Goal: Task Accomplishment & Management: Complete application form

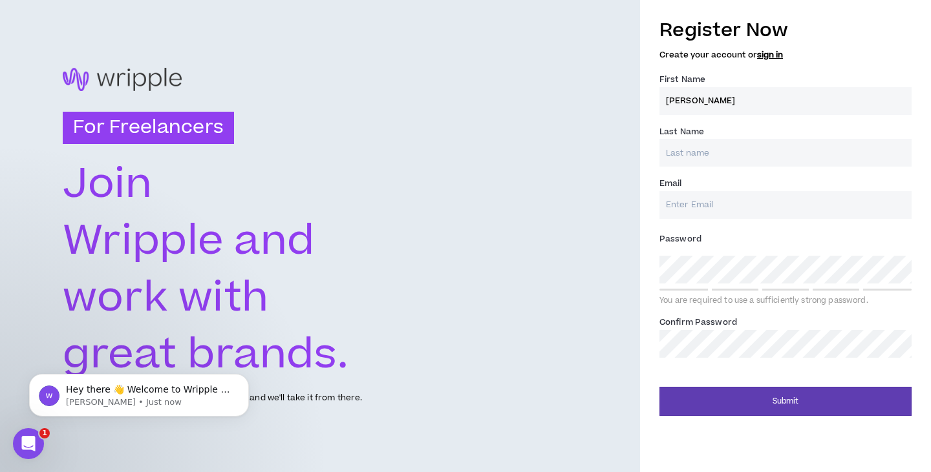
type input "[PERSON_NAME]"
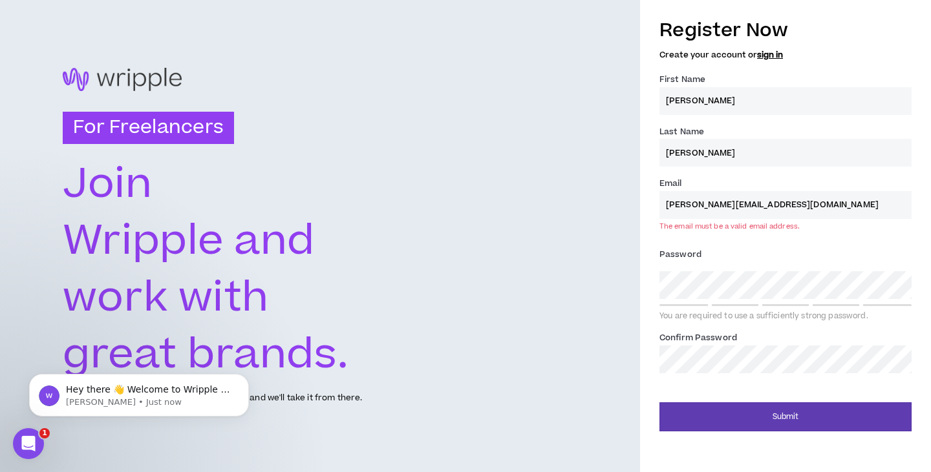
type input "[PERSON_NAME][EMAIL_ADDRESS][DOMAIN_NAME]"
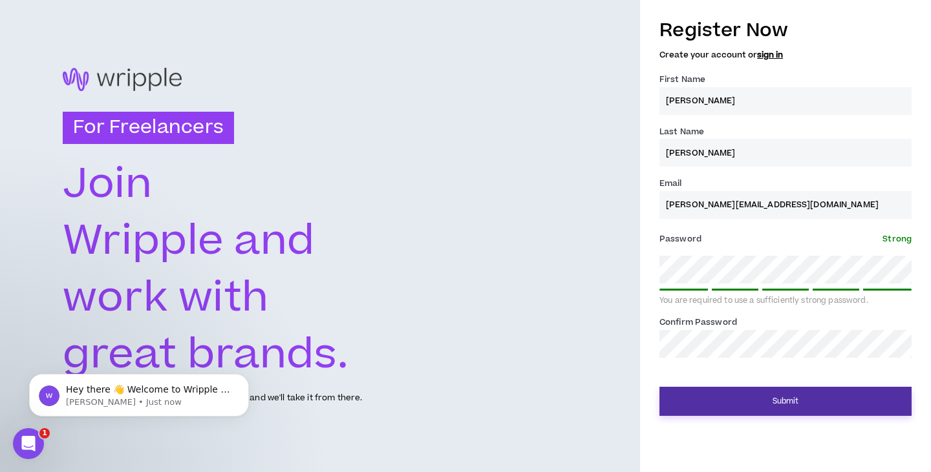
click at [756, 407] on button "Submit" at bounding box center [785, 401] width 252 height 29
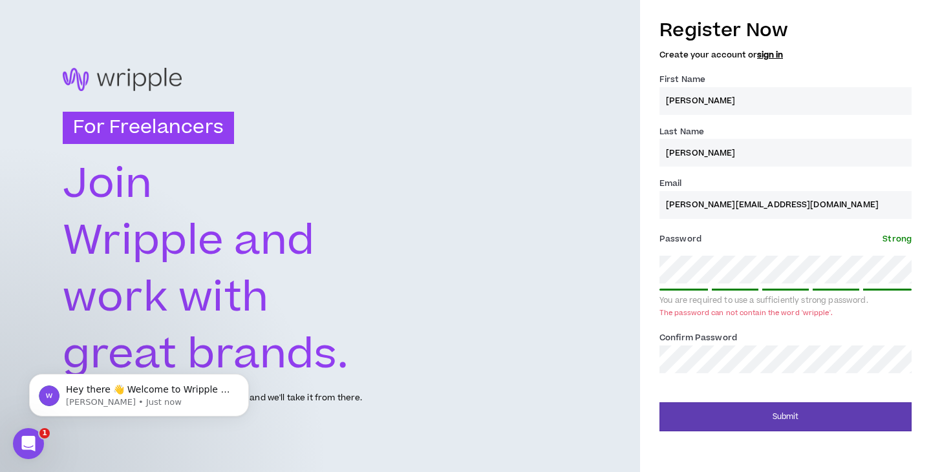
click at [622, 368] on div "For Freelancers [PERSON_NAME] and work with great brands. Tell us about your ex…" at bounding box center [465, 236] width 931 height 472
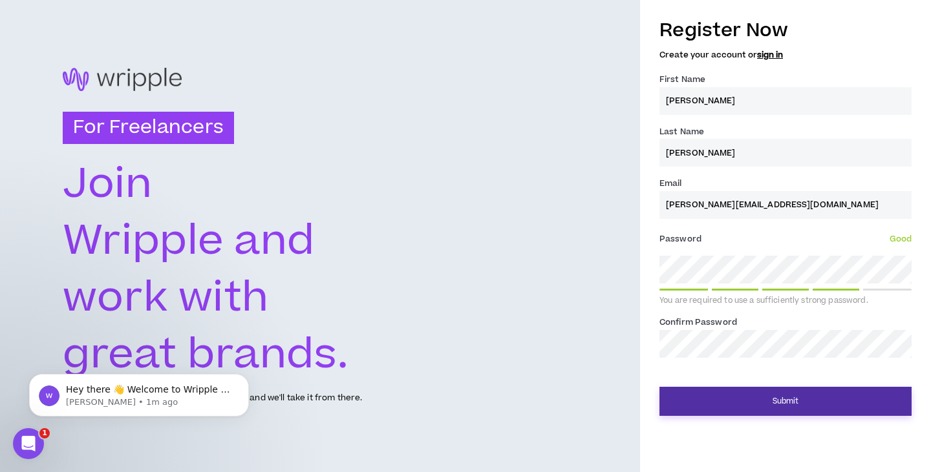
click at [785, 406] on button "Submit" at bounding box center [785, 401] width 252 height 29
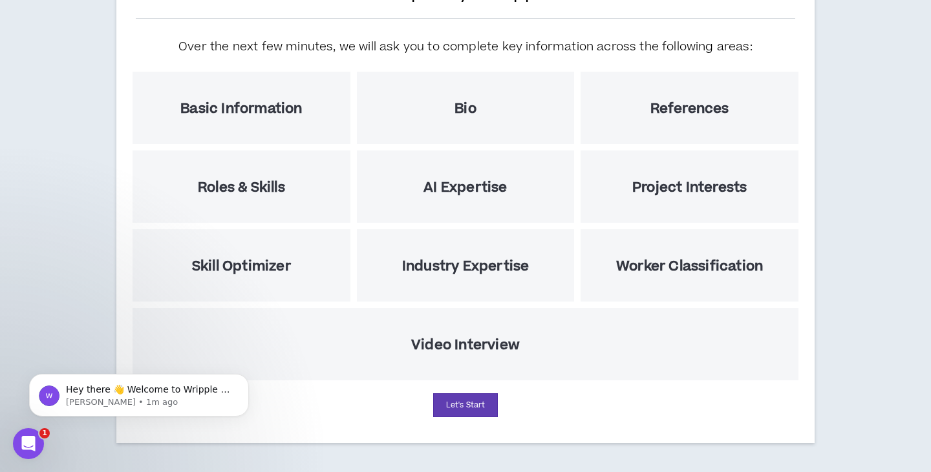
scroll to position [134, 0]
click at [460, 402] on button "Let's Start" at bounding box center [465, 406] width 65 height 24
select select "US"
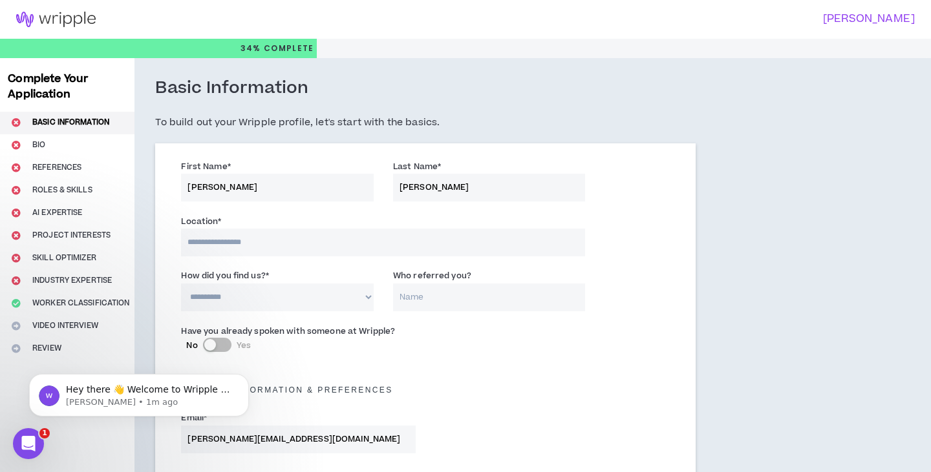
click at [245, 249] on input at bounding box center [383, 243] width 404 height 28
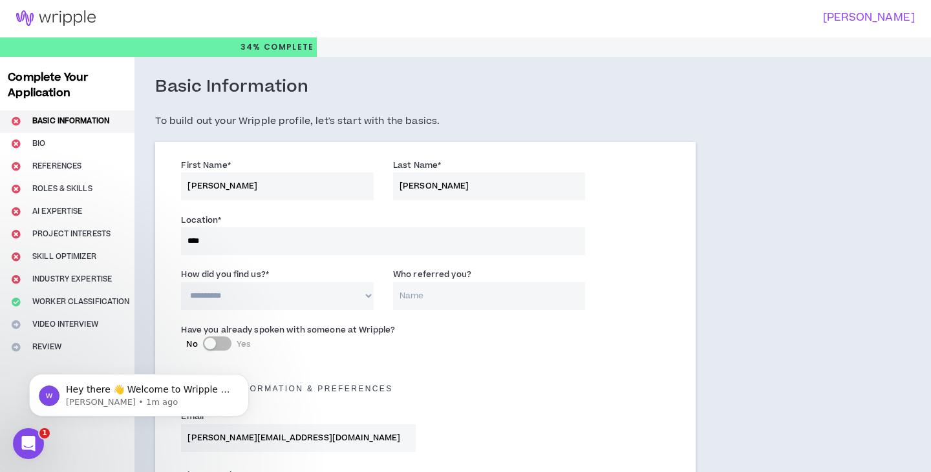
type input "*****"
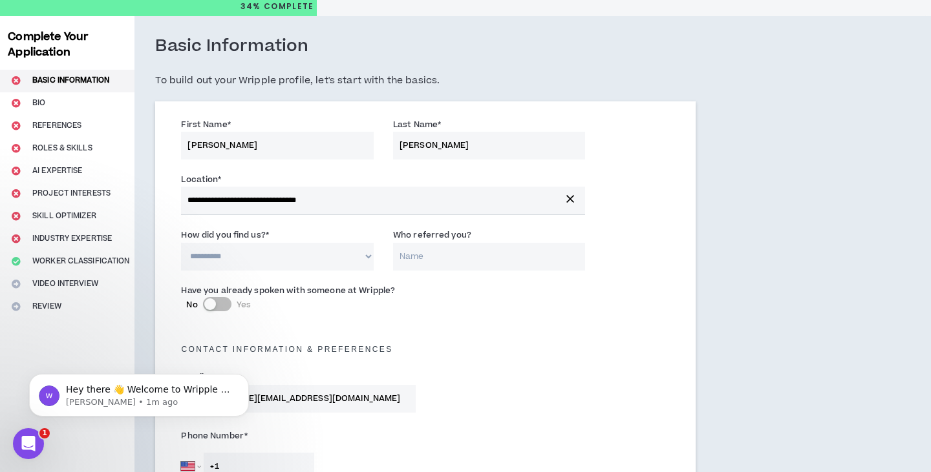
scroll to position [47, 0]
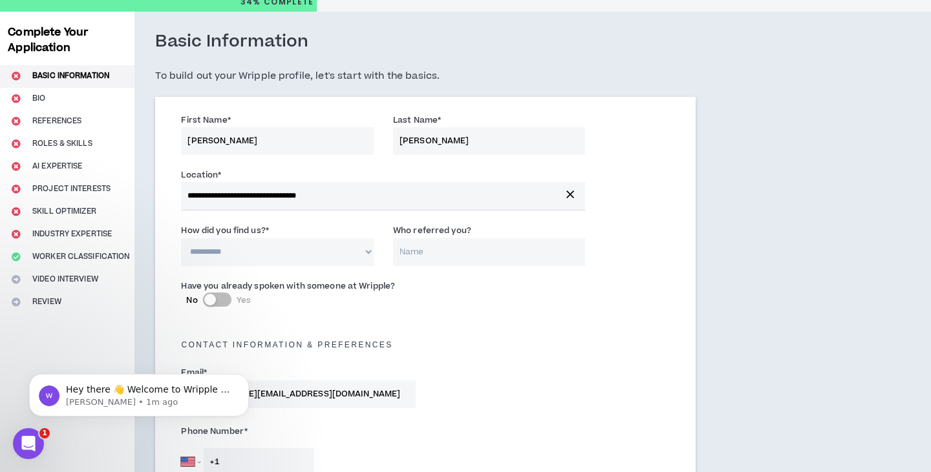
select select "*"
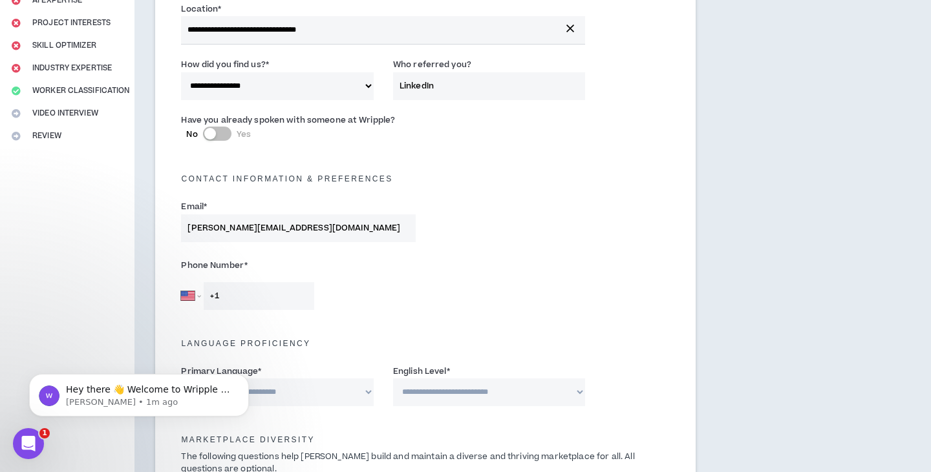
scroll to position [218, 0]
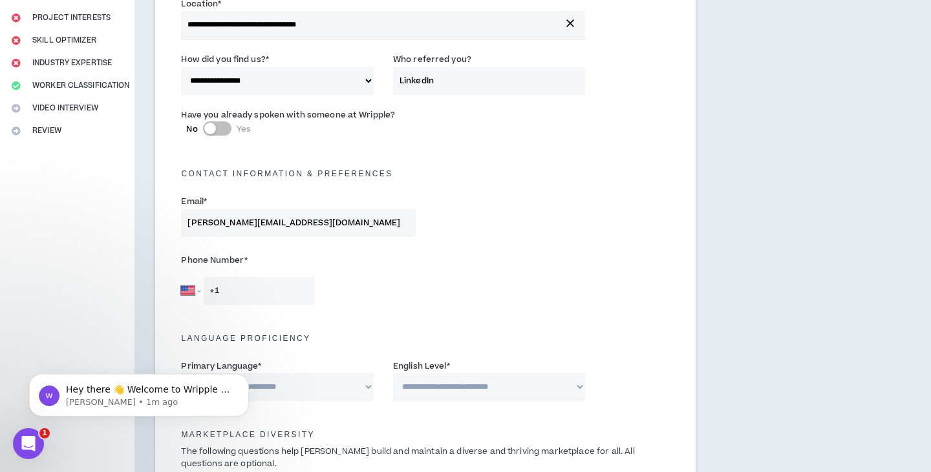
type input "LinkedIn"
drag, startPoint x: 273, startPoint y: 295, endPoint x: 266, endPoint y: 295, distance: 7.8
select select "AE"
click at [246, 288] on input "+971" at bounding box center [259, 291] width 111 height 28
type input "[PHONE_NUMBER]"
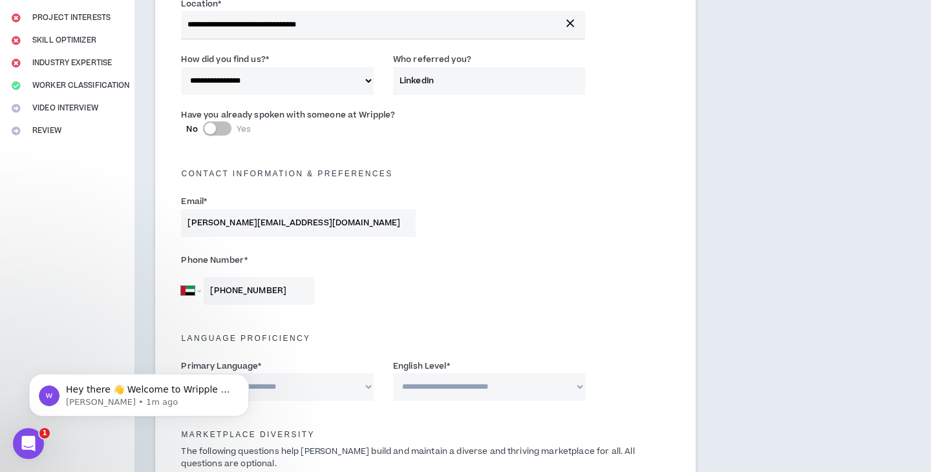
click at [463, 275] on div "Phone Number * [GEOGRAPHIC_DATA] [GEOGRAPHIC_DATA] [GEOGRAPHIC_DATA] [GEOGRAPHI…" at bounding box center [425, 281] width 508 height 68
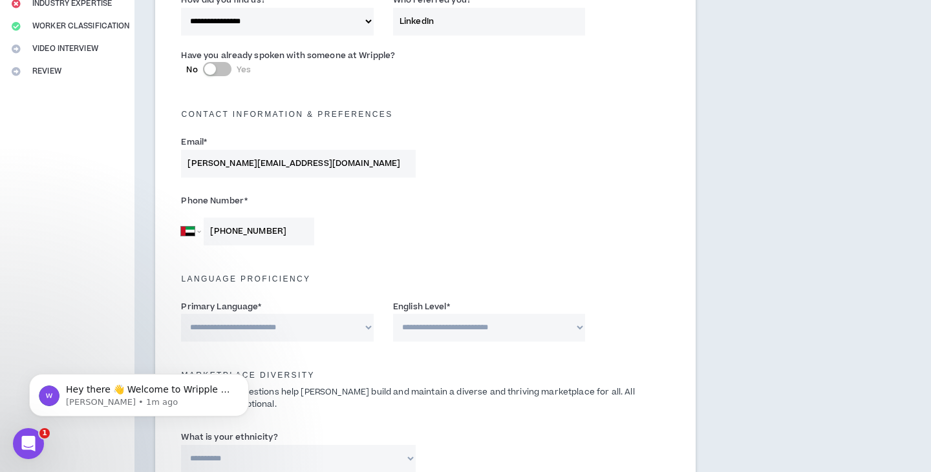
scroll to position [301, 0]
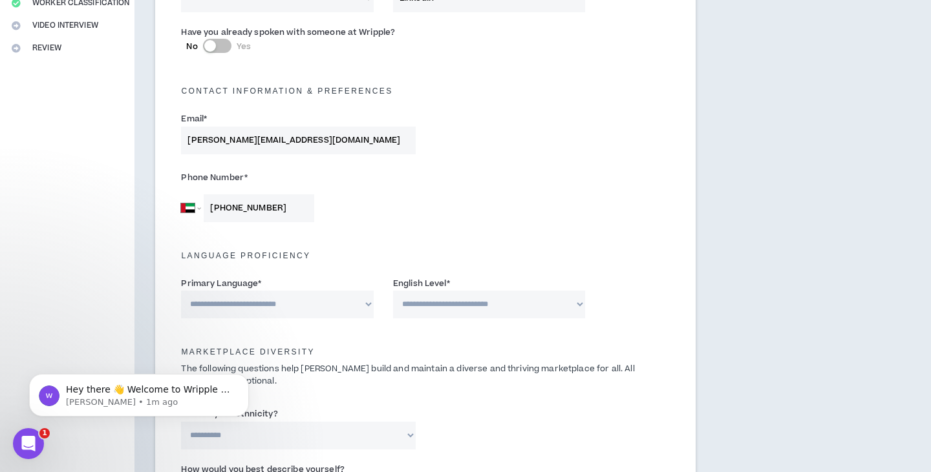
select select "*******"
select select "*"
click at [480, 255] on h5 "Language Proficiency" at bounding box center [425, 255] width 508 height 9
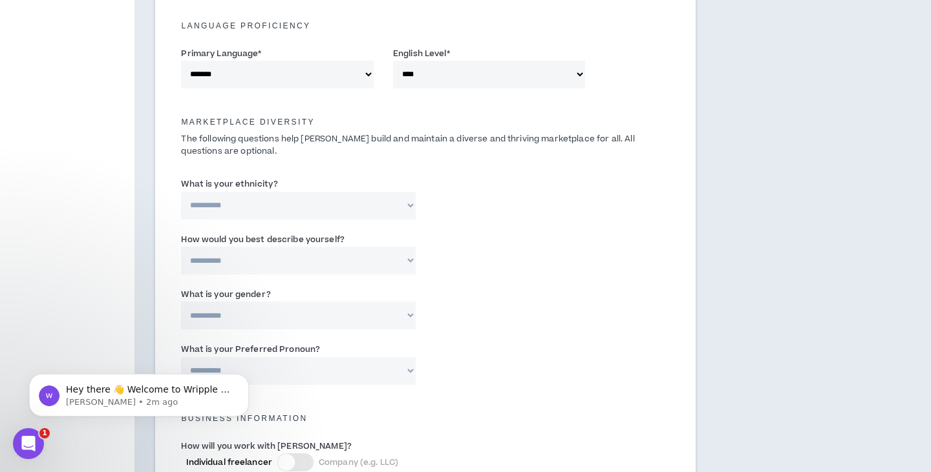
scroll to position [531, 0]
select select "**********"
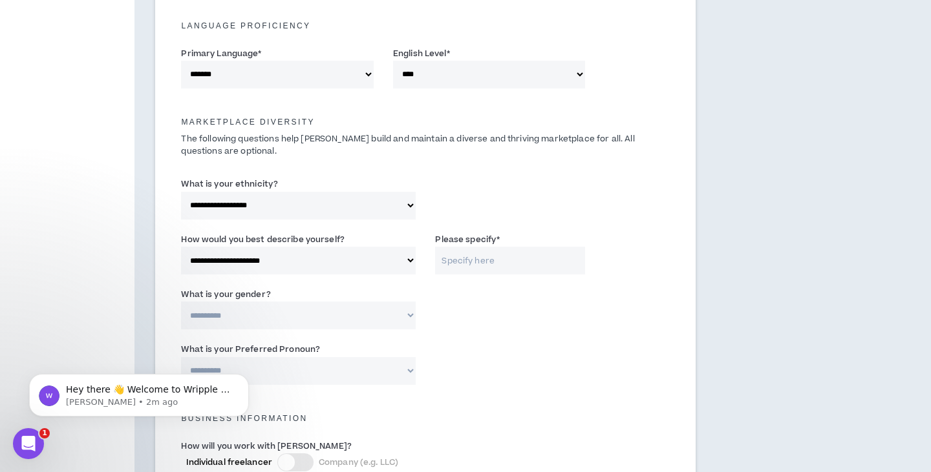
click at [478, 259] on input "Please specify *" at bounding box center [510, 261] width 150 height 28
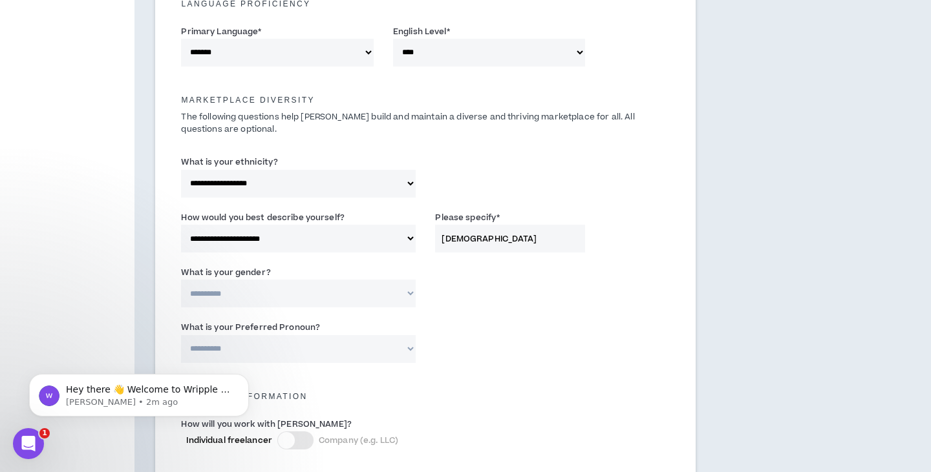
scroll to position [554, 0]
type input "[DEMOGRAPHIC_DATA]"
select select "***"
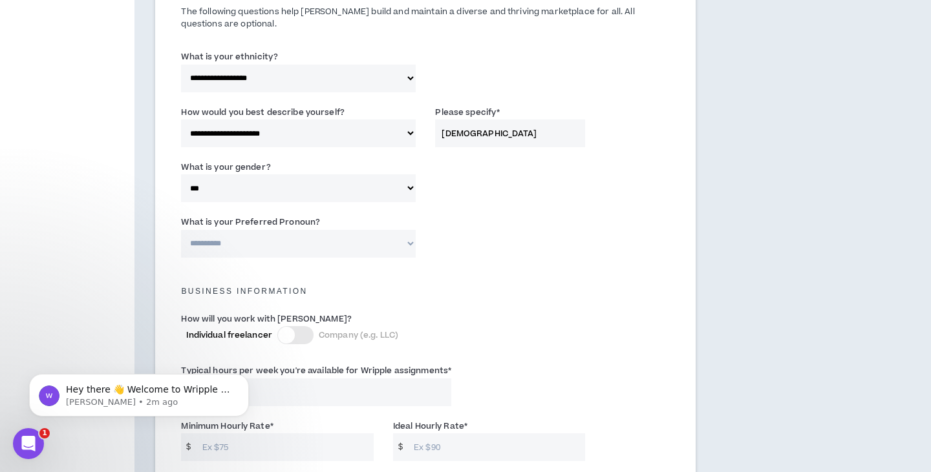
select select "**********"
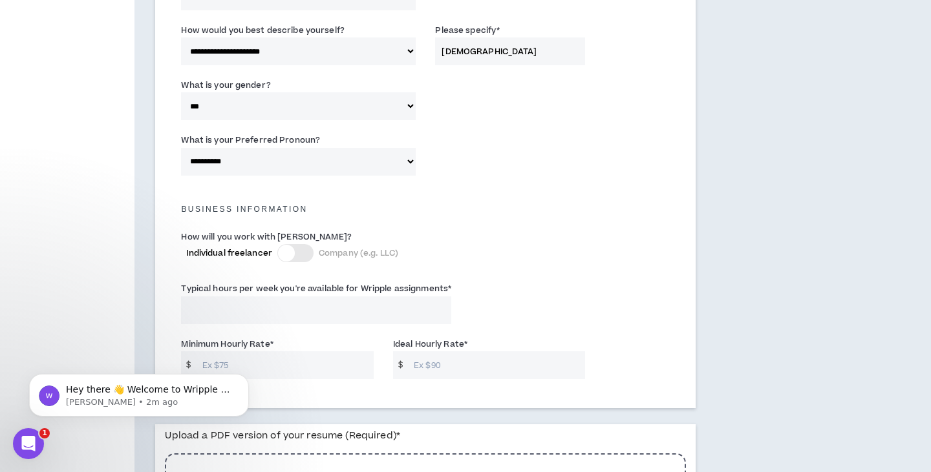
scroll to position [740, 0]
click at [302, 246] on div at bounding box center [295, 253] width 36 height 18
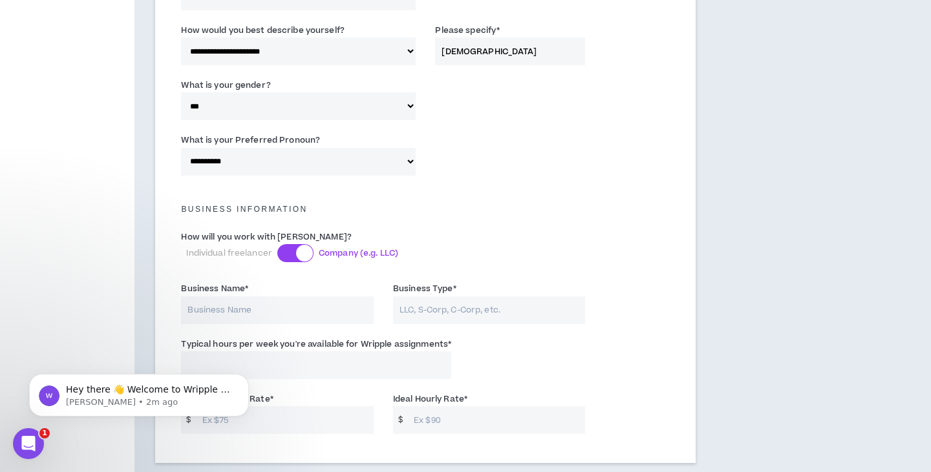
click at [293, 249] on div at bounding box center [295, 253] width 36 height 18
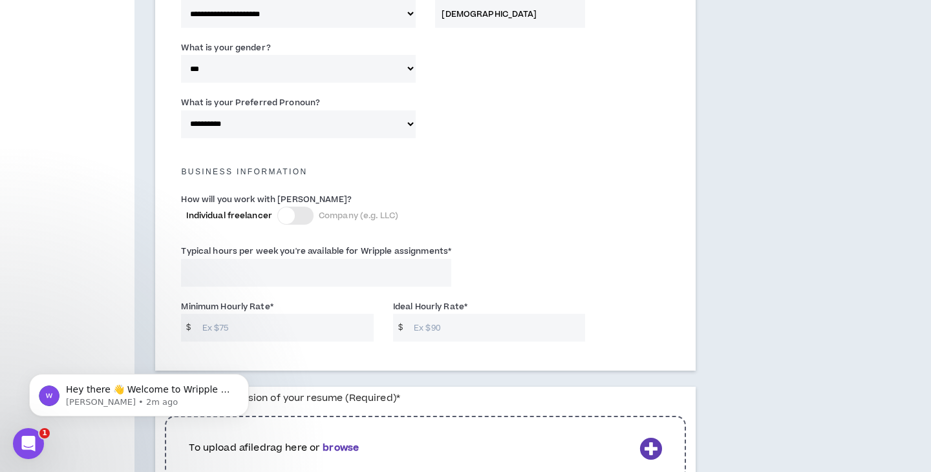
scroll to position [778, 0]
click at [241, 264] on input "Typical hours per week you're available for Wripple assignments *" at bounding box center [316, 273] width 270 height 28
type input "40"
click at [558, 270] on div "Typical hours per week you're available for Wripple assignments * 40" at bounding box center [425, 267] width 508 height 55
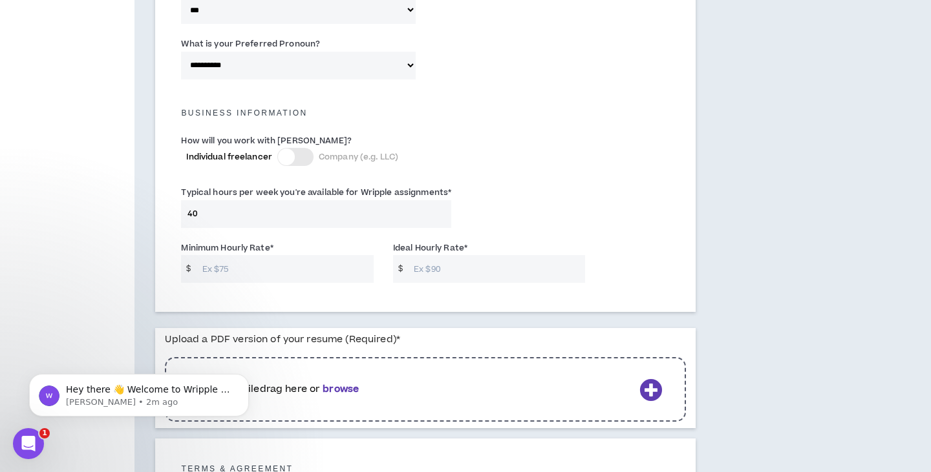
click at [251, 264] on input "Minimum Hourly Rate *" at bounding box center [285, 269] width 178 height 28
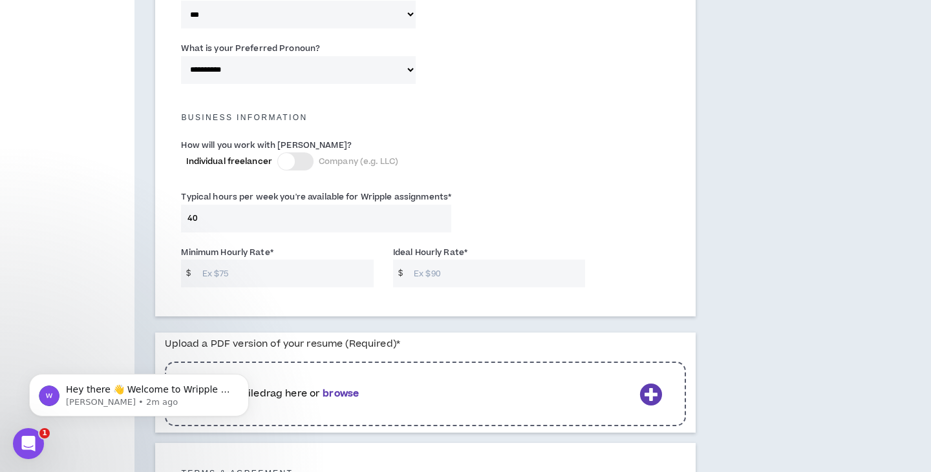
scroll to position [834, 0]
click at [445, 268] on input "Ideal Hourly Rate *" at bounding box center [496, 272] width 178 height 28
drag, startPoint x: 250, startPoint y: 264, endPoint x: 191, endPoint y: 264, distance: 59.5
click at [191, 264] on div "$ 50" at bounding box center [277, 272] width 193 height 28
type input "30"
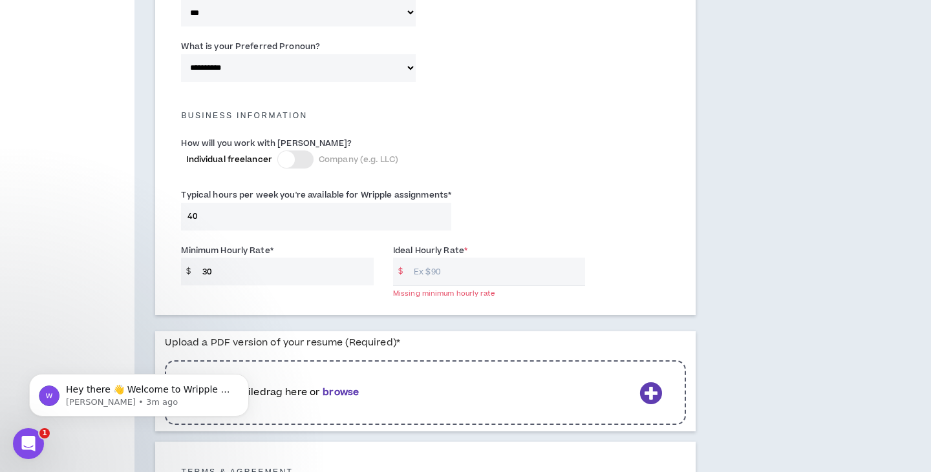
click at [456, 270] on input "Ideal Hourly Rate *" at bounding box center [496, 272] width 178 height 28
type input "50"
click at [637, 240] on div "Minimum Hourly Rate * $ 30 Ideal Hourly Rate * $ 50" at bounding box center [425, 267] width 508 height 55
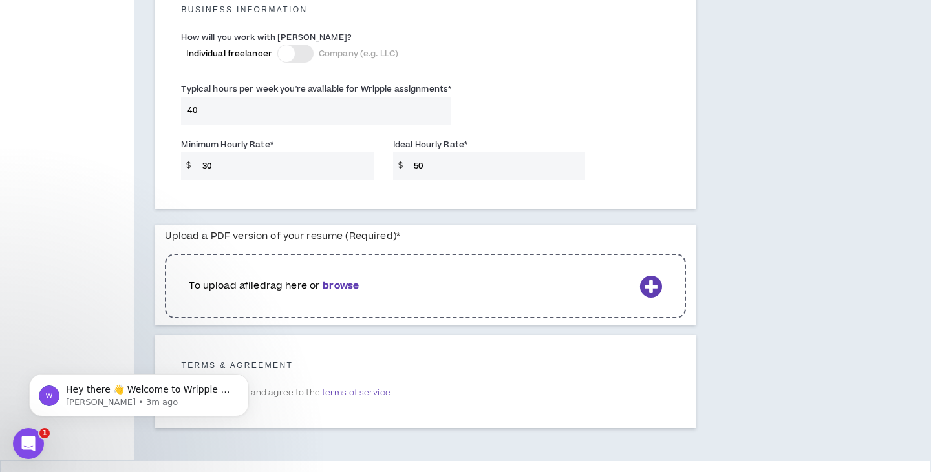
scroll to position [947, 0]
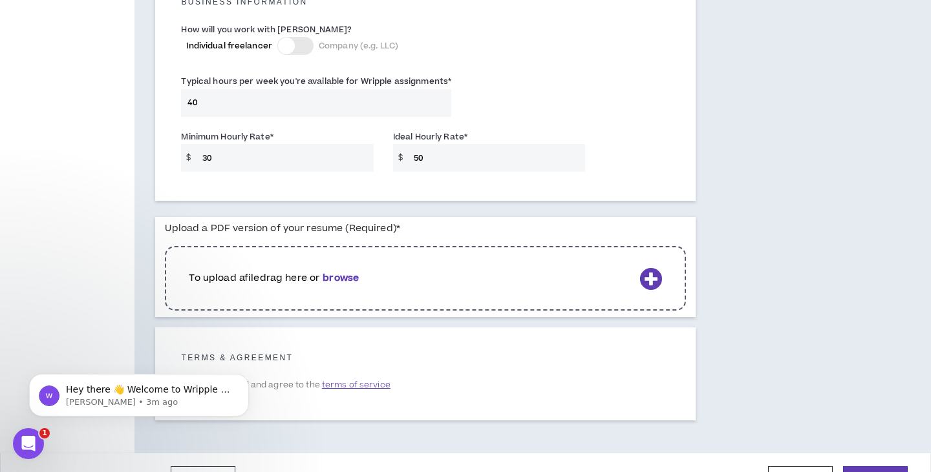
click at [340, 271] on b "browse" at bounding box center [341, 278] width 36 height 14
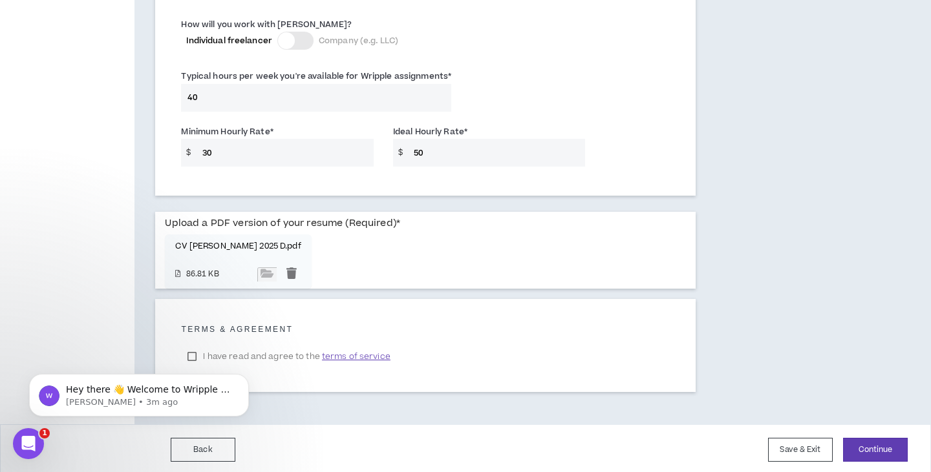
scroll to position [951, 0]
click at [190, 355] on div "Hey there 👋 Welcome to Wripple 🙌 Take a look around! If you have any questions,…" at bounding box center [139, 336] width 238 height 162
click at [194, 354] on div "Hey there 👋 Welcome to Wripple 🙌 Take a look around! If you have any questions,…" at bounding box center [139, 336] width 238 height 162
click at [242, 377] on icon "Dismiss notification" at bounding box center [245, 377] width 7 height 7
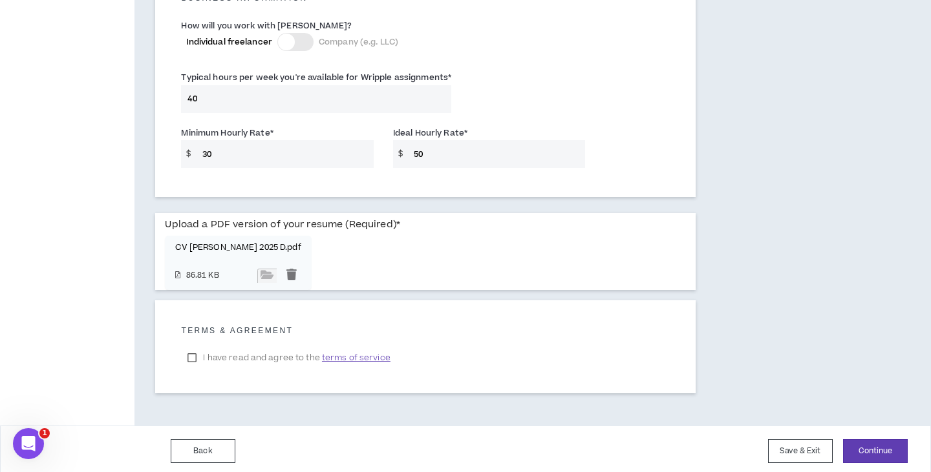
click at [192, 352] on label "I have read and agree to the terms of service" at bounding box center [288, 357] width 215 height 19
click at [884, 447] on button "Continue" at bounding box center [875, 451] width 65 height 24
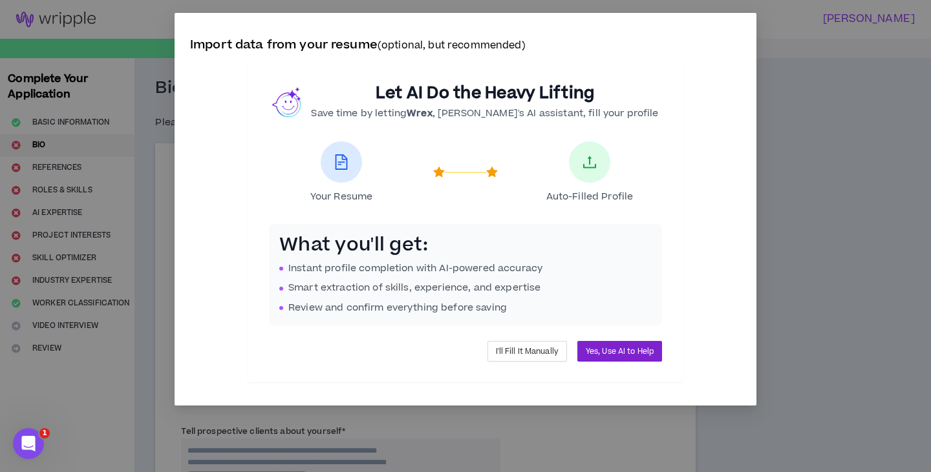
click at [613, 350] on span "Yes, Use AI to Help" at bounding box center [620, 352] width 68 height 12
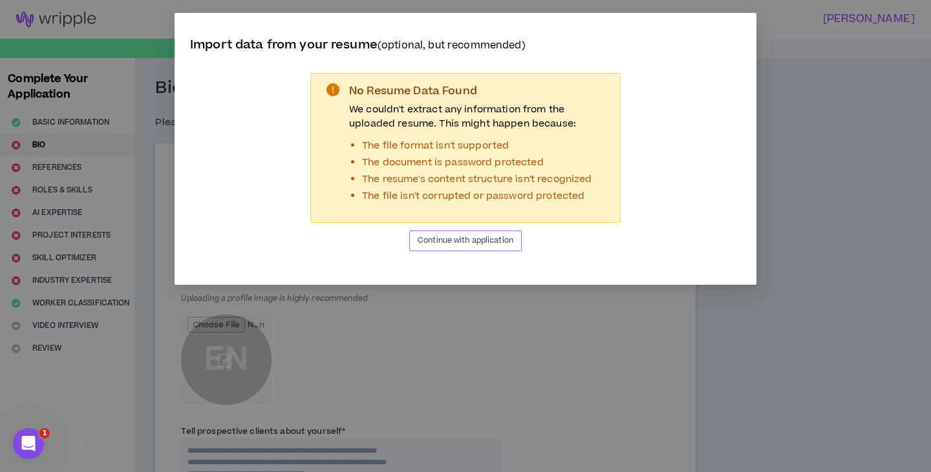
click at [486, 246] on span "Continue with application" at bounding box center [466, 241] width 96 height 12
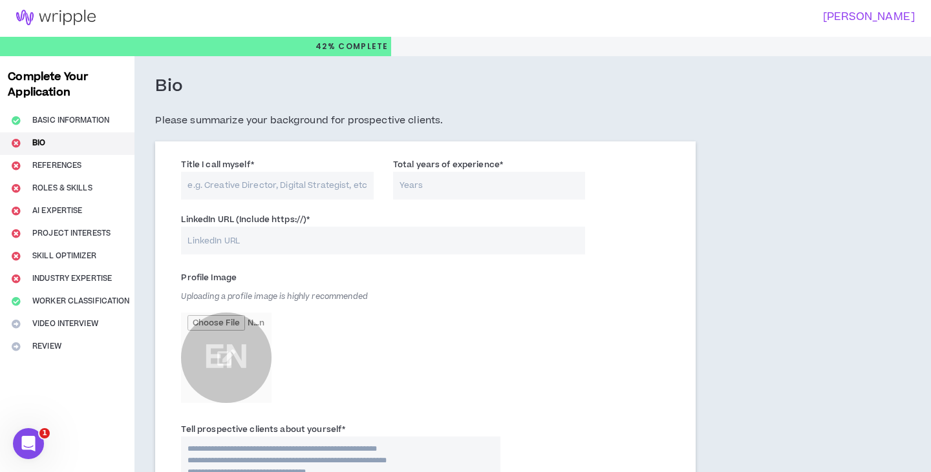
scroll to position [3, 1]
click at [271, 184] on input "Title I call myself *" at bounding box center [277, 187] width 193 height 28
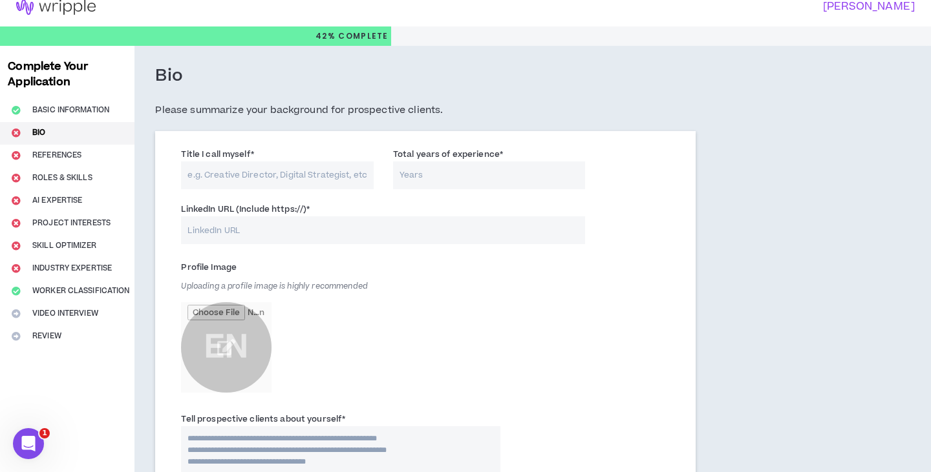
scroll to position [12, 0]
type input "Senior Graphic Designer"
type input "7"
click at [243, 227] on input "LinkedIn URL (Include https://) *" at bounding box center [383, 231] width 404 height 28
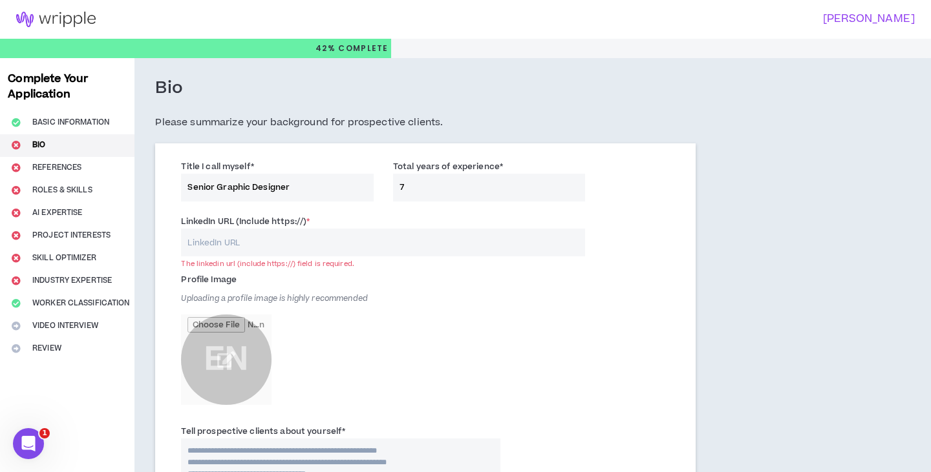
paste input "[URL][DOMAIN_NAME]"
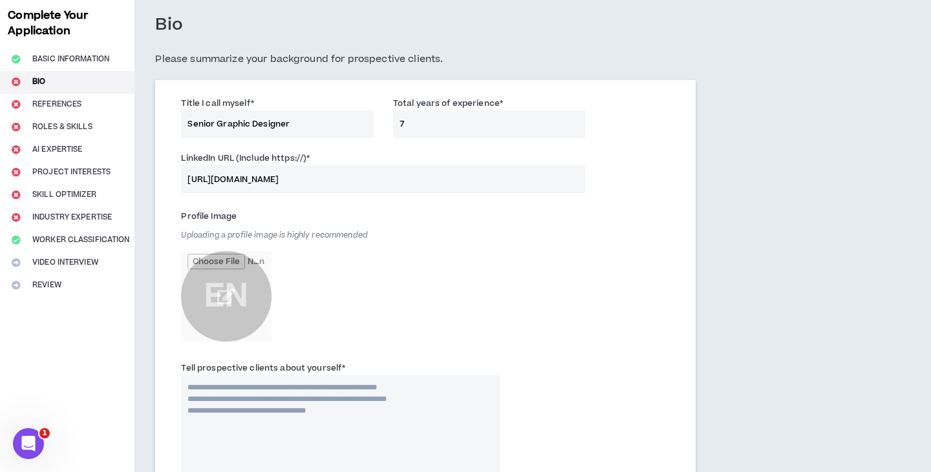
scroll to position [115, 0]
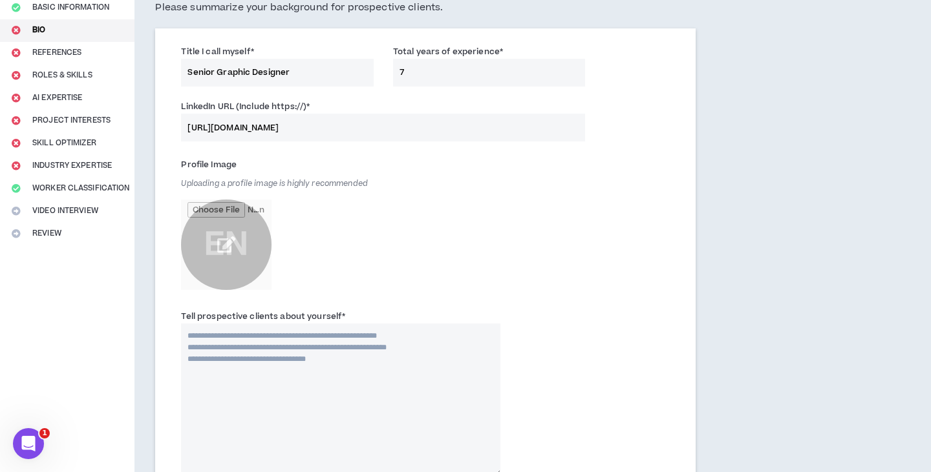
type input "[URL][DOMAIN_NAME]"
click at [229, 248] on input "file" at bounding box center [226, 245] width 90 height 90
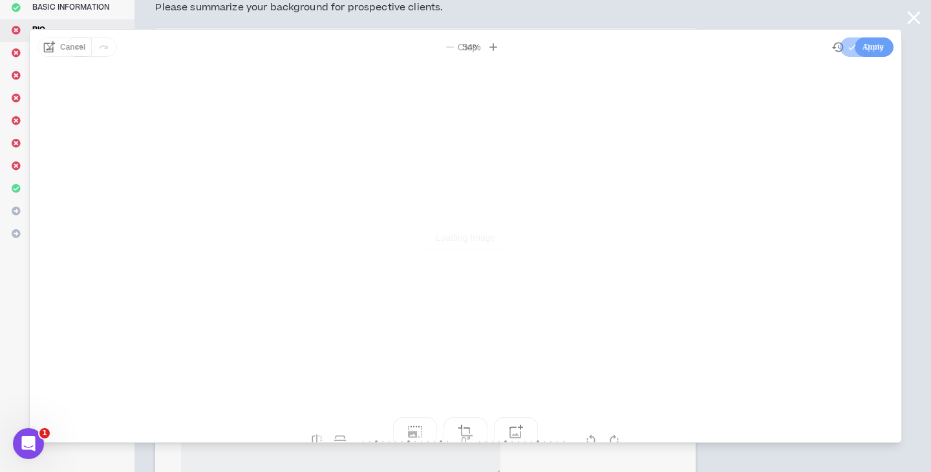
scroll to position [0, 0]
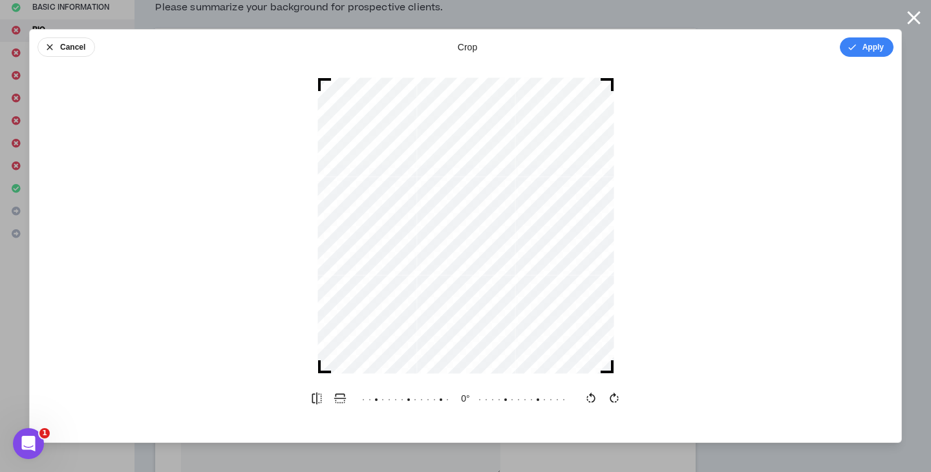
click at [867, 46] on button "Apply" at bounding box center [867, 46] width 54 height 19
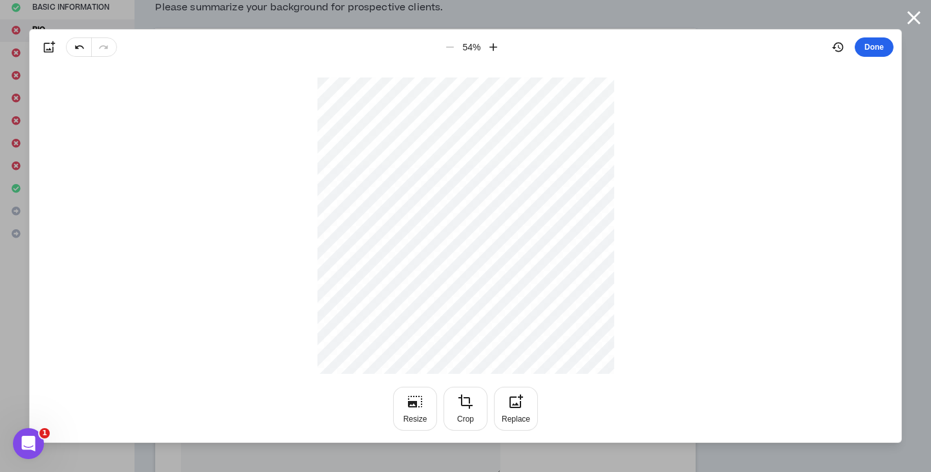
click at [877, 48] on button "Done" at bounding box center [873, 46] width 39 height 19
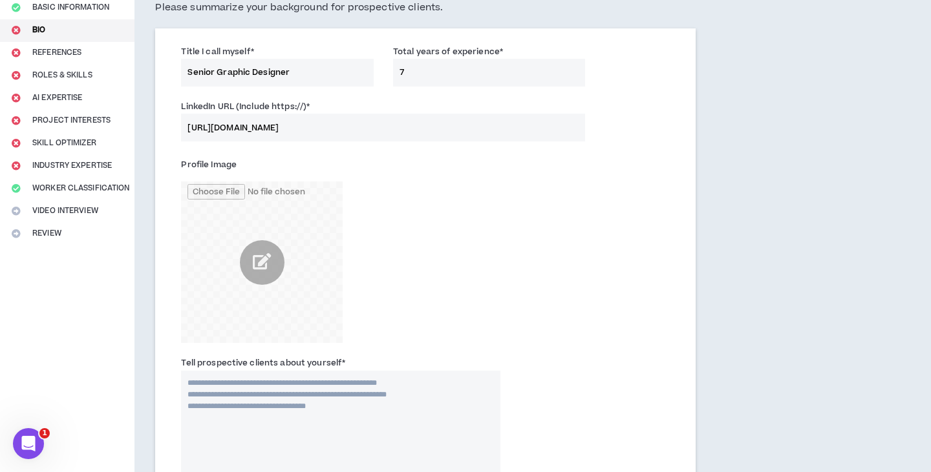
click at [542, 262] on div "Profile Image" at bounding box center [425, 252] width 508 height 202
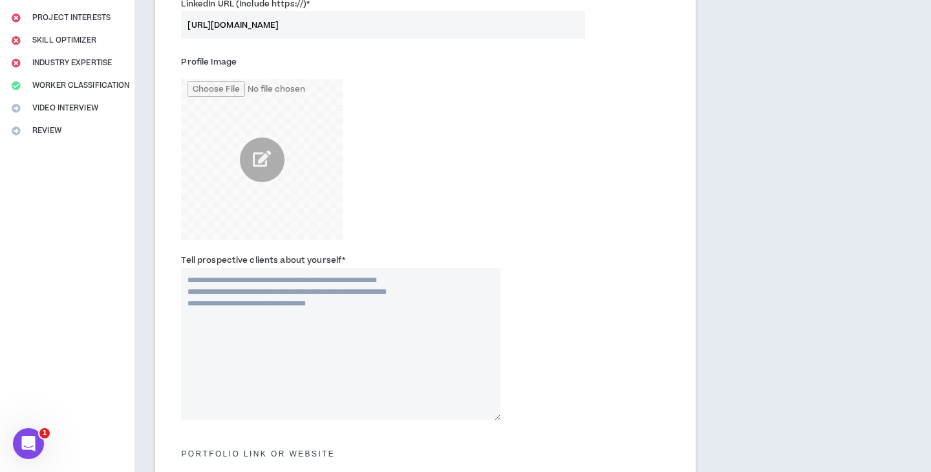
scroll to position [218, 0]
click at [339, 303] on textarea "Tell prospective clients about yourself *" at bounding box center [340, 344] width 319 height 153
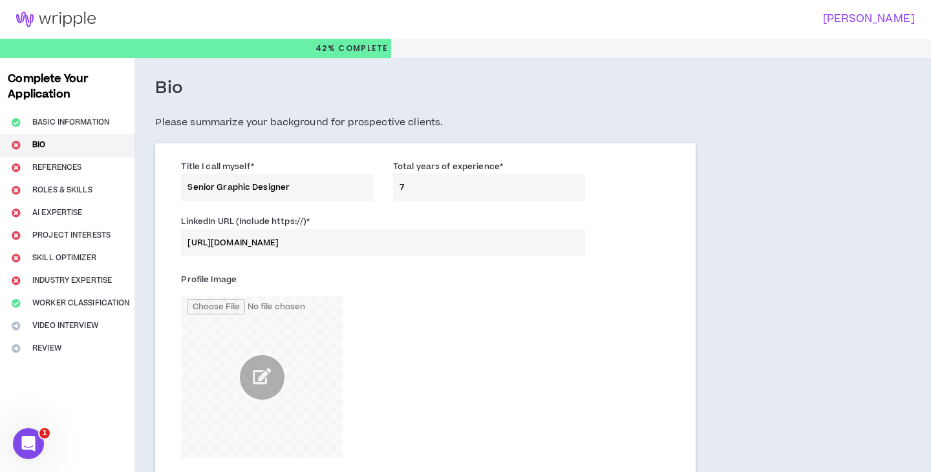
scroll to position [1, 0]
click at [308, 182] on input "Senior Graphic Designer" at bounding box center [277, 187] width 193 height 28
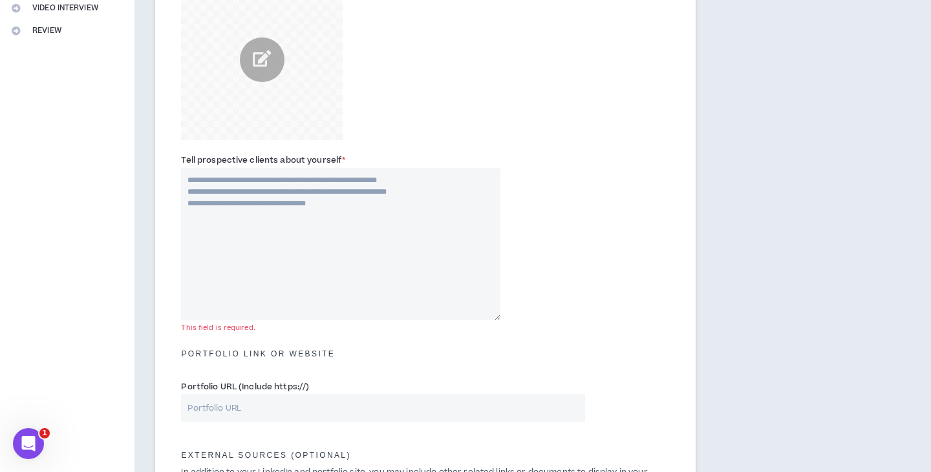
scroll to position [320, 0]
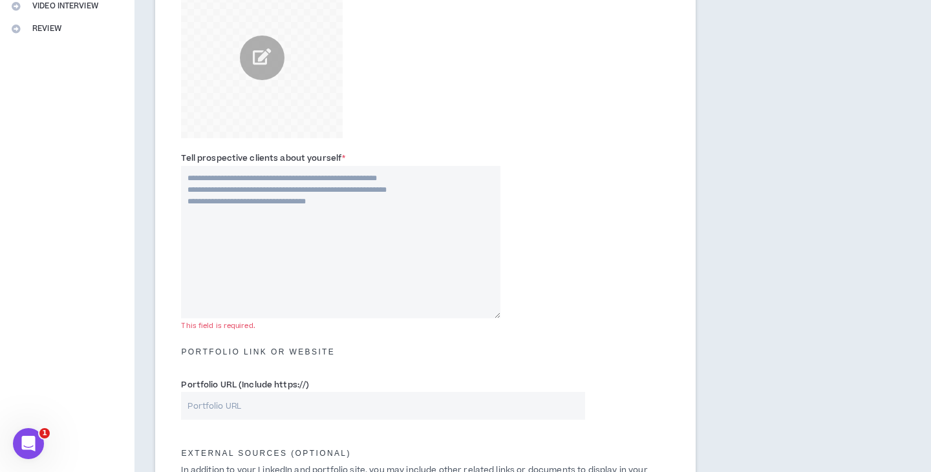
click at [288, 199] on textarea "Tell prospective clients about yourself *" at bounding box center [340, 242] width 319 height 153
paste textarea "**********"
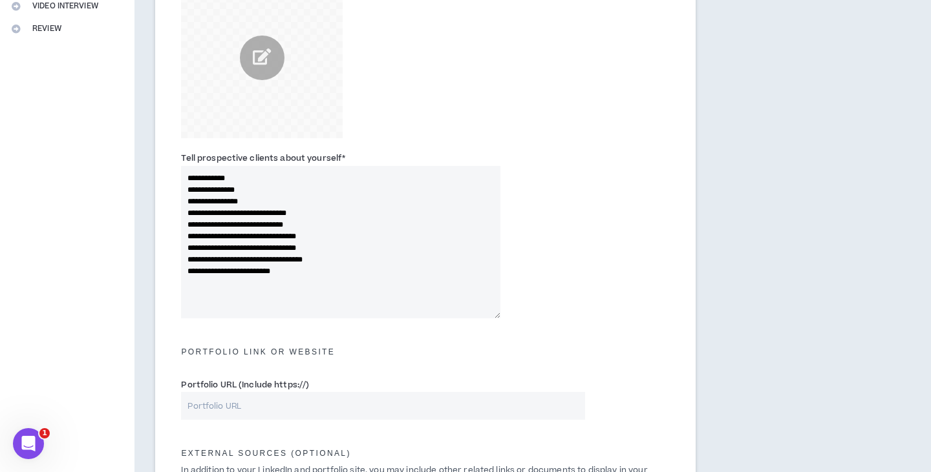
click at [346, 205] on textarea "**********" at bounding box center [340, 242] width 319 height 153
click at [344, 207] on textarea "**********" at bounding box center [340, 242] width 319 height 153
click at [188, 223] on textarea "**********" at bounding box center [340, 242] width 319 height 153
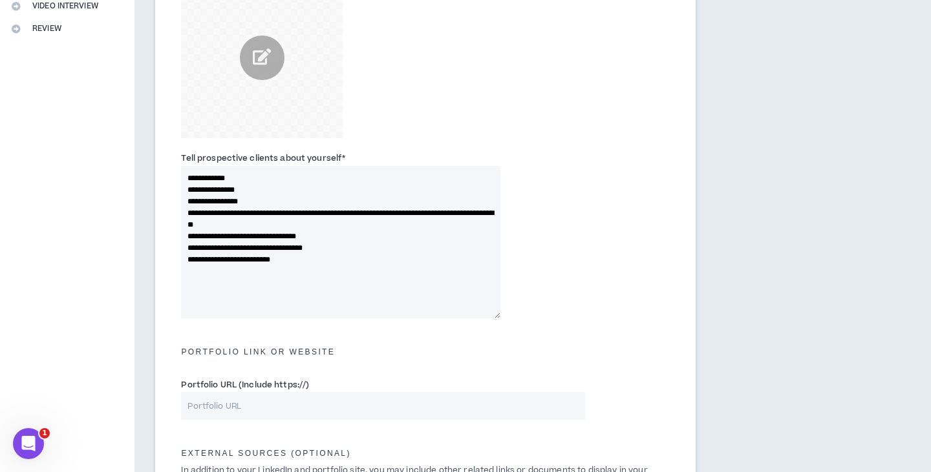
click at [189, 232] on textarea "**********" at bounding box center [340, 242] width 319 height 153
click at [188, 237] on textarea "**********" at bounding box center [340, 242] width 319 height 153
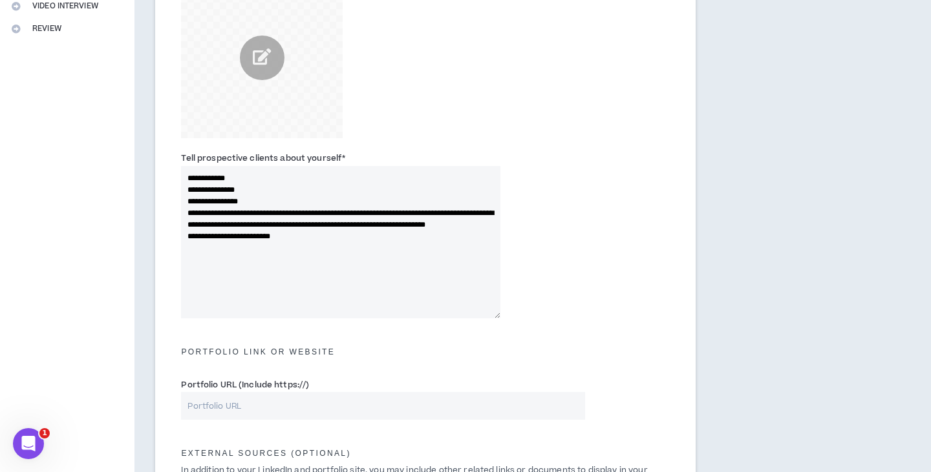
click at [187, 246] on textarea "**********" at bounding box center [340, 242] width 319 height 153
drag, startPoint x: 299, startPoint y: 275, endPoint x: 564, endPoint y: 264, distance: 265.2
click at [305, 276] on textarea "**********" at bounding box center [340, 242] width 319 height 153
click at [624, 262] on div "**********" at bounding box center [425, 238] width 508 height 180
click at [189, 188] on textarea "**********" at bounding box center [340, 242] width 319 height 153
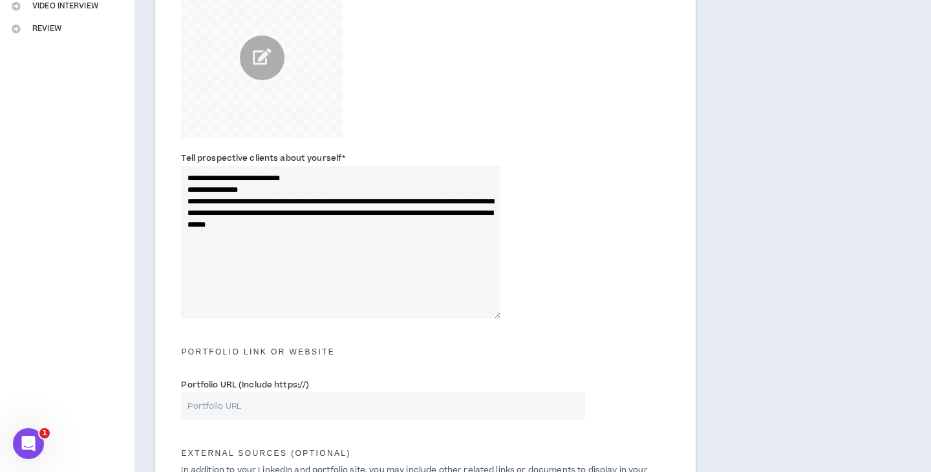
click at [187, 189] on textarea "**********" at bounding box center [340, 242] width 319 height 153
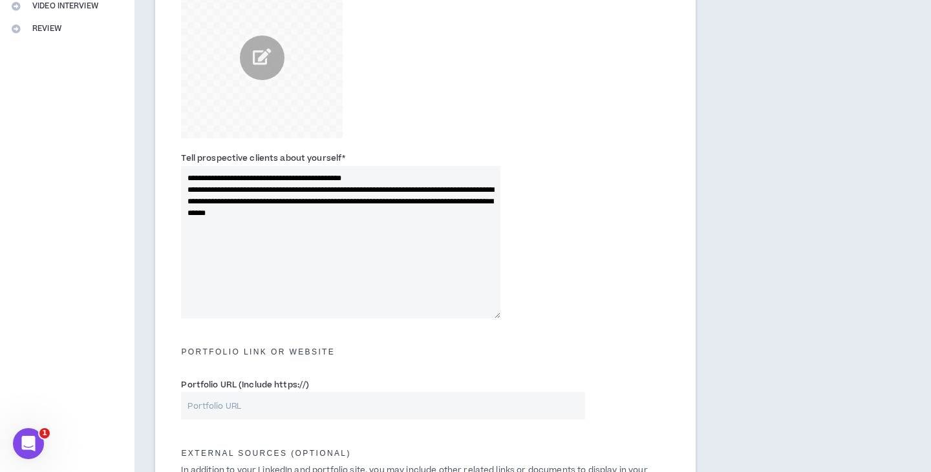
type textarea "**********"
click at [620, 215] on div "**********" at bounding box center [425, 238] width 508 height 180
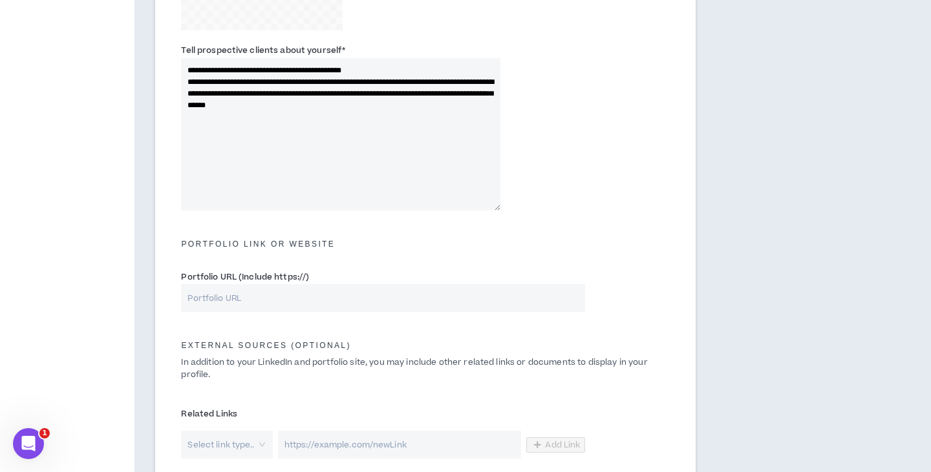
scroll to position [429, 0]
click at [291, 286] on input "Portfolio URL (Include https://)" at bounding box center [383, 297] width 404 height 28
paste input "[URL][DOMAIN_NAME]"
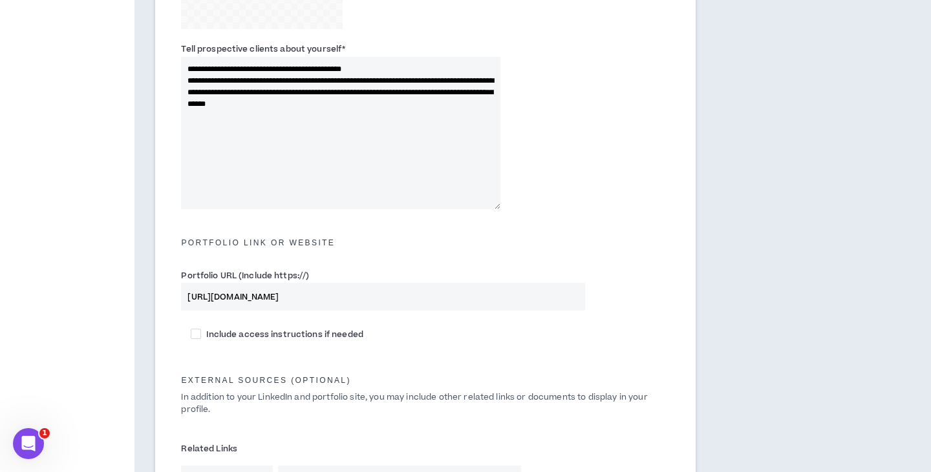
type input "[URL][DOMAIN_NAME]"
click at [669, 266] on div "Portfolio URL (Include https://) [URL][DOMAIN_NAME]" at bounding box center [425, 293] width 508 height 55
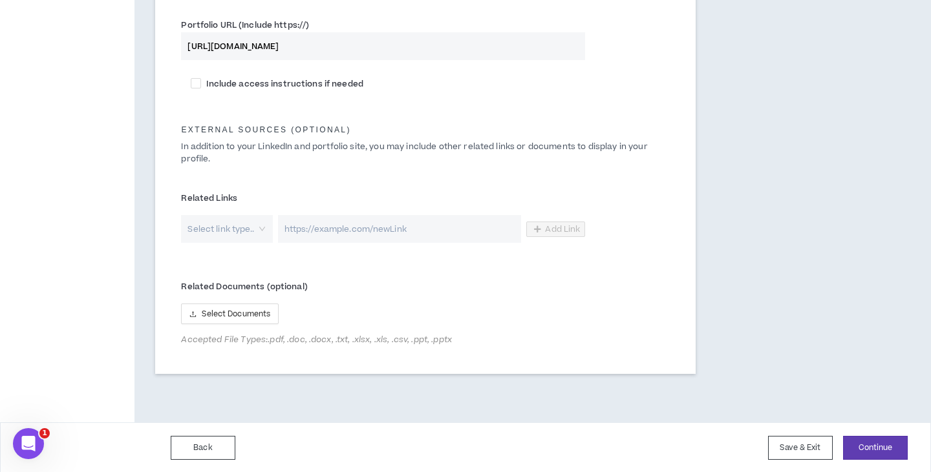
scroll to position [679, 0]
click at [885, 443] on button "Continue" at bounding box center [875, 449] width 65 height 24
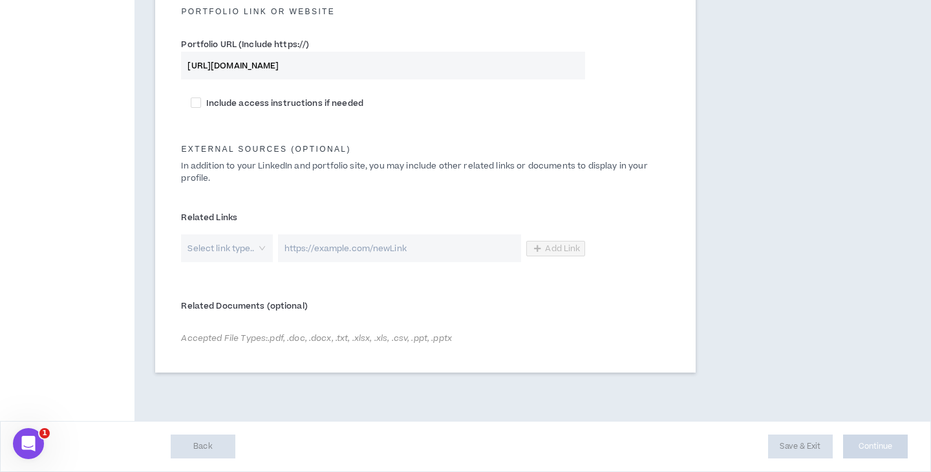
scroll to position [659, 0]
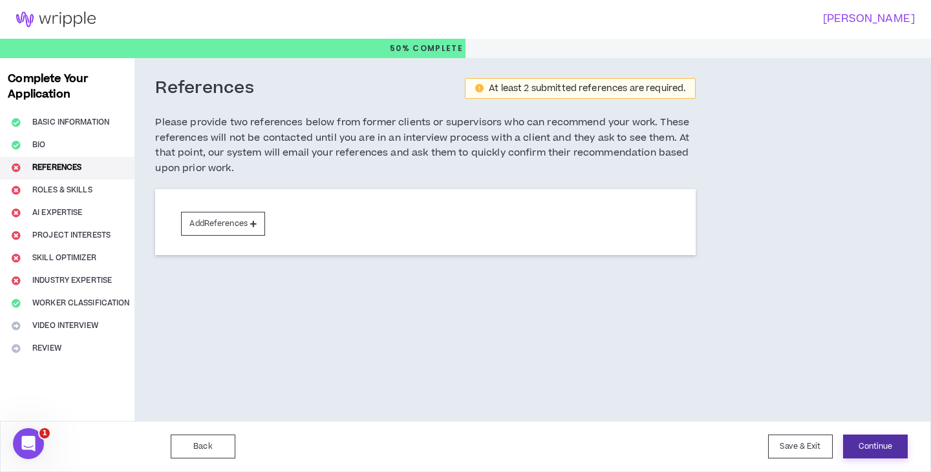
click at [866, 442] on button "Continue" at bounding box center [875, 447] width 65 height 24
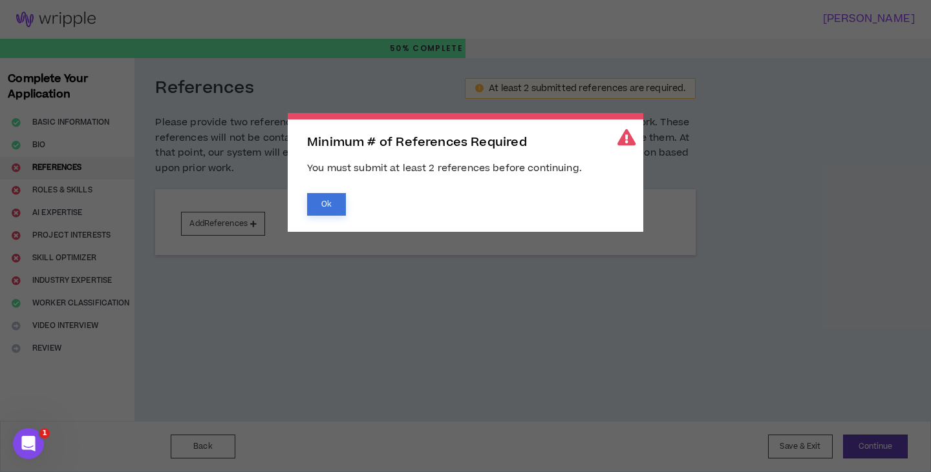
click at [332, 202] on button "Ok" at bounding box center [326, 204] width 39 height 23
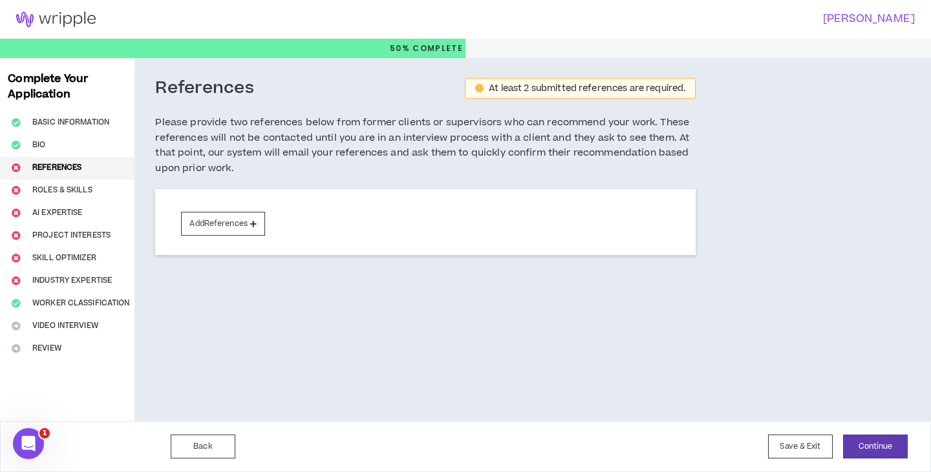
click at [237, 220] on body "[PERSON_NAME] 50% Complete Complete Your Application Basic Information Bio Refe…" at bounding box center [465, 236] width 931 height 472
click at [230, 223] on button "Add References" at bounding box center [223, 224] width 84 height 24
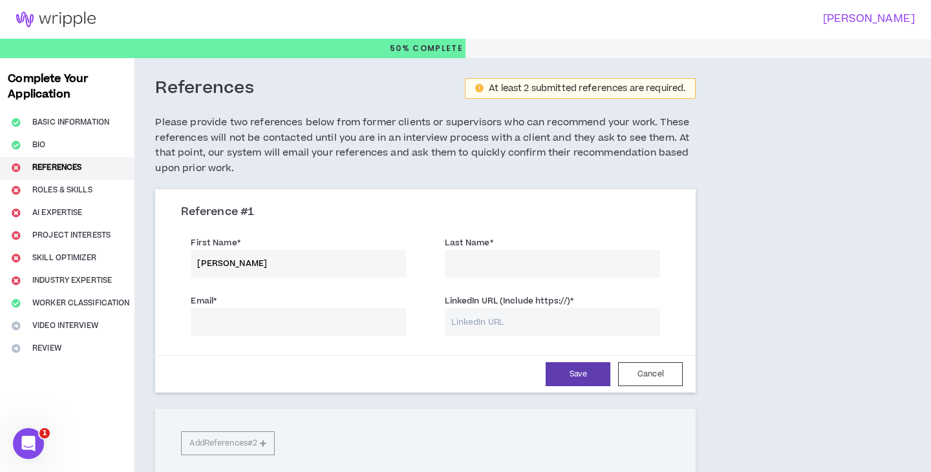
click at [265, 260] on input "[PERSON_NAME]" at bounding box center [298, 264] width 215 height 28
click at [266, 260] on input "[PERSON_NAME]" at bounding box center [298, 264] width 215 height 28
type input "[PERSON_NAME]"
paste input "Comingez"
type input "Comingez"
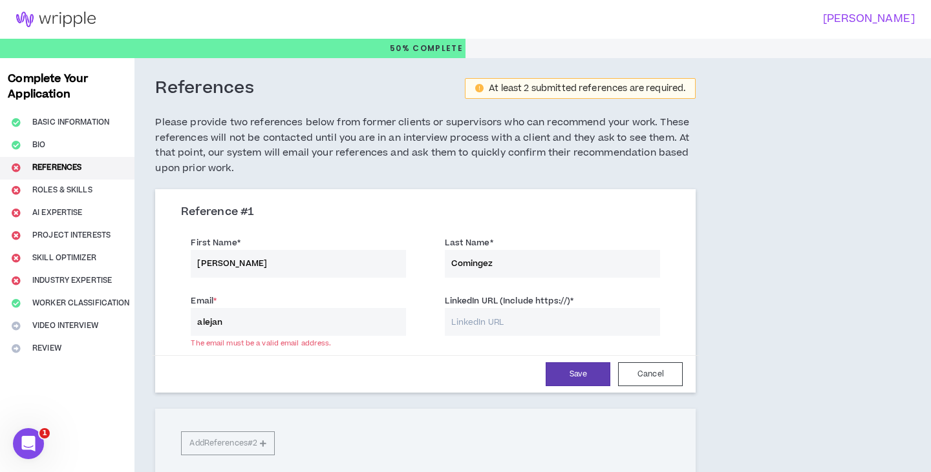
paste input "[EMAIL_ADDRESS][DOMAIN_NAME]"
type input "[EMAIL_ADDRESS][DOMAIN_NAME]"
click at [497, 315] on input "LinkedIn URL (Include https://) *" at bounding box center [552, 322] width 215 height 28
paste input "[URL][DOMAIN_NAME]"
type input "[URL][DOMAIN_NAME]"
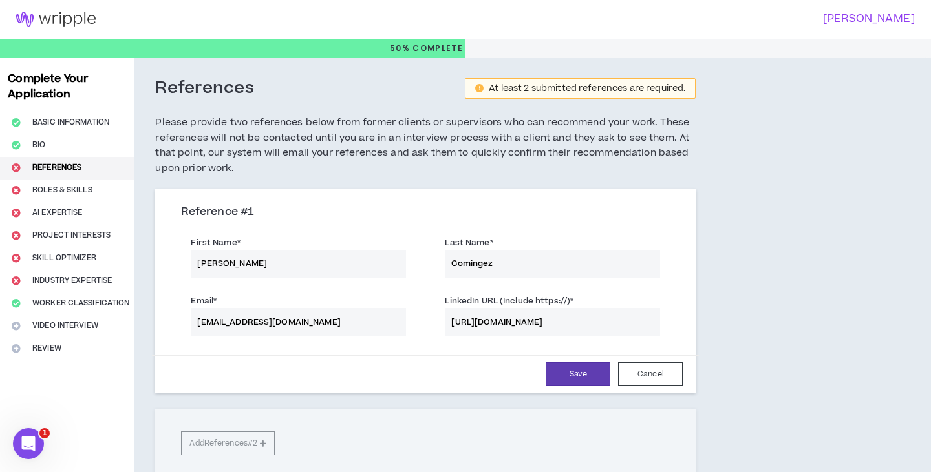
drag, startPoint x: 789, startPoint y: 286, endPoint x: 781, endPoint y: 286, distance: 7.8
click at [788, 286] on div "References At least 2 submitted references are required. Please provide two ref…" at bounding box center [483, 298] width 698 height 481
click at [580, 374] on button "Save" at bounding box center [577, 375] width 65 height 24
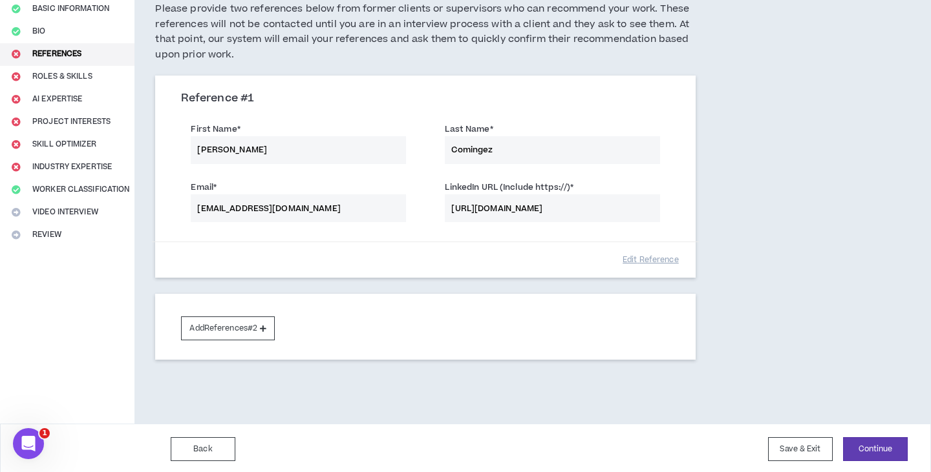
scroll to position [113, 0]
click at [878, 446] on button "Continue" at bounding box center [875, 450] width 65 height 24
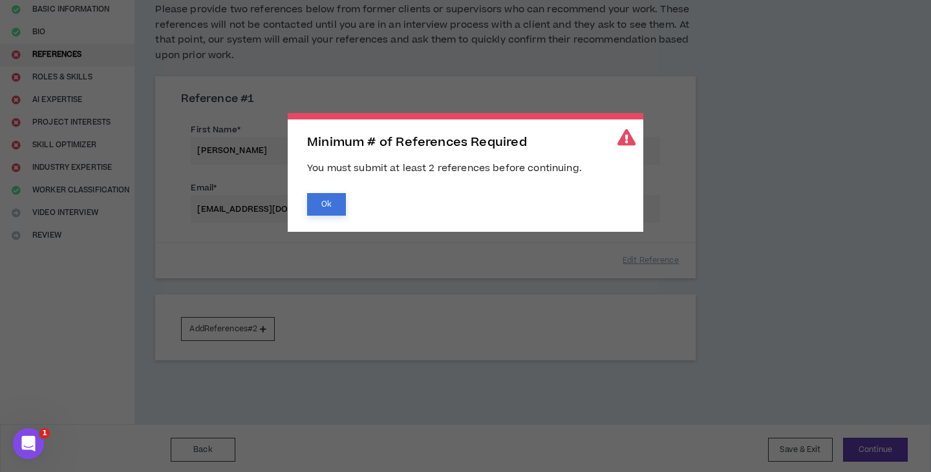
click at [324, 205] on button "Ok" at bounding box center [326, 204] width 39 height 23
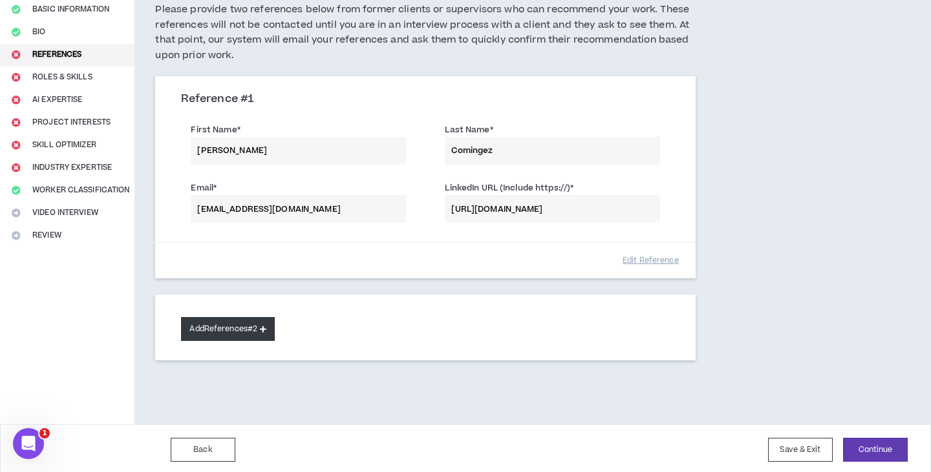
click at [227, 322] on button "Add References #2" at bounding box center [228, 329] width 94 height 24
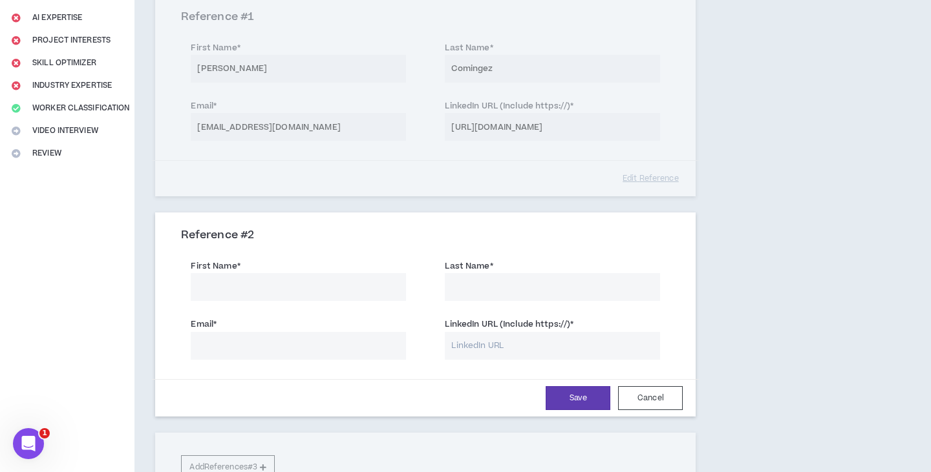
scroll to position [195, 0]
drag, startPoint x: 498, startPoint y: 337, endPoint x: 461, endPoint y: 326, distance: 38.3
click at [498, 337] on input "LinkedIn URL (Include https://) *" at bounding box center [552, 346] width 215 height 28
paste input "[URL][DOMAIN_NAME]"
type input "[URL][DOMAIN_NAME]"
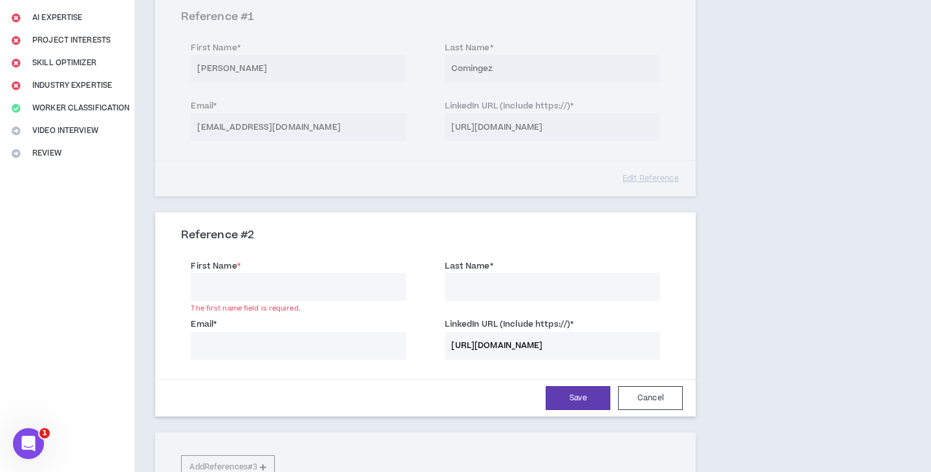
click at [300, 273] on input "First Name *" at bounding box center [298, 287] width 215 height 28
type input "[PERSON_NAME]"
type input "N"
type input "[PERSON_NAME]"
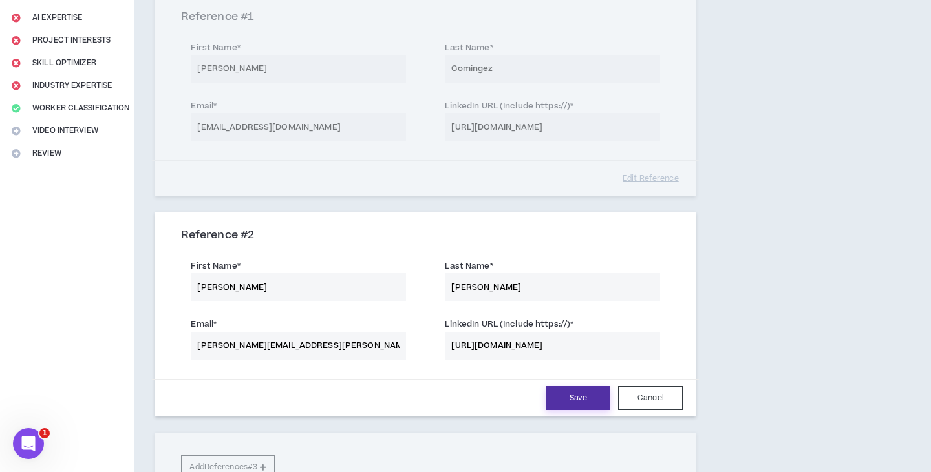
type input "[PERSON_NAME][EMAIL_ADDRESS][PERSON_NAME][DOMAIN_NAME]"
click at [569, 401] on button "Save" at bounding box center [577, 398] width 65 height 24
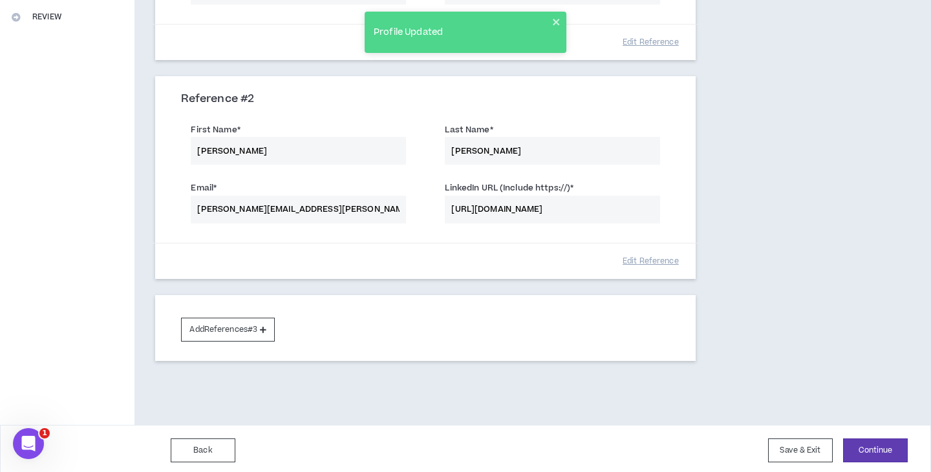
scroll to position [331, 0]
click at [881, 449] on button "Continue" at bounding box center [875, 451] width 65 height 24
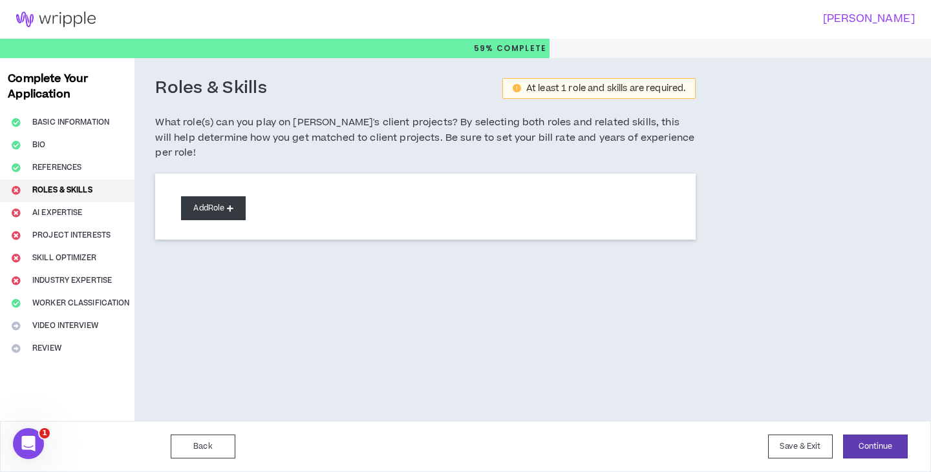
click at [211, 196] on button "Add Role" at bounding box center [213, 208] width 65 height 24
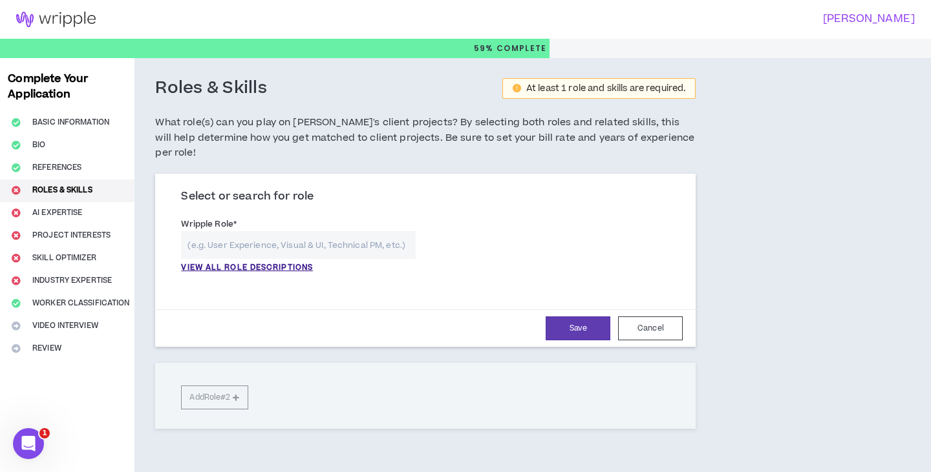
click at [225, 231] on input "text" at bounding box center [298, 245] width 235 height 28
click at [283, 244] on div "VIEW ALL ROLE DESCRIPTIONS" at bounding box center [298, 252] width 235 height 43
click at [282, 262] on p "VIEW ALL ROLE DESCRIPTIONS" at bounding box center [247, 268] width 132 height 12
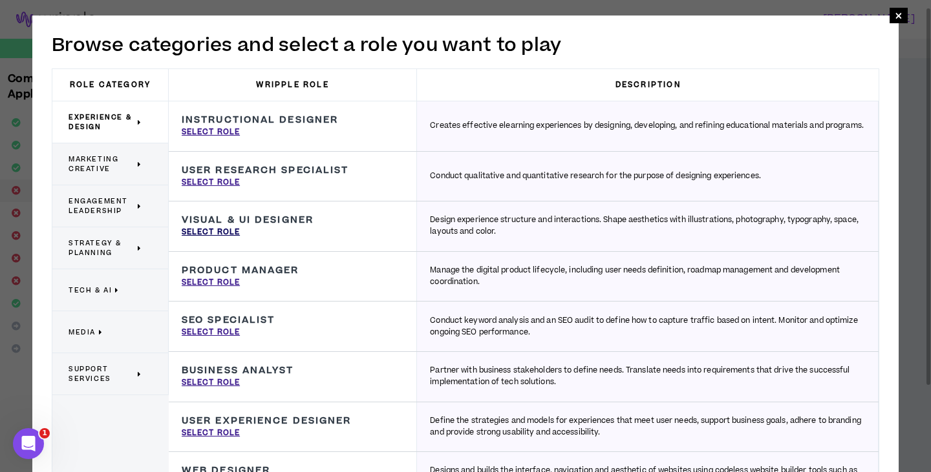
click at [220, 231] on p "Select Role" at bounding box center [211, 233] width 58 height 12
type input "Visual & UI Designer"
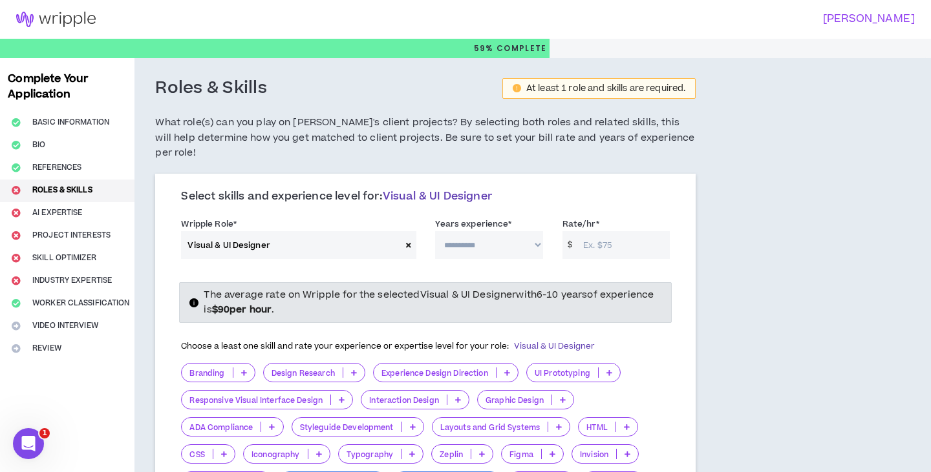
select select "**"
click at [594, 231] on input "Rate/hr *" at bounding box center [623, 245] width 93 height 28
click at [698, 261] on div "**********" at bounding box center [425, 431] width 582 height 747
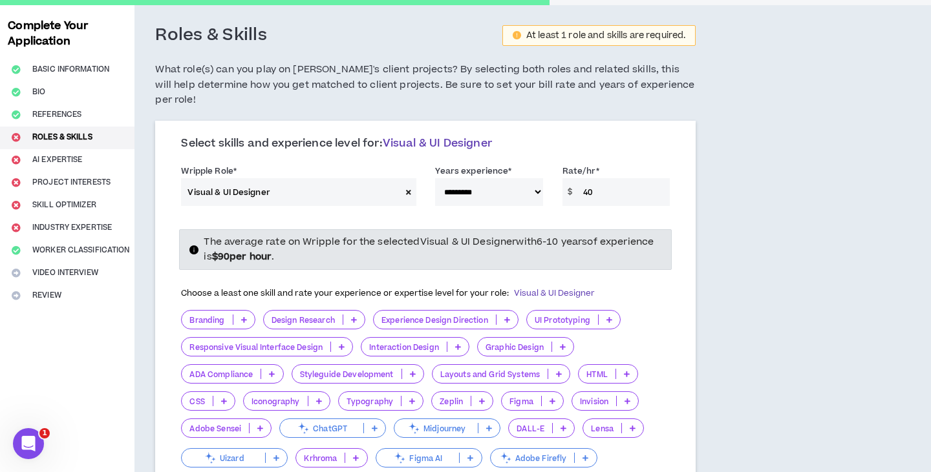
scroll to position [75, 0]
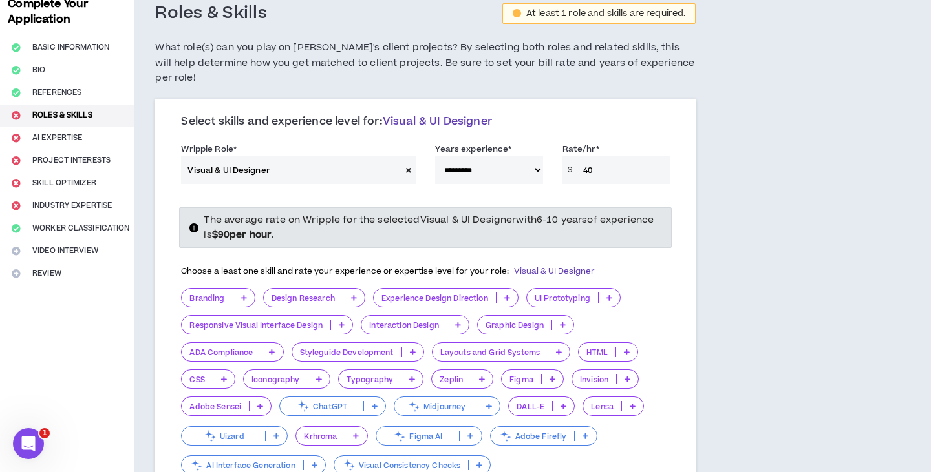
click at [207, 293] on p "Branding" at bounding box center [207, 298] width 50 height 10
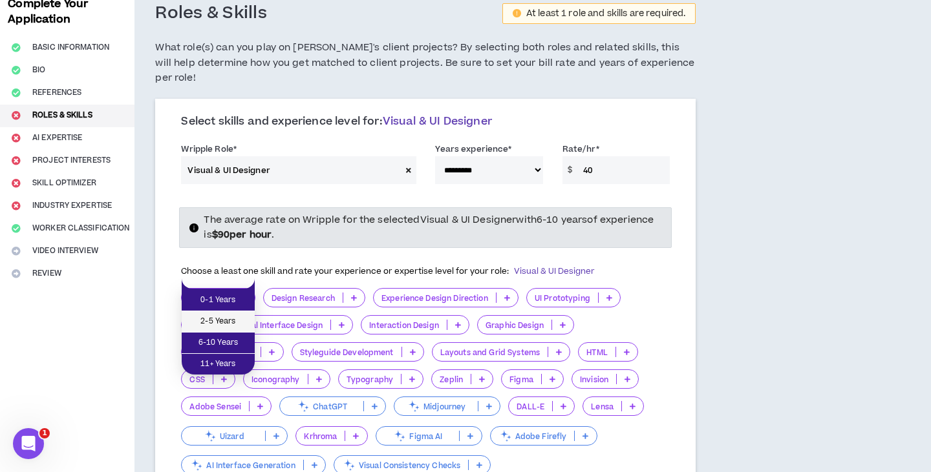
click at [219, 321] on span "2-5 Years" at bounding box center [218, 322] width 58 height 14
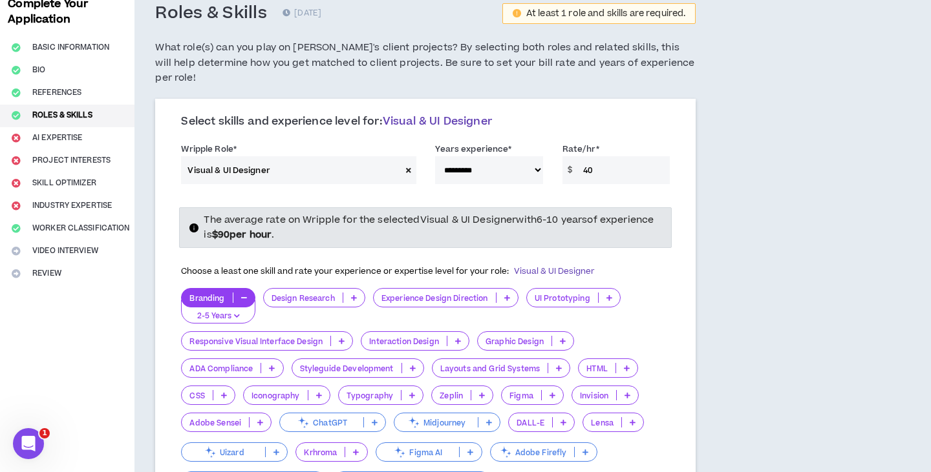
click at [203, 293] on p "Branding" at bounding box center [207, 298] width 50 height 10
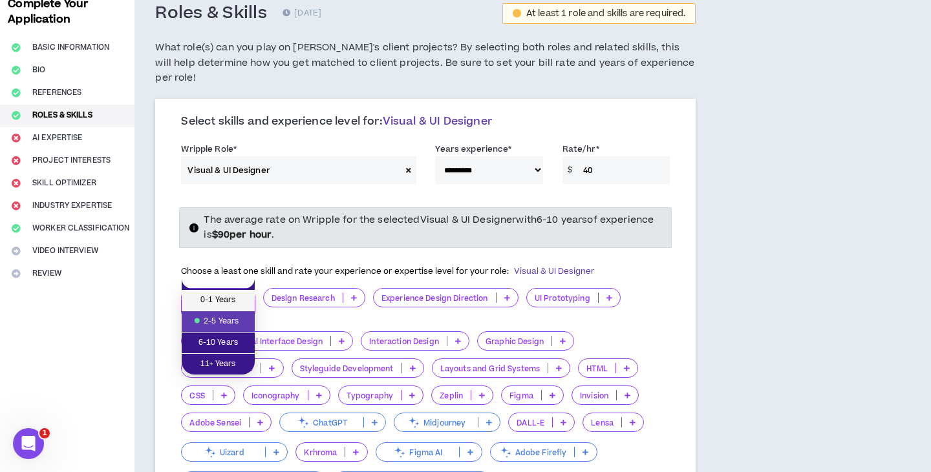
click at [213, 293] on li "0-1 Years" at bounding box center [218, 300] width 73 height 21
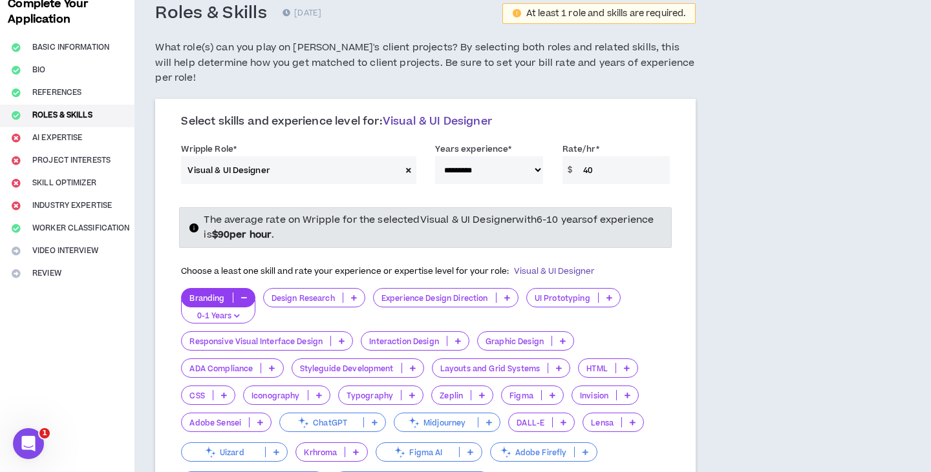
click at [210, 293] on p "Branding" at bounding box center [207, 298] width 50 height 10
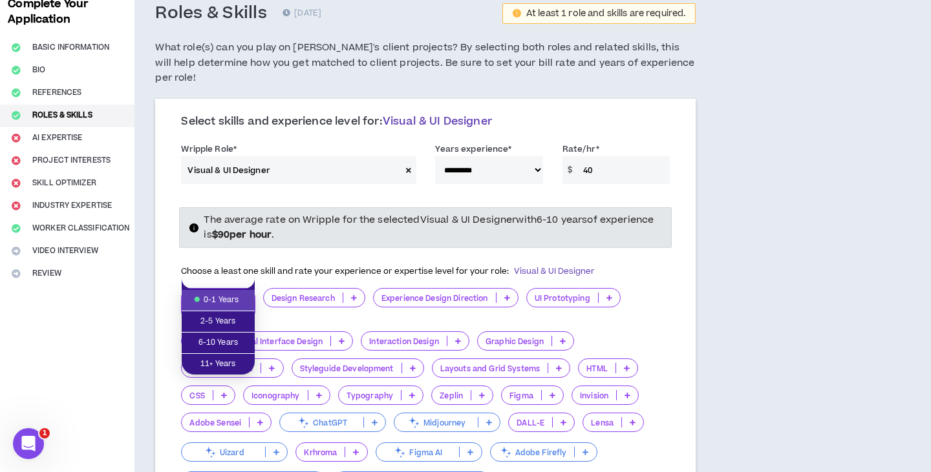
click at [215, 295] on span "0-1 Years" at bounding box center [218, 300] width 58 height 14
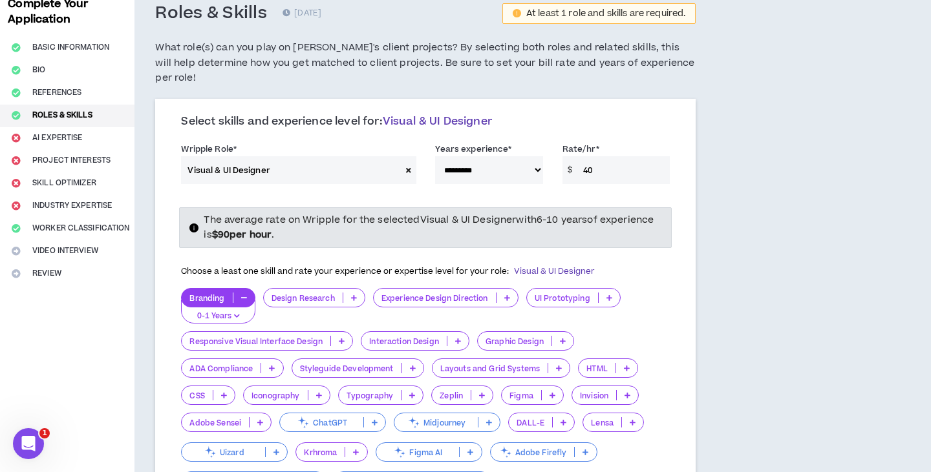
click at [215, 311] on p "0-1 Years" at bounding box center [217, 317] width 57 height 12
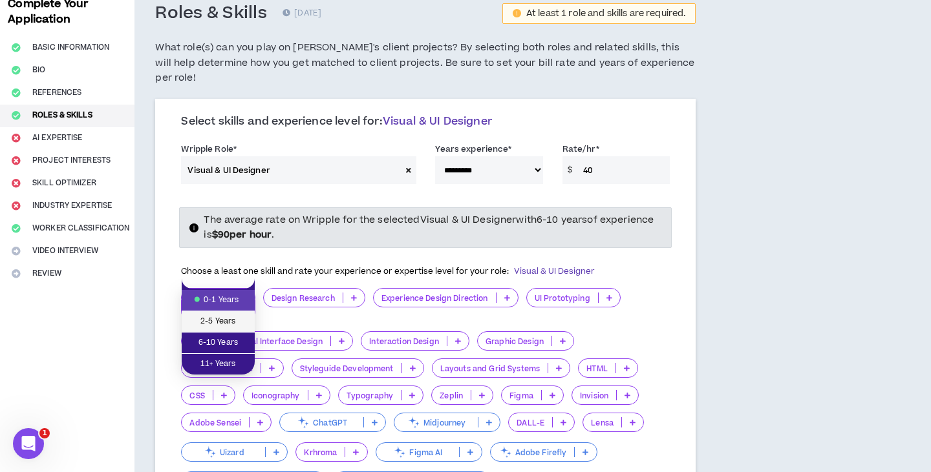
click at [218, 326] on span "2-5 Years" at bounding box center [218, 322] width 58 height 14
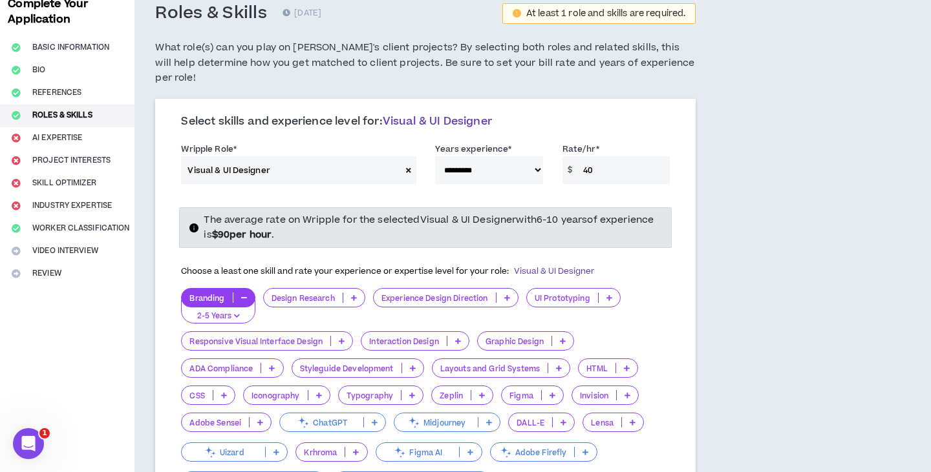
click at [290, 298] on div "Design Research" at bounding box center [314, 306] width 102 height 36
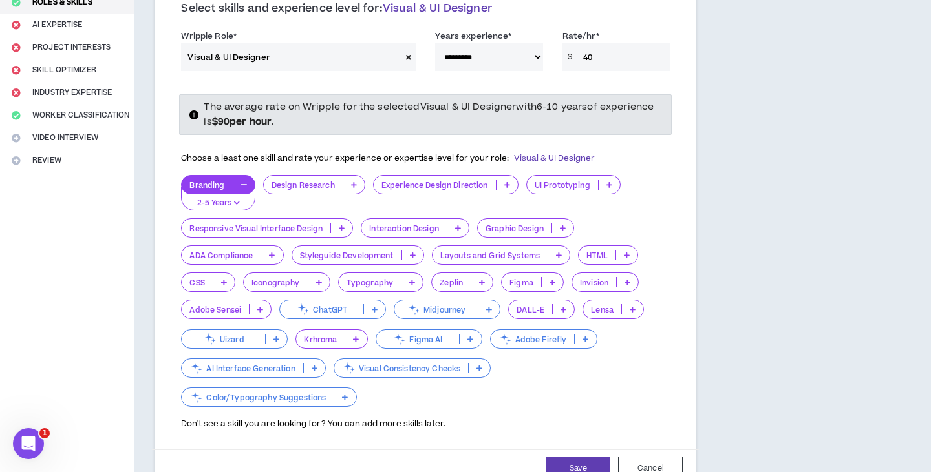
scroll to position [193, 0]
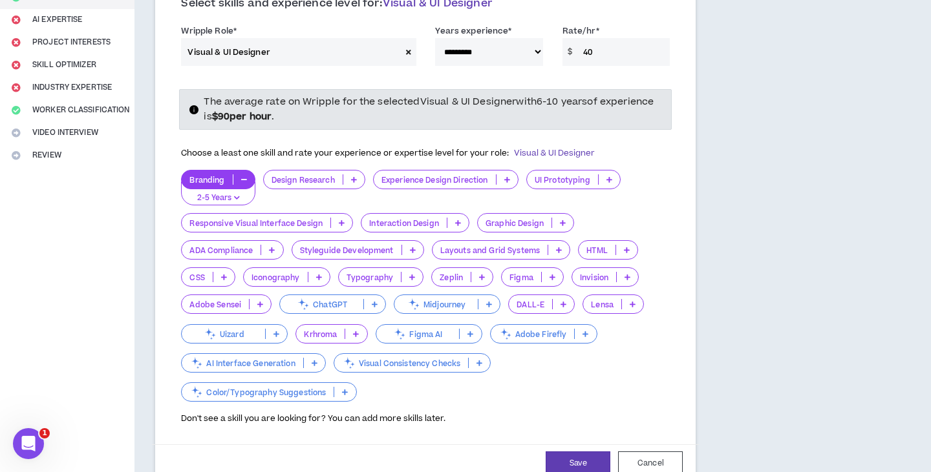
click at [526, 218] on p "Graphic Design" at bounding box center [515, 223] width 74 height 10
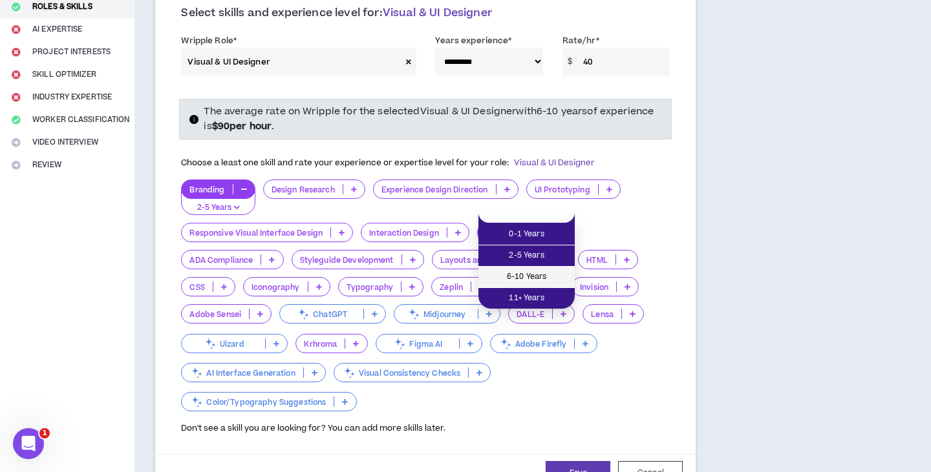
scroll to position [184, 0]
click at [526, 269] on li "6-10 Years" at bounding box center [526, 277] width 96 height 21
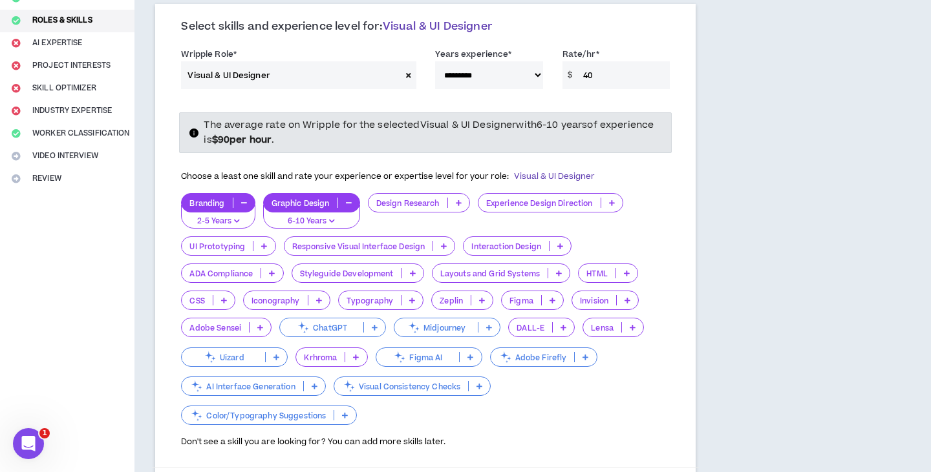
scroll to position [169, 0]
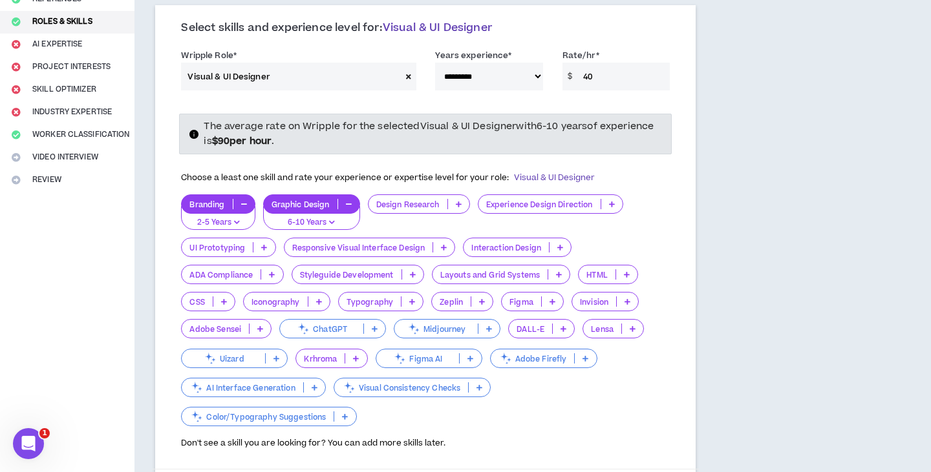
drag, startPoint x: 587, startPoint y: 57, endPoint x: 577, endPoint y: 58, distance: 11.0
click at [577, 63] on input "40" at bounding box center [623, 77] width 93 height 28
drag, startPoint x: 609, startPoint y: 58, endPoint x: 569, endPoint y: 63, distance: 41.1
click at [569, 63] on div "$ 40" at bounding box center [616, 77] width 108 height 28
type input "55"
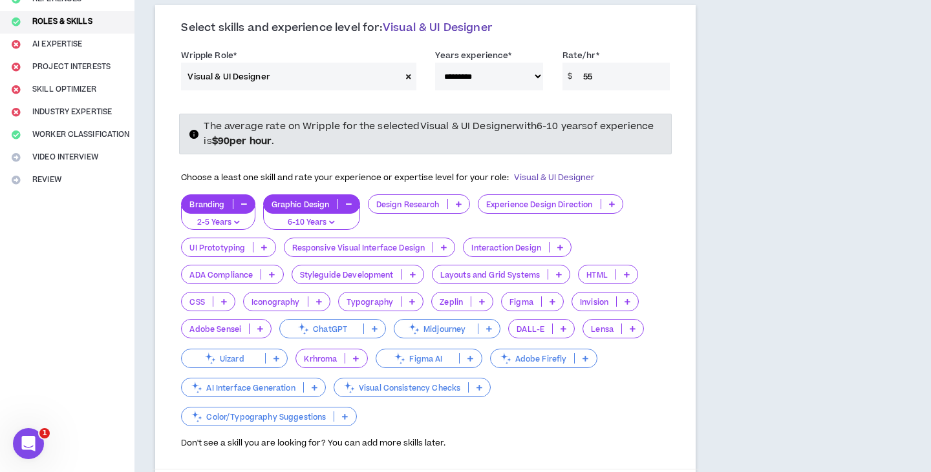
click at [814, 131] on div "**********" at bounding box center [483, 377] width 698 height 976
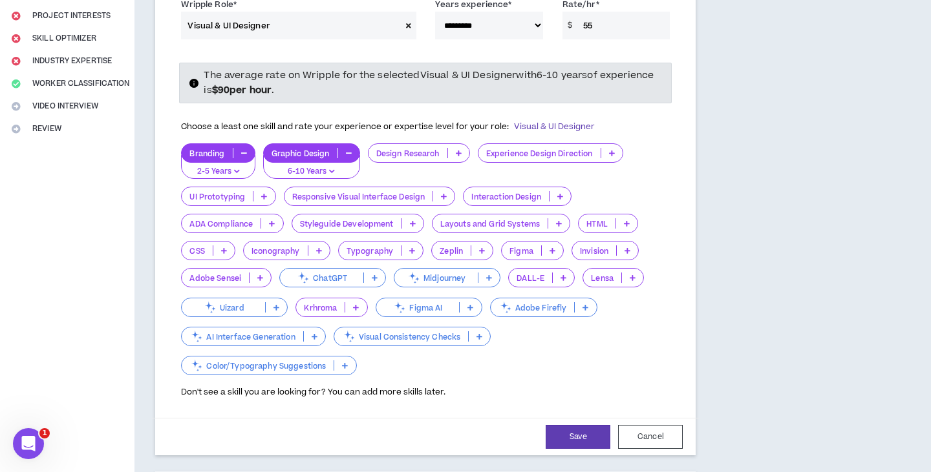
scroll to position [223, 0]
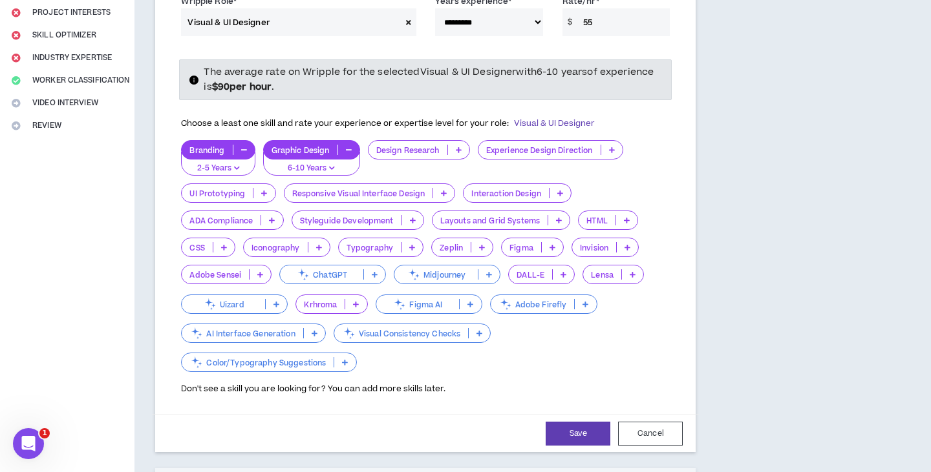
click at [544, 270] on p "DALL-E" at bounding box center [530, 275] width 43 height 10
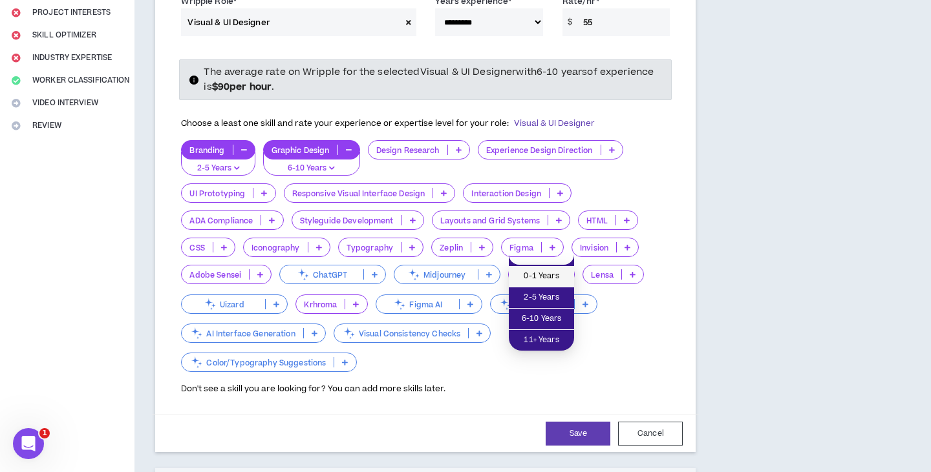
click at [544, 280] on span "0-1 Years" at bounding box center [541, 277] width 50 height 14
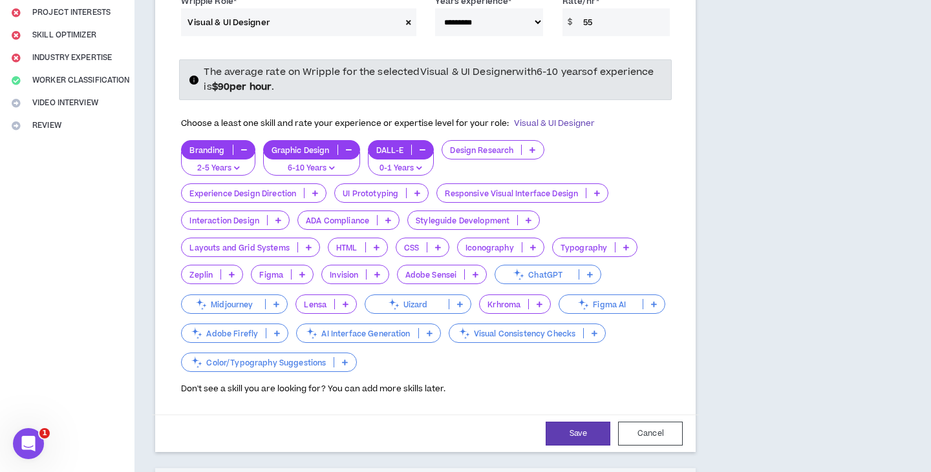
click at [261, 270] on p "Figma" at bounding box center [270, 275] width 39 height 10
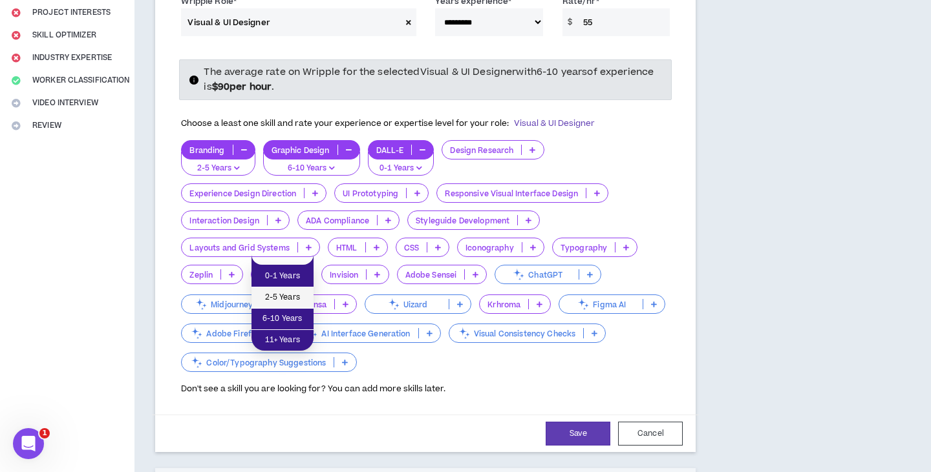
click at [282, 290] on li "2-5 Years" at bounding box center [282, 298] width 62 height 21
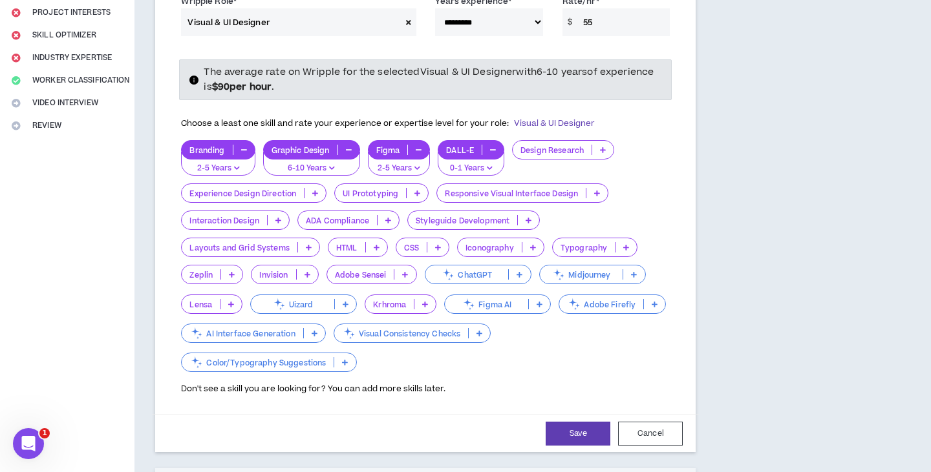
click at [494, 270] on p "ChatGPT" at bounding box center [466, 275] width 83 height 10
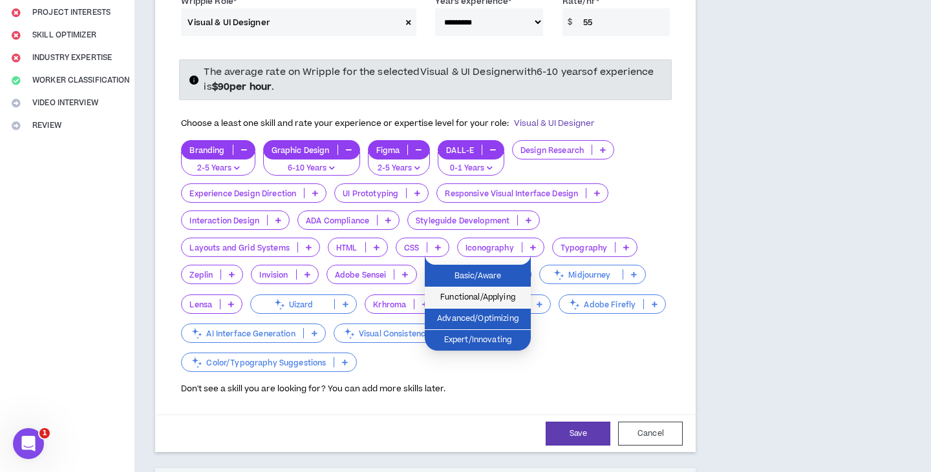
click at [481, 296] on span "Functional/Applying" at bounding box center [477, 298] width 90 height 14
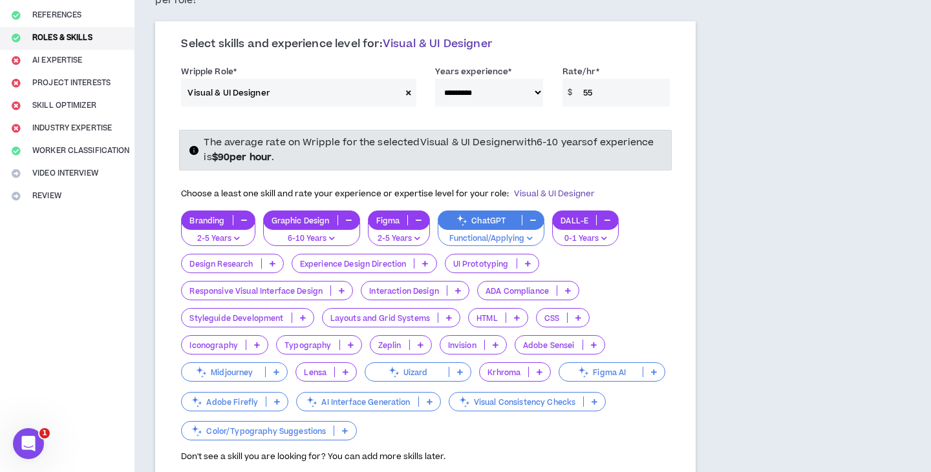
scroll to position [141, 0]
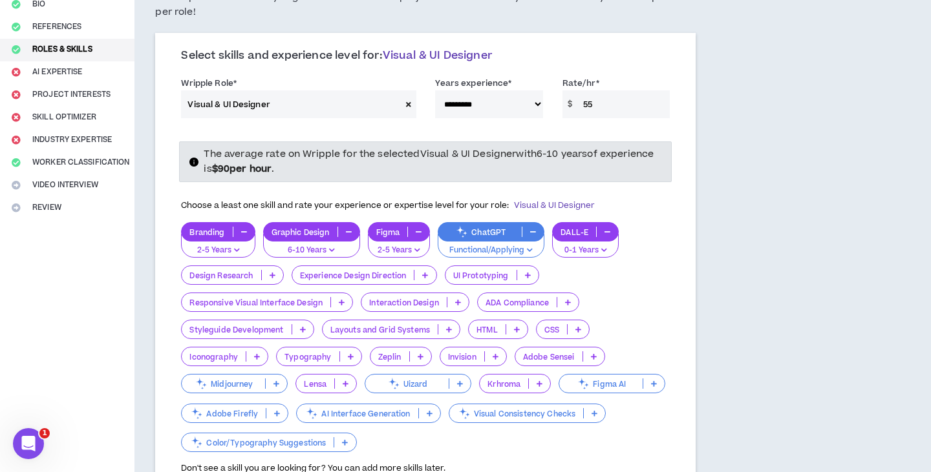
click at [228, 162] on strong "$ 90 per hour" at bounding box center [242, 169] width 60 height 14
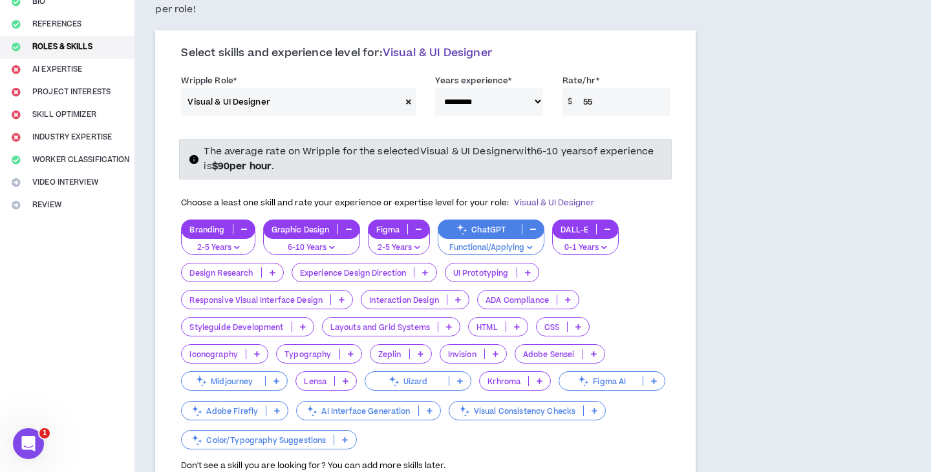
click at [255, 190] on div "Choose a least one skill and rate your experience or expertise level for your r…" at bounding box center [388, 203] width 414 height 27
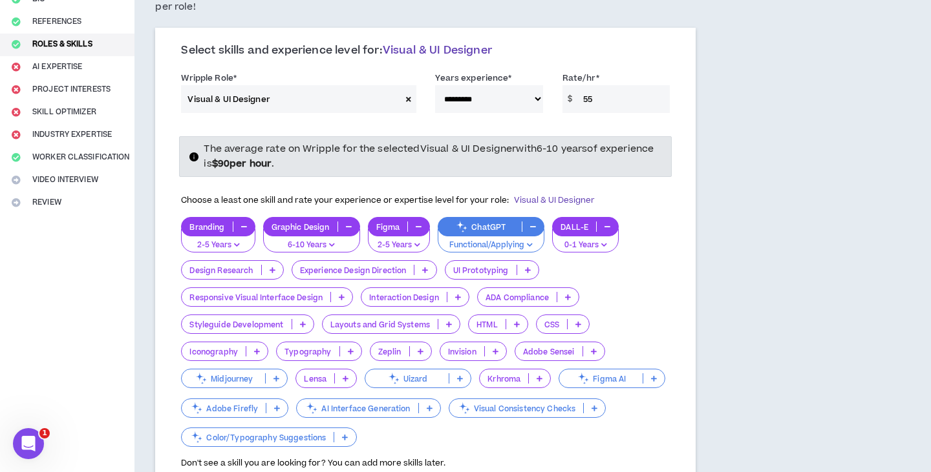
scroll to position [150, 0]
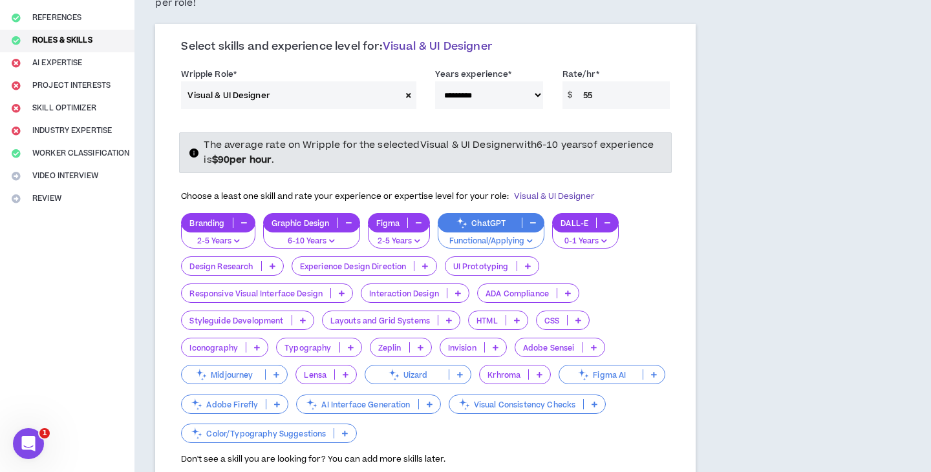
click at [377, 191] on span "Choose a least one skill and rate your experience or expertise level for your r…" at bounding box center [388, 197] width 414 height 12
drag, startPoint x: 432, startPoint y: 169, endPoint x: 445, endPoint y: 167, distance: 13.1
click at [434, 184] on div "Choose a least one skill and rate your experience or expertise level for your r…" at bounding box center [388, 197] width 414 height 27
click at [451, 164] on div "The average rate on Wripple for the selected Visual & UI Designer with 6-10 yea…" at bounding box center [425, 299] width 508 height 334
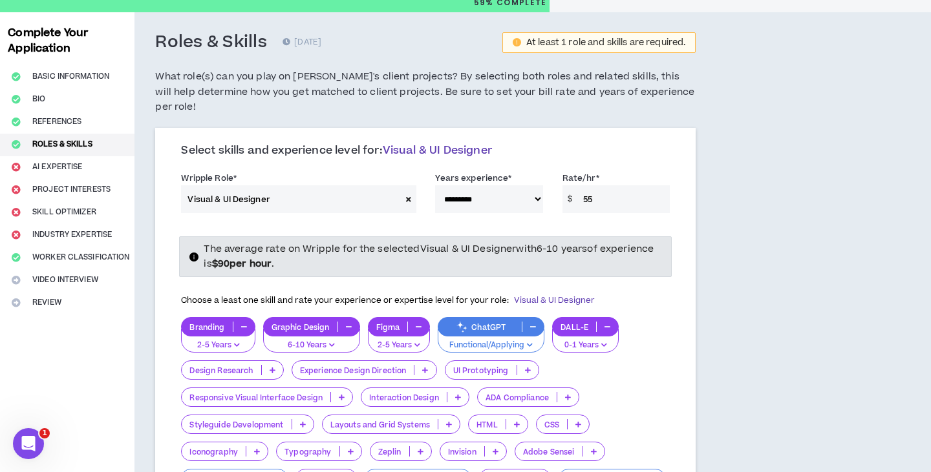
scroll to position [59, 1]
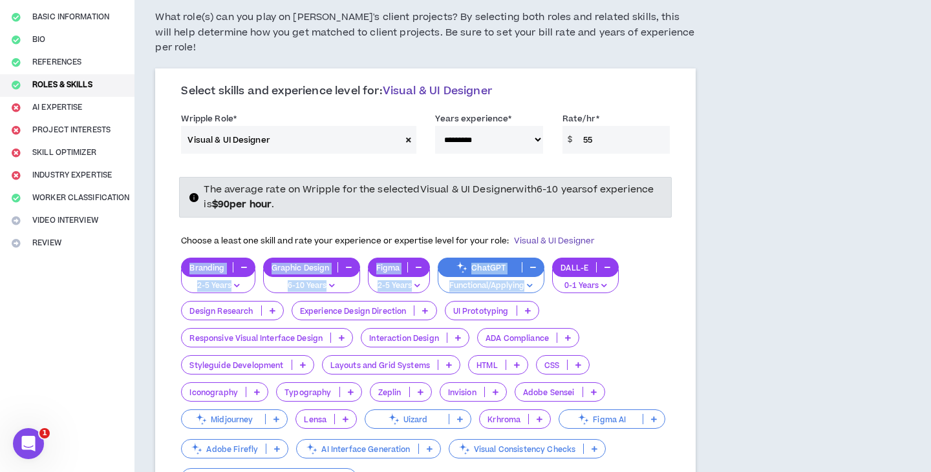
click at [673, 242] on div "Choose a least one skill and rate your experience or expertise level for your r…" at bounding box center [425, 369] width 508 height 283
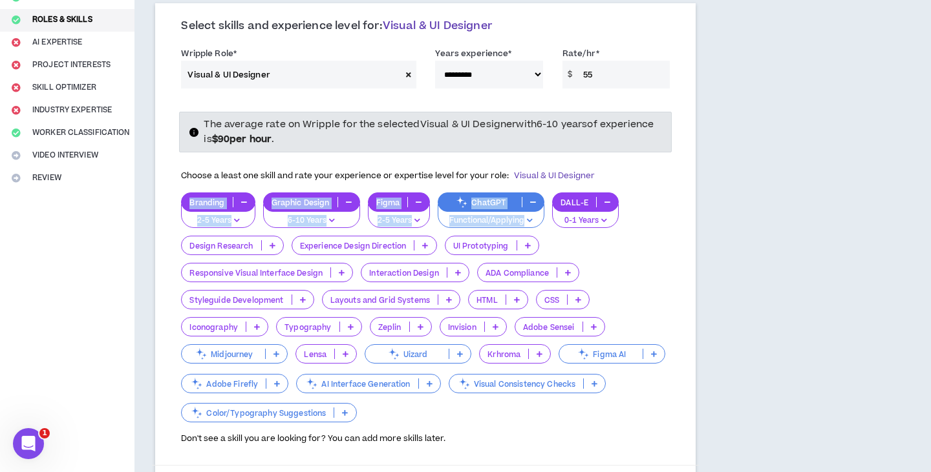
scroll to position [190, 0]
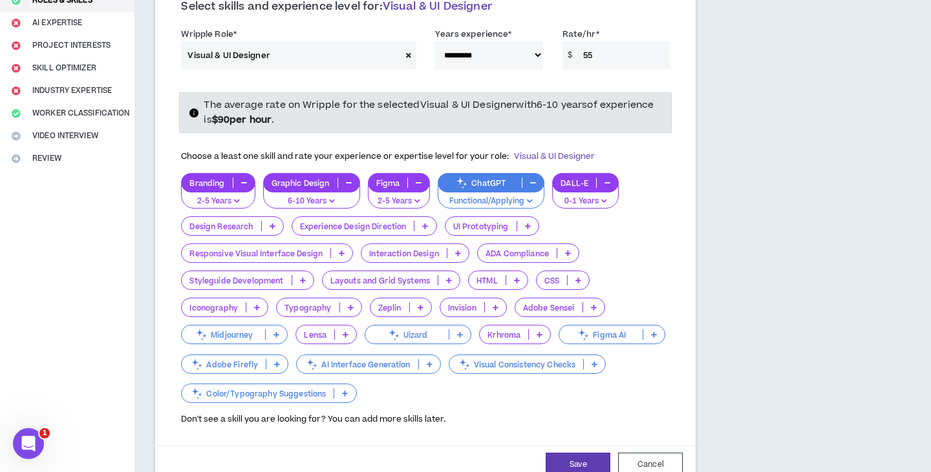
click at [728, 243] on div "**********" at bounding box center [483, 355] width 698 height 974
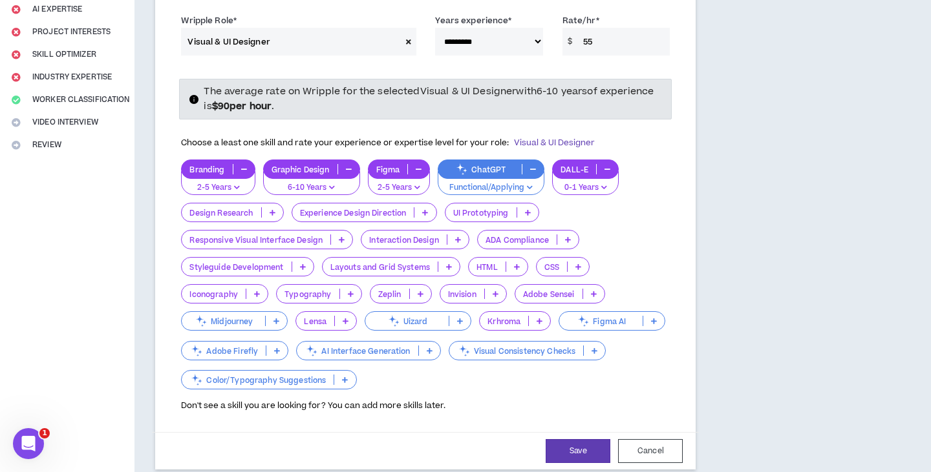
scroll to position [212, 0]
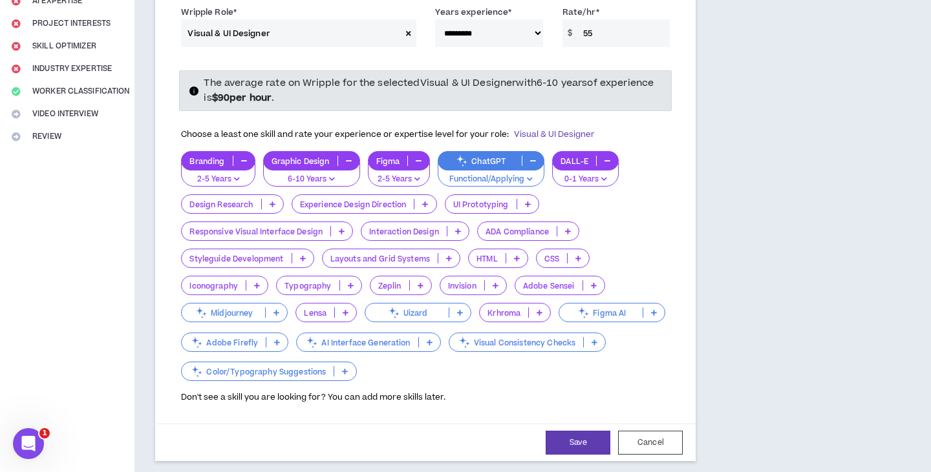
click at [485, 280] on p at bounding box center [495, 285] width 21 height 10
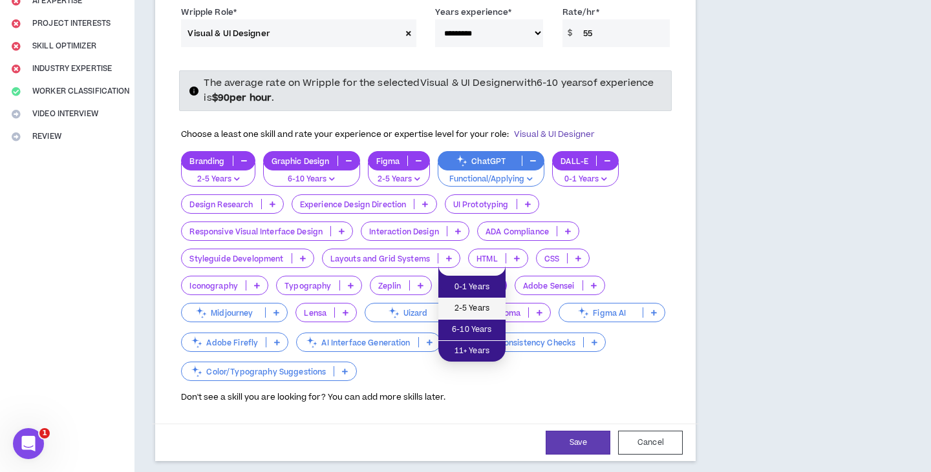
click at [469, 302] on span "2-5 Years" at bounding box center [472, 309] width 52 height 14
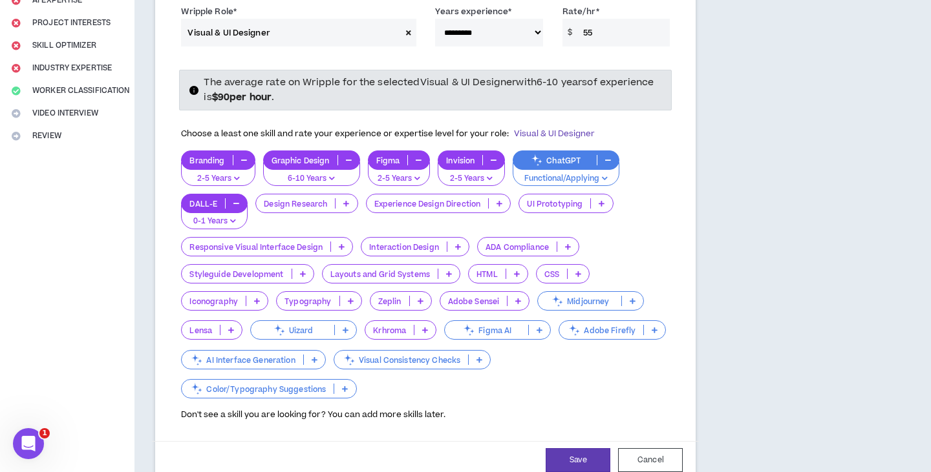
scroll to position [213, 0]
click at [396, 270] on p "Layouts and Grid Systems" at bounding box center [380, 275] width 115 height 10
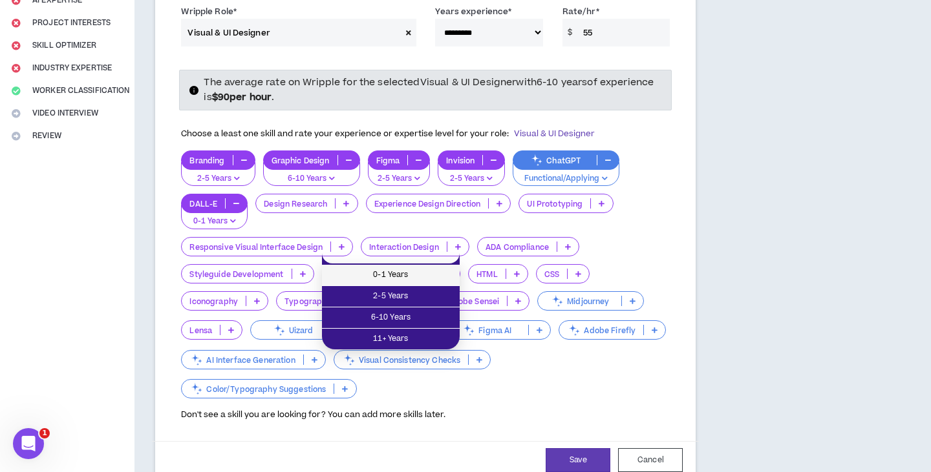
click at [389, 284] on li "0-1 Years" at bounding box center [391, 275] width 138 height 21
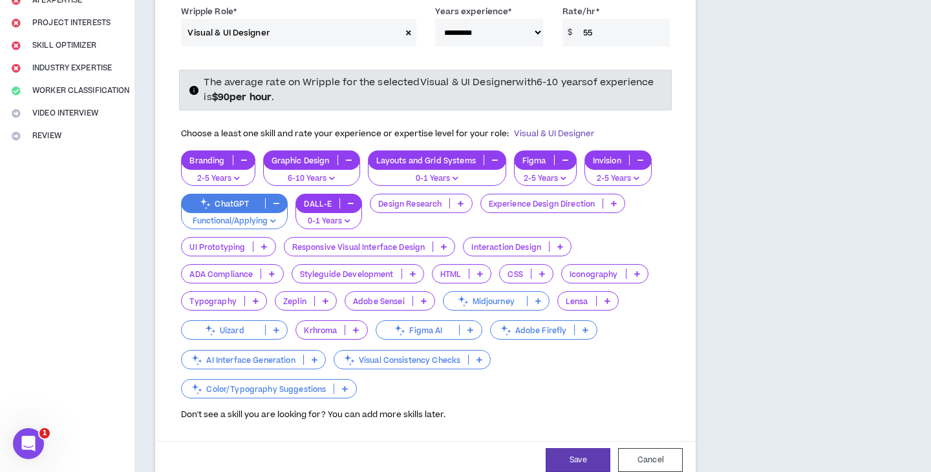
click at [434, 173] on p "0-1 Years" at bounding box center [437, 179] width 122 height 12
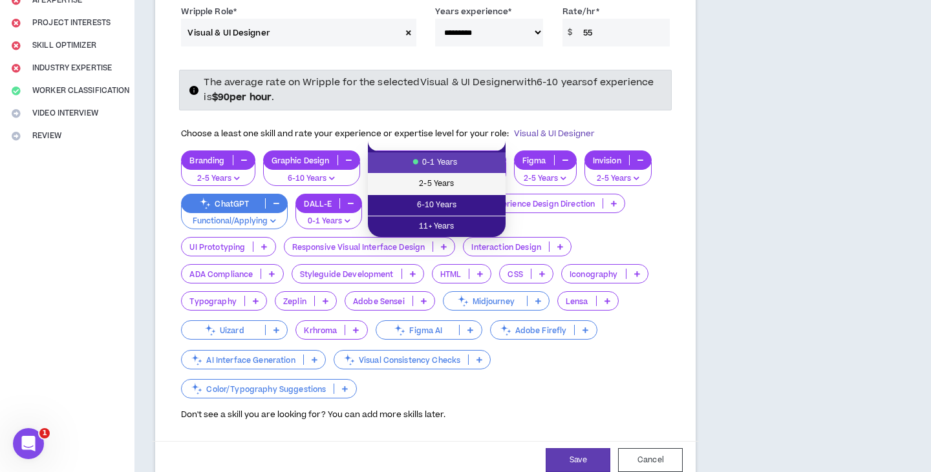
click at [435, 184] on span "2-5 Years" at bounding box center [437, 184] width 122 height 14
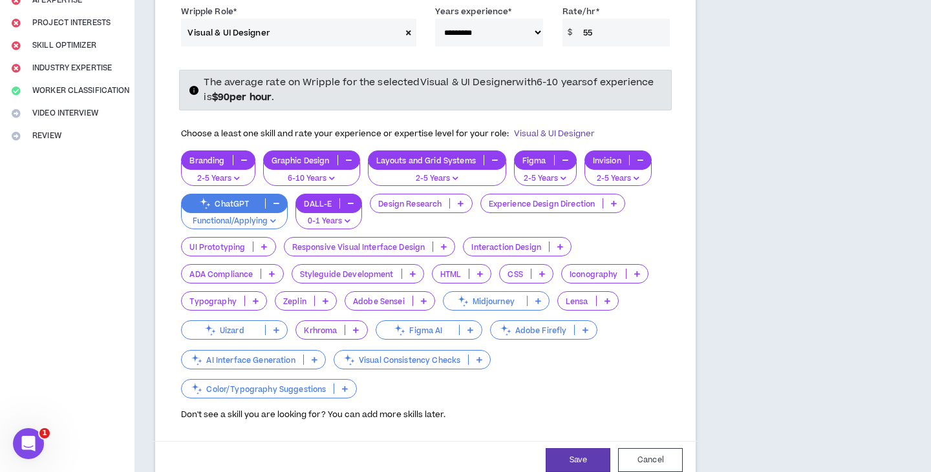
click at [573, 449] on button "Save" at bounding box center [577, 461] width 65 height 24
select select "**"
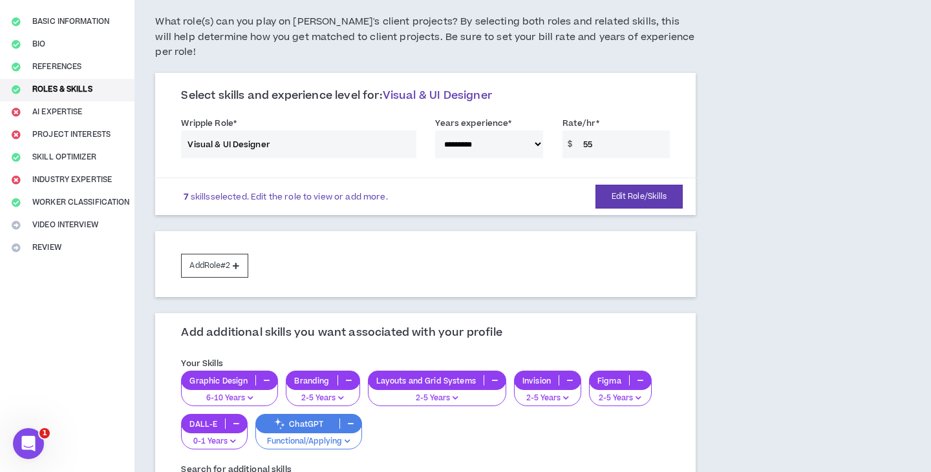
scroll to position [101, 0]
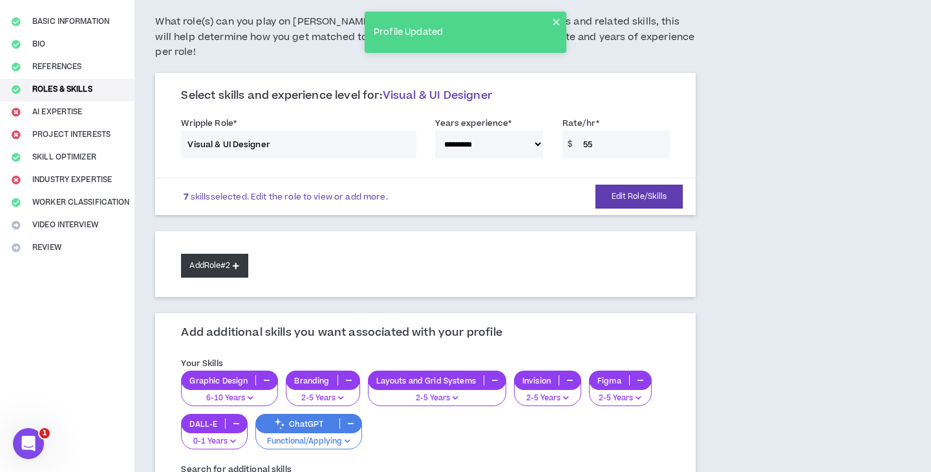
click at [213, 254] on button "Add Role #2" at bounding box center [214, 266] width 67 height 24
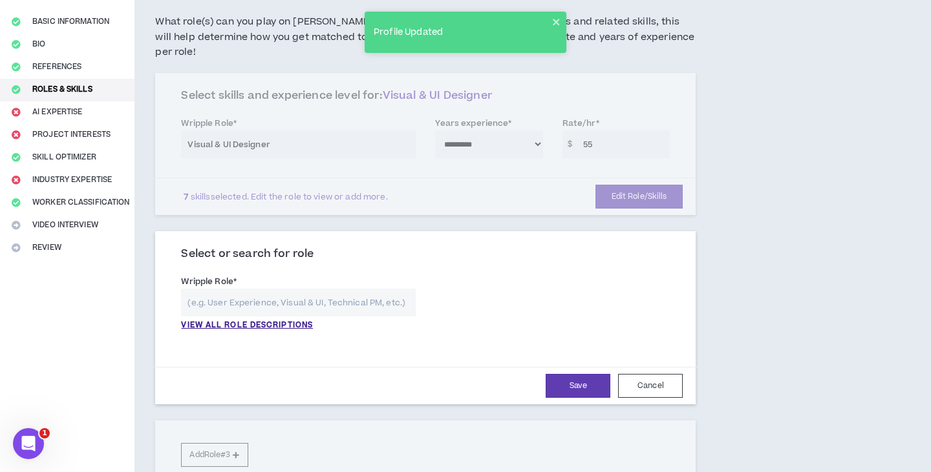
click at [232, 289] on input "text" at bounding box center [298, 303] width 235 height 28
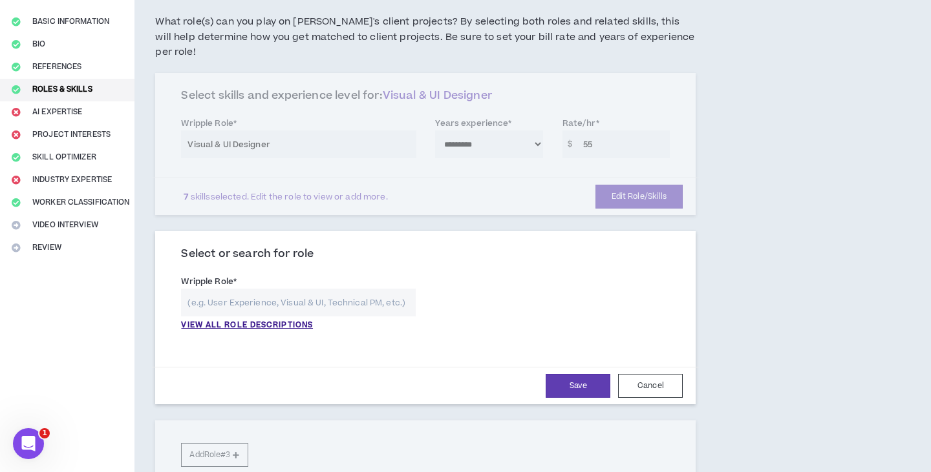
click at [232, 313] on div "**********" at bounding box center [425, 306] width 508 height 70
click at [238, 320] on p "VIEW ALL ROLE DESCRIPTIONS" at bounding box center [247, 326] width 132 height 12
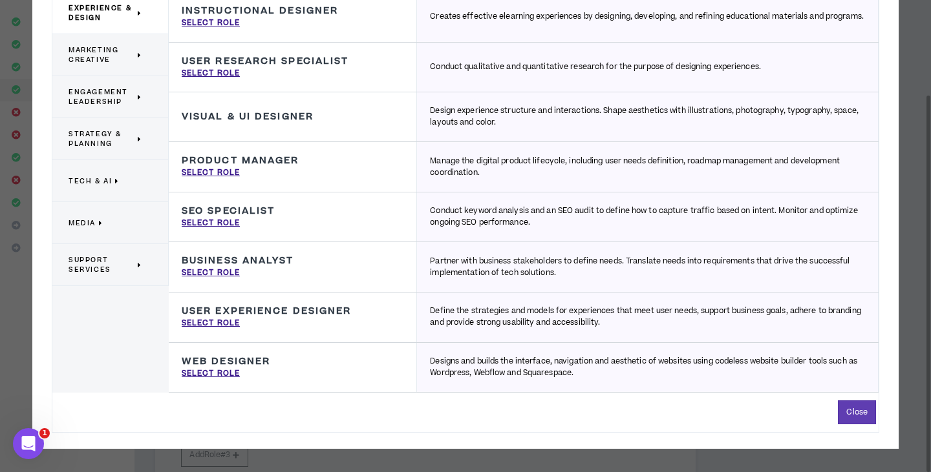
click at [102, 260] on span "Support Services" at bounding box center [102, 264] width 66 height 19
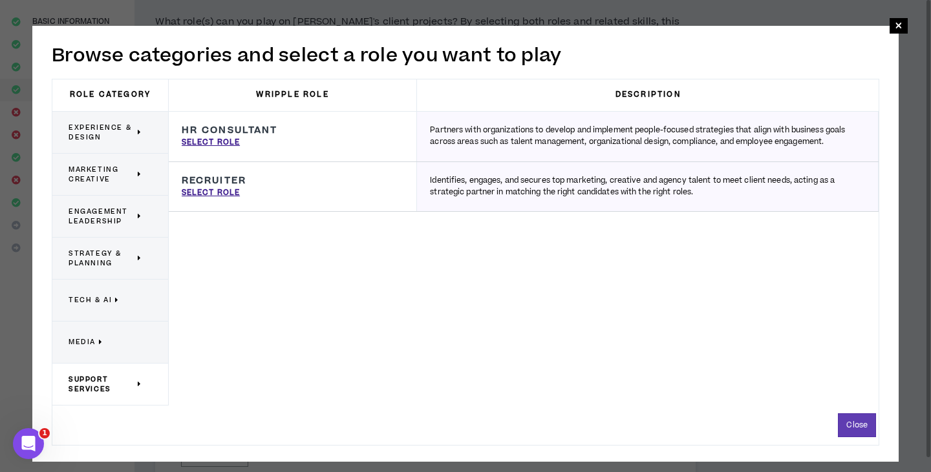
click at [87, 341] on span "Media" at bounding box center [82, 342] width 27 height 10
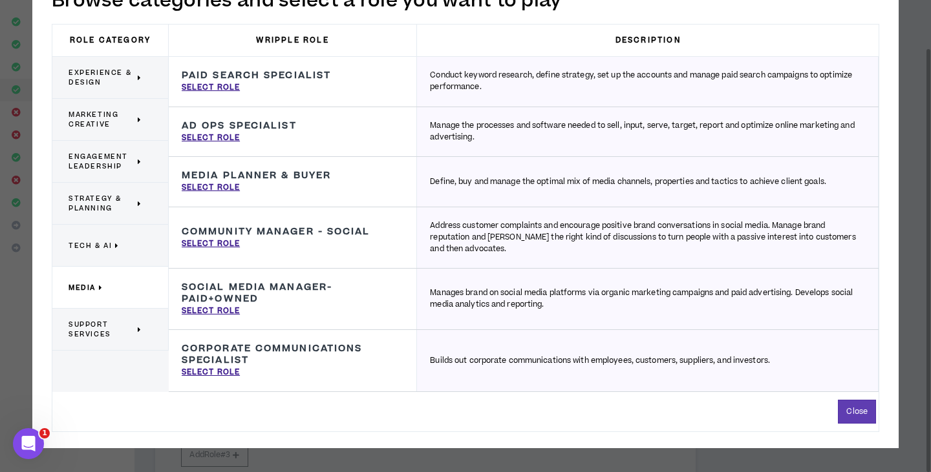
click at [93, 242] on span "Tech & AI" at bounding box center [90, 246] width 43 height 10
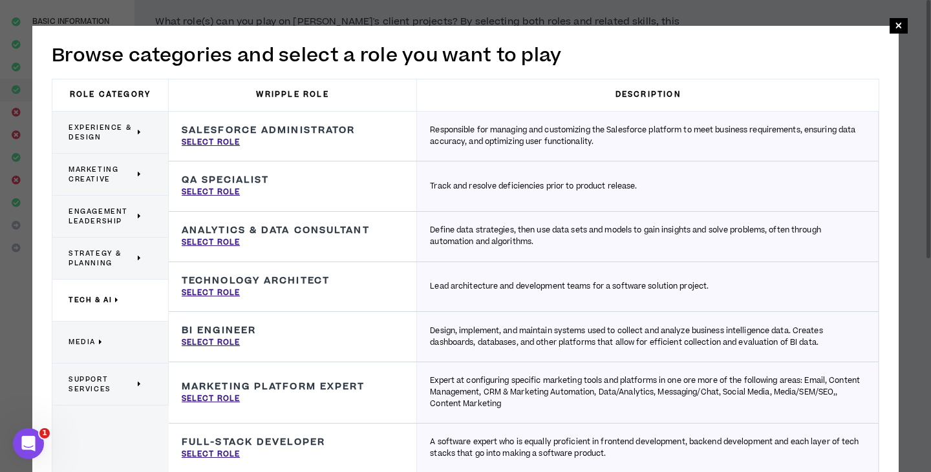
click at [102, 264] on span "Strategy & Planning" at bounding box center [102, 258] width 66 height 19
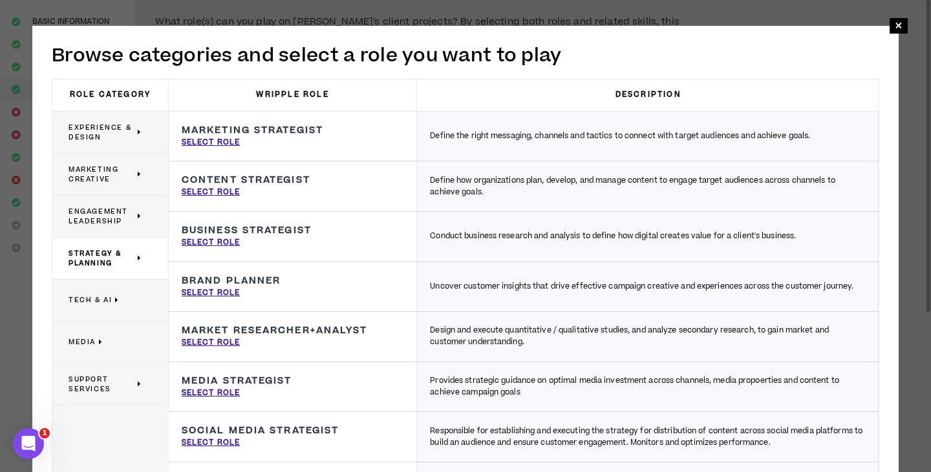
click at [110, 207] on span "Engagement Leadership" at bounding box center [102, 216] width 66 height 19
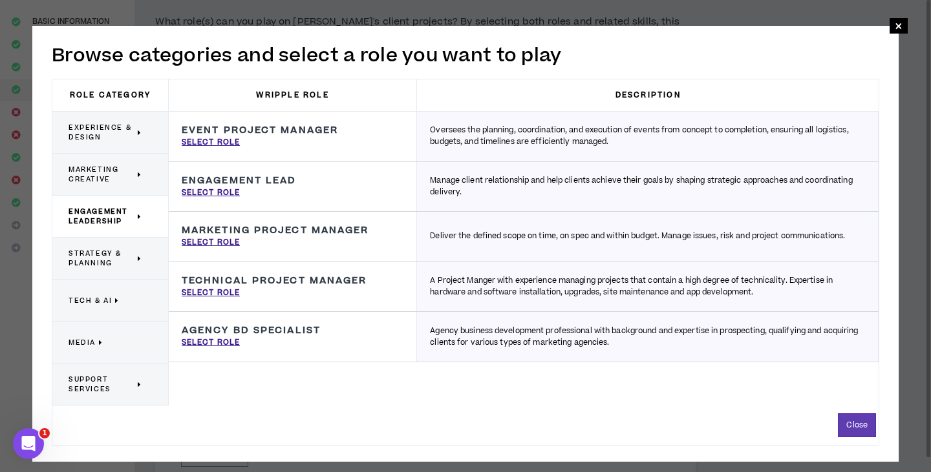
click at [118, 172] on span "Marketing Creative" at bounding box center [102, 174] width 66 height 19
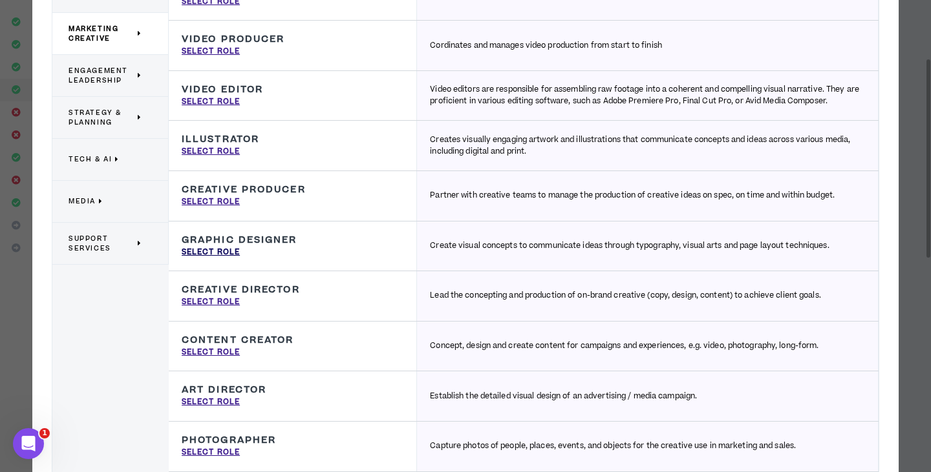
click at [200, 249] on p "Select Role" at bounding box center [211, 253] width 58 height 12
type input "Graphic Designer"
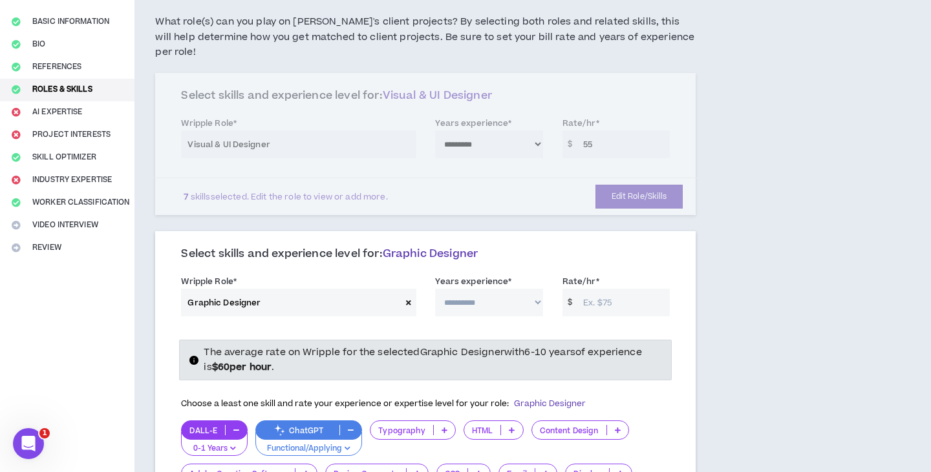
click at [458, 272] on label "Years experience *" at bounding box center [473, 281] width 76 height 21
select select "**"
click at [606, 289] on input "Rate/hr *" at bounding box center [623, 303] width 93 height 28
type input "50"
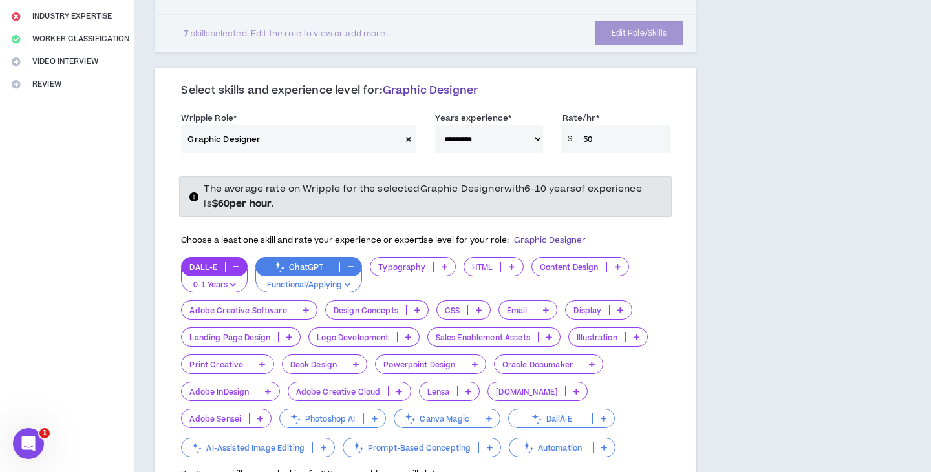
scroll to position [266, 0]
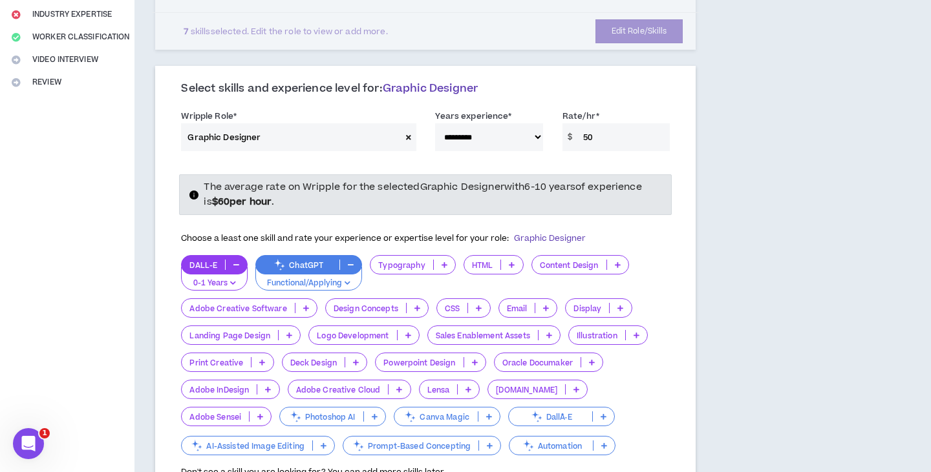
click at [434, 260] on p at bounding box center [444, 265] width 21 height 10
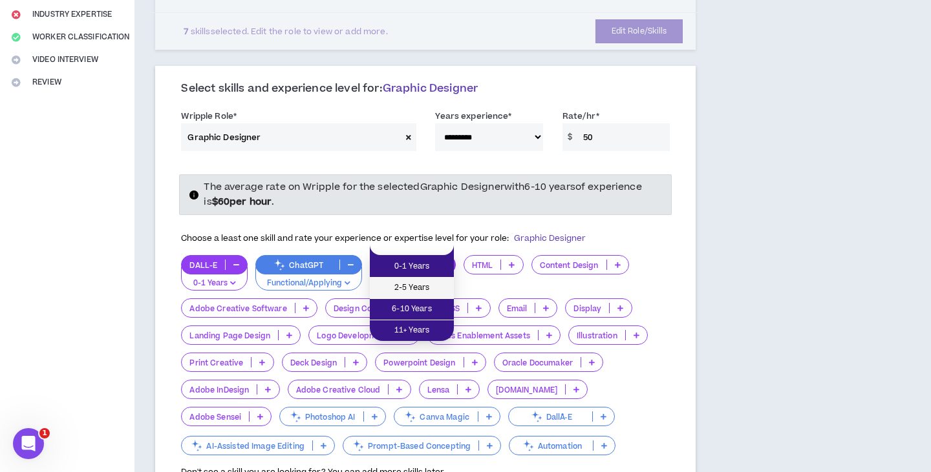
click at [405, 287] on span "2-5 Years" at bounding box center [411, 288] width 69 height 14
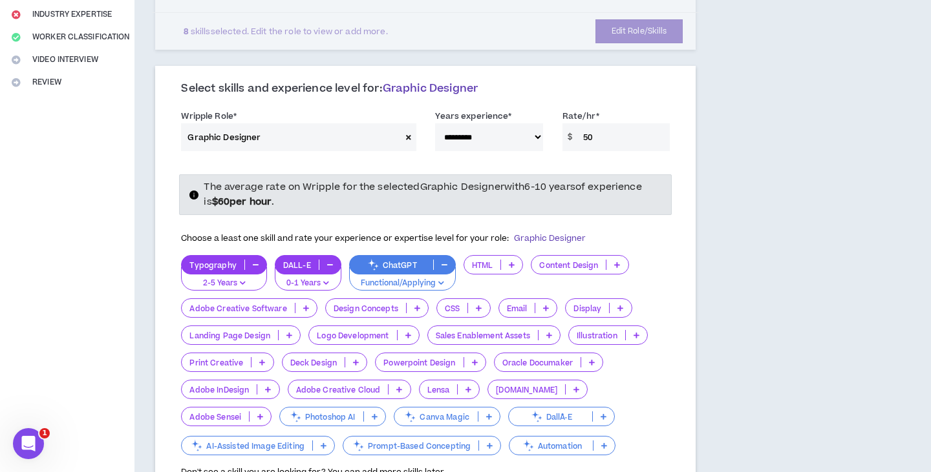
click at [619, 260] on p at bounding box center [616, 265] width 21 height 10
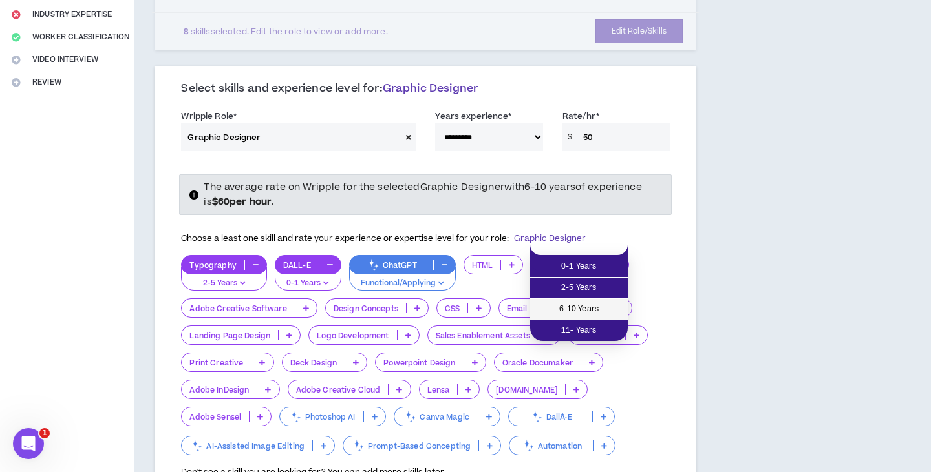
click at [569, 308] on span "6-10 Years" at bounding box center [579, 309] width 82 height 14
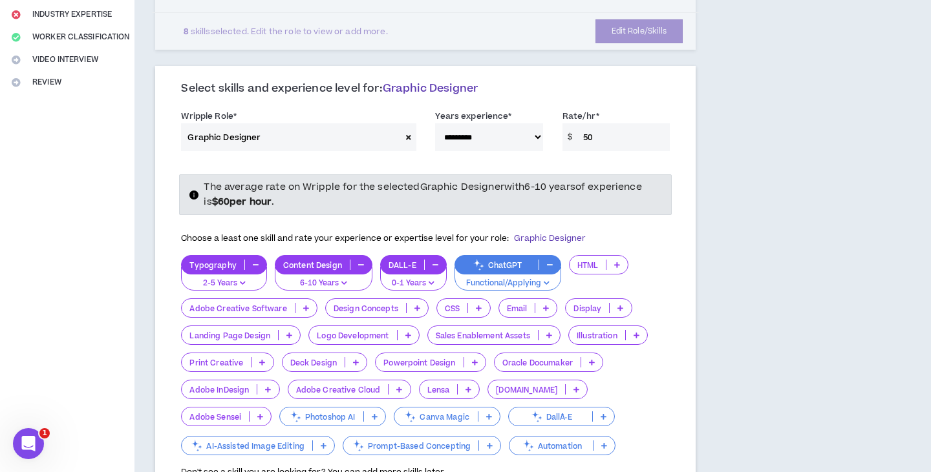
click at [298, 303] on p at bounding box center [305, 308] width 21 height 10
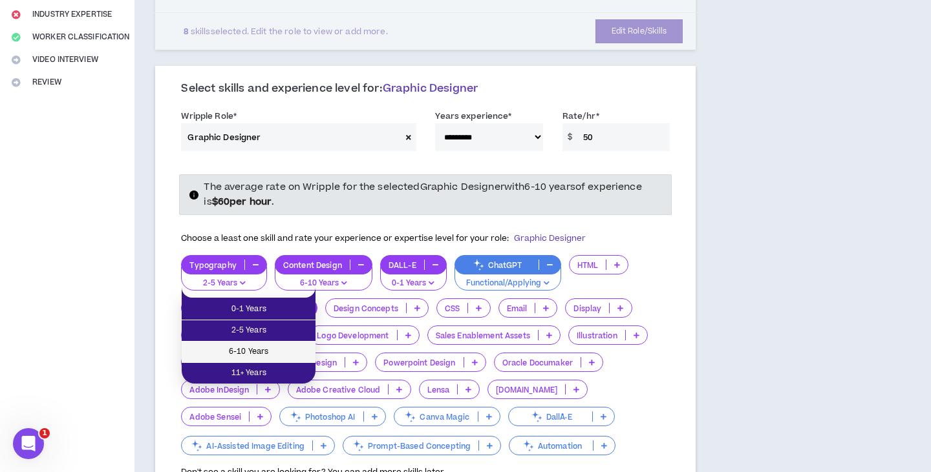
click at [261, 348] on span "6-10 Years" at bounding box center [248, 352] width 118 height 14
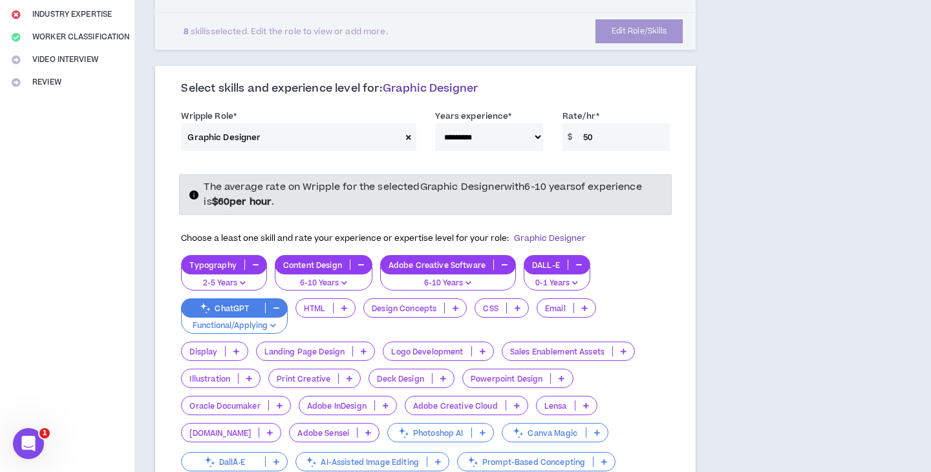
click at [429, 299] on div "Design Concepts" at bounding box center [414, 308] width 103 height 19
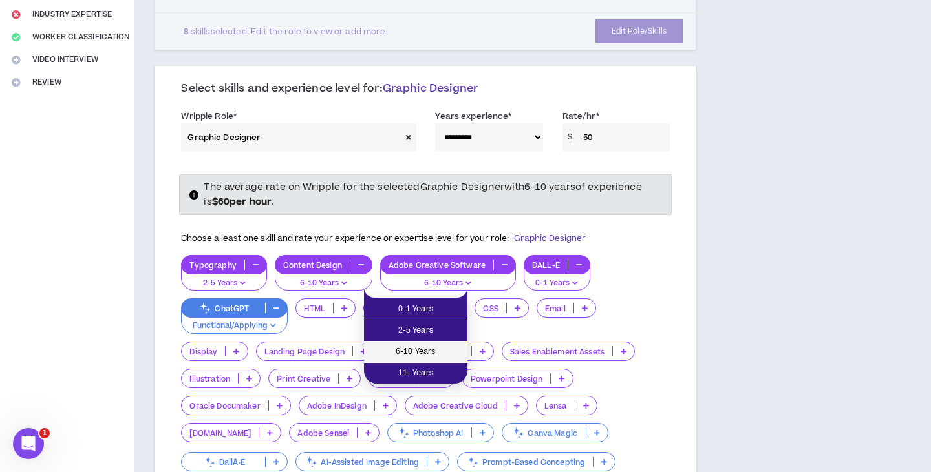
click at [411, 348] on span "6-10 Years" at bounding box center [416, 352] width 88 height 14
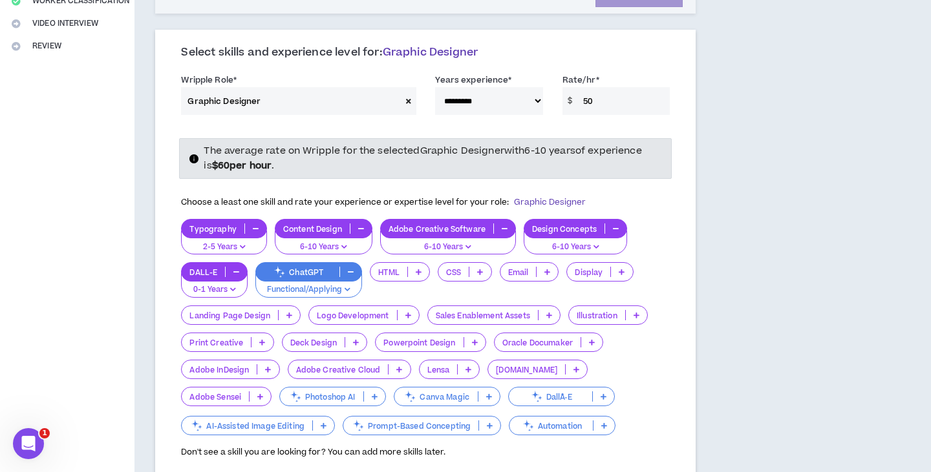
scroll to position [302, 0]
click at [398, 310] on p at bounding box center [407, 315] width 21 height 10
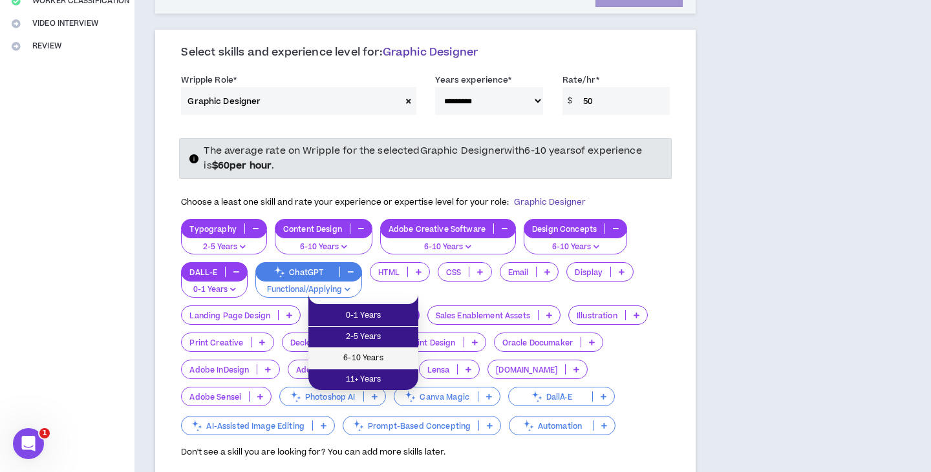
click at [372, 357] on span "6-10 Years" at bounding box center [363, 359] width 94 height 14
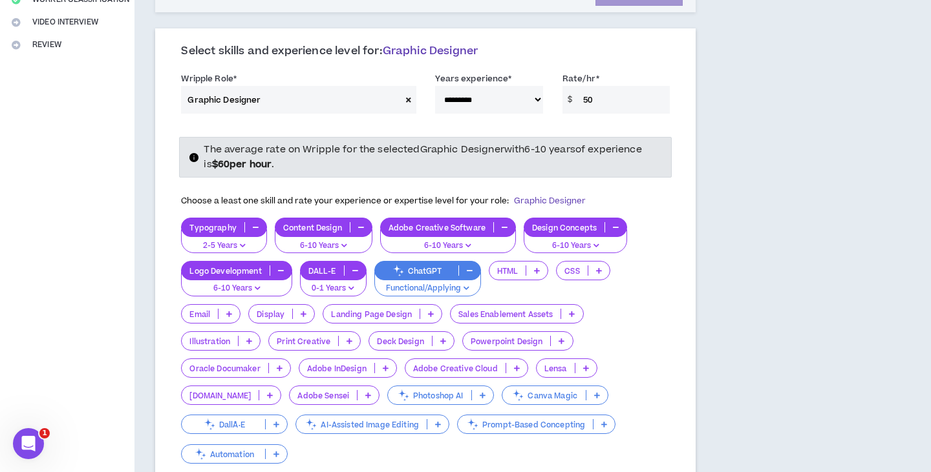
scroll to position [304, 0]
click at [462, 364] on p "Adobe Creative Cloud" at bounding box center [455, 369] width 100 height 10
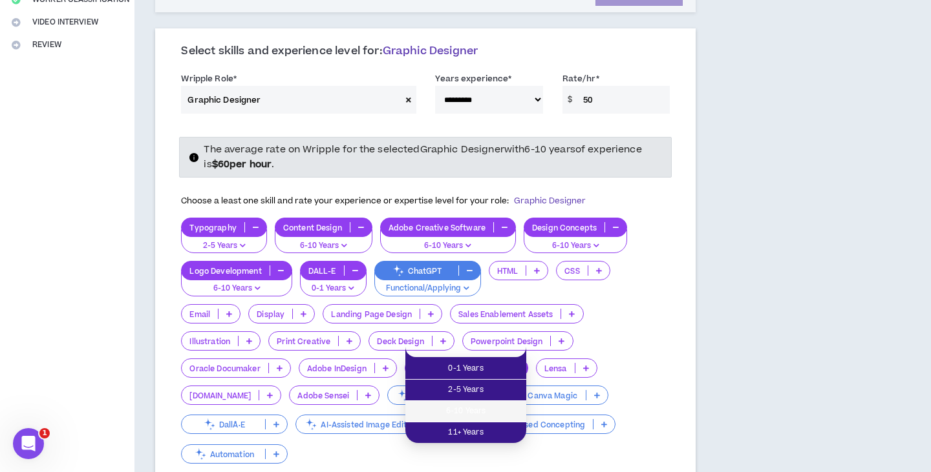
drag, startPoint x: 451, startPoint y: 406, endPoint x: 445, endPoint y: 401, distance: 7.9
click at [451, 405] on span "6-10 Years" at bounding box center [465, 412] width 105 height 14
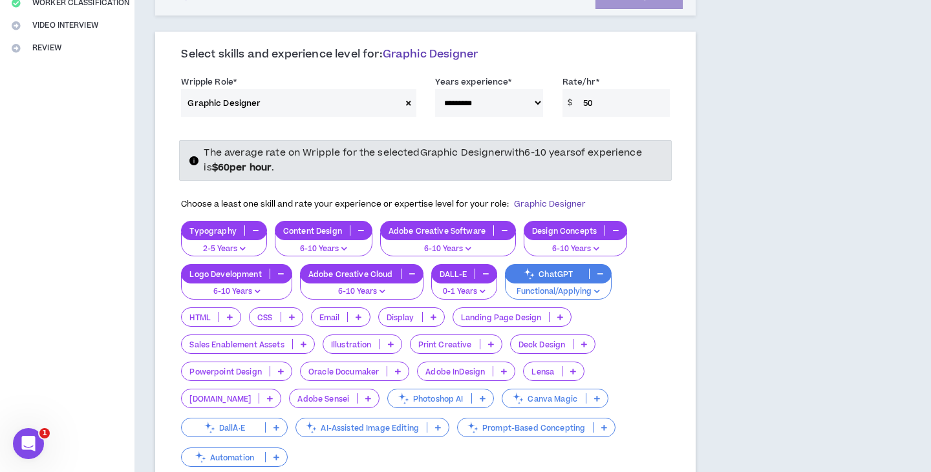
scroll to position [301, 0]
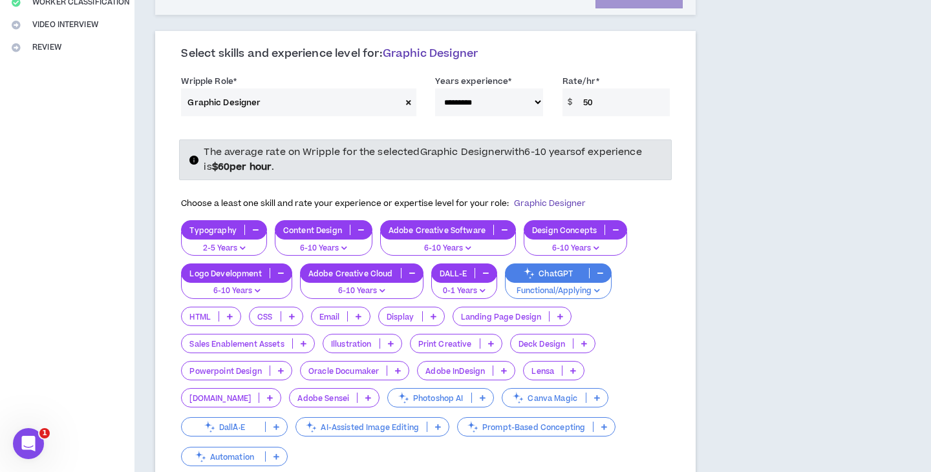
click at [444, 394] on p "Photoshop AI" at bounding box center [429, 399] width 83 height 10
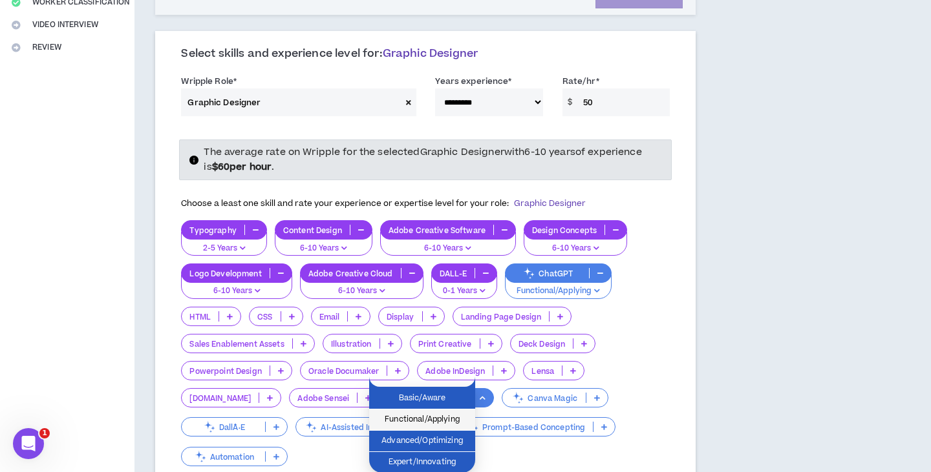
click at [427, 421] on span "Functional/Applying" at bounding box center [422, 420] width 90 height 14
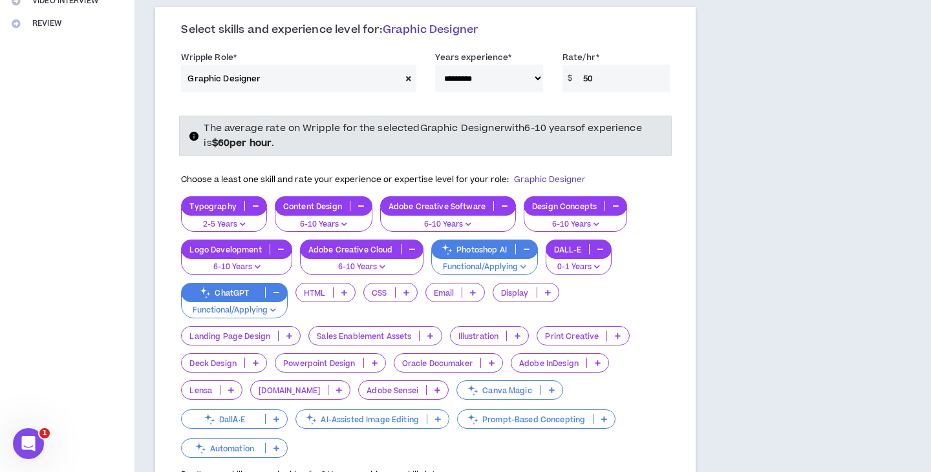
scroll to position [327, 0]
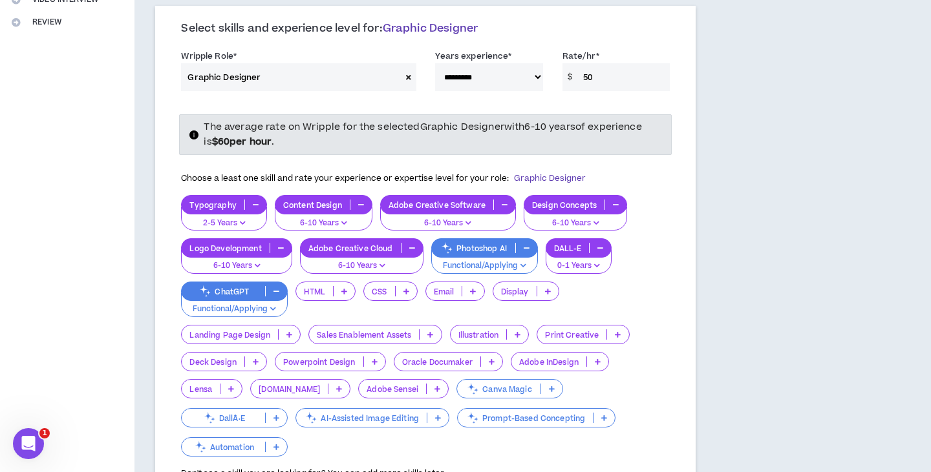
click at [310, 379] on div "[DOMAIN_NAME]" at bounding box center [300, 388] width 100 height 19
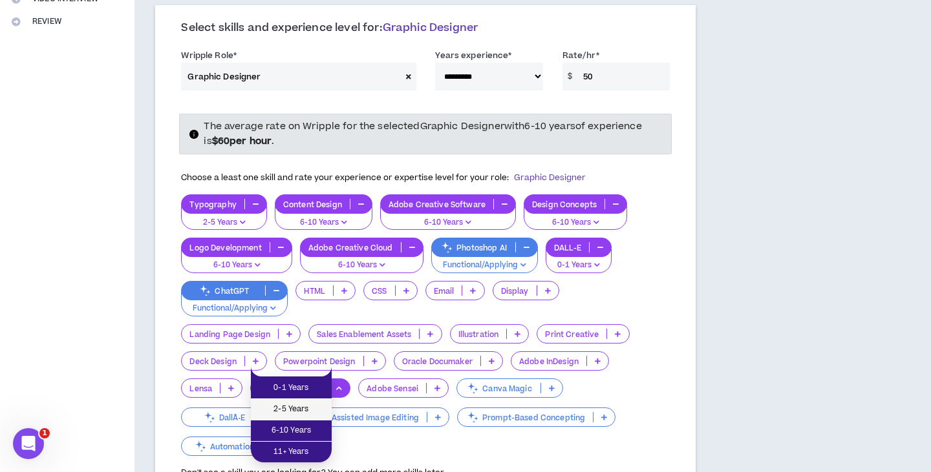
click at [291, 410] on span "2-5 Years" at bounding box center [291, 410] width 65 height 14
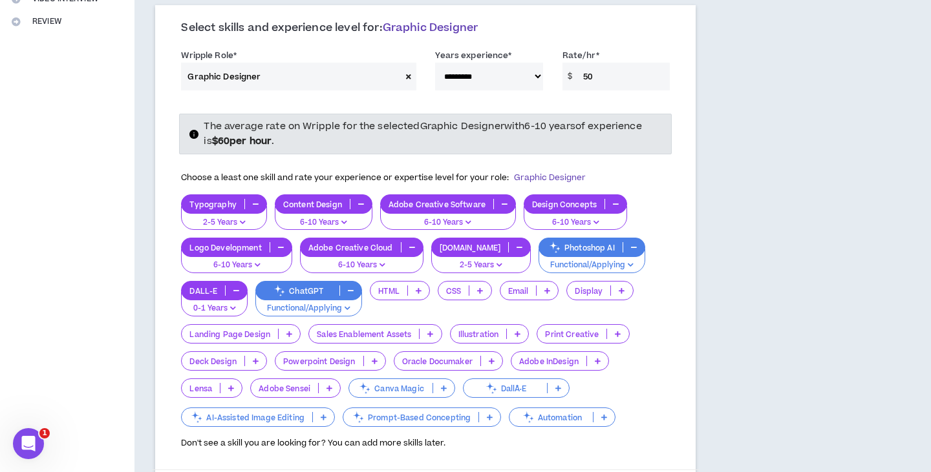
click at [343, 357] on p "Powerpoint Design" at bounding box center [318, 362] width 87 height 10
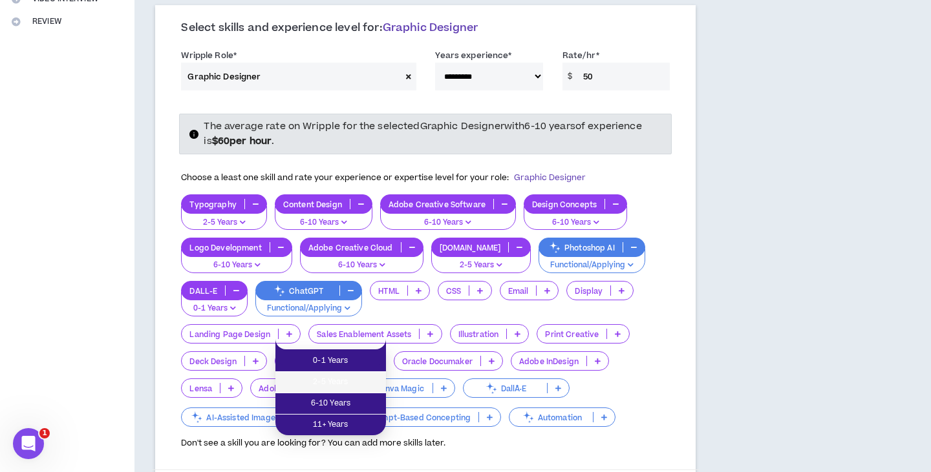
click at [330, 379] on span "2-5 Years" at bounding box center [330, 383] width 95 height 14
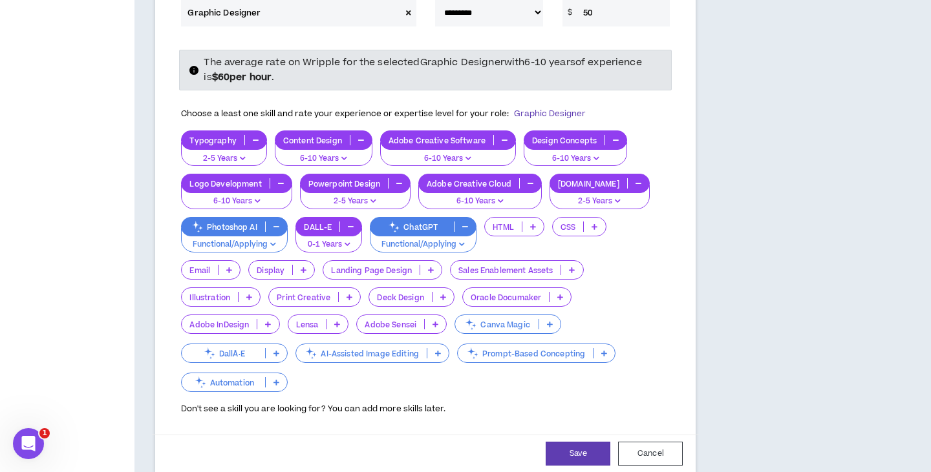
scroll to position [405, 0]
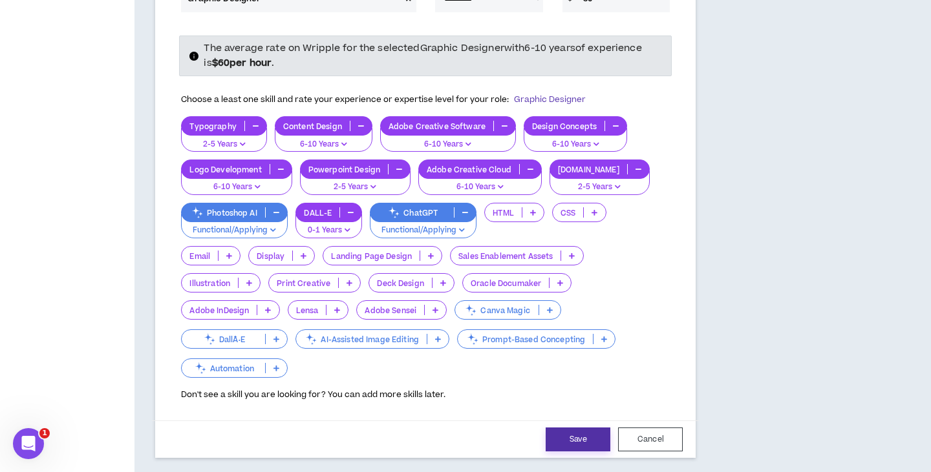
click at [573, 428] on button "Save" at bounding box center [577, 440] width 65 height 24
select select "**"
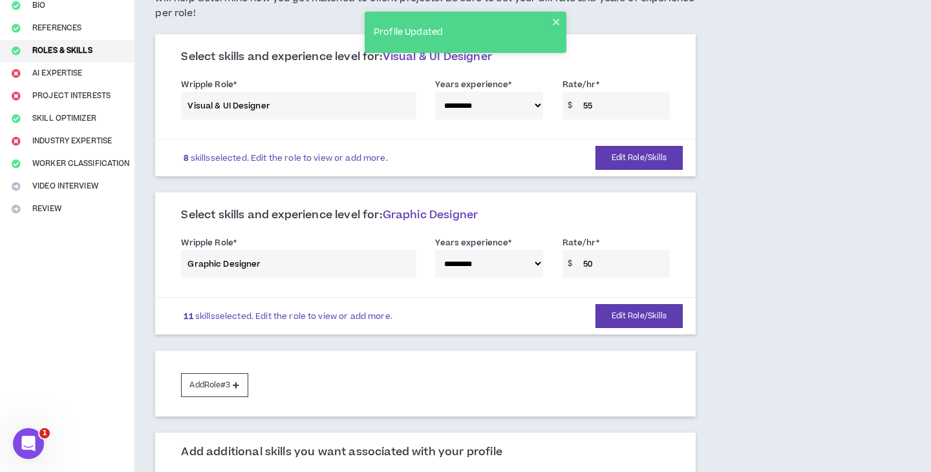
scroll to position [140, 0]
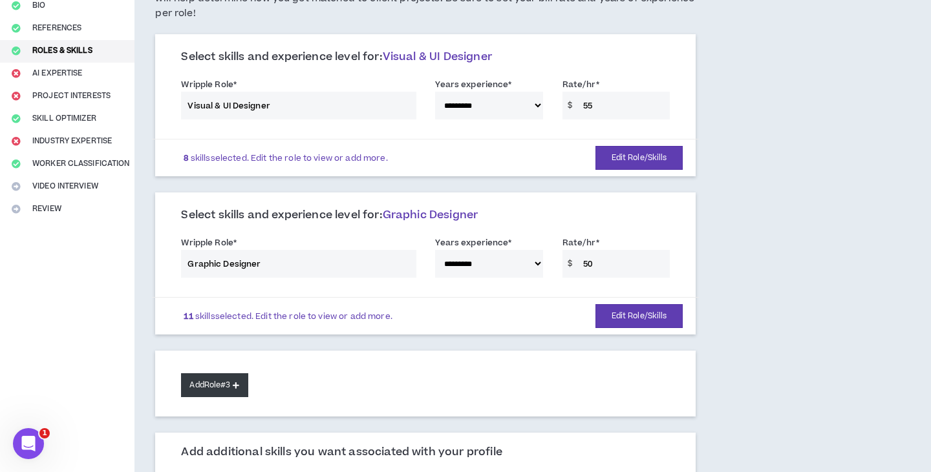
click at [217, 374] on button "Add Role #3" at bounding box center [214, 386] width 67 height 24
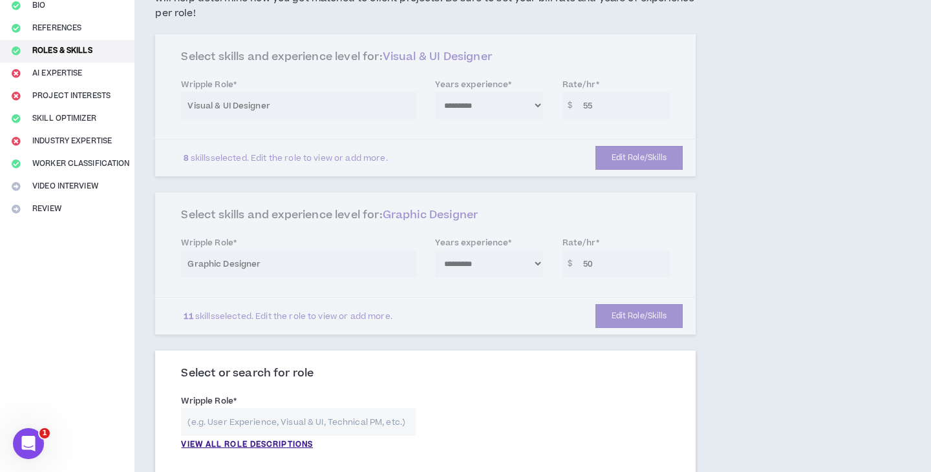
scroll to position [227, 0]
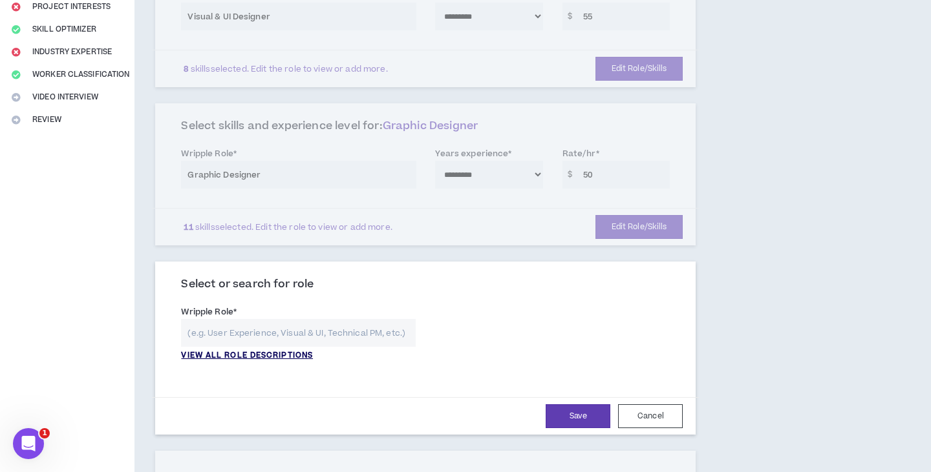
click at [250, 350] on p "VIEW ALL ROLE DESCRIPTIONS" at bounding box center [247, 356] width 132 height 12
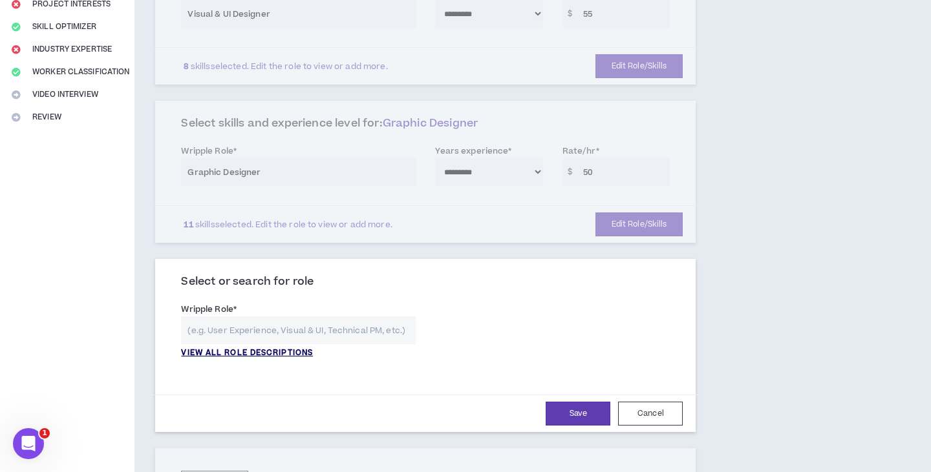
scroll to position [231, 0]
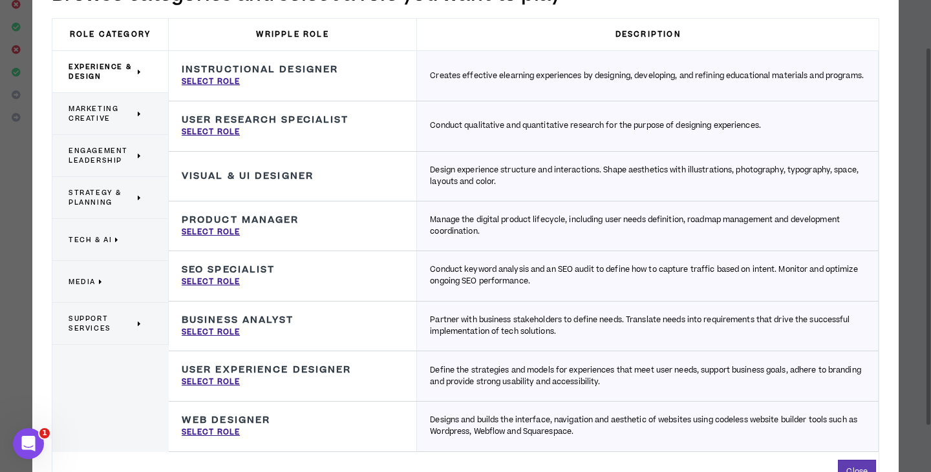
click at [96, 104] on span "Marketing Creative" at bounding box center [102, 113] width 66 height 19
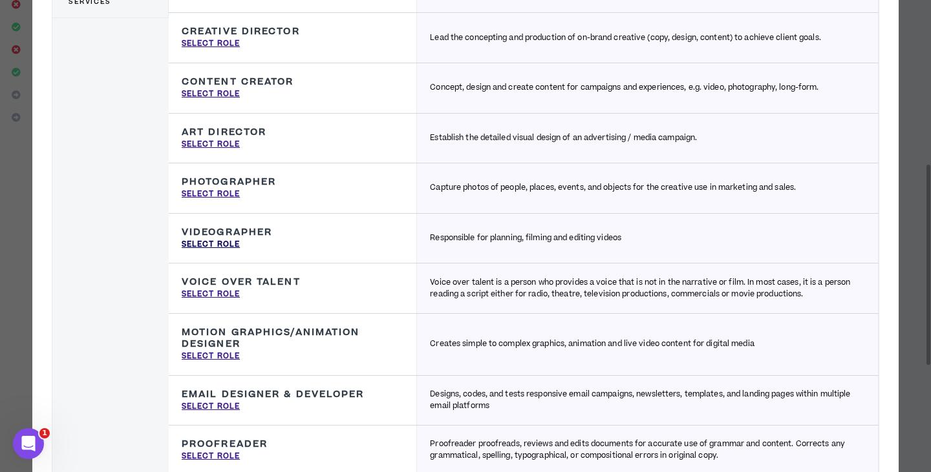
click at [217, 245] on p "Select Role" at bounding box center [211, 245] width 58 height 12
type input "Videographer"
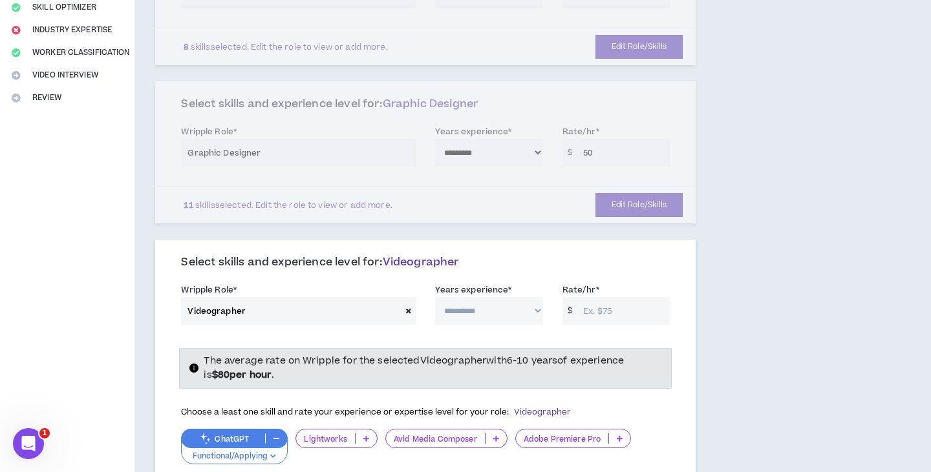
scroll to position [273, 0]
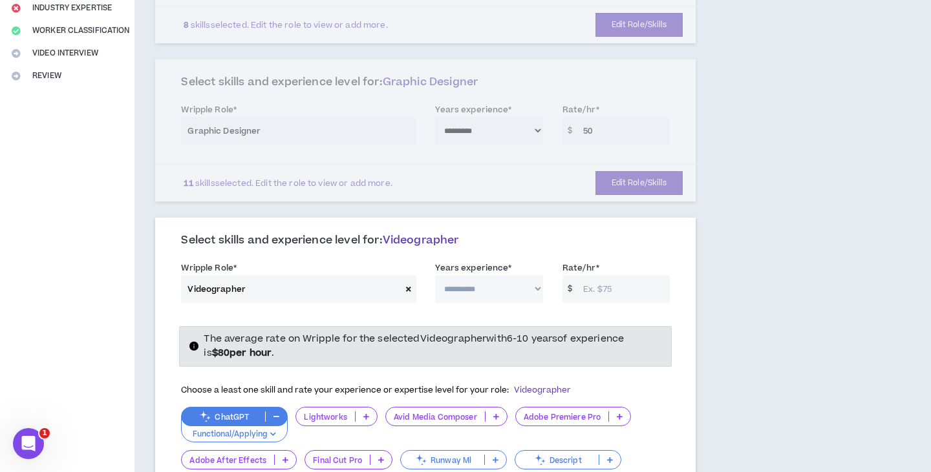
select select "**"
click at [617, 275] on input "Rate/hr *" at bounding box center [623, 289] width 93 height 28
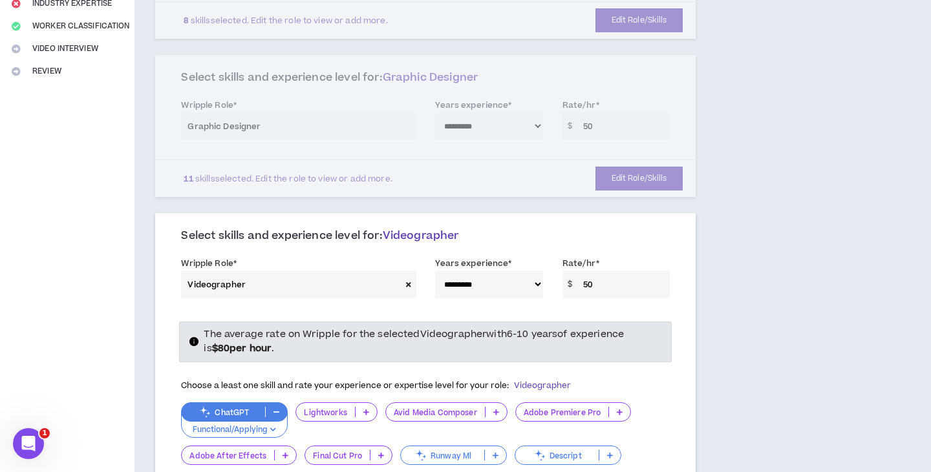
type input "50"
click at [743, 266] on div "**********" at bounding box center [483, 422] width 698 height 1282
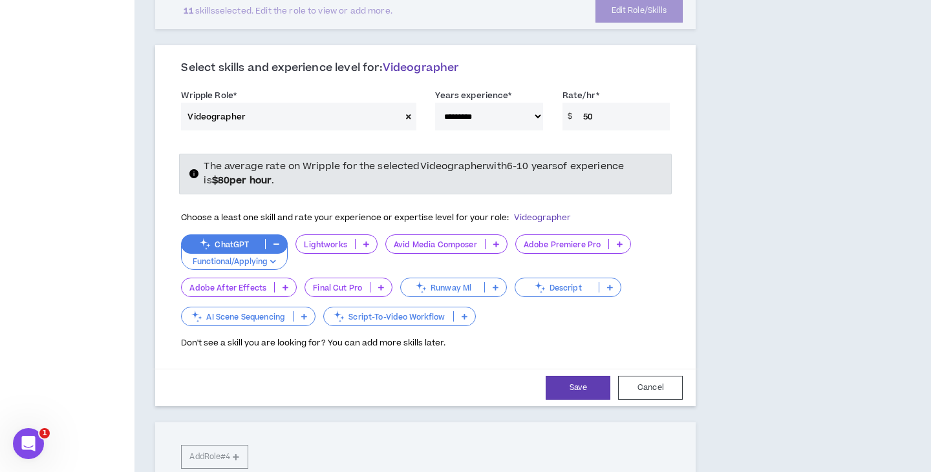
scroll to position [447, 0]
click at [613, 238] on p at bounding box center [619, 243] width 21 height 10
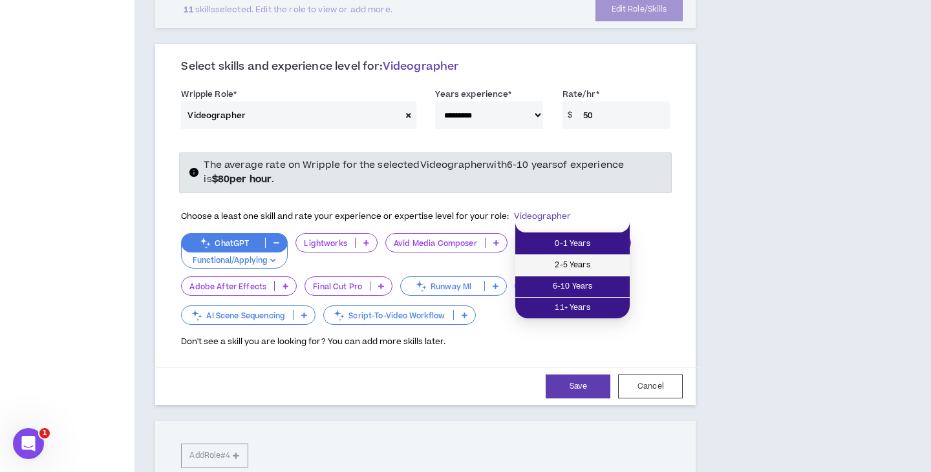
click at [576, 259] on span "2-5 Years" at bounding box center [572, 266] width 99 height 14
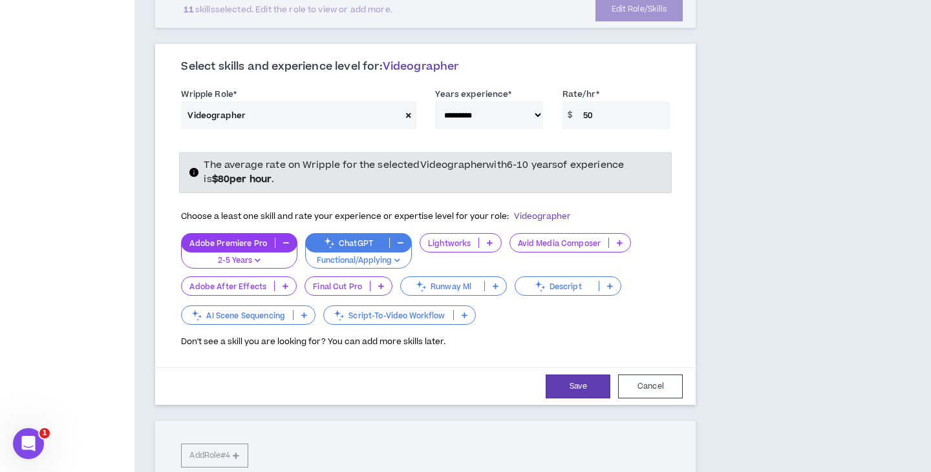
click at [283, 283] on icon at bounding box center [285, 286] width 6 height 6
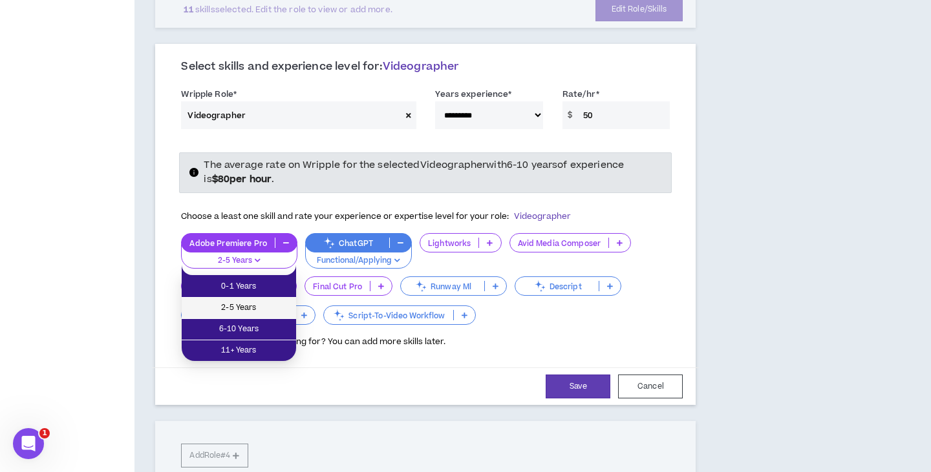
click at [269, 300] on li "2-5 Years" at bounding box center [239, 308] width 114 height 21
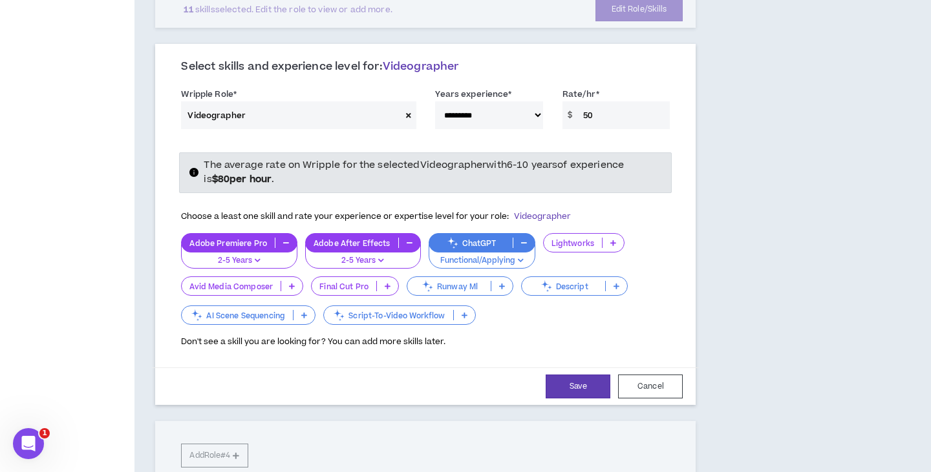
scroll to position [456, 0]
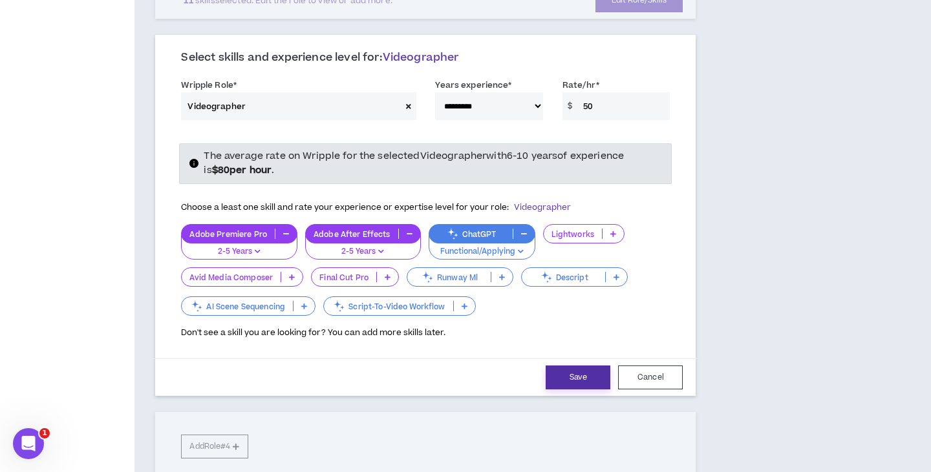
click at [584, 366] on button "Save" at bounding box center [577, 378] width 65 height 24
select select "**"
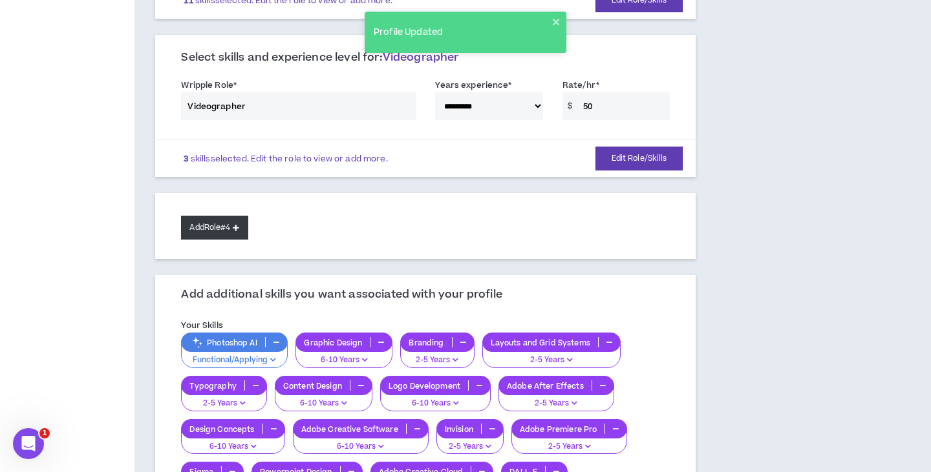
click at [210, 216] on button "Add Role #4" at bounding box center [214, 228] width 67 height 24
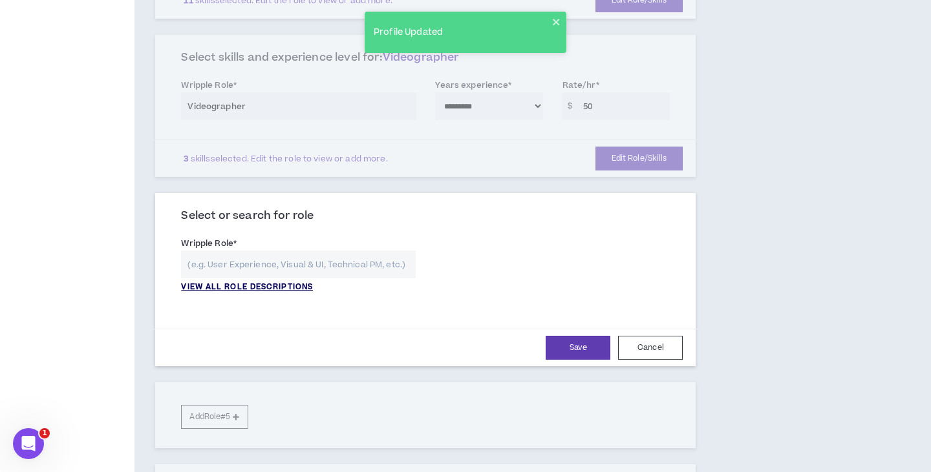
click at [240, 282] on p "VIEW ALL ROLE DESCRIPTIONS" at bounding box center [247, 288] width 132 height 12
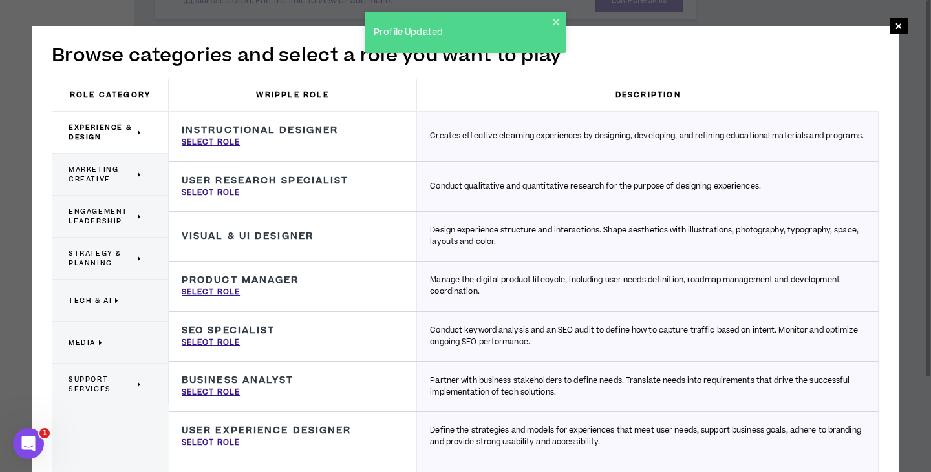
click at [125, 132] on span "Experience & Design" at bounding box center [102, 132] width 66 height 19
drag, startPoint x: 116, startPoint y: 167, endPoint x: 133, endPoint y: 177, distance: 20.0
click at [116, 167] on span "Marketing Creative" at bounding box center [102, 174] width 66 height 19
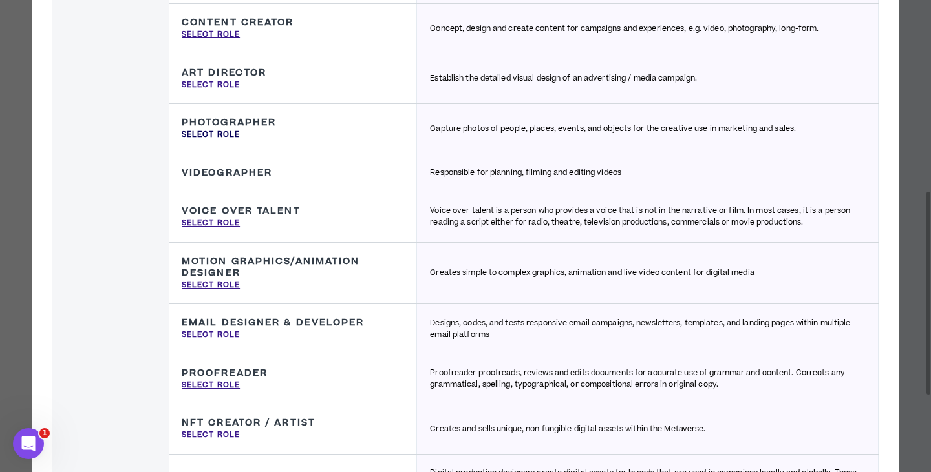
click at [215, 134] on p "Select Role" at bounding box center [211, 135] width 58 height 12
type input "Photographer"
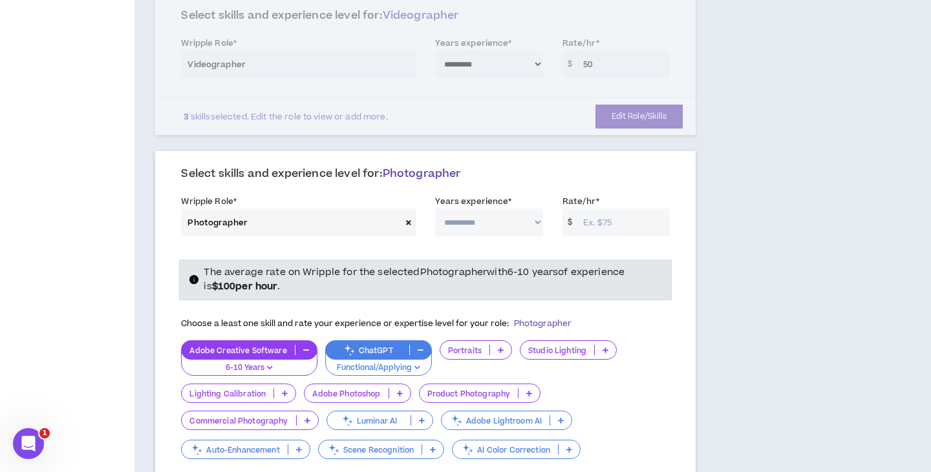
scroll to position [509, 0]
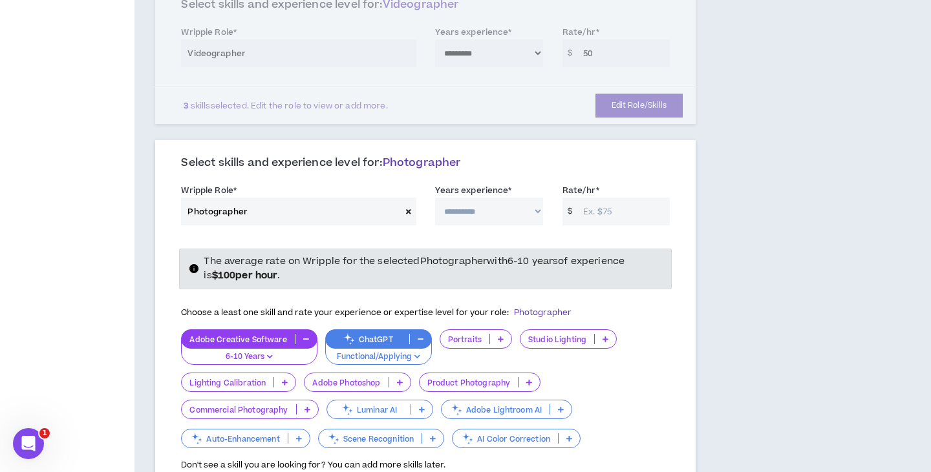
select select "**"
click at [622, 198] on input "Rate/hr *" at bounding box center [623, 212] width 93 height 28
type input "50"
click at [708, 210] on div "**********" at bounding box center [425, 305] width 582 height 1511
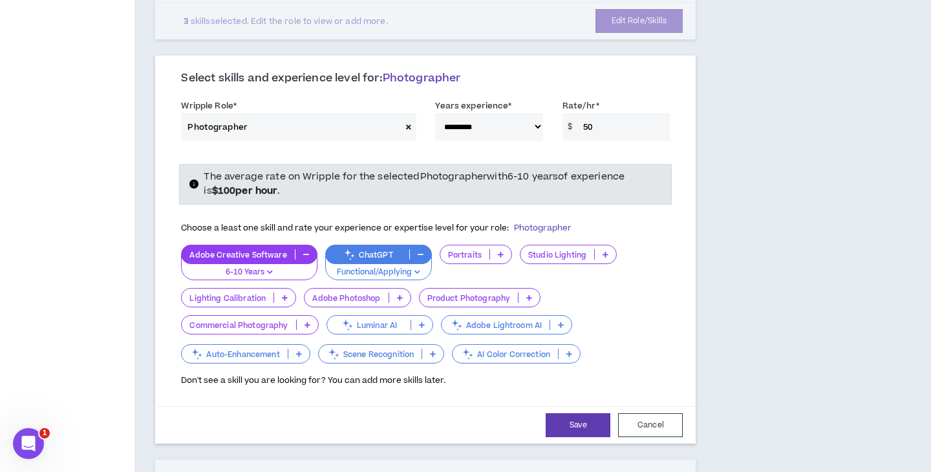
scroll to position [604, 0]
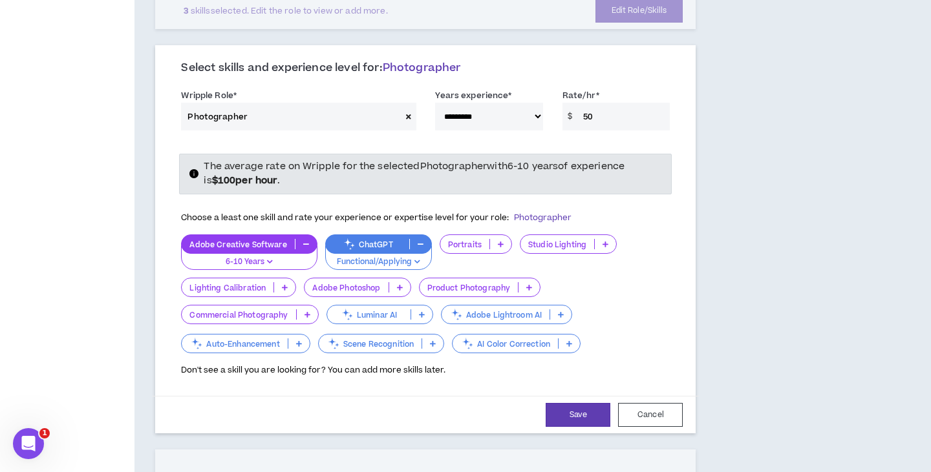
click at [494, 239] on p at bounding box center [500, 244] width 21 height 10
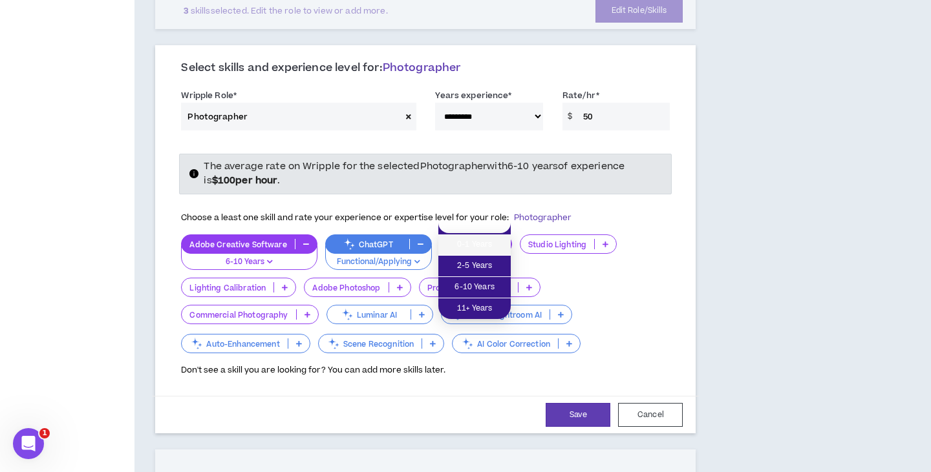
drag, startPoint x: 470, startPoint y: 248, endPoint x: 478, endPoint y: 246, distance: 7.9
click at [470, 248] on span "0-1 Years" at bounding box center [474, 245] width 57 height 14
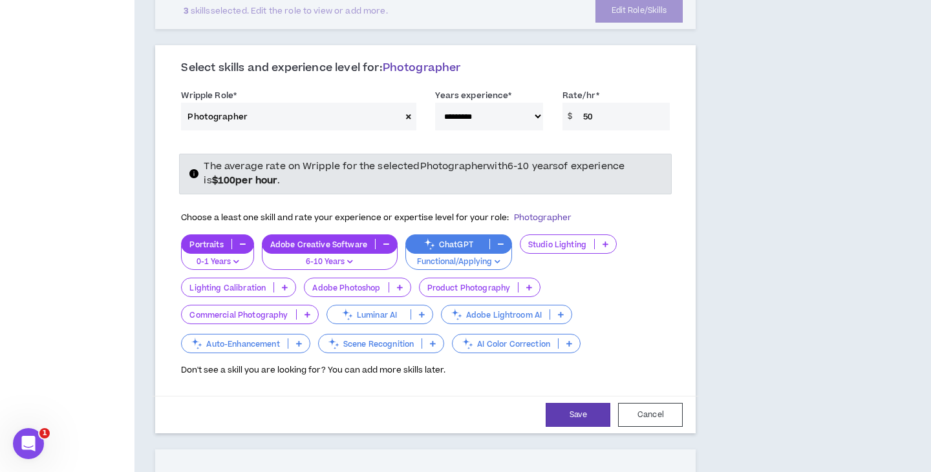
click at [587, 240] on p "Studio Lighting" at bounding box center [557, 245] width 74 height 10
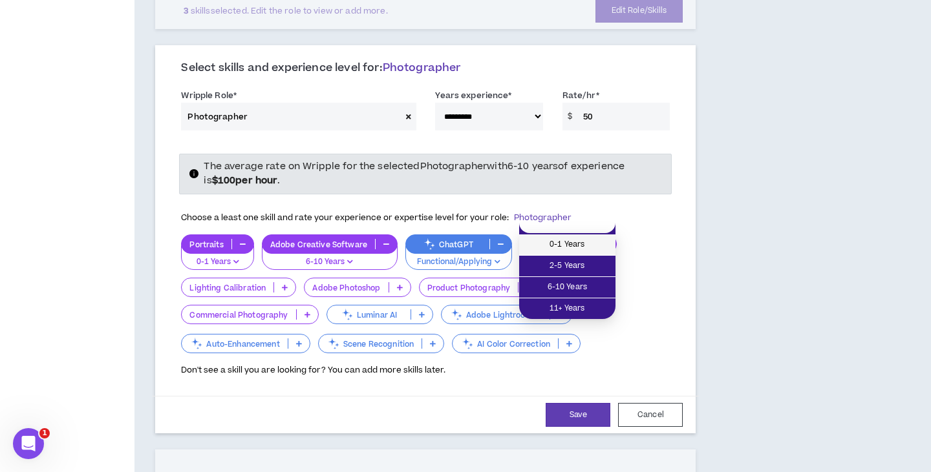
click at [567, 242] on span "0-1 Years" at bounding box center [567, 245] width 81 height 14
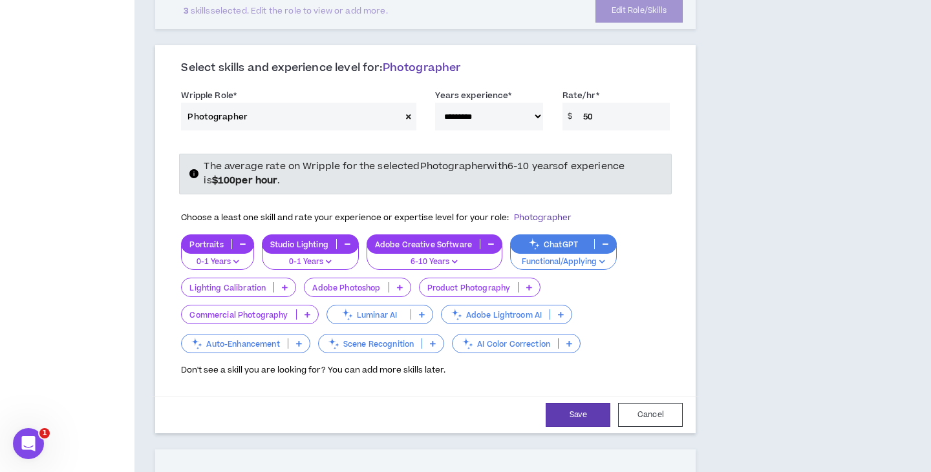
click at [397, 284] on icon at bounding box center [400, 287] width 6 height 6
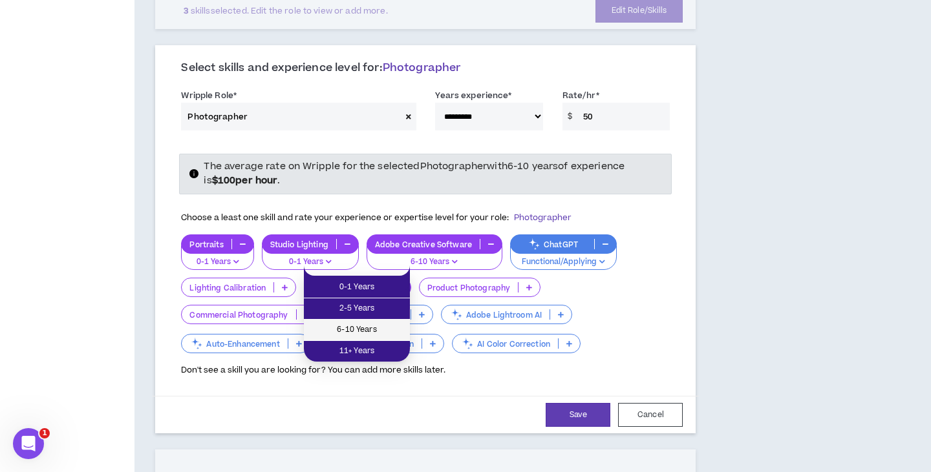
click at [382, 332] on span "6-10 Years" at bounding box center [357, 330] width 90 height 14
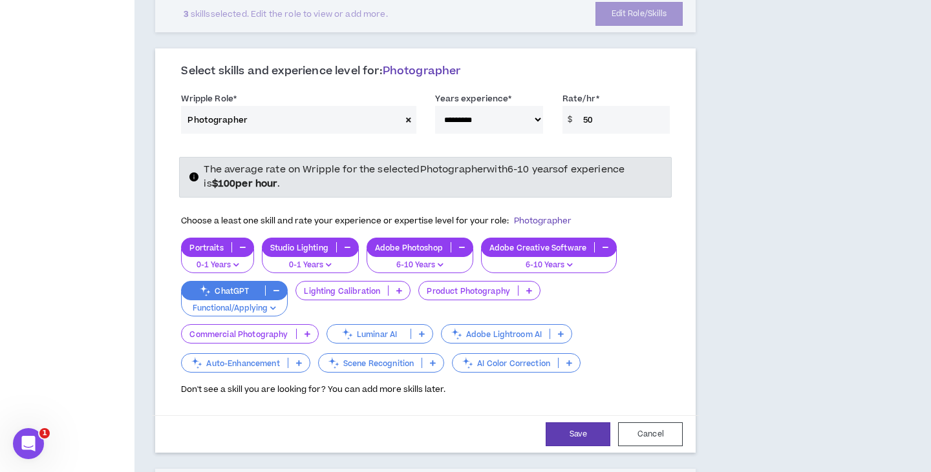
scroll to position [597, 0]
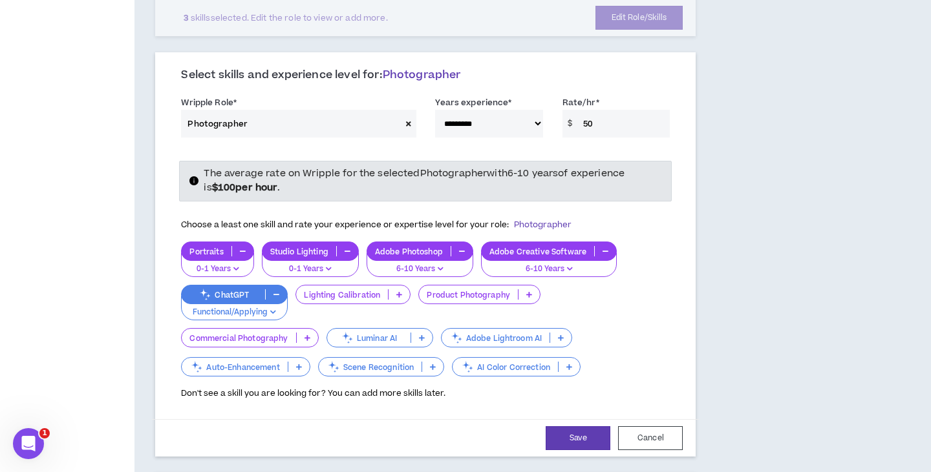
click at [480, 285] on div "Product Photography" at bounding box center [479, 294] width 122 height 19
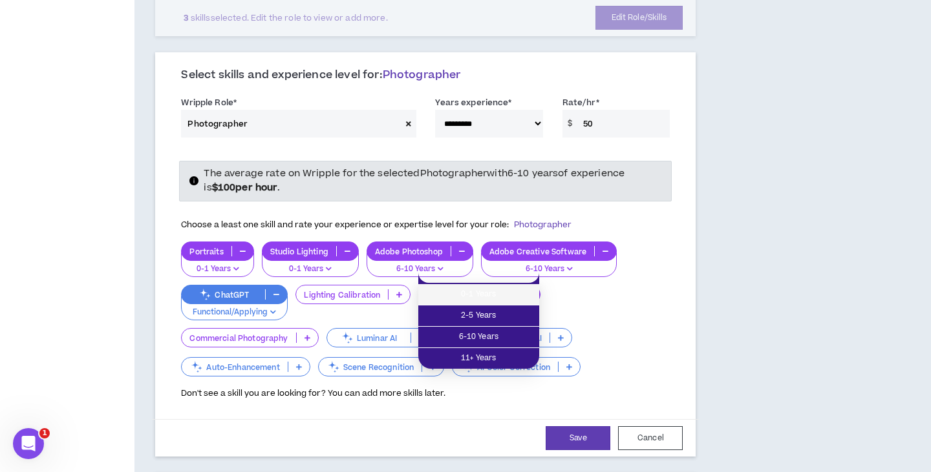
click at [478, 298] on span "0-1 Years" at bounding box center [478, 295] width 105 height 14
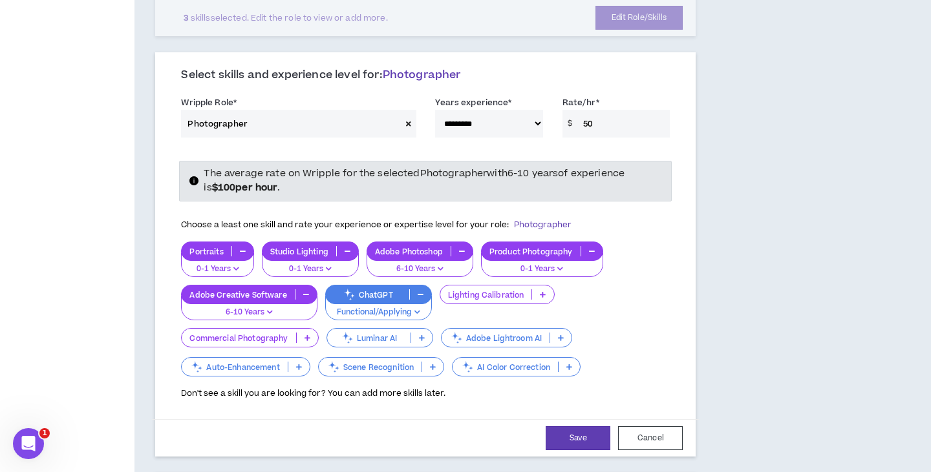
click at [491, 285] on div "Lighting Calibration" at bounding box center [496, 294] width 115 height 19
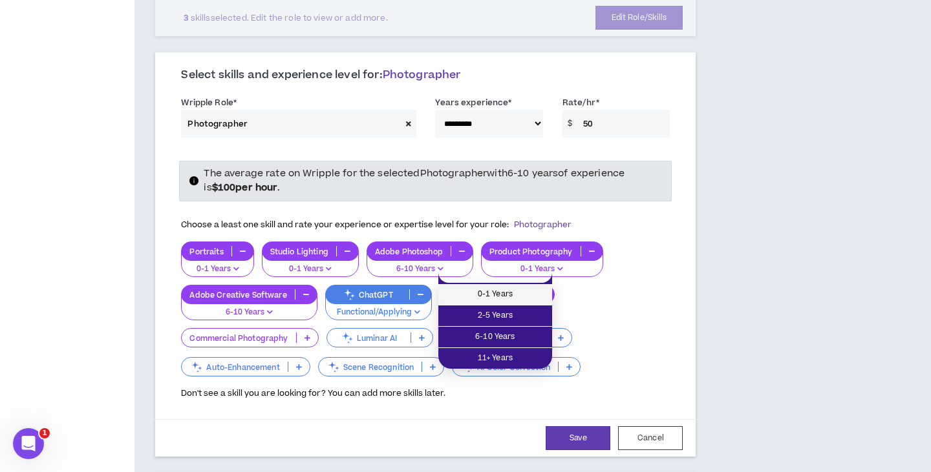
click at [489, 291] on span "0-1 Years" at bounding box center [495, 295] width 98 height 14
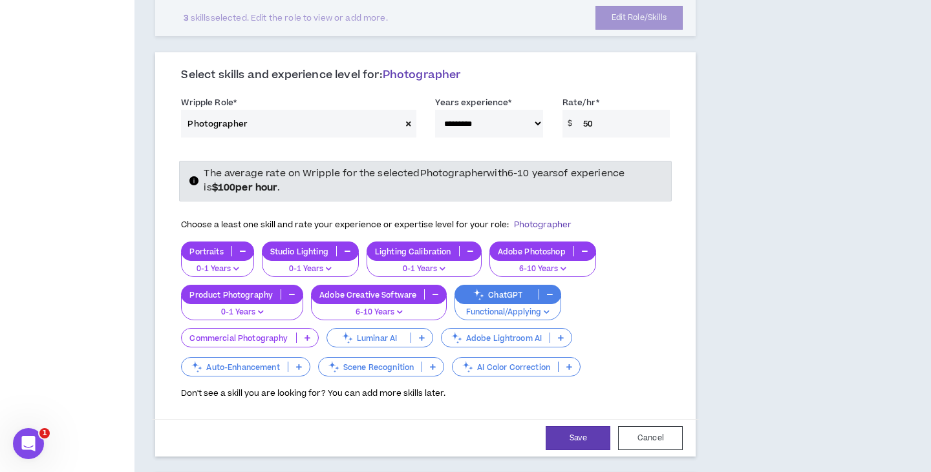
click at [285, 333] on p "Commercial Photography" at bounding box center [239, 338] width 114 height 10
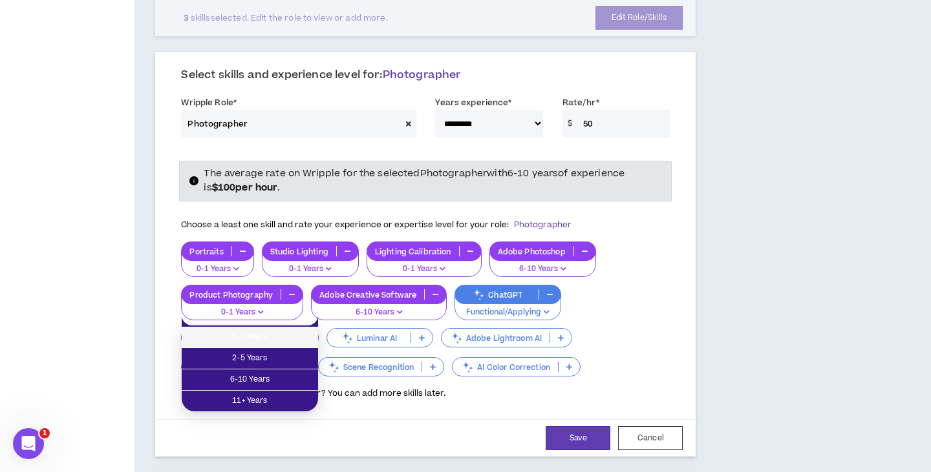
click at [289, 333] on span "0-1 Years" at bounding box center [249, 337] width 121 height 14
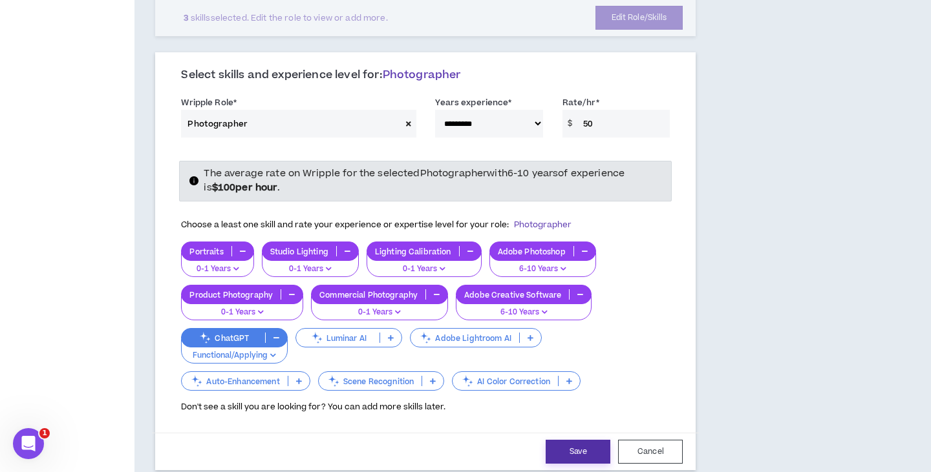
click at [582, 440] on button "Save" at bounding box center [577, 452] width 65 height 24
select select "**"
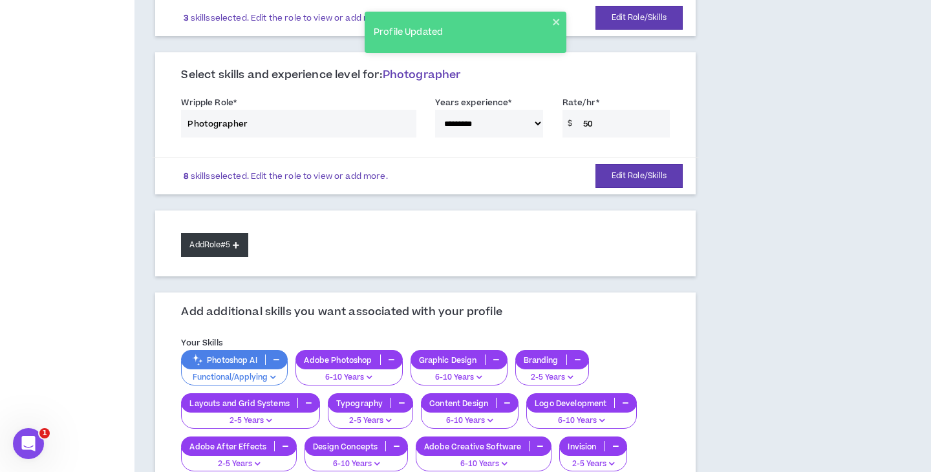
click at [204, 233] on button "Add Role #5" at bounding box center [214, 245] width 67 height 24
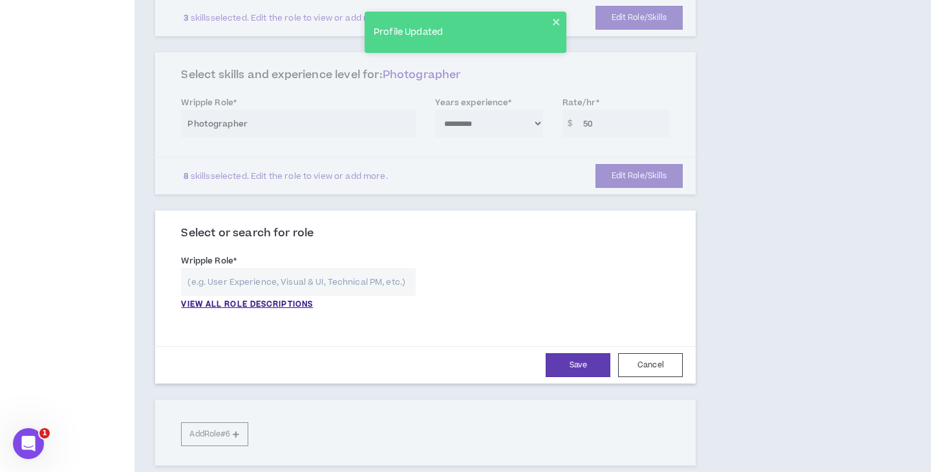
click at [218, 277] on div "VIEW ALL ROLE DESCRIPTIONS" at bounding box center [298, 289] width 235 height 43
click at [218, 299] on p "VIEW ALL ROLE DESCRIPTIONS" at bounding box center [247, 305] width 132 height 12
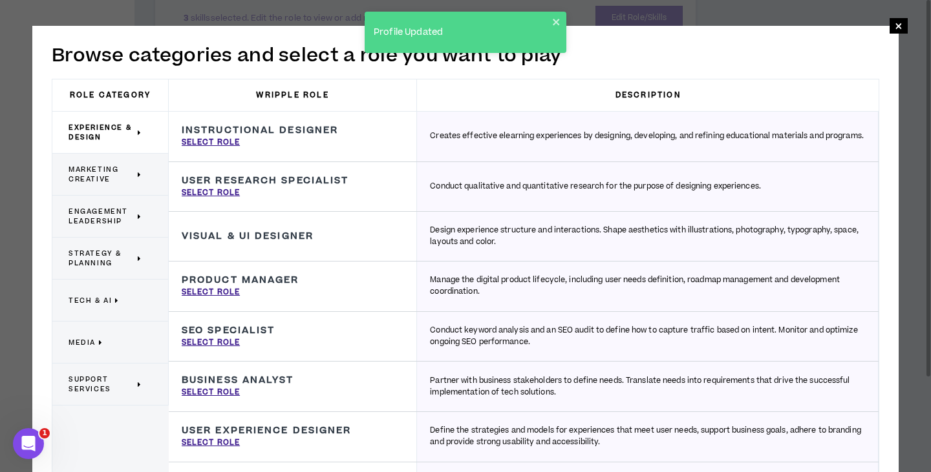
click at [119, 128] on span "Experience & Design" at bounding box center [102, 132] width 66 height 19
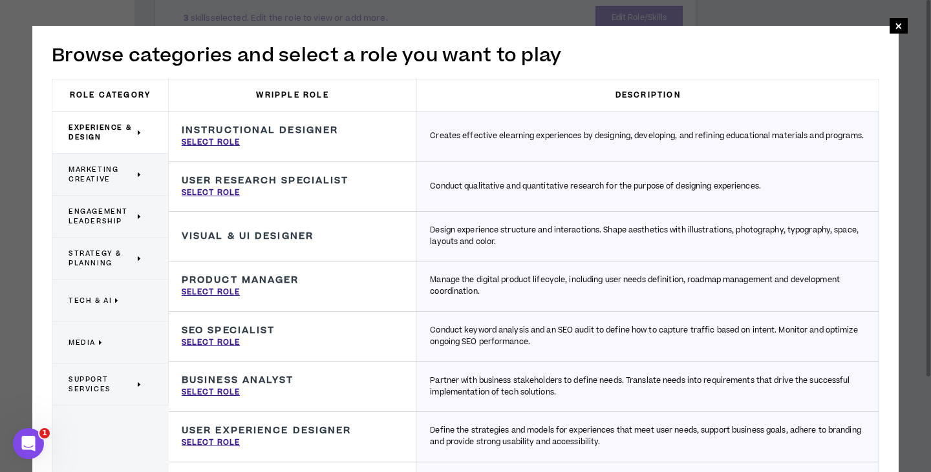
click at [112, 160] on p "Marketing Creative" at bounding box center [106, 174] width 74 height 28
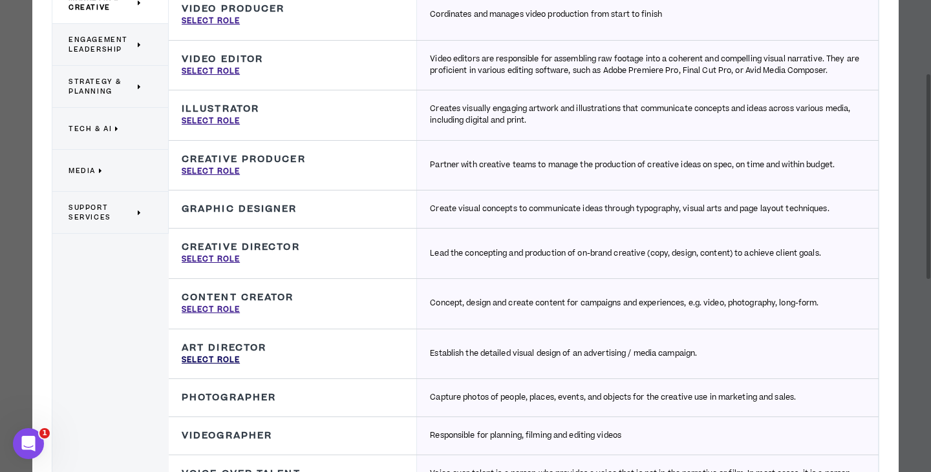
click at [209, 356] on p "Select Role" at bounding box center [211, 361] width 58 height 12
type input "Art Director"
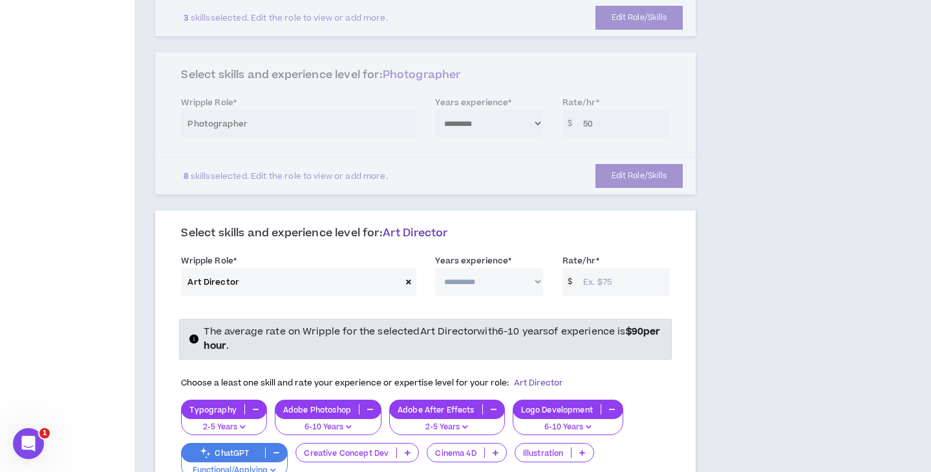
click at [489, 251] on label "Years experience *" at bounding box center [473, 261] width 76 height 21
select select "**"
click at [592, 268] on input "Rate/hr *" at bounding box center [623, 282] width 93 height 28
type input "65"
click at [887, 289] on div "**********" at bounding box center [465, 339] width 931 height 1755
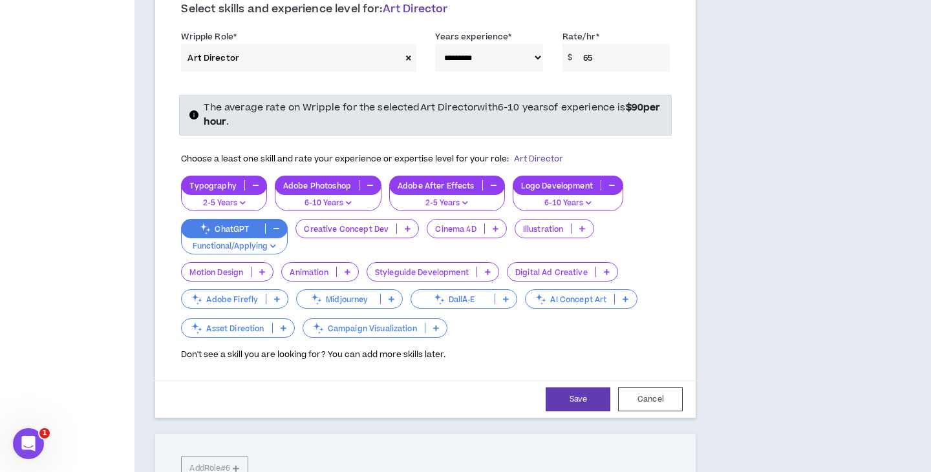
scroll to position [823, 0]
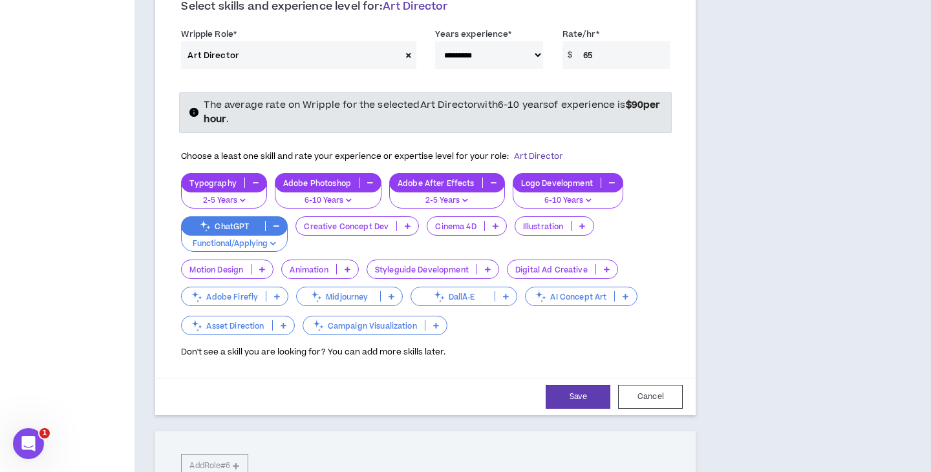
click at [235, 265] on p "Motion Design" at bounding box center [216, 270] width 69 height 10
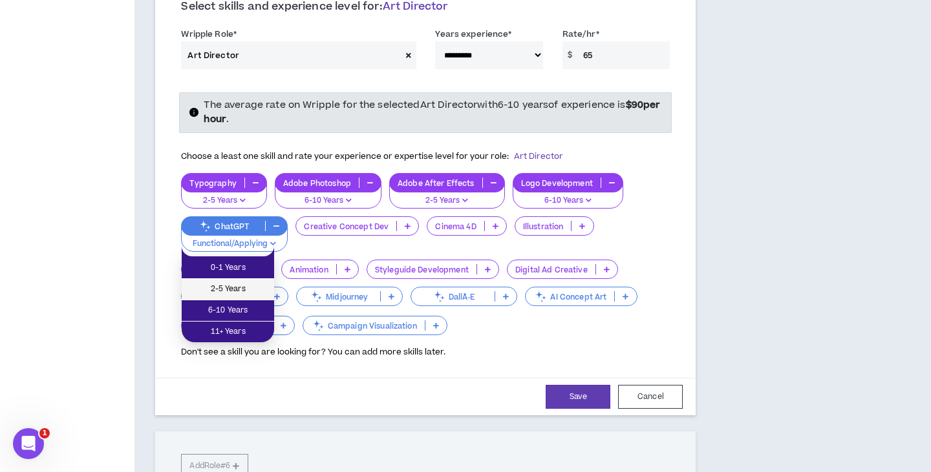
click at [228, 282] on span "2-5 Years" at bounding box center [227, 289] width 77 height 14
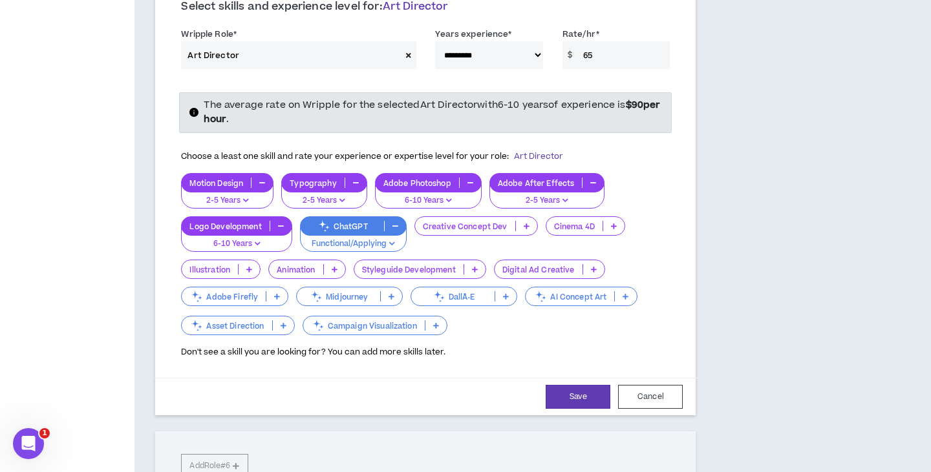
click at [407, 265] on p "Styleguide Development" at bounding box center [408, 270] width 109 height 10
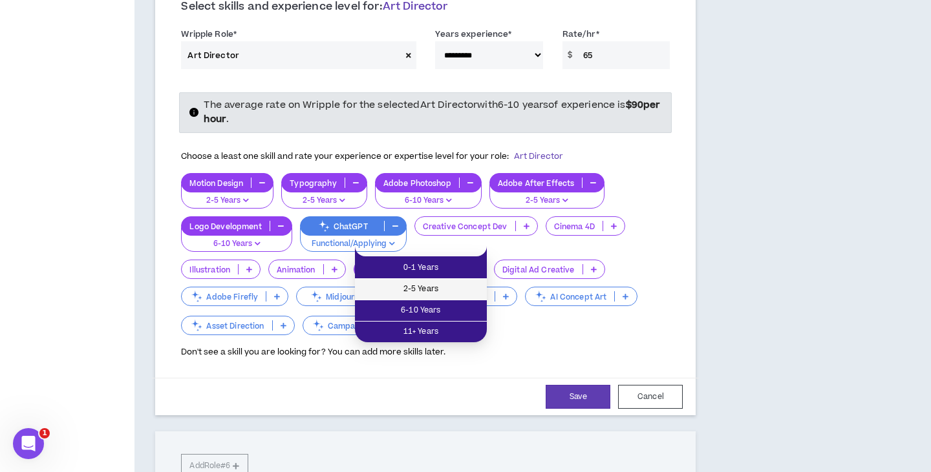
click at [415, 290] on span "2-5 Years" at bounding box center [421, 289] width 116 height 14
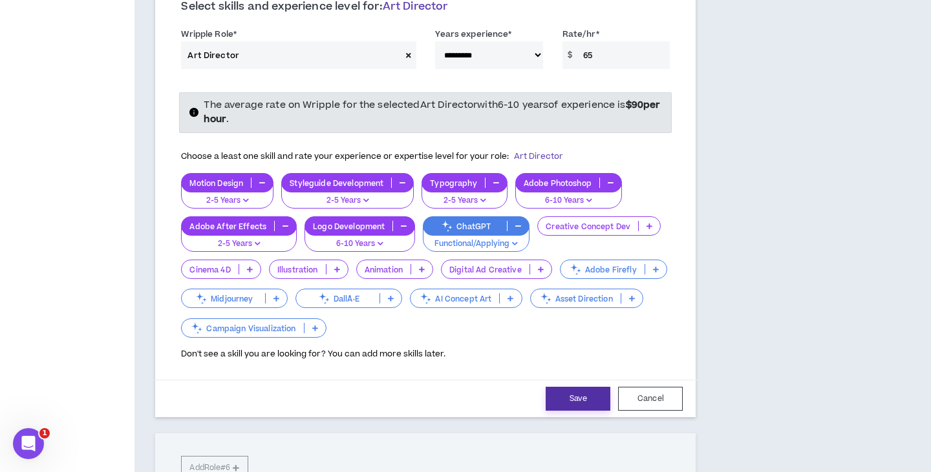
click at [566, 387] on button "Save" at bounding box center [577, 399] width 65 height 24
select select "**"
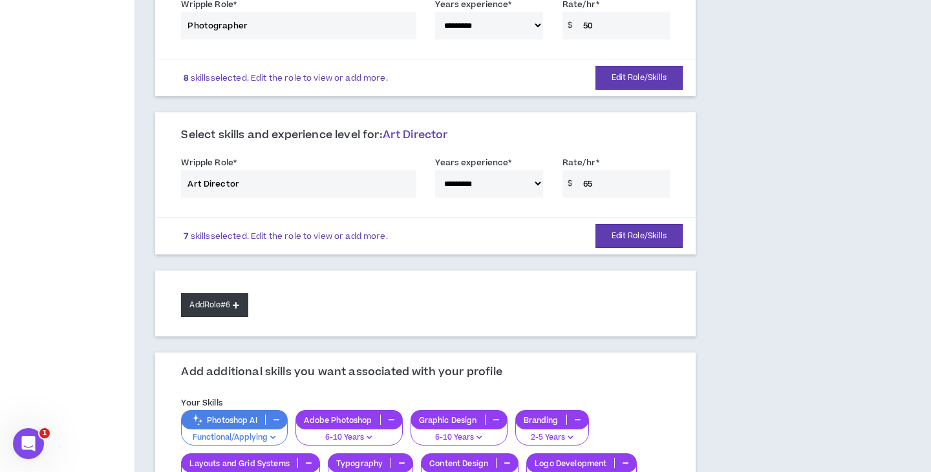
scroll to position [695, 0]
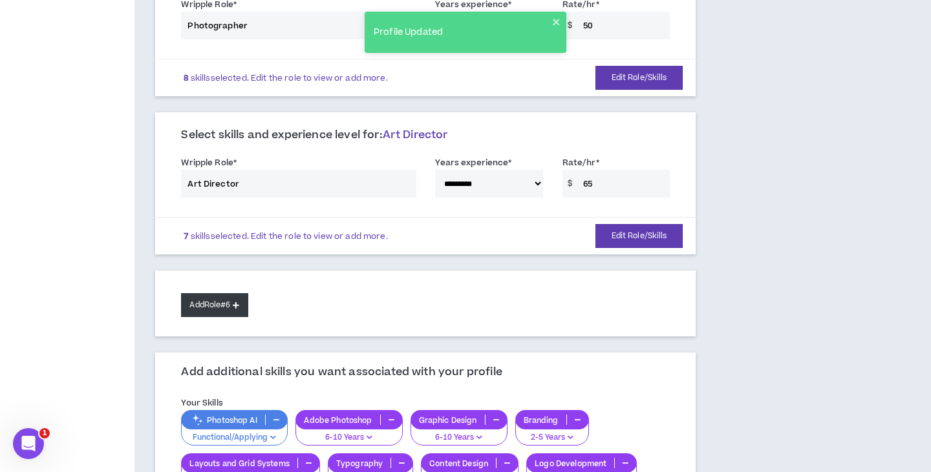
drag, startPoint x: 194, startPoint y: 302, endPoint x: 203, endPoint y: 295, distance: 11.1
click at [196, 301] on div "Add Role #6" at bounding box center [425, 304] width 540 height 66
click at [204, 295] on button "Add Role #6" at bounding box center [214, 305] width 67 height 24
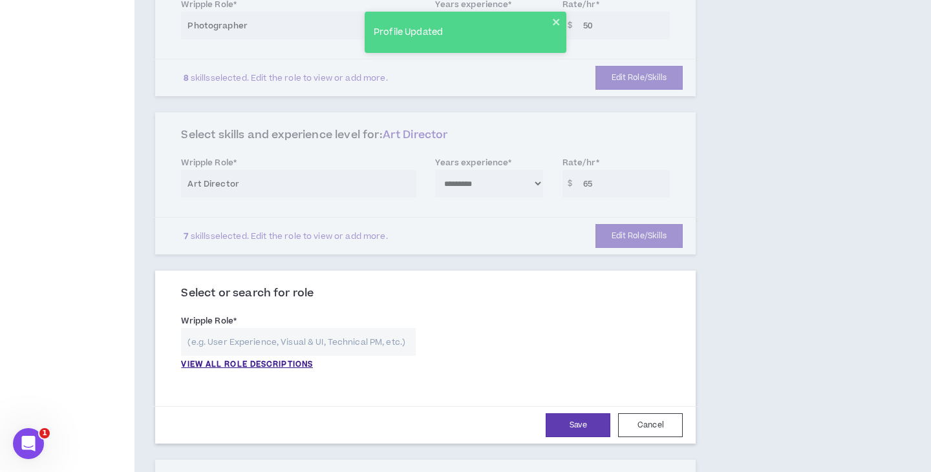
click at [240, 350] on div "**********" at bounding box center [425, 346] width 508 height 70
click at [245, 359] on p "VIEW ALL ROLE DESCRIPTIONS" at bounding box center [247, 365] width 132 height 12
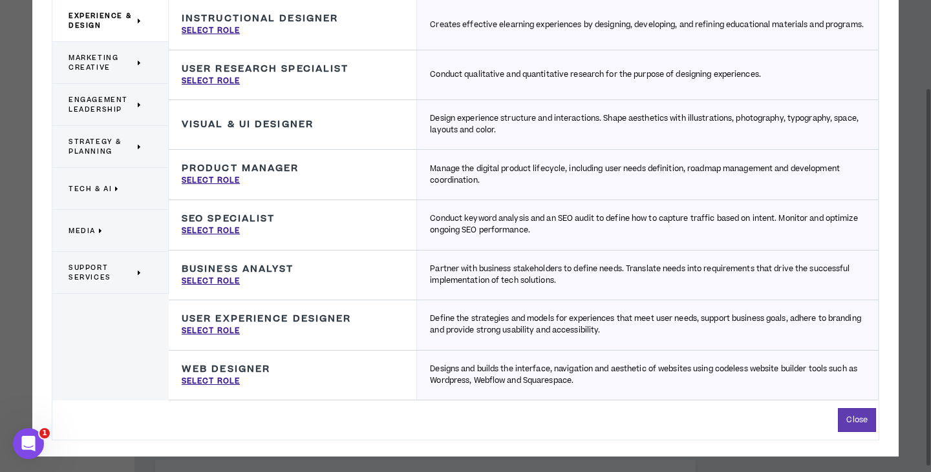
click at [76, 68] on span "Marketing Creative" at bounding box center [102, 62] width 66 height 19
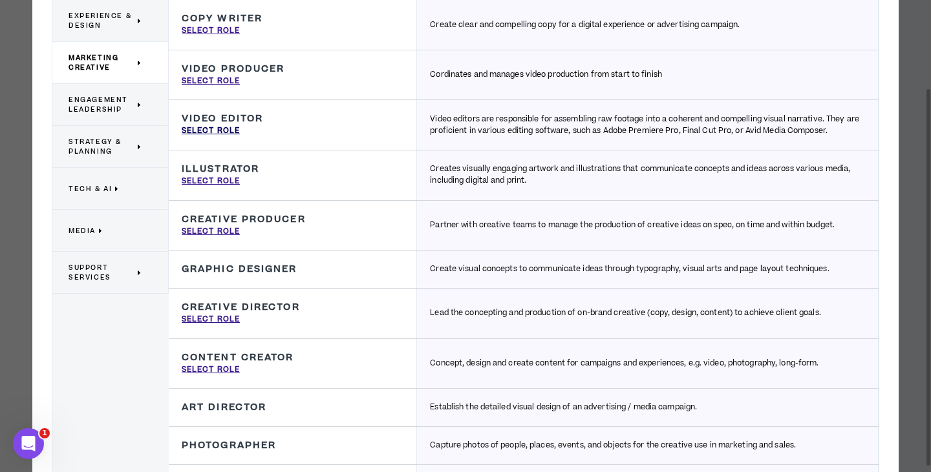
click at [213, 127] on p "Select Role" at bounding box center [211, 131] width 58 height 12
type input "Video Editor"
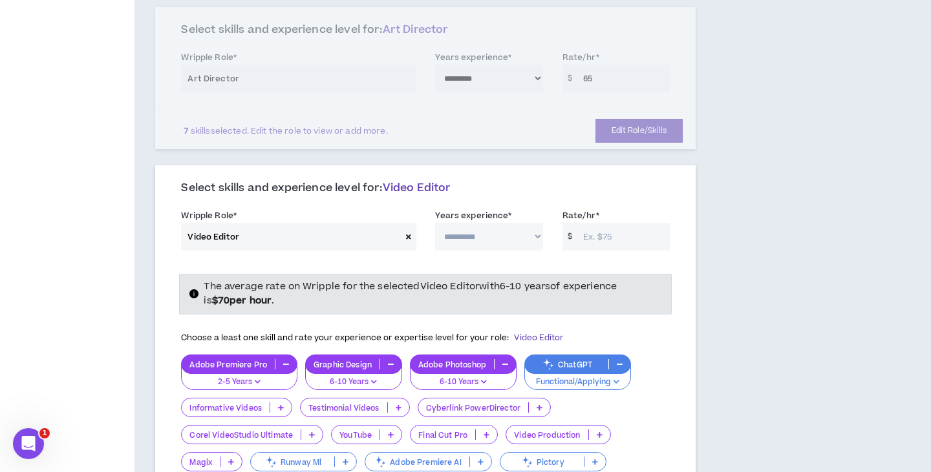
scroll to position [801, 0]
click at [465, 205] on label "Years experience *" at bounding box center [473, 215] width 76 height 21
select select "**"
click at [622, 222] on input "Rate/hr *" at bounding box center [623, 236] width 93 height 28
type input "40"
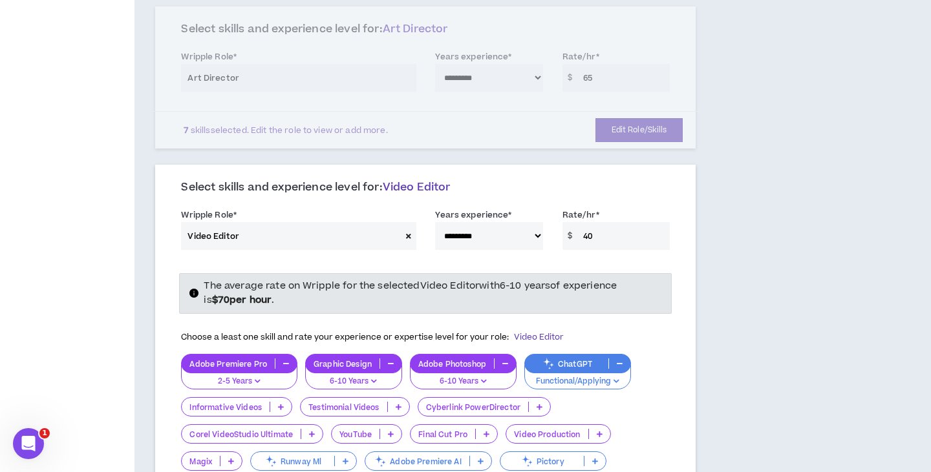
click at [796, 223] on div "**********" at bounding box center [483, 227] width 698 height 1941
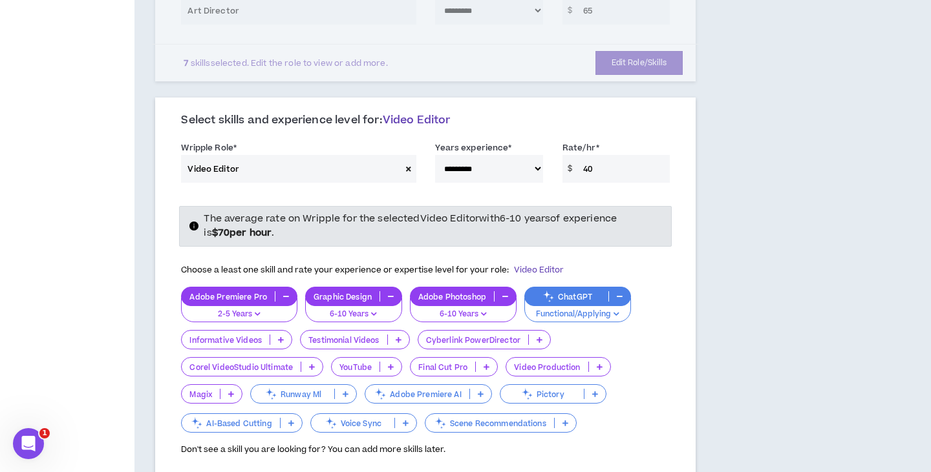
scroll to position [891, 0]
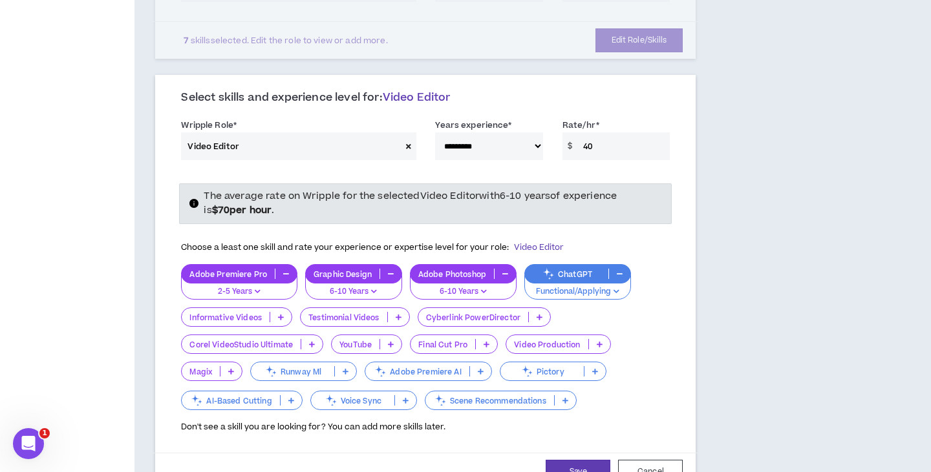
click at [279, 314] on icon at bounding box center [281, 317] width 6 height 6
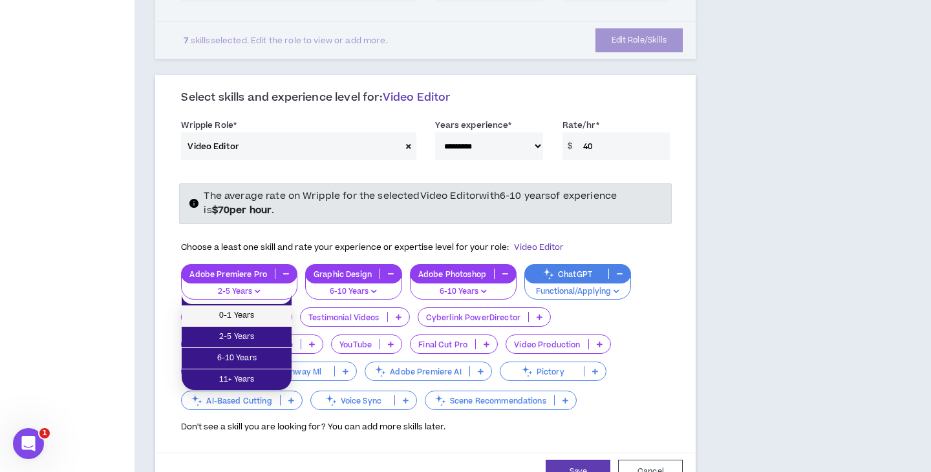
click at [249, 319] on span "0-1 Years" at bounding box center [236, 316] width 94 height 14
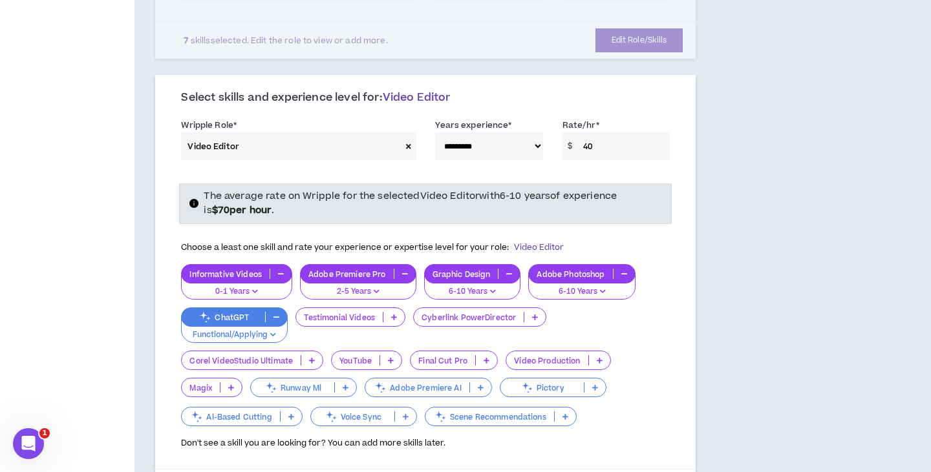
click at [350, 313] on p "Testimonial Videos" at bounding box center [339, 318] width 87 height 10
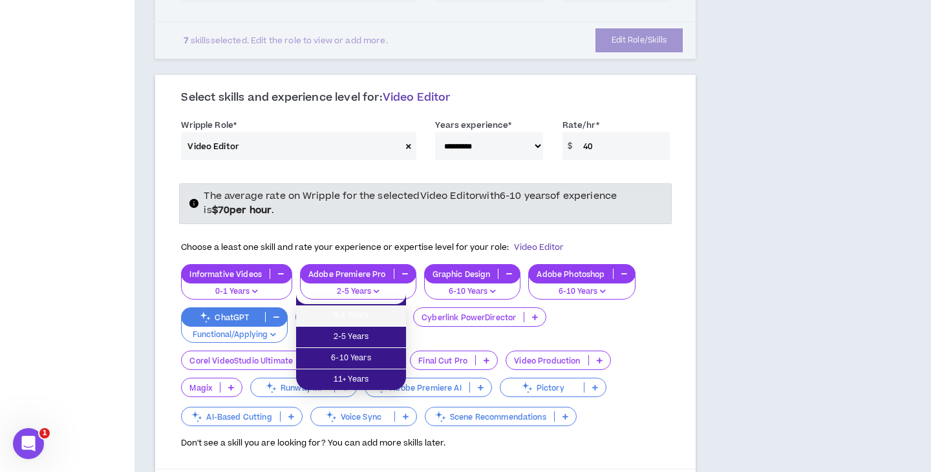
drag, startPoint x: 354, startPoint y: 319, endPoint x: 378, endPoint y: 312, distance: 25.6
click at [354, 319] on span "0-1 Years" at bounding box center [351, 316] width 94 height 14
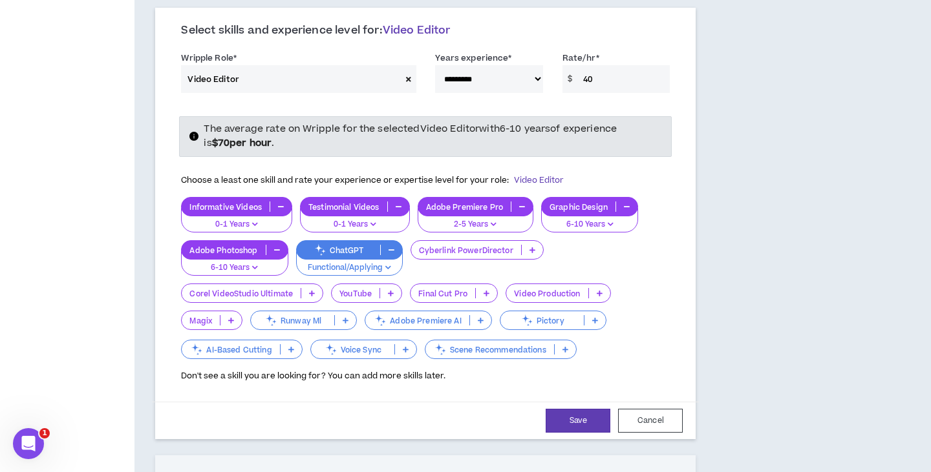
scroll to position [958, 0]
click at [356, 289] on p "YouTube" at bounding box center [356, 294] width 48 height 10
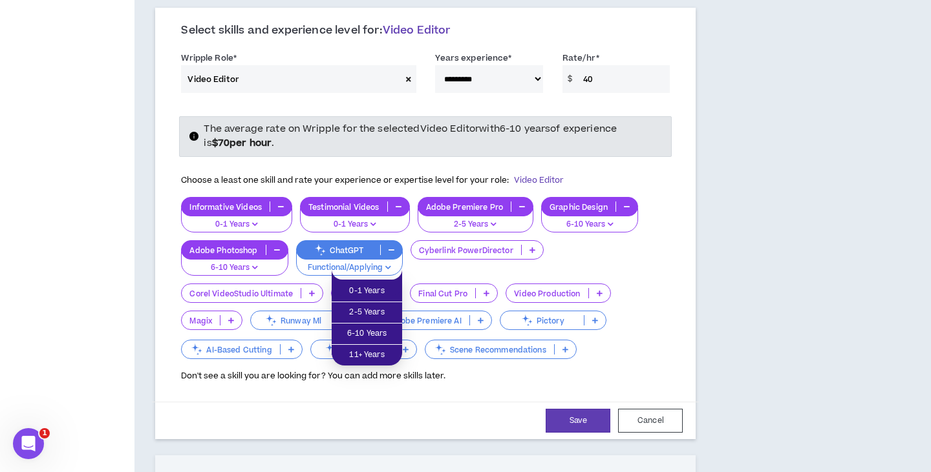
click at [452, 251] on div "Cyberlink PowerDirector" at bounding box center [476, 258] width 133 height 36
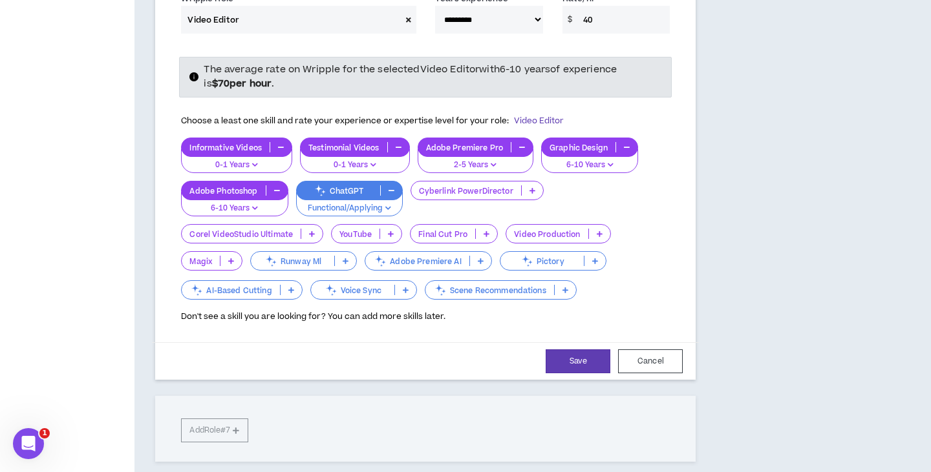
scroll to position [1002, 0]
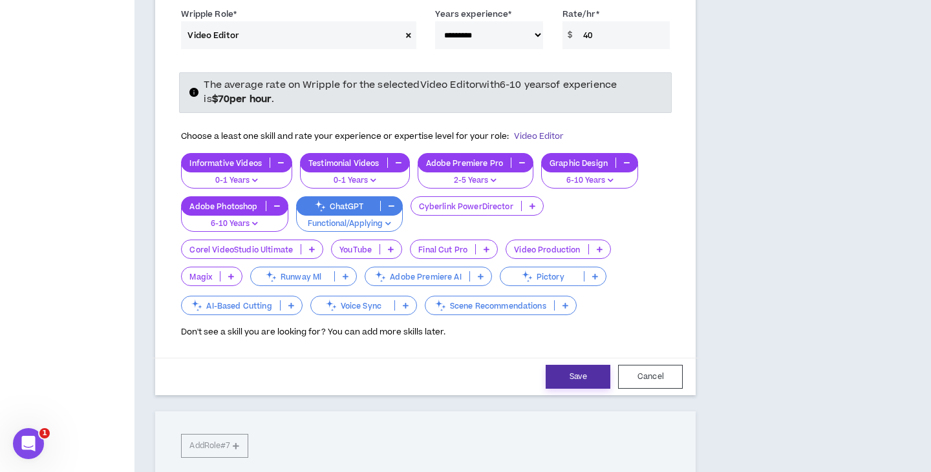
click at [589, 365] on button "Save" at bounding box center [577, 377] width 65 height 24
select select "**"
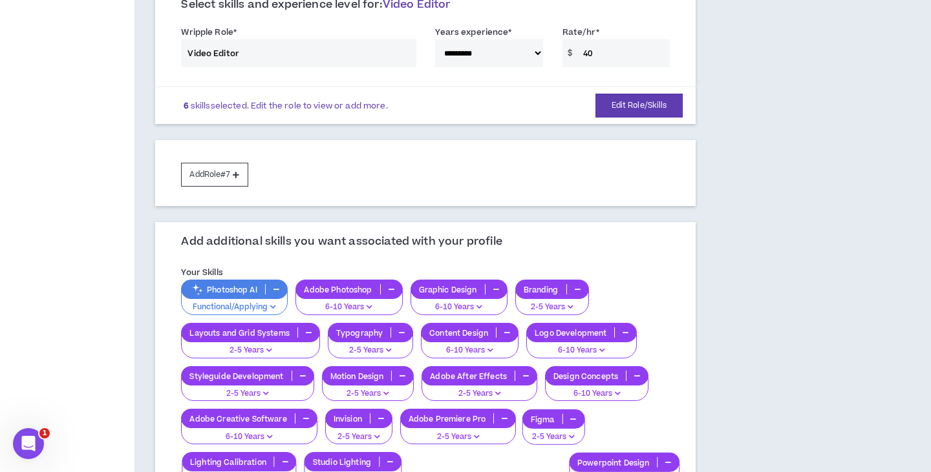
scroll to position [1017, 0]
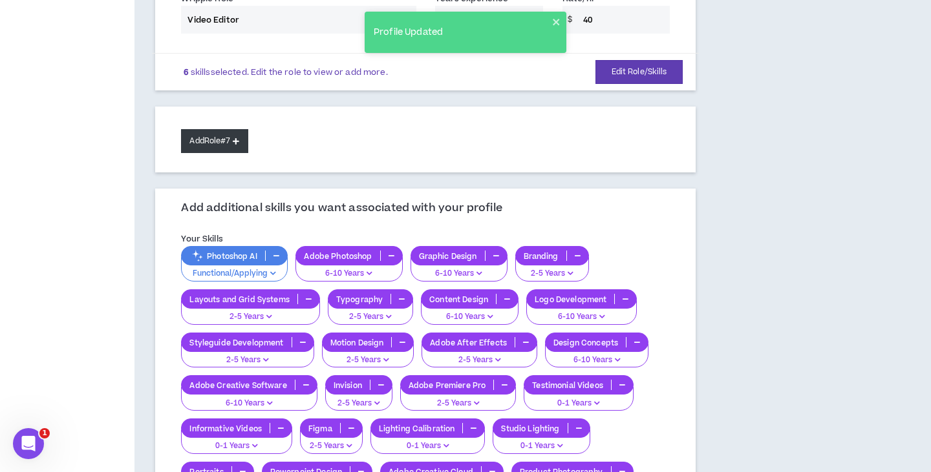
click at [229, 129] on button "Add Role #7" at bounding box center [214, 141] width 67 height 24
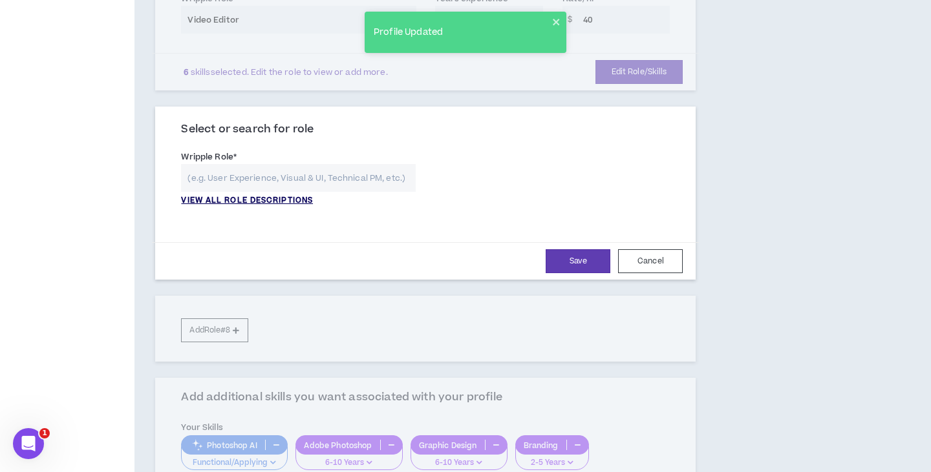
click at [274, 195] on p "VIEW ALL ROLE DESCRIPTIONS" at bounding box center [247, 201] width 132 height 12
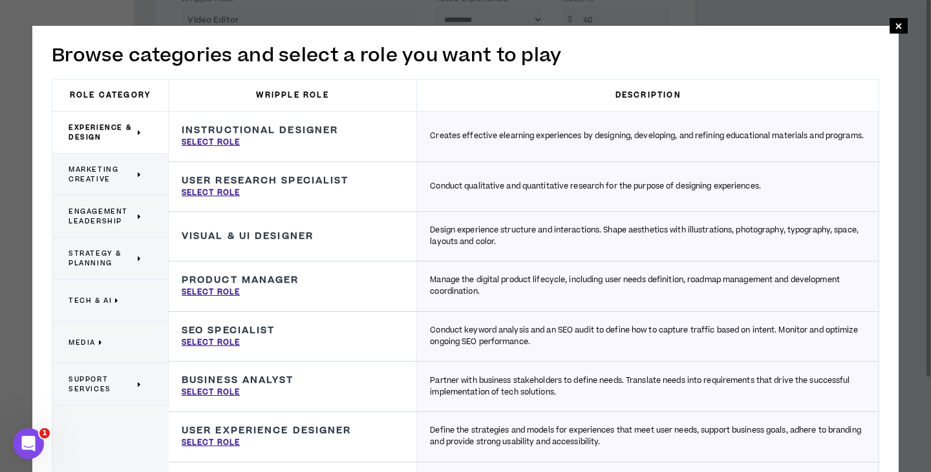
click at [106, 173] on span "Marketing Creative" at bounding box center [102, 174] width 66 height 19
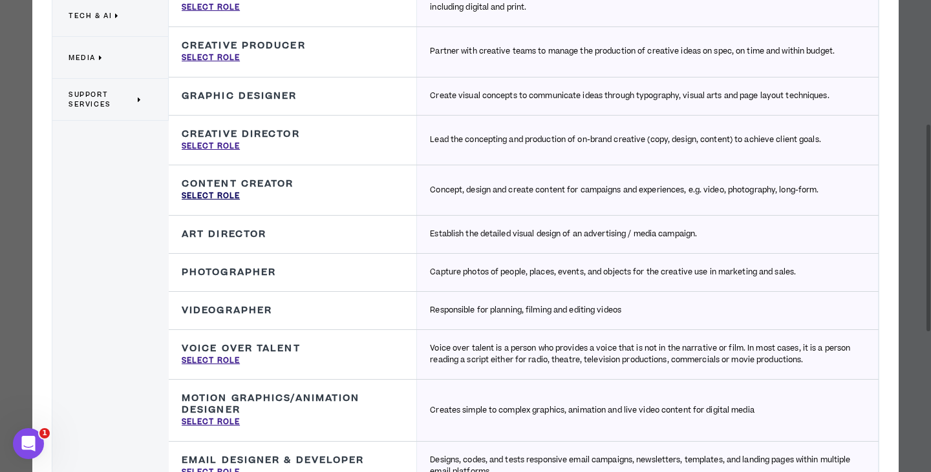
click at [216, 191] on p "Select Role" at bounding box center [211, 197] width 58 height 12
type input "Content Creator"
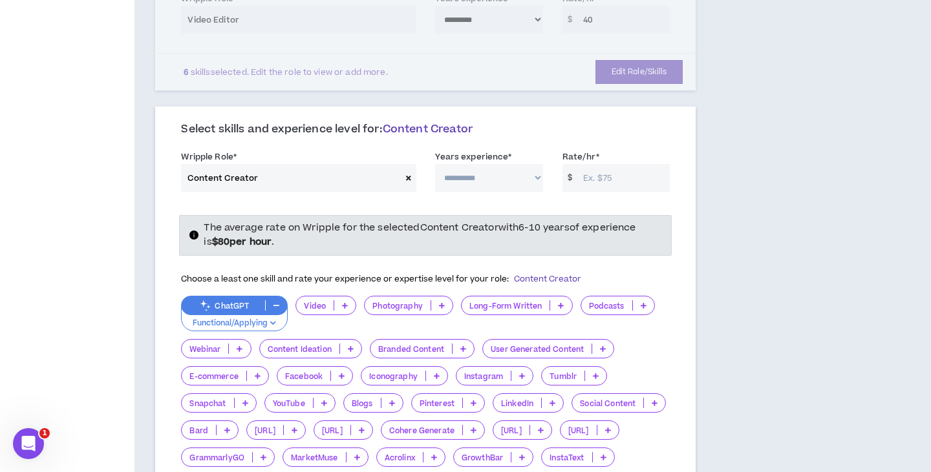
select select "**"
click at [592, 164] on input "Rate/hr *" at bounding box center [623, 178] width 93 height 28
type input "55"
click at [788, 187] on div "**********" at bounding box center [483, 146] width 698 height 2210
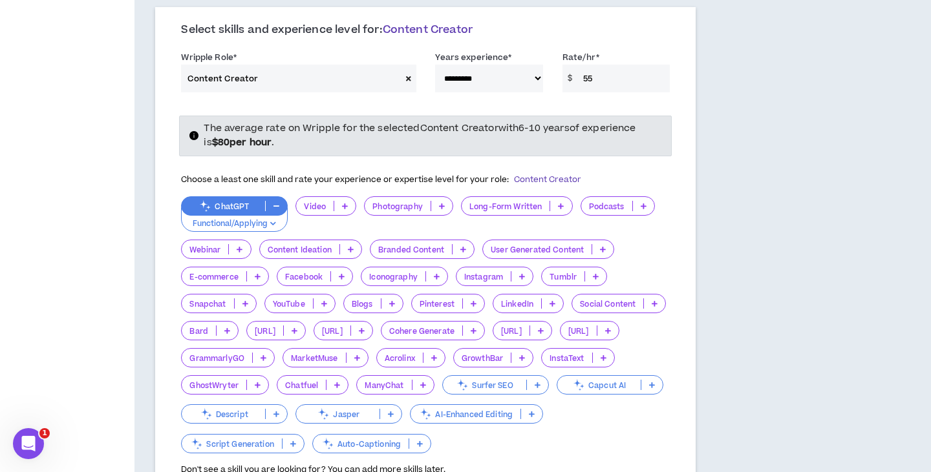
scroll to position [1119, 0]
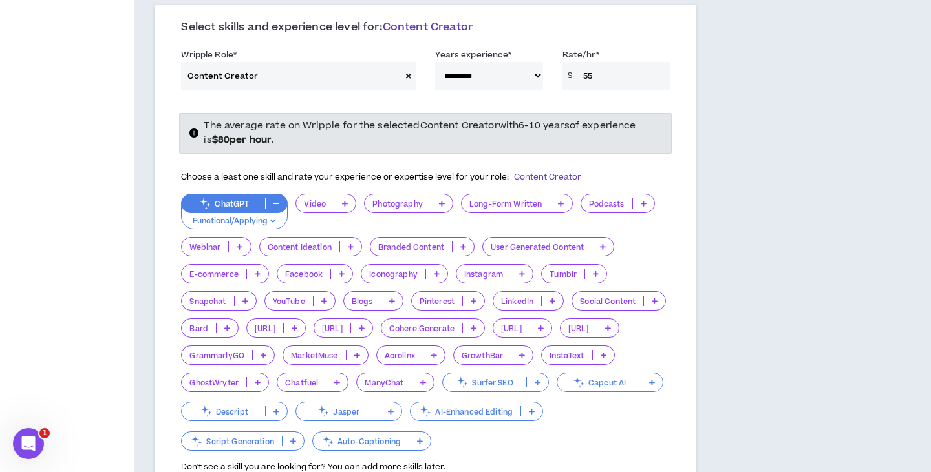
click at [352, 198] on p at bounding box center [344, 203] width 21 height 10
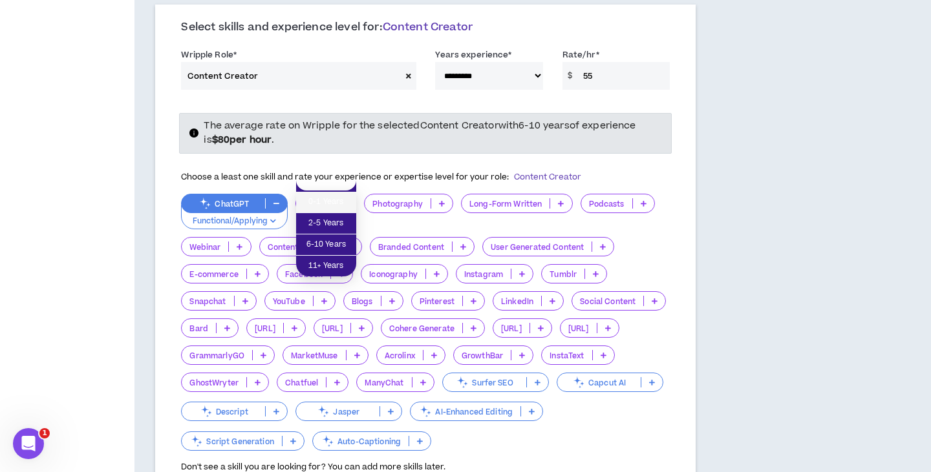
drag, startPoint x: 330, startPoint y: 208, endPoint x: 337, endPoint y: 206, distance: 7.6
click at [330, 208] on span "0-1 Years" at bounding box center [326, 202] width 45 height 14
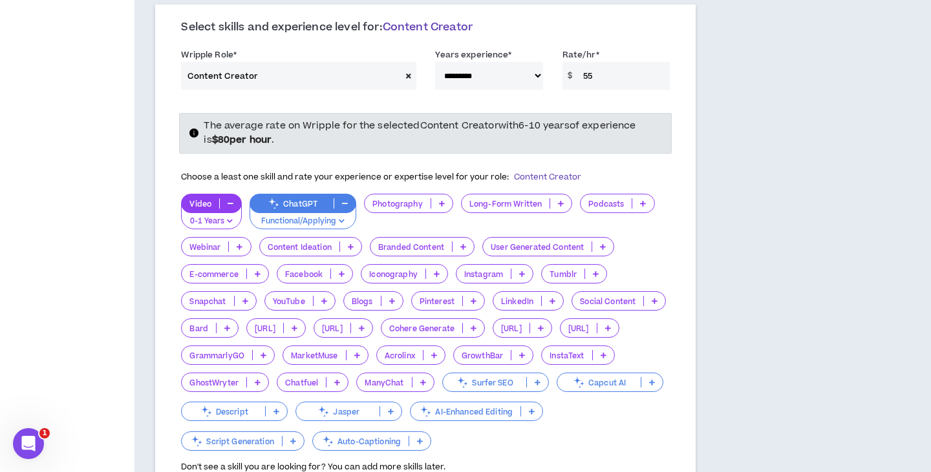
click at [439, 198] on p at bounding box center [441, 203] width 21 height 10
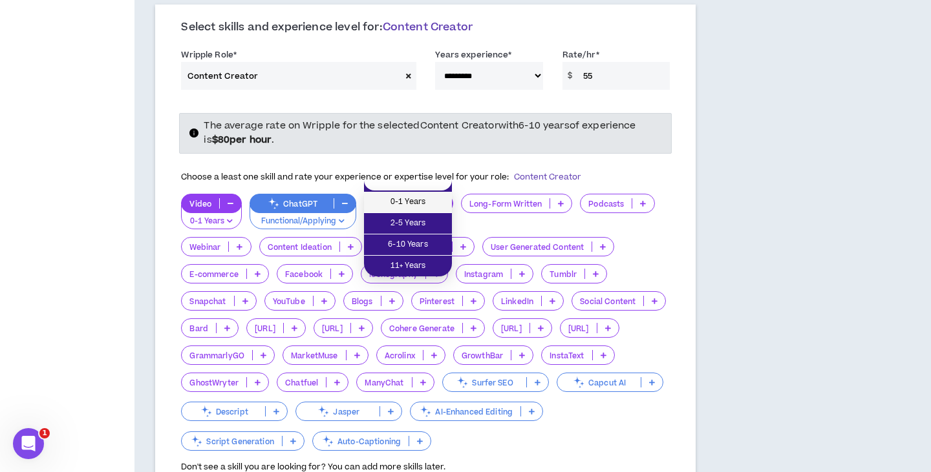
click at [406, 205] on span "0-1 Years" at bounding box center [408, 202] width 72 height 14
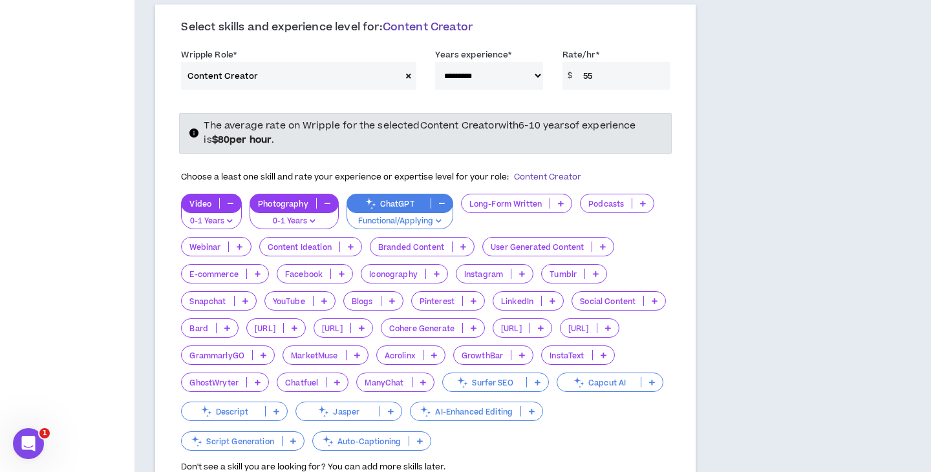
click at [331, 242] on p "Content Ideation" at bounding box center [299, 247] width 79 height 10
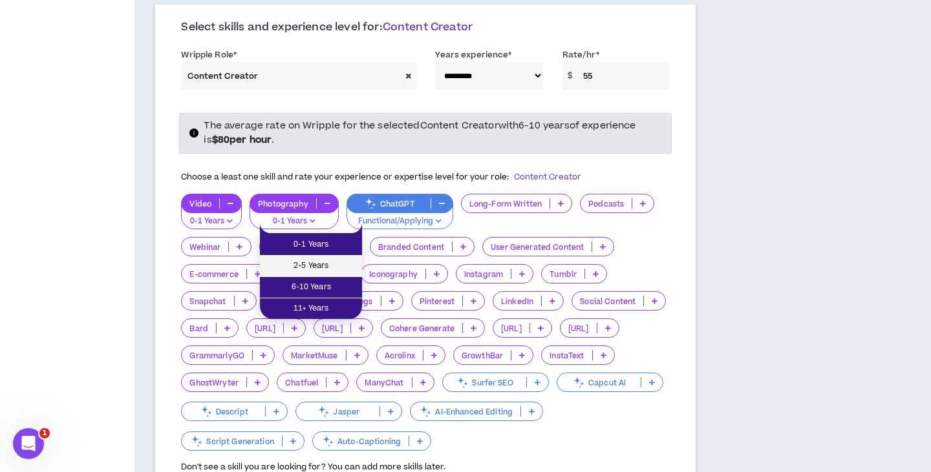
click at [307, 259] on li "2-5 Years" at bounding box center [311, 266] width 102 height 21
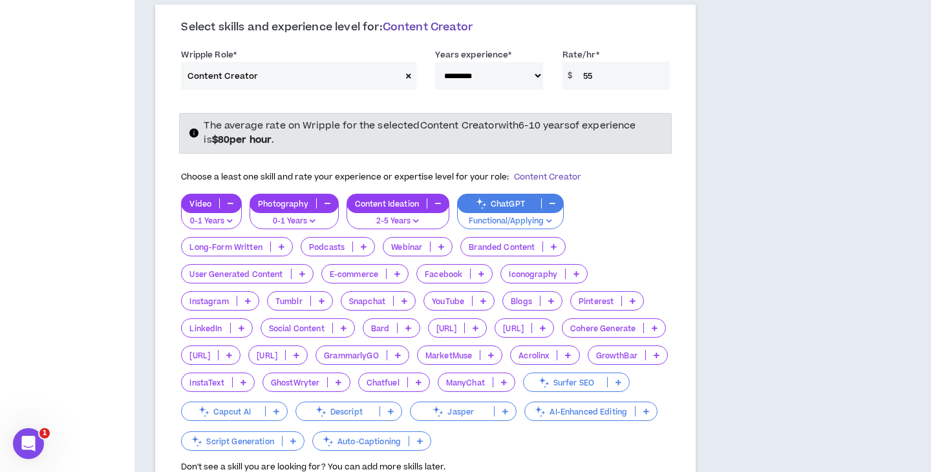
click at [489, 242] on p "Branded Content" at bounding box center [501, 247] width 81 height 10
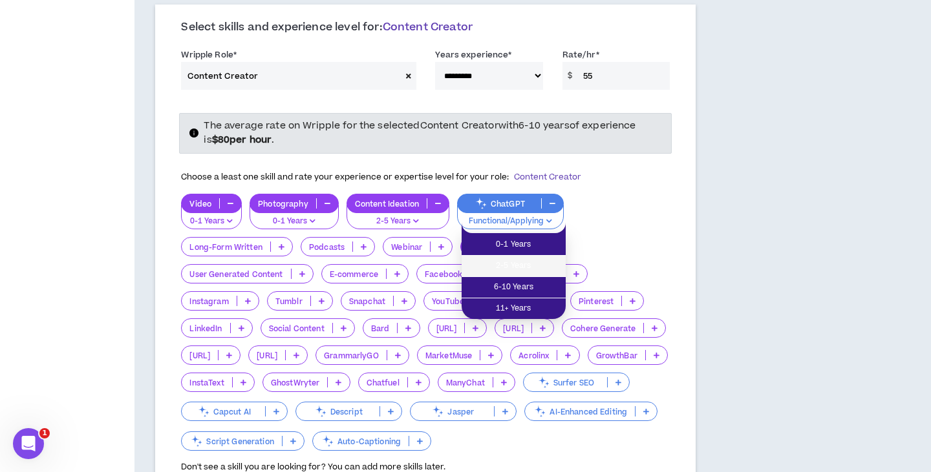
drag, startPoint x: 500, startPoint y: 268, endPoint x: 479, endPoint y: 267, distance: 20.7
click at [500, 268] on span "2-5 Years" at bounding box center [513, 266] width 89 height 14
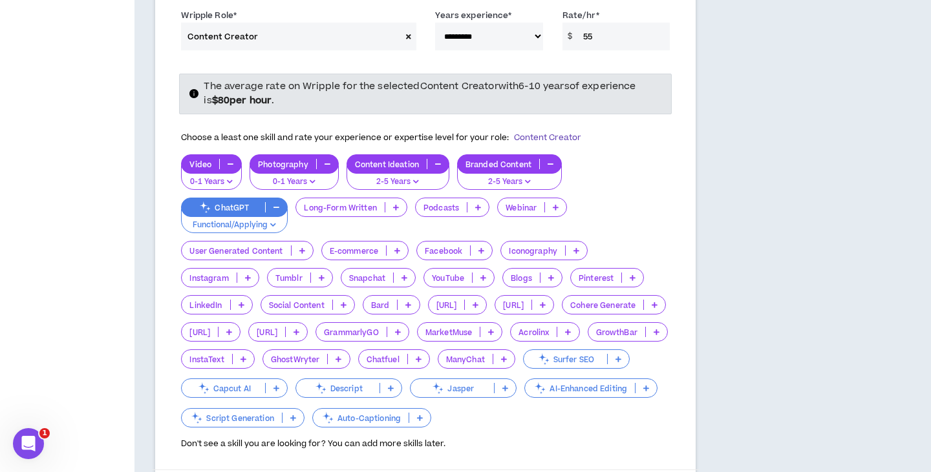
scroll to position [1160, 0]
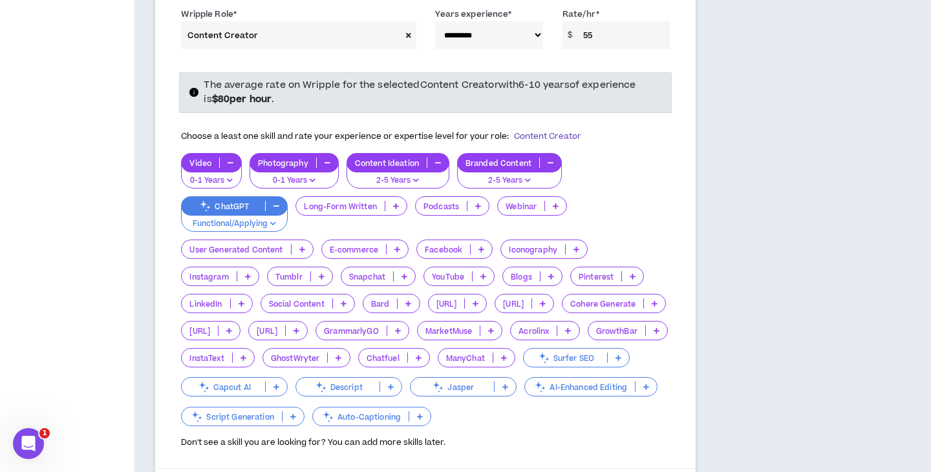
click at [313, 294] on div "Social Content" at bounding box center [307, 303] width 94 height 19
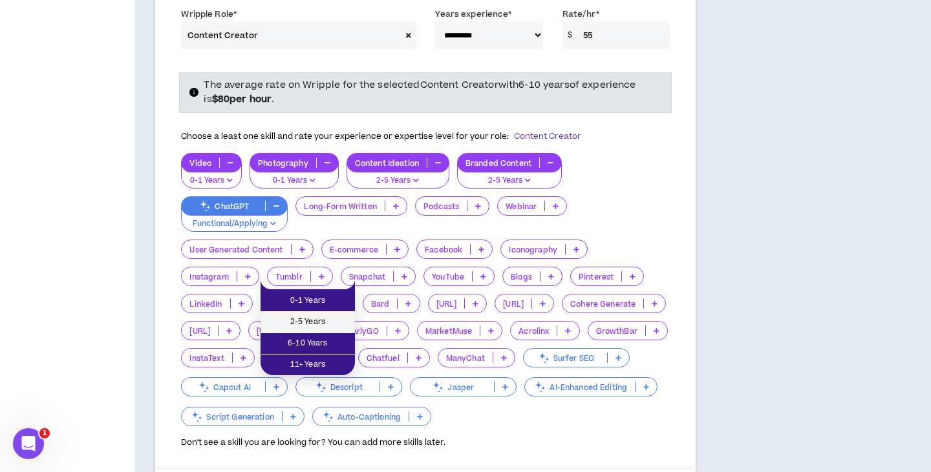
click at [305, 317] on span "2-5 Years" at bounding box center [307, 322] width 79 height 14
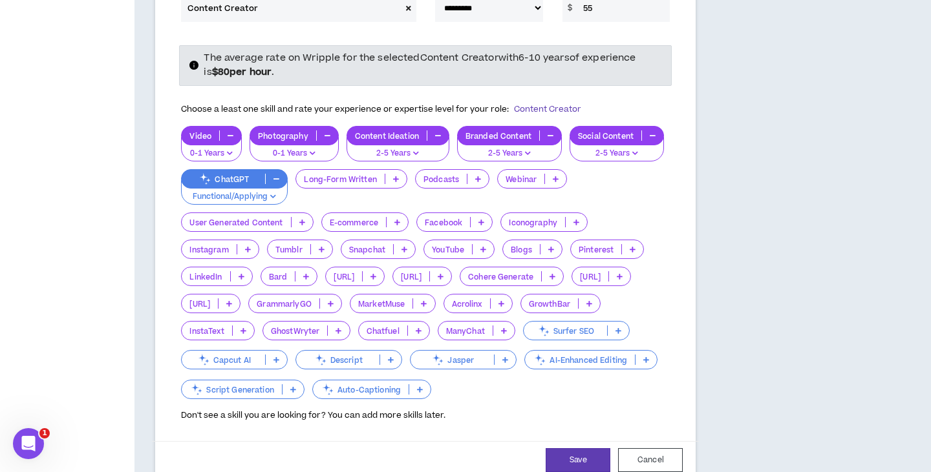
scroll to position [1189, 0]
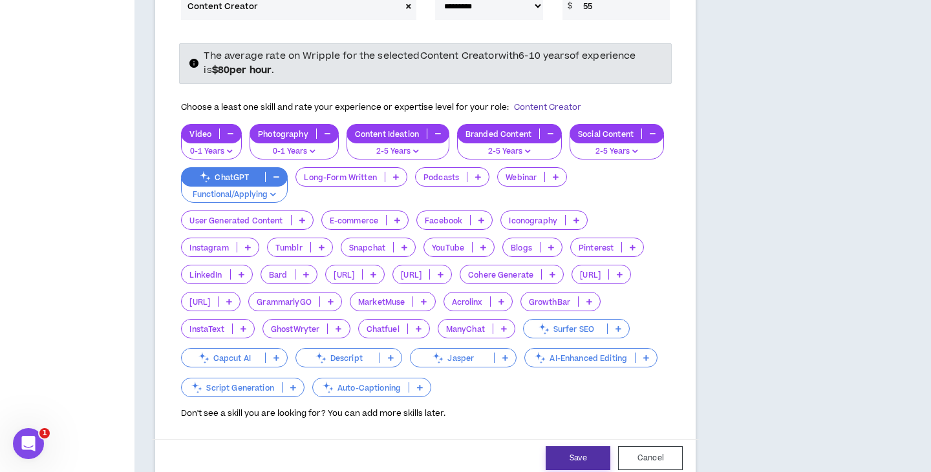
click at [586, 447] on button "Save" at bounding box center [577, 459] width 65 height 24
select select "**"
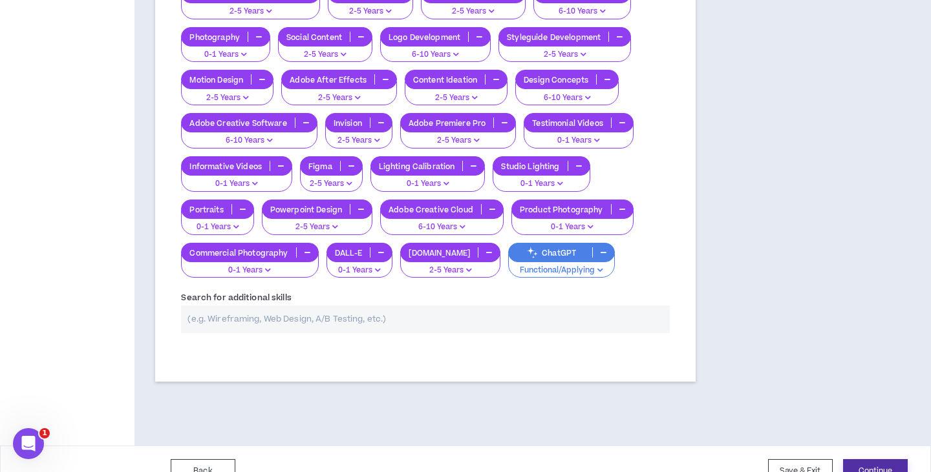
scroll to position [1481, 0]
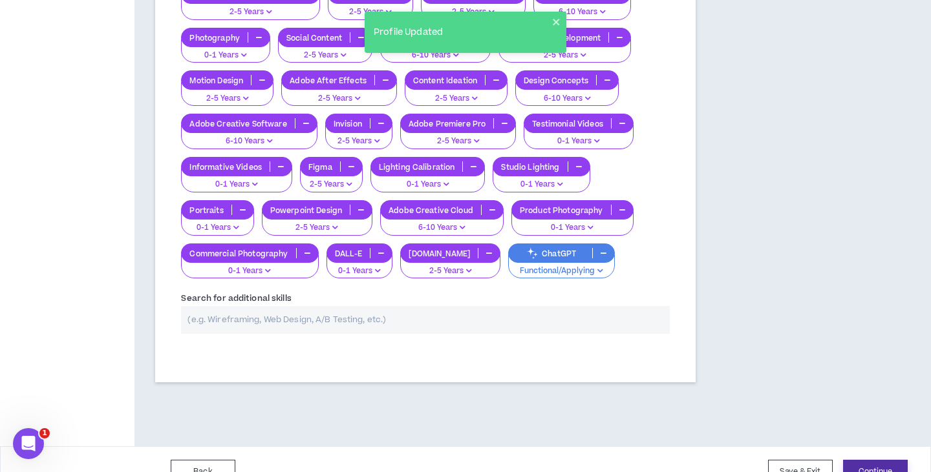
click at [869, 460] on button "Continue" at bounding box center [875, 472] width 65 height 24
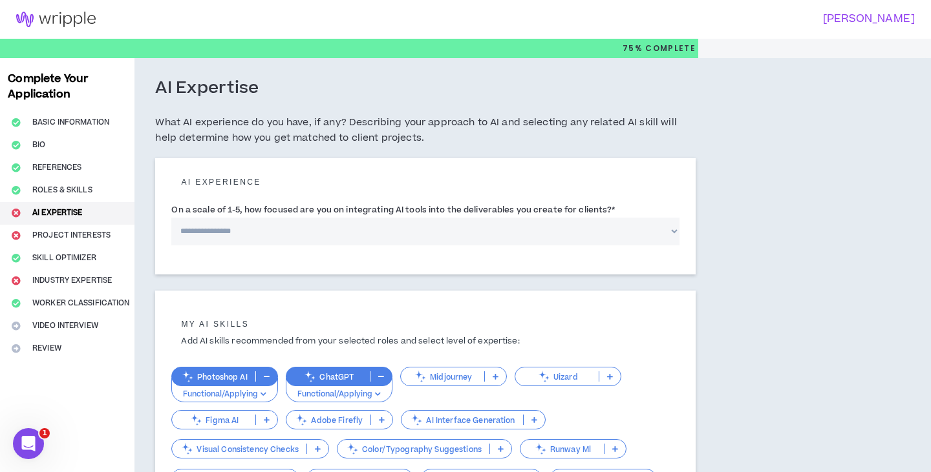
select select "*"
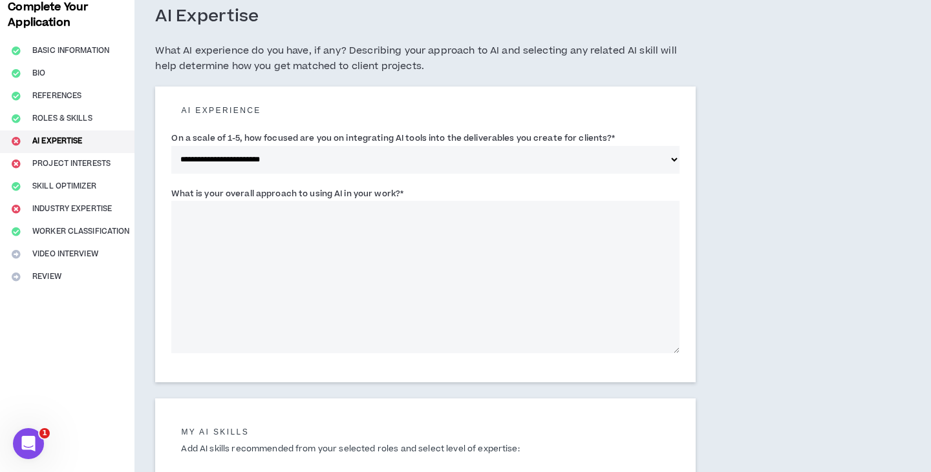
scroll to position [72, 0]
click at [306, 244] on textarea "What is your overall approach to using AI in your work? *" at bounding box center [425, 277] width 508 height 153
drag, startPoint x: 221, startPoint y: 159, endPoint x: 347, endPoint y: 157, distance: 126.0
click at [361, 159] on div "**********" at bounding box center [425, 235] width 540 height 296
drag, startPoint x: 611, startPoint y: 136, endPoint x: 142, endPoint y: 142, distance: 469.9
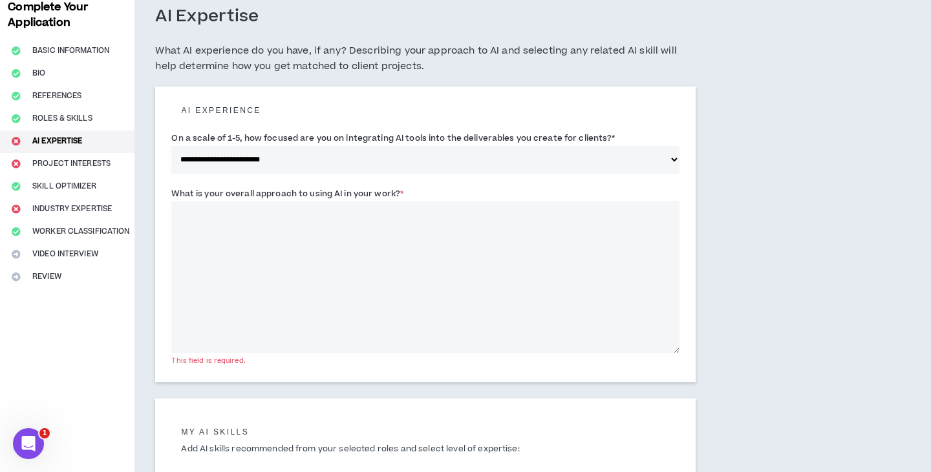
click at [142, 142] on div "**********" at bounding box center [425, 416] width 582 height 860
copy label "On a scale of 1-5, how focused are you on integrating AI tools into the deliver…"
drag, startPoint x: 171, startPoint y: 190, endPoint x: 443, endPoint y: 185, distance: 272.8
click at [441, 185] on div "**********" at bounding box center [425, 235] width 540 height 296
copy label "What is your overall approach to using AI in your work? *"
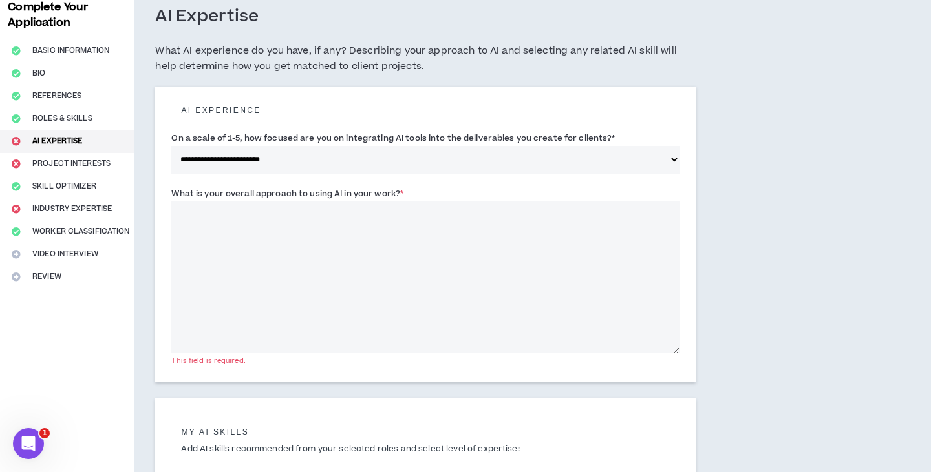
click at [440, 224] on textarea "What is your overall approach to using AI in your work? *" at bounding box center [425, 277] width 508 height 153
paste textarea "**********"
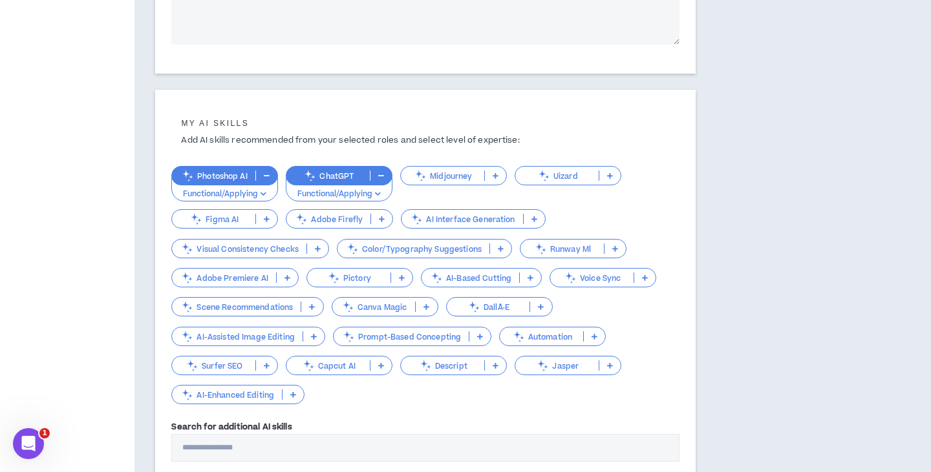
scroll to position [381, 1]
type textarea "**********"
click at [462, 178] on p "Midjourney" at bounding box center [442, 176] width 83 height 10
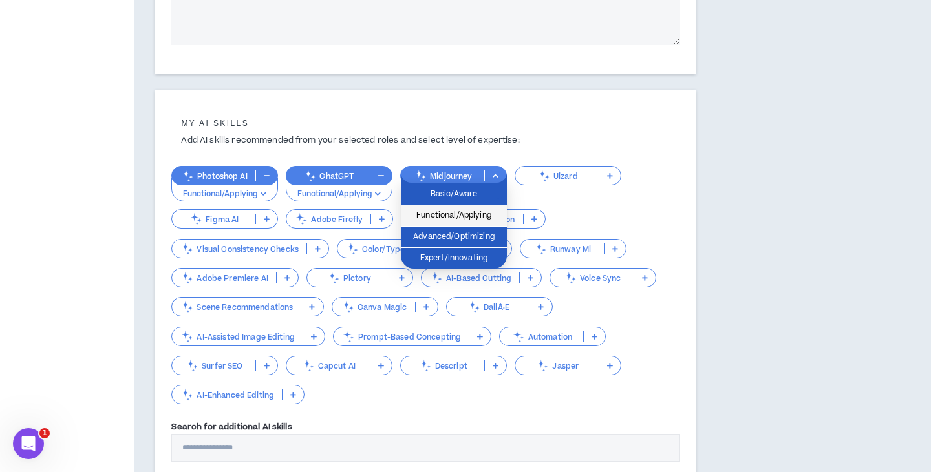
click at [467, 217] on span "Functional/Applying" at bounding box center [453, 216] width 90 height 14
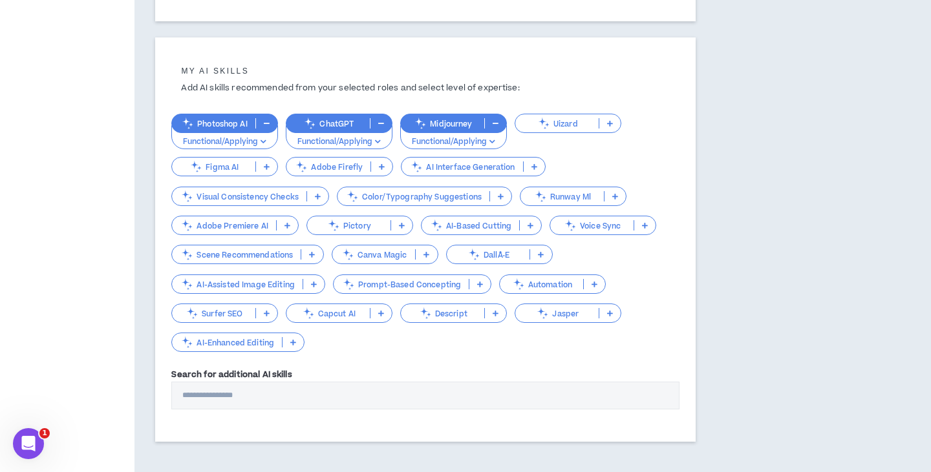
scroll to position [435, 0]
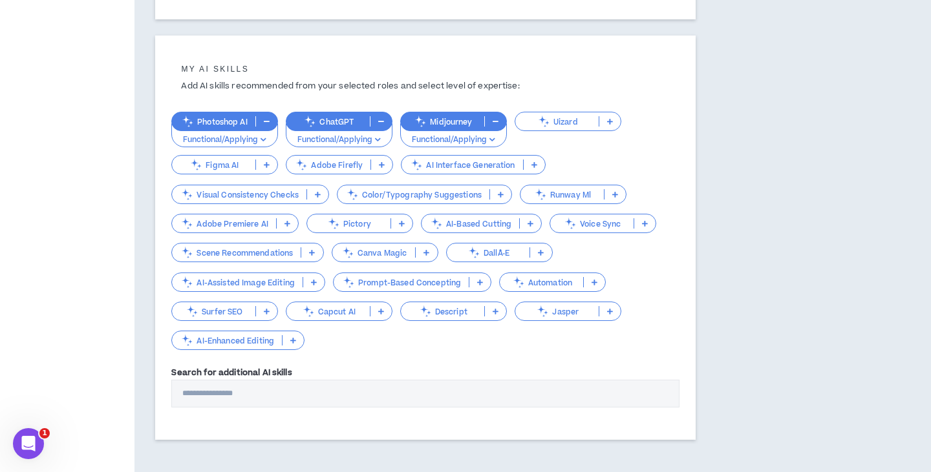
click at [536, 251] on p at bounding box center [540, 253] width 21 height 10
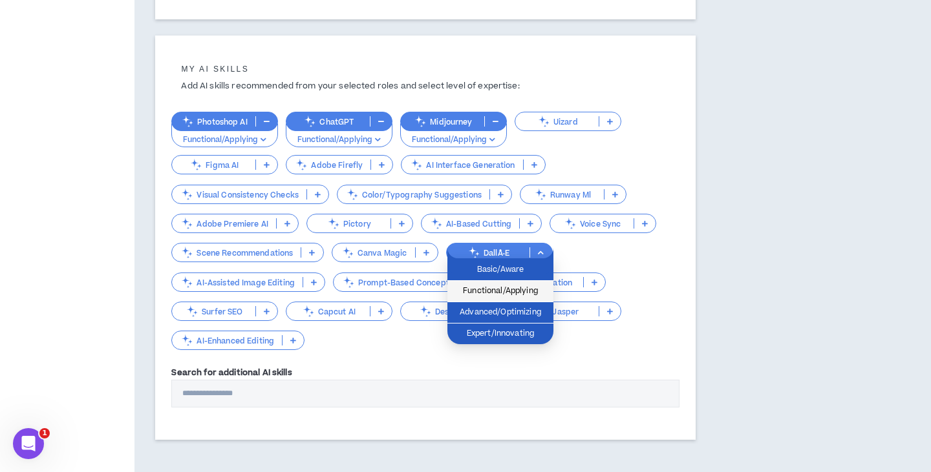
click at [518, 290] on span "Functional/Applying" at bounding box center [500, 291] width 90 height 14
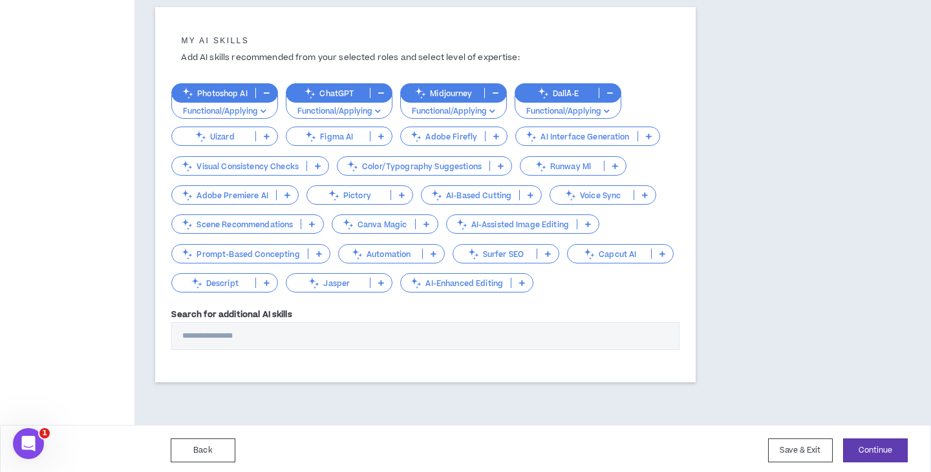
scroll to position [463, 0]
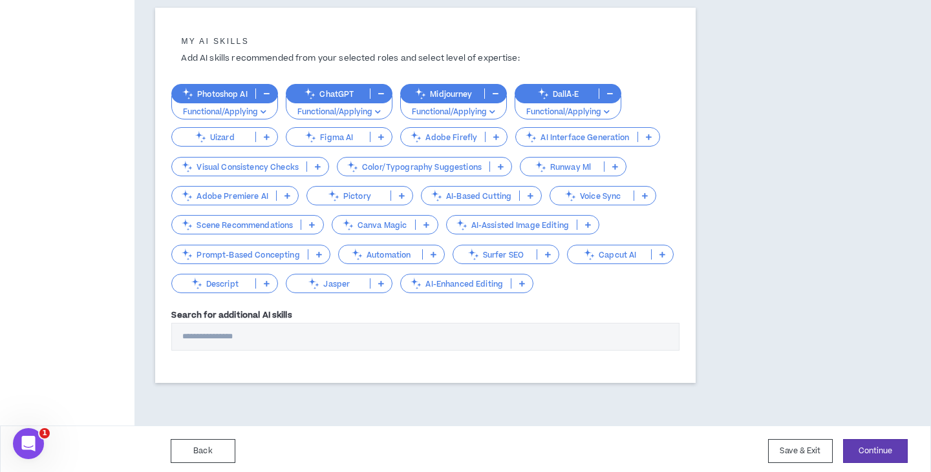
click at [215, 331] on input "Search for additional AI skills" at bounding box center [425, 337] width 508 height 28
click at [895, 460] on div "Back Save & Exit Continue Save & Exit" at bounding box center [465, 451] width 931 height 51
click at [876, 440] on button "Continue" at bounding box center [875, 451] width 65 height 24
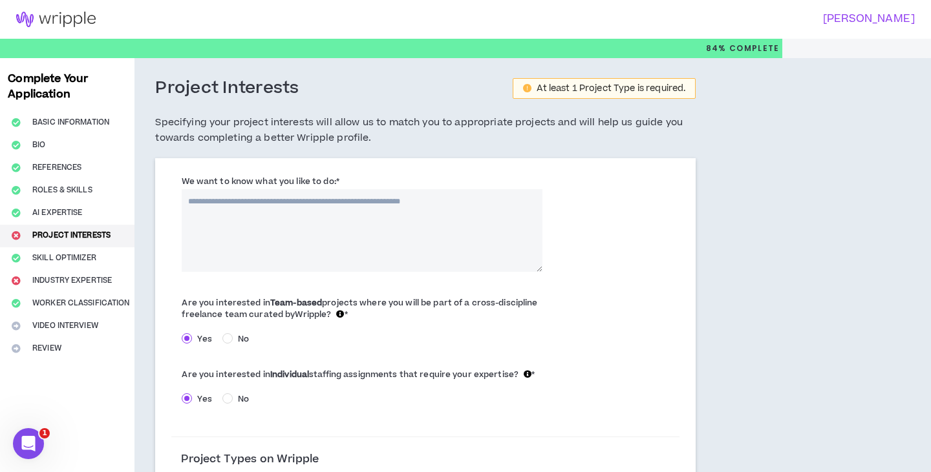
drag, startPoint x: 176, startPoint y: 178, endPoint x: 374, endPoint y: 180, distance: 197.1
click at [374, 180] on div "We want to know what you like to do: *" at bounding box center [361, 223] width 381 height 97
copy label "We want to know what you like to do: *"
click at [399, 224] on textarea "We want to know what you like to do: *" at bounding box center [362, 230] width 361 height 83
paste textarea "**********"
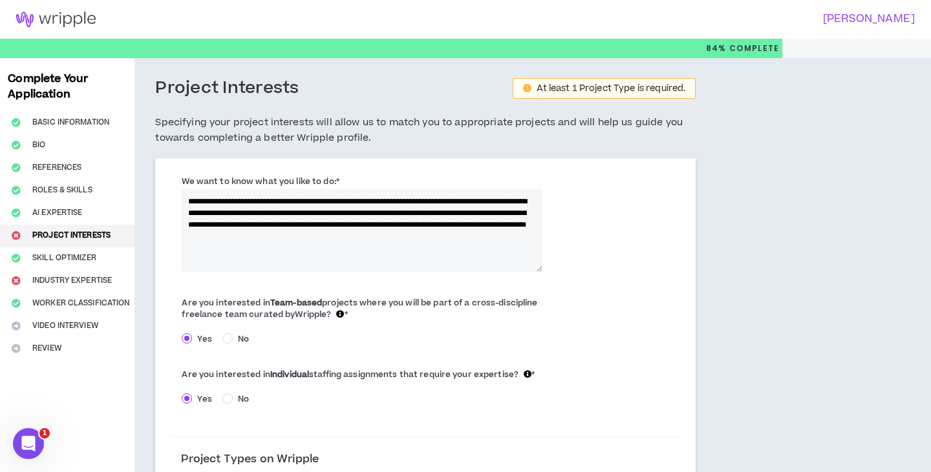
click at [333, 221] on textarea "**********" at bounding box center [362, 230] width 361 height 83
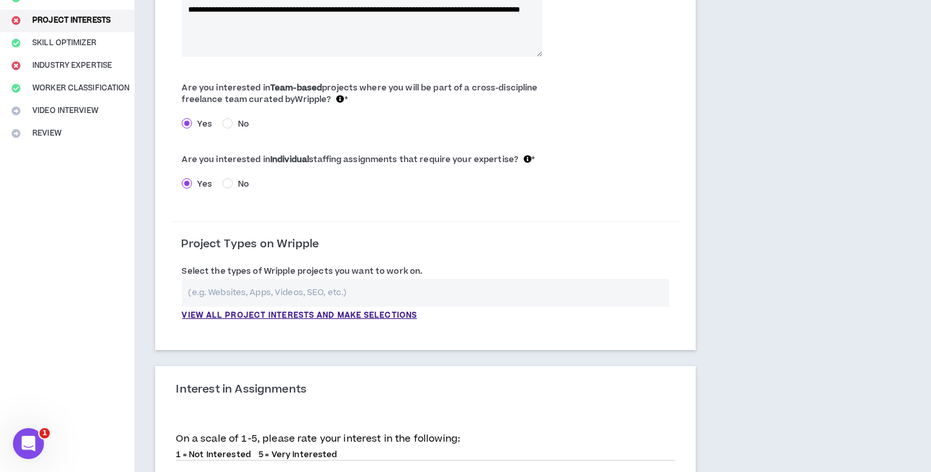
scroll to position [247, 0]
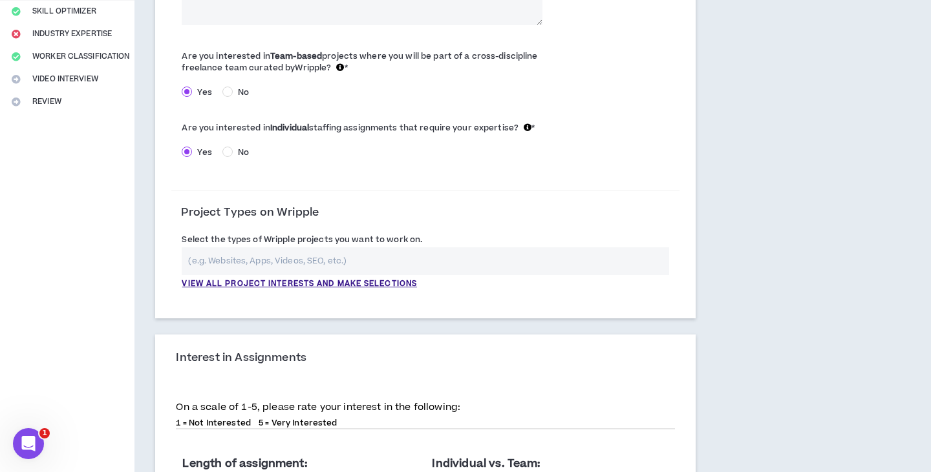
type textarea "**********"
click at [216, 254] on input "text" at bounding box center [425, 262] width 487 height 28
click at [242, 279] on p "View all project interests and make selections" at bounding box center [299, 285] width 235 height 12
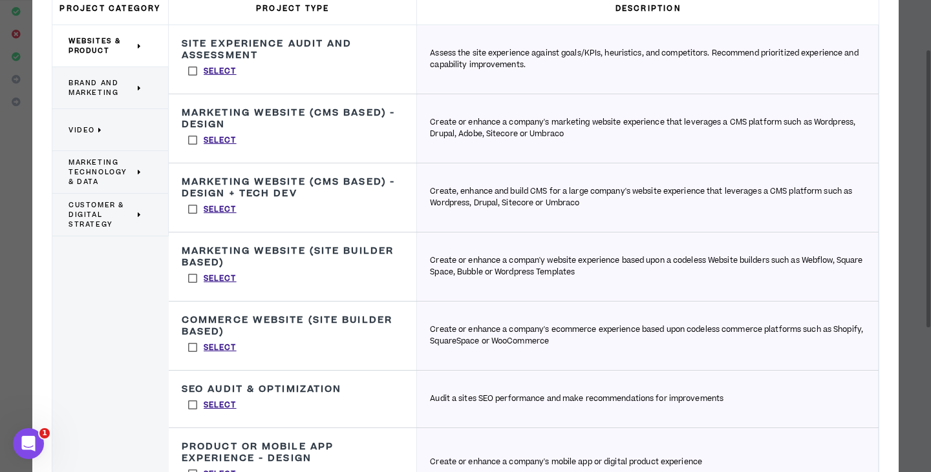
click at [193, 138] on label "Select" at bounding box center [212, 140] width 61 height 19
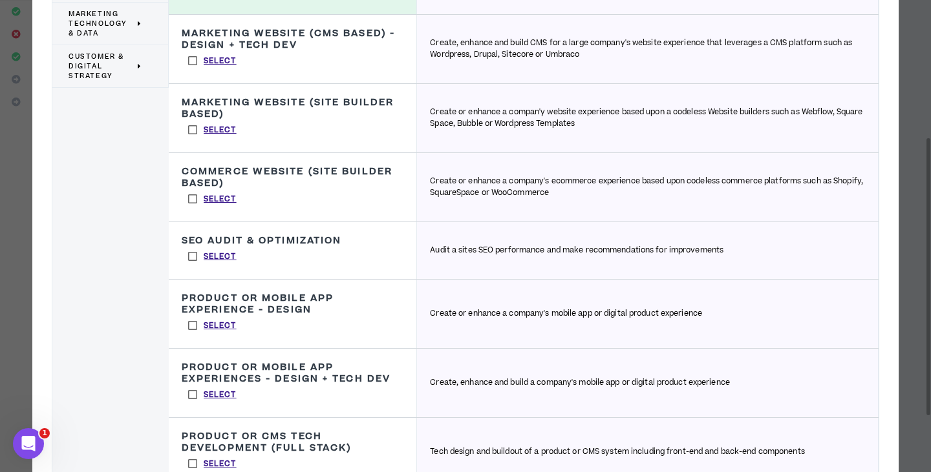
click at [195, 204] on label "Select" at bounding box center [212, 198] width 61 height 19
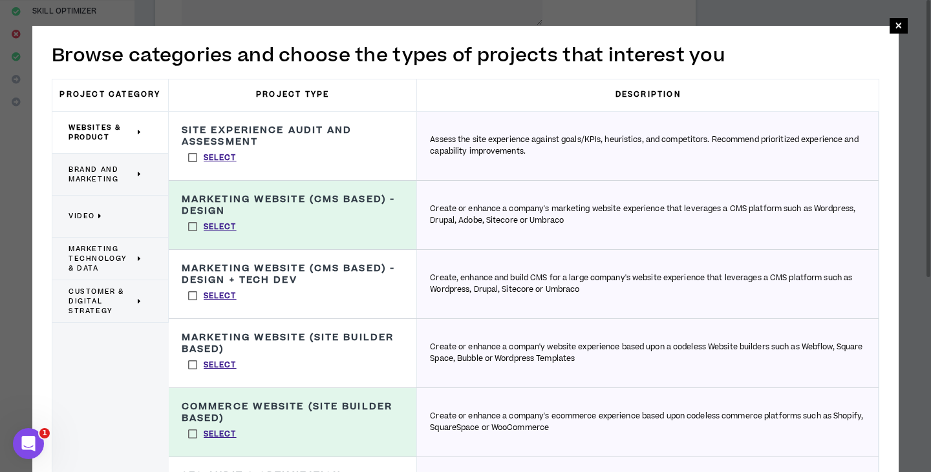
click at [100, 169] on span "Brand and Marketing" at bounding box center [102, 174] width 66 height 19
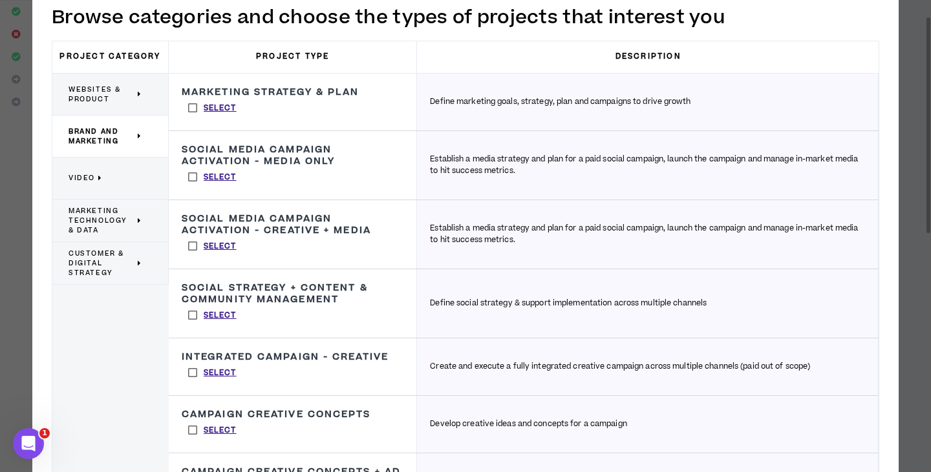
click at [193, 176] on label "Select" at bounding box center [212, 176] width 61 height 19
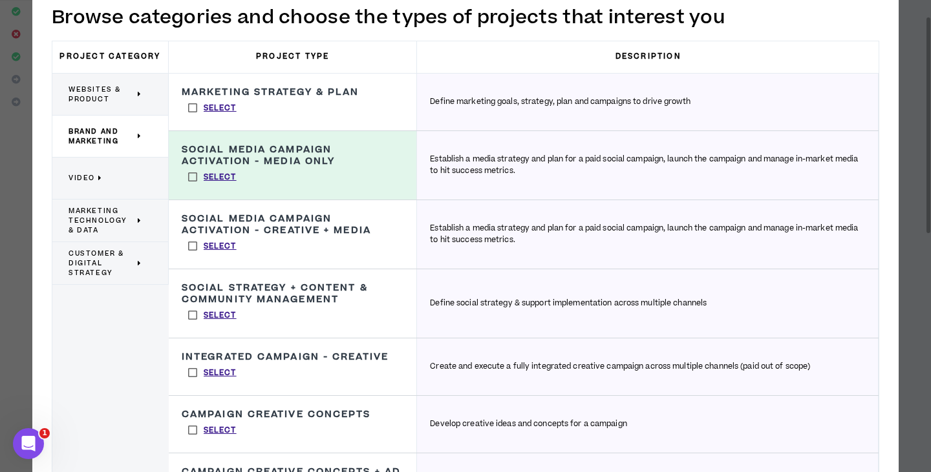
click at [193, 248] on label "Select" at bounding box center [212, 246] width 61 height 19
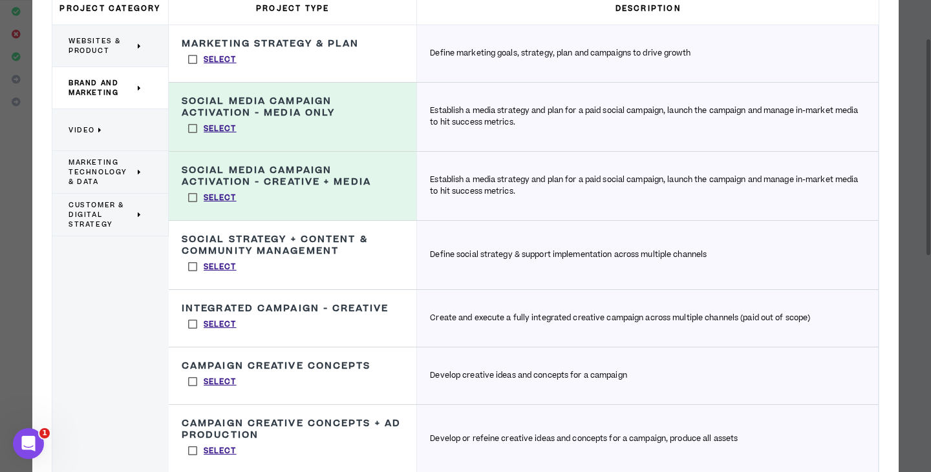
click at [194, 267] on label "Select" at bounding box center [212, 266] width 61 height 19
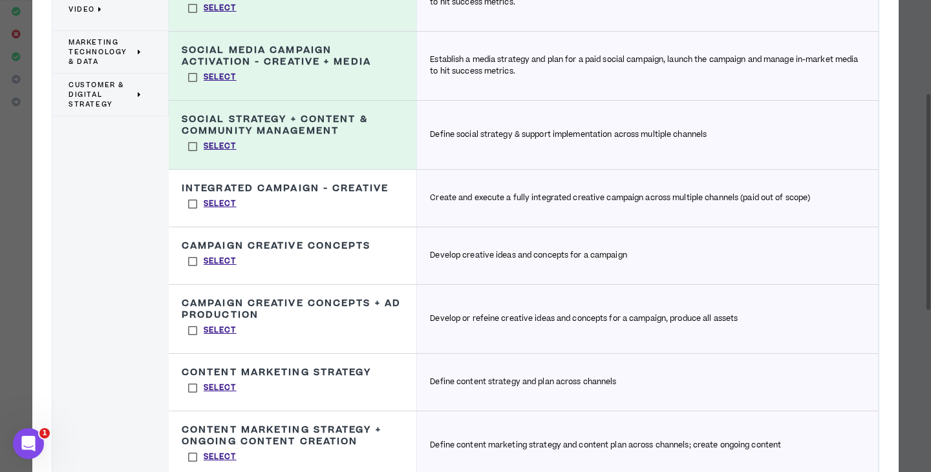
click at [196, 265] on label "Select" at bounding box center [212, 261] width 61 height 19
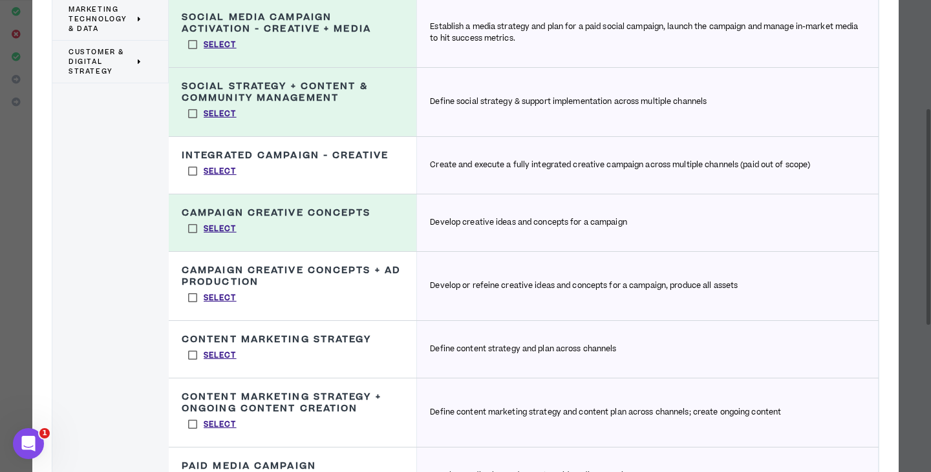
click at [191, 300] on label "Select" at bounding box center [212, 297] width 61 height 19
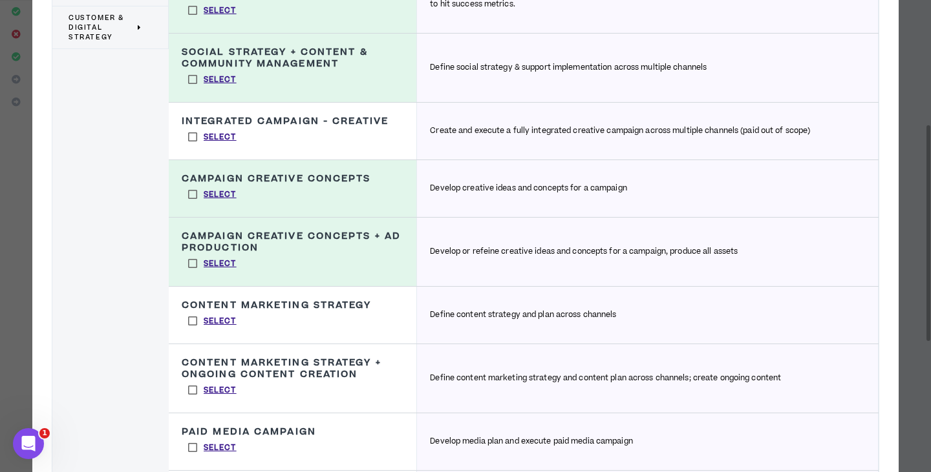
drag, startPoint x: 194, startPoint y: 318, endPoint x: 200, endPoint y: 308, distance: 11.3
click at [195, 318] on label "Select" at bounding box center [212, 321] width 61 height 19
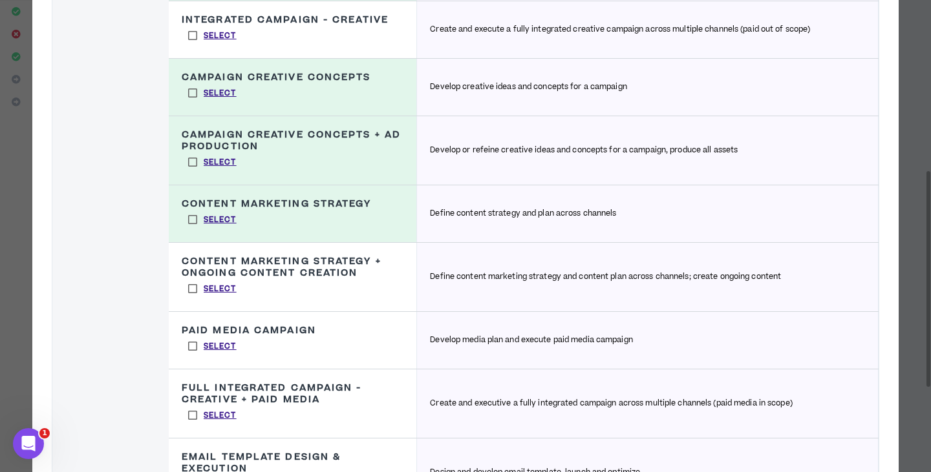
click at [191, 294] on label "Select" at bounding box center [212, 288] width 61 height 19
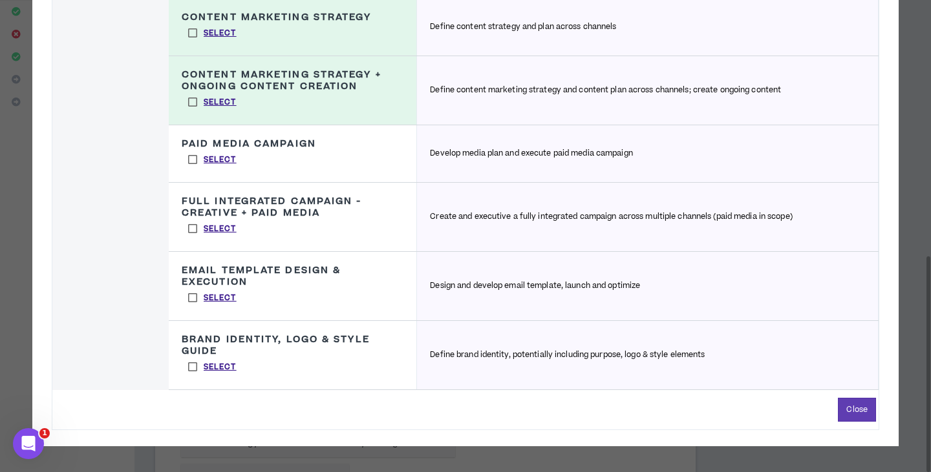
click at [191, 365] on label "Select" at bounding box center [212, 366] width 61 height 19
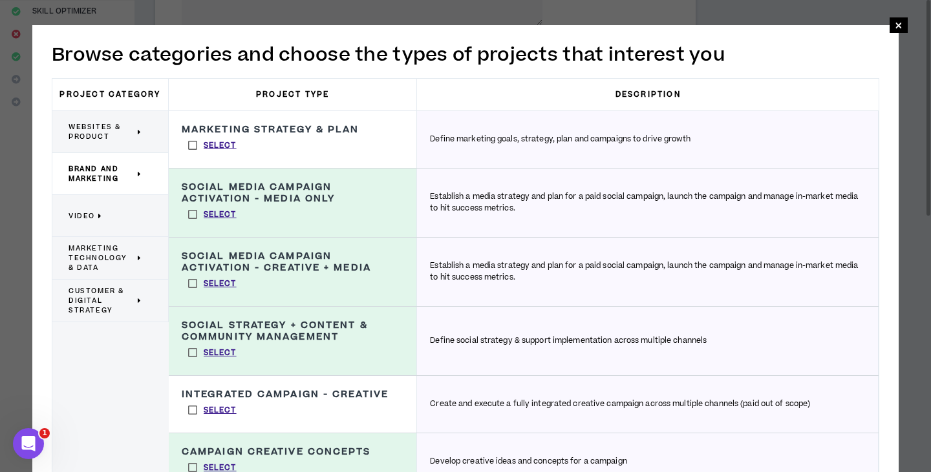
click at [107, 217] on p "Video" at bounding box center [106, 216] width 74 height 28
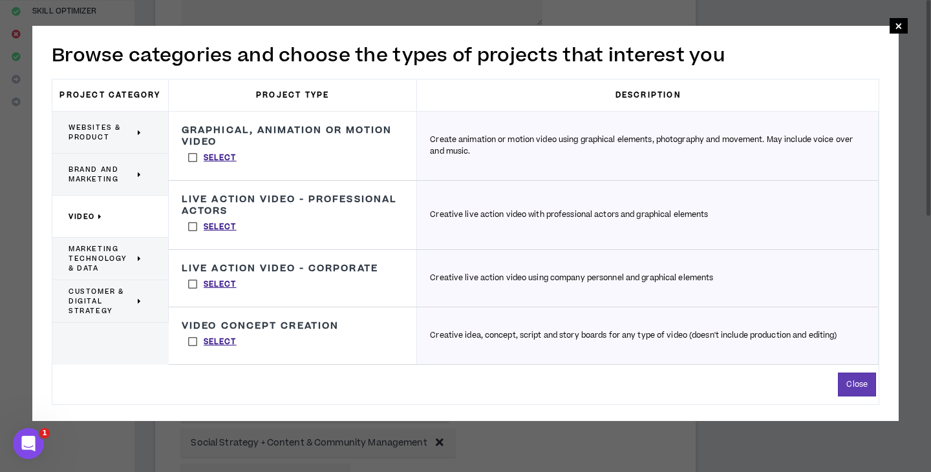
click at [194, 156] on label "Select" at bounding box center [212, 157] width 61 height 19
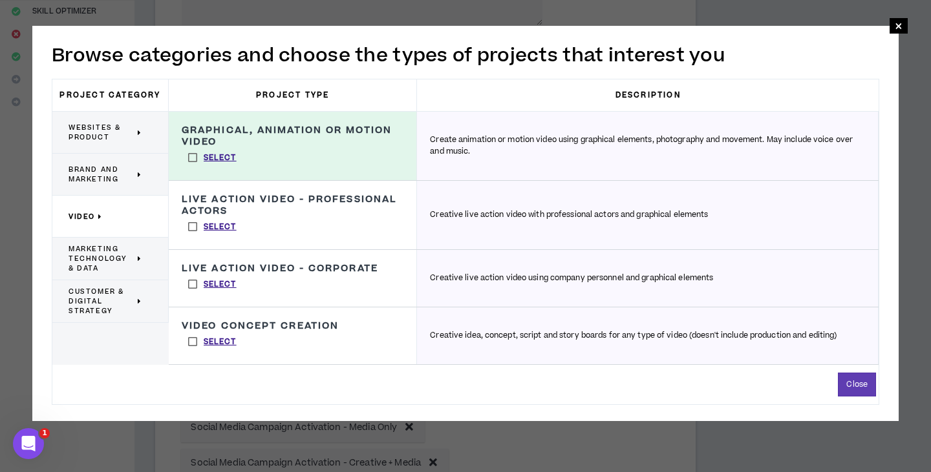
click at [195, 340] on label "Select" at bounding box center [212, 341] width 61 height 19
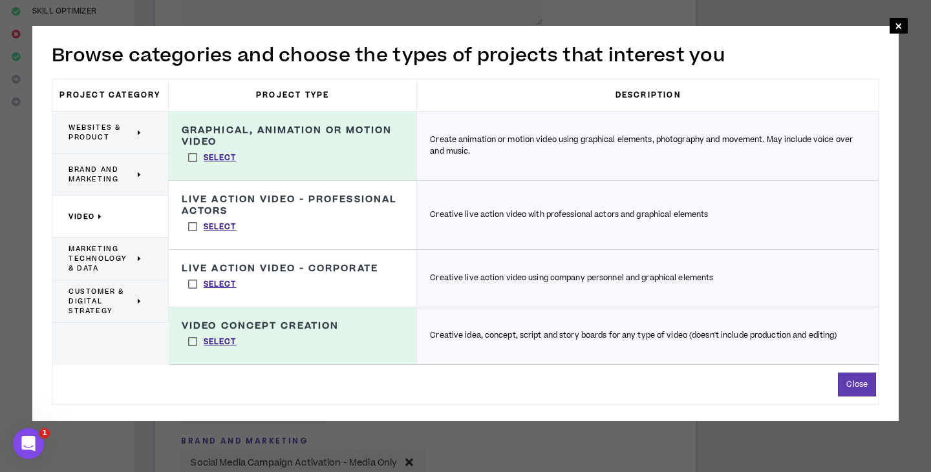
click at [96, 259] on span "Marketing Technology & Data" at bounding box center [102, 258] width 66 height 29
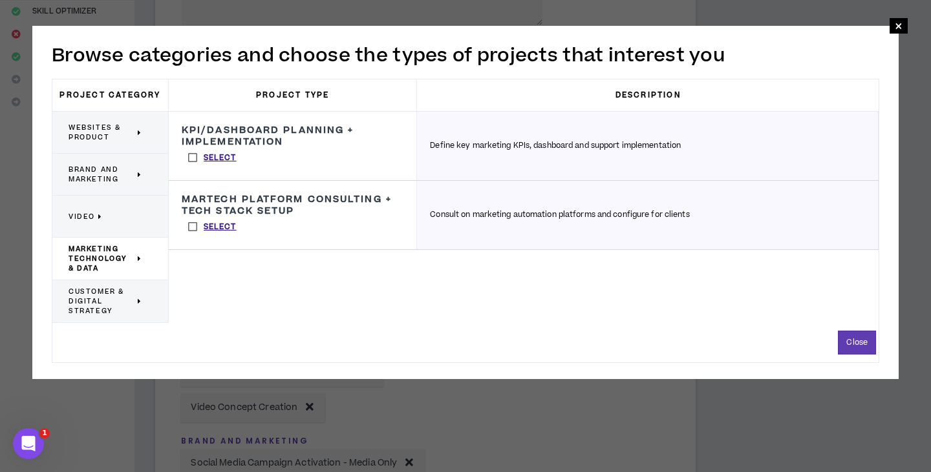
click at [108, 304] on span "Customer & Digital Strategy" at bounding box center [102, 301] width 66 height 29
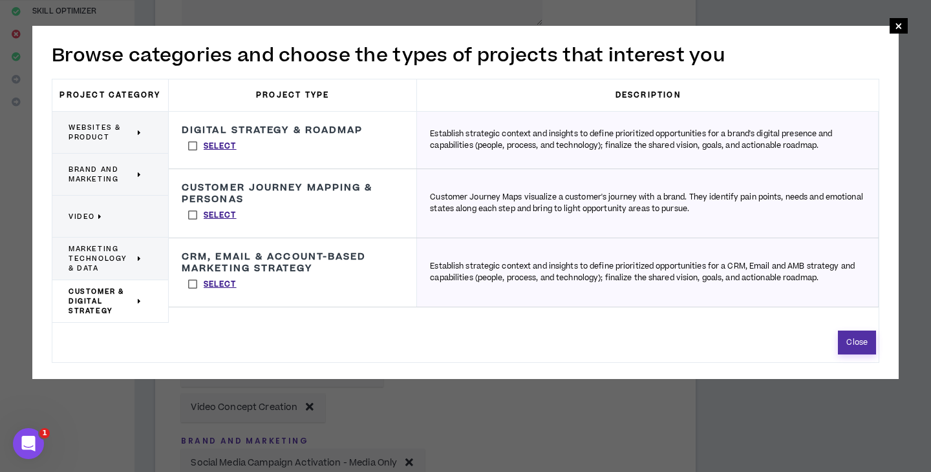
click at [845, 342] on button "Close" at bounding box center [857, 343] width 38 height 24
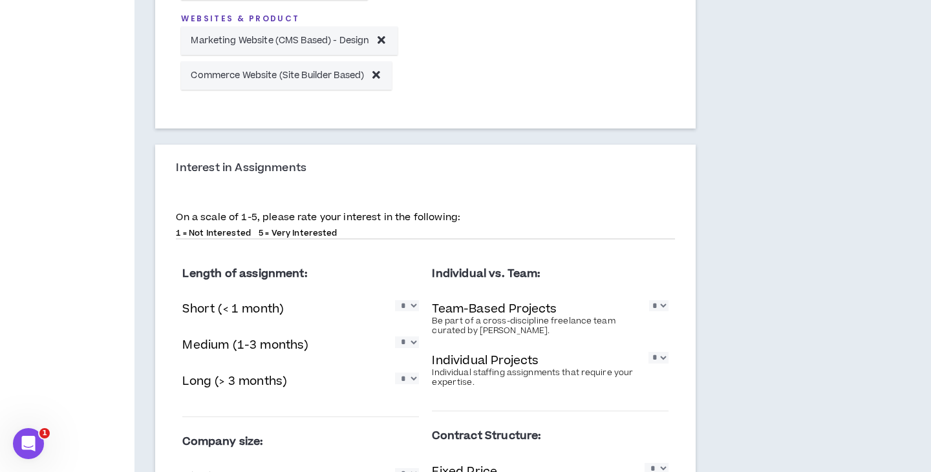
scroll to position [969, 0]
click at [288, 228] on p "5 = Very Interested" at bounding box center [298, 233] width 79 height 10
select select "*"
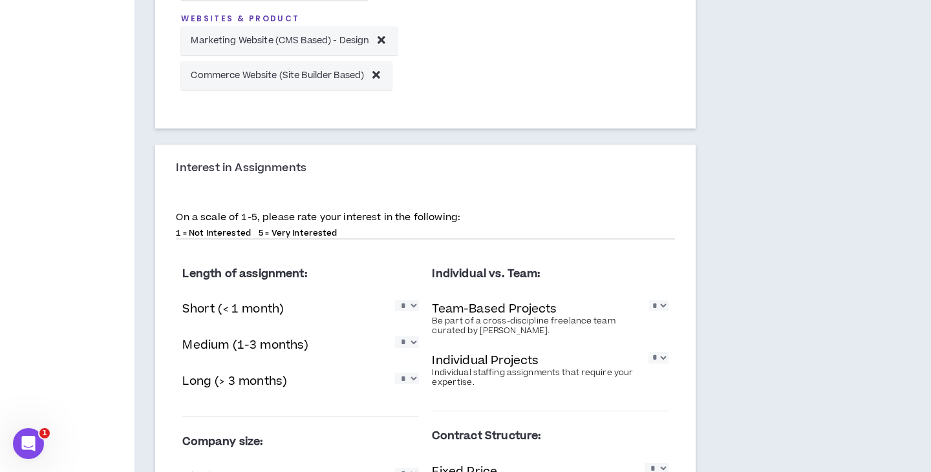
scroll to position [975, 0]
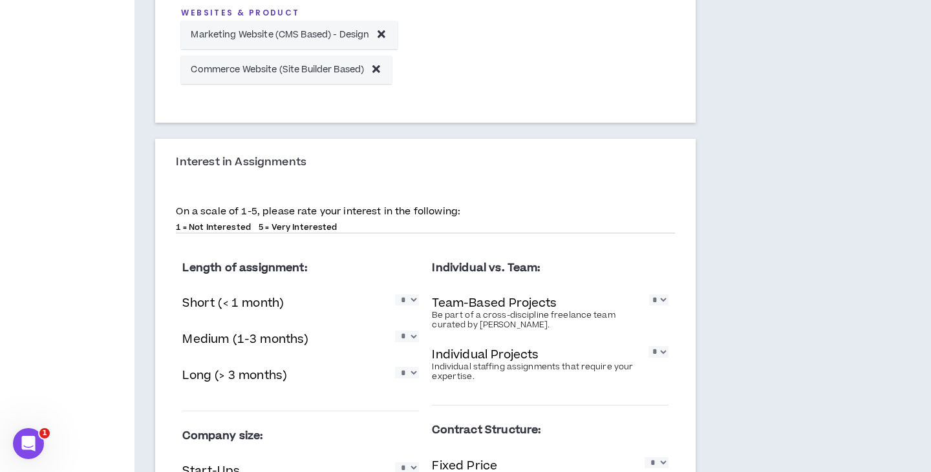
select select "*"
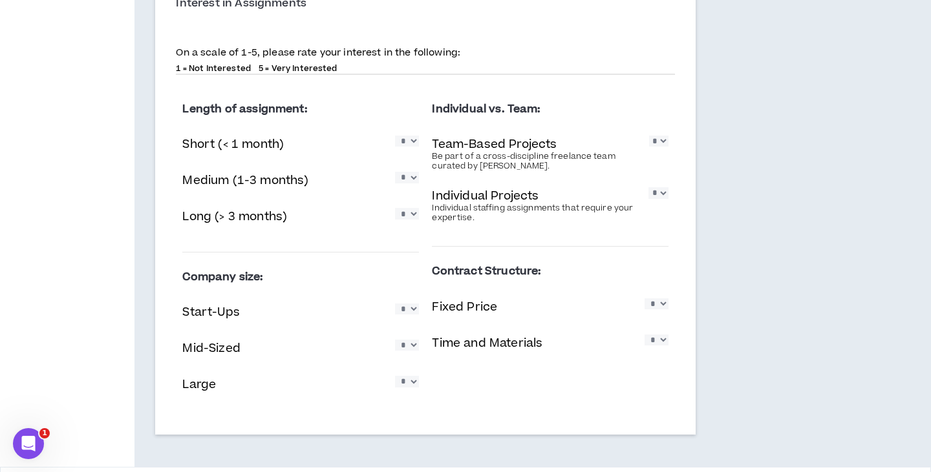
scroll to position [1154, 0]
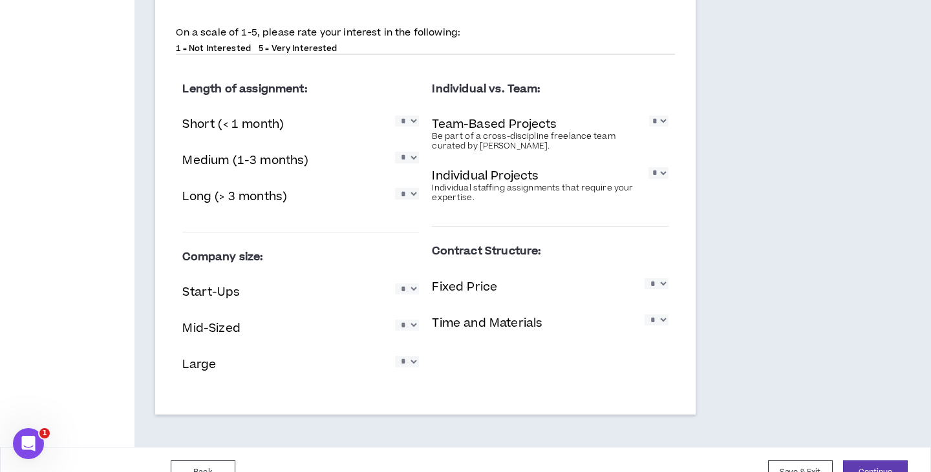
select select "*"
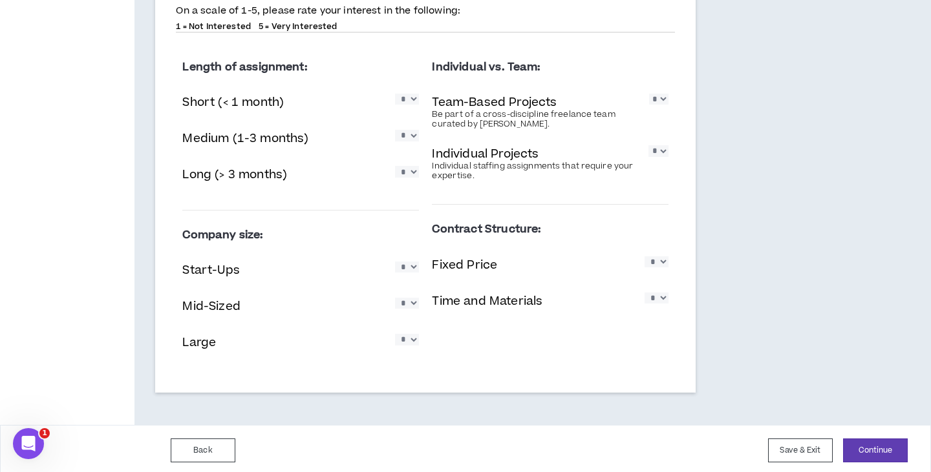
scroll to position [1175, 0]
click at [869, 441] on button "Continue" at bounding box center [875, 451] width 65 height 24
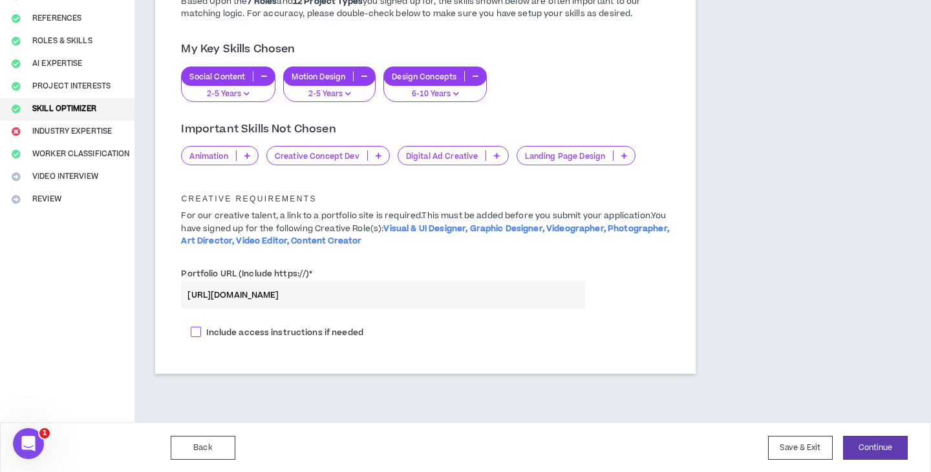
scroll to position [149, 0]
click at [896, 442] on button "Continue" at bounding box center [875, 449] width 65 height 24
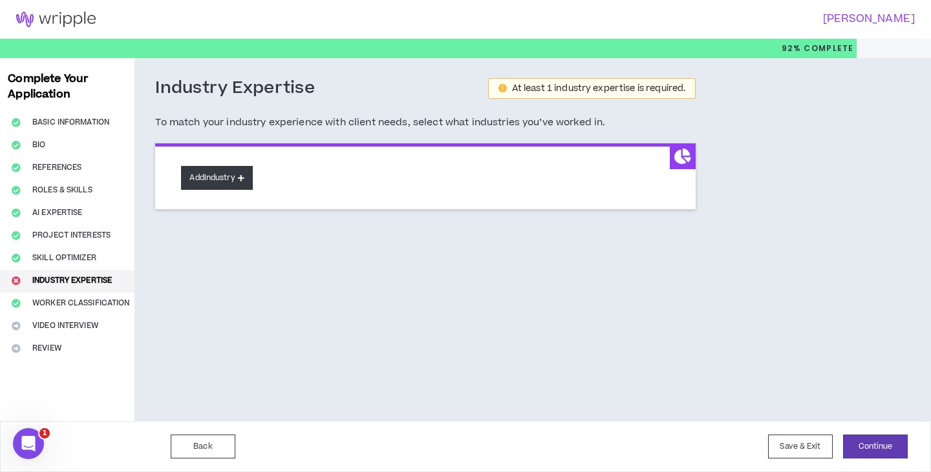
click at [236, 181] on button "Add Industry" at bounding box center [216, 178] width 71 height 24
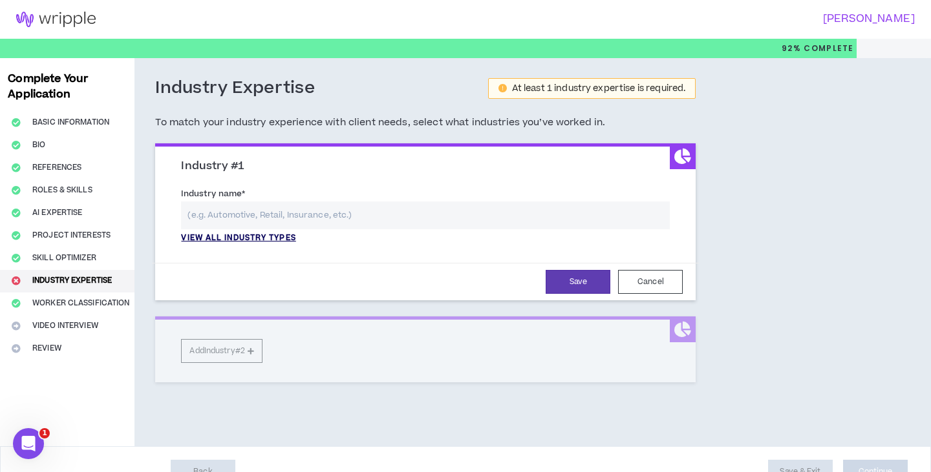
click at [237, 238] on p "View all industry types" at bounding box center [238, 239] width 114 height 12
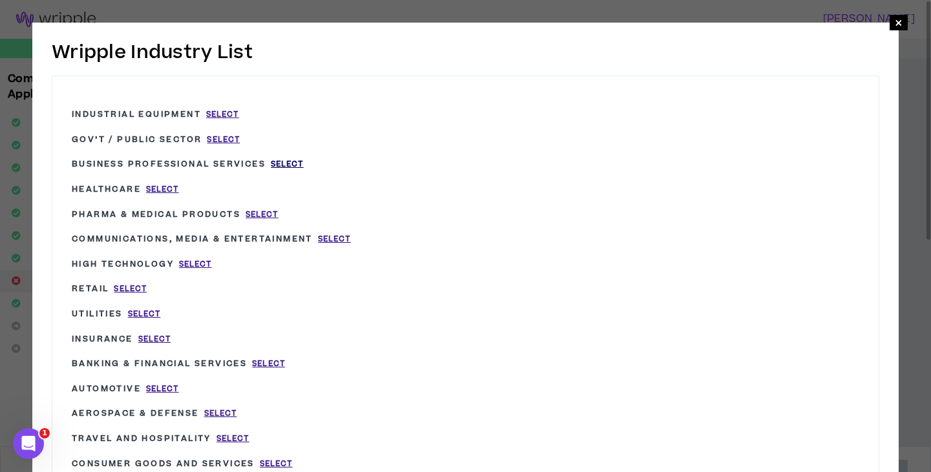
click at [302, 162] on span "Select" at bounding box center [287, 164] width 33 height 11
type input "Business Professional Services"
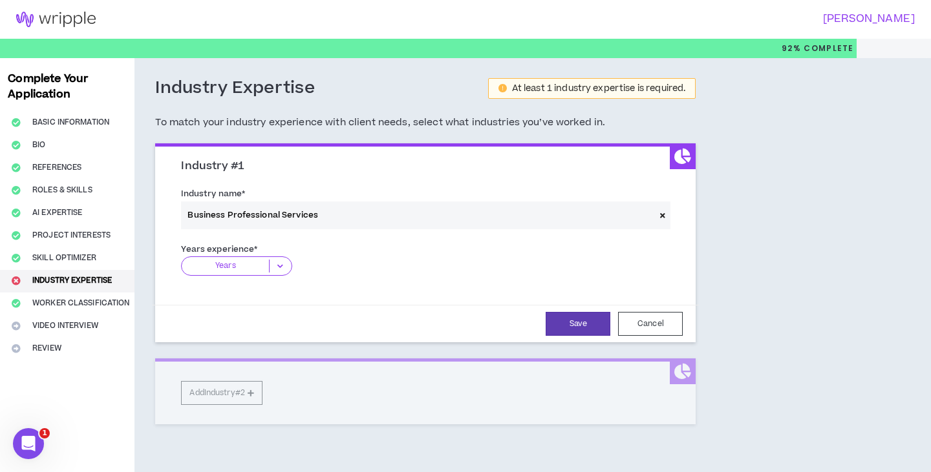
click at [257, 266] on p "Years" at bounding box center [225, 266] width 87 height 13
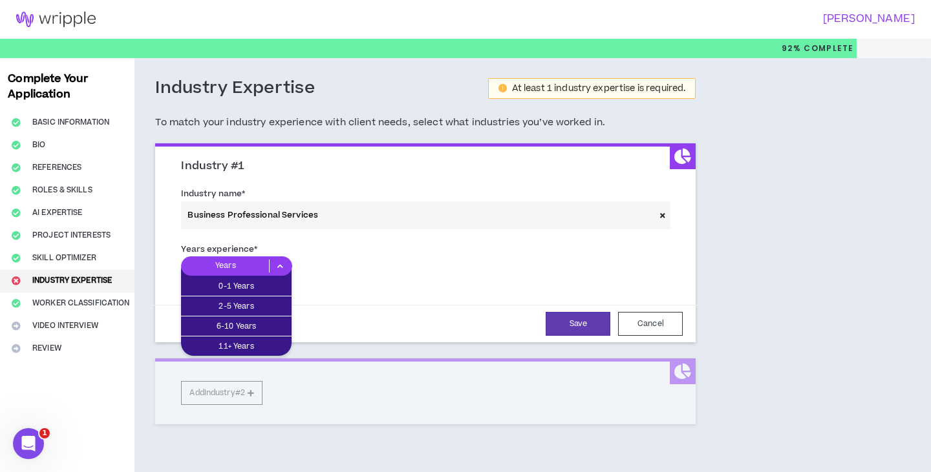
scroll to position [1, 0]
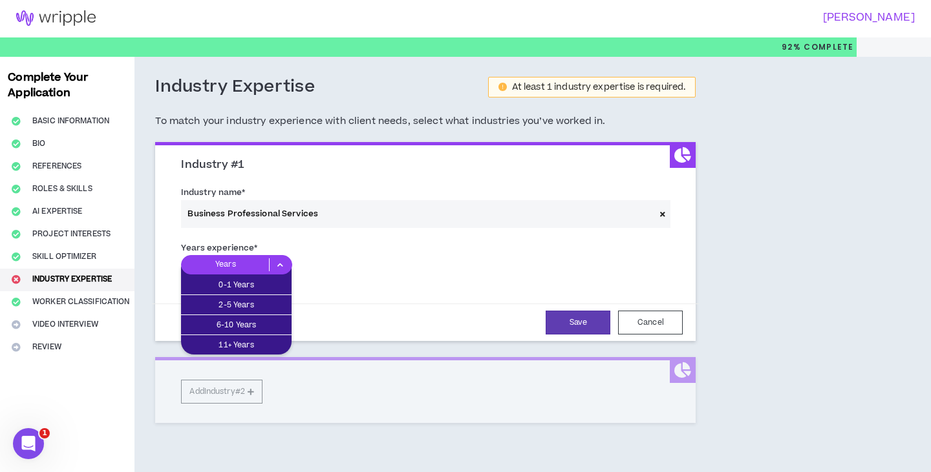
drag, startPoint x: 366, startPoint y: 257, endPoint x: 542, endPoint y: 243, distance: 176.3
click at [377, 255] on div "Years 0-1 Years 2-5 Years 6-10 Years 11+ Years" at bounding box center [425, 269] width 489 height 29
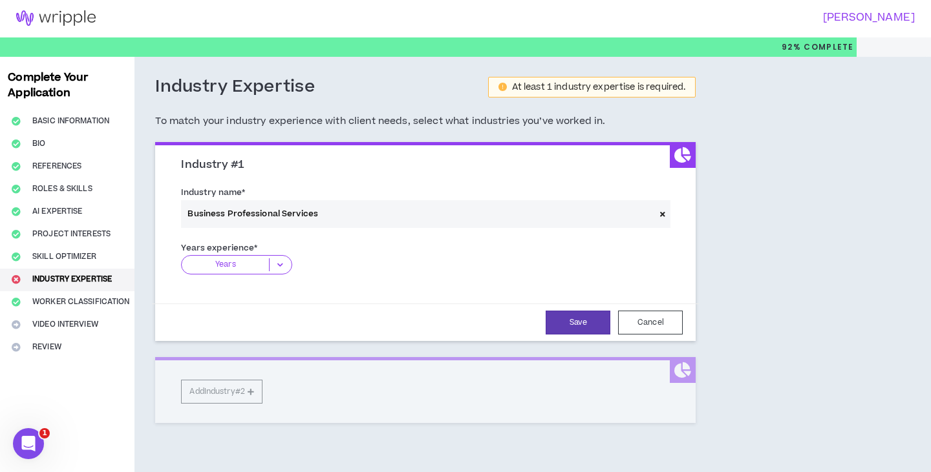
click at [663, 208] on span at bounding box center [663, 214] width 16 height 28
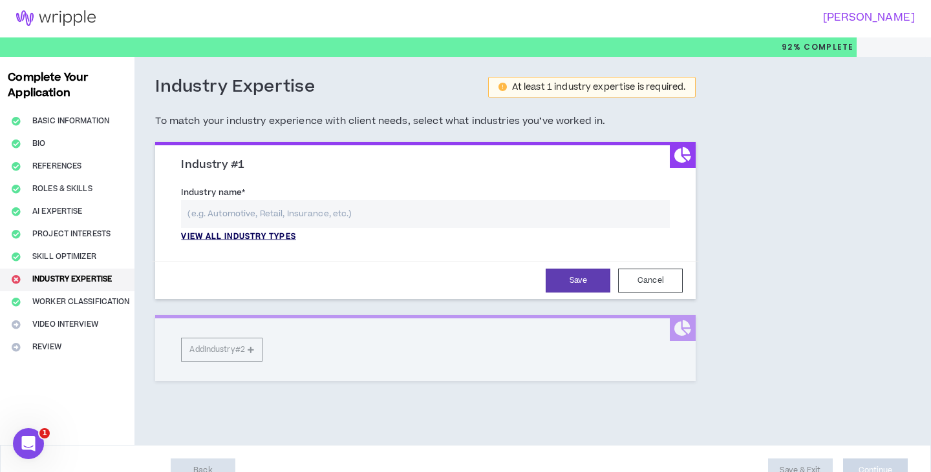
click at [256, 237] on p "View all industry types" at bounding box center [238, 237] width 114 height 12
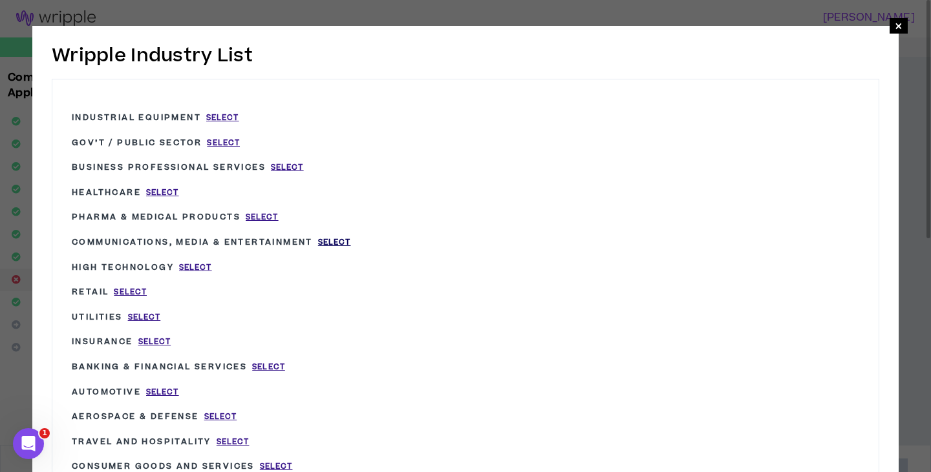
click at [350, 237] on span "Select" at bounding box center [334, 242] width 33 height 11
type input "Communications, Media & Entertainment"
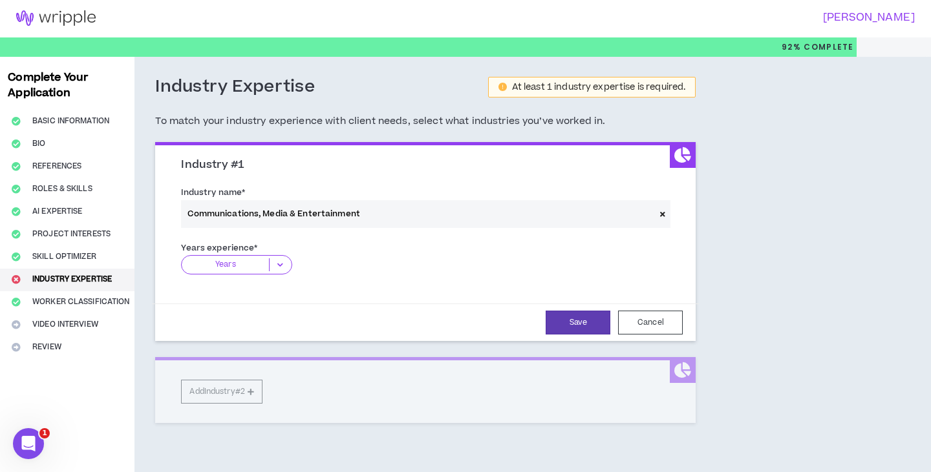
click at [264, 251] on div "Years experience * Years 0-1 Years 2-5 Years 6-10 Years 11+ Years The years exp…" at bounding box center [425, 262] width 489 height 43
drag, startPoint x: 265, startPoint y: 262, endPoint x: 259, endPoint y: 271, distance: 11.1
click at [265, 262] on p "Years" at bounding box center [225, 265] width 87 height 13
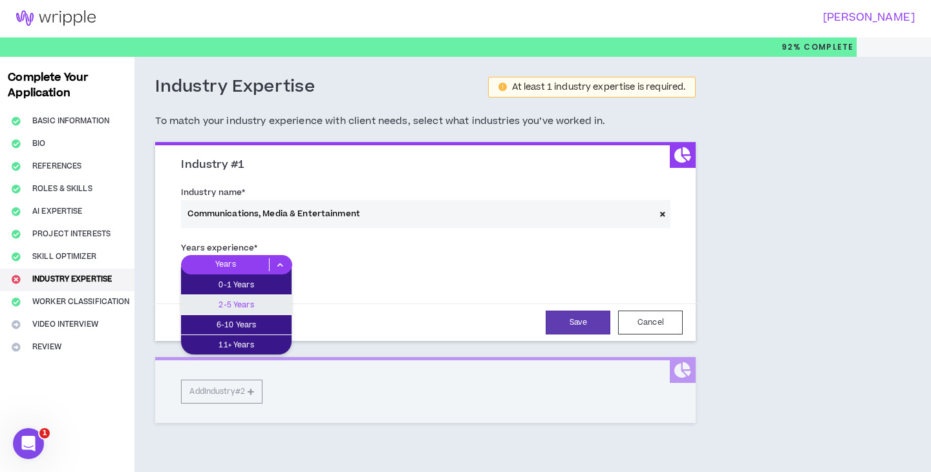
click at [237, 298] on p "2-5 Years" at bounding box center [236, 305] width 111 height 14
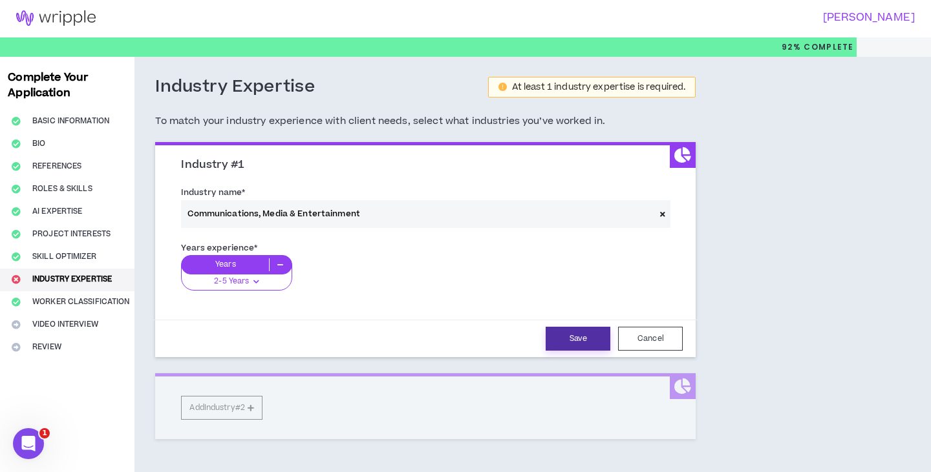
click at [573, 333] on button "Save" at bounding box center [577, 339] width 65 height 24
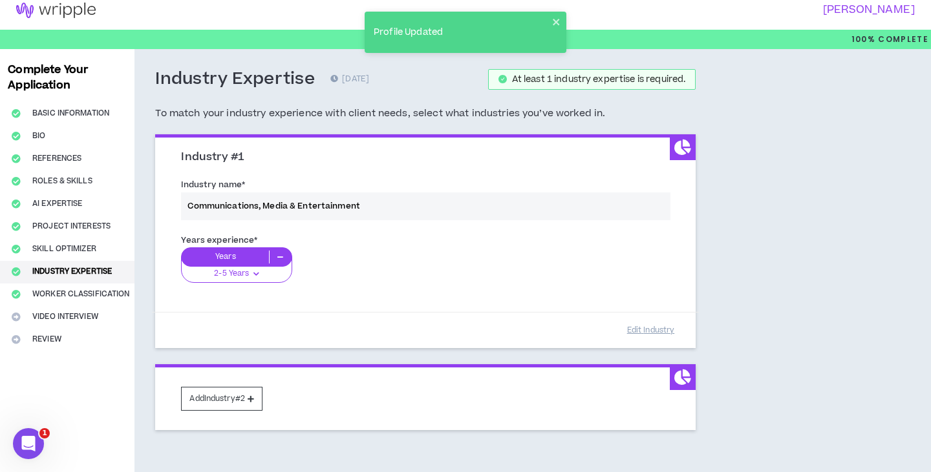
scroll to position [8, 1]
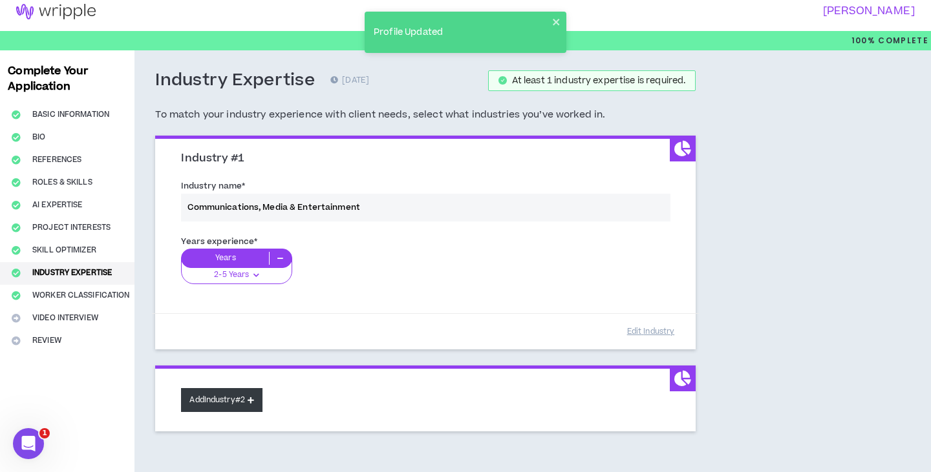
click at [228, 396] on button "Add Industry #2" at bounding box center [221, 400] width 81 height 24
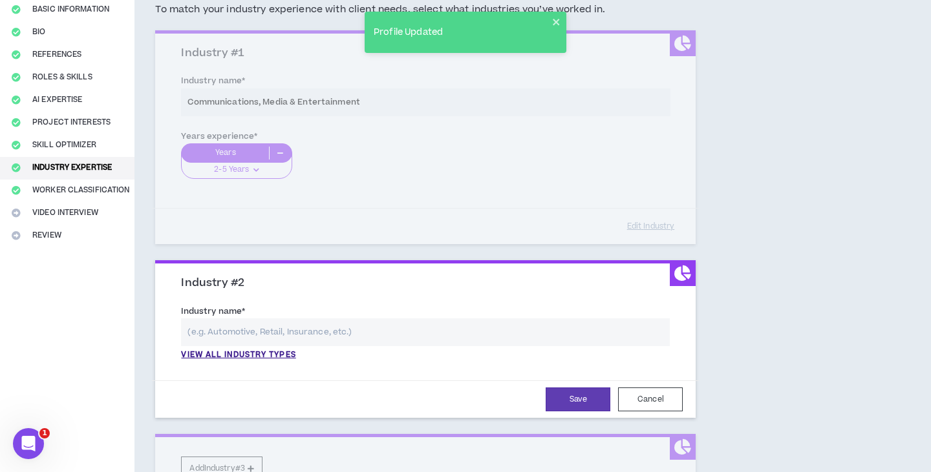
scroll to position [113, 0]
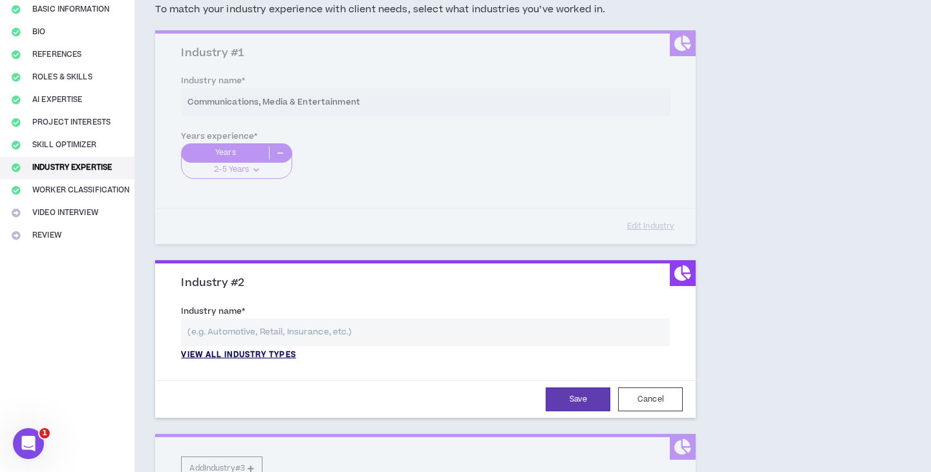
click at [280, 352] on p "View all industry types" at bounding box center [238, 356] width 114 height 12
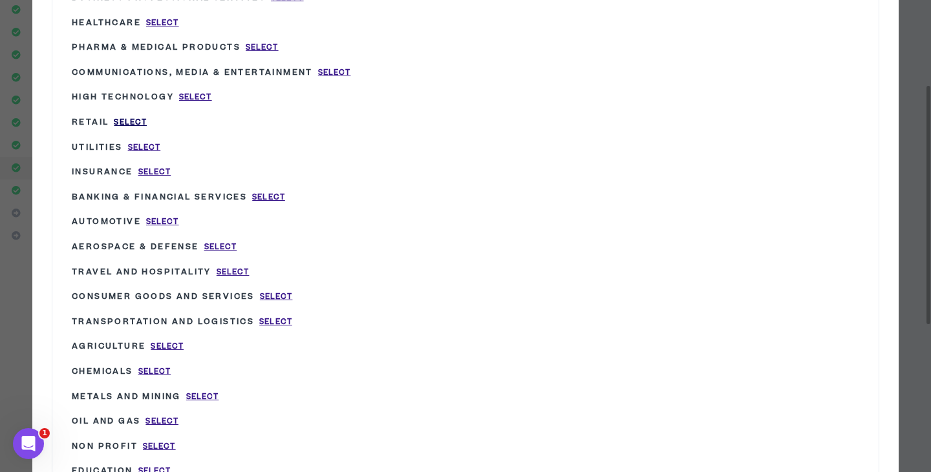
click at [139, 117] on span "Select" at bounding box center [130, 122] width 33 height 11
type input "Retail"
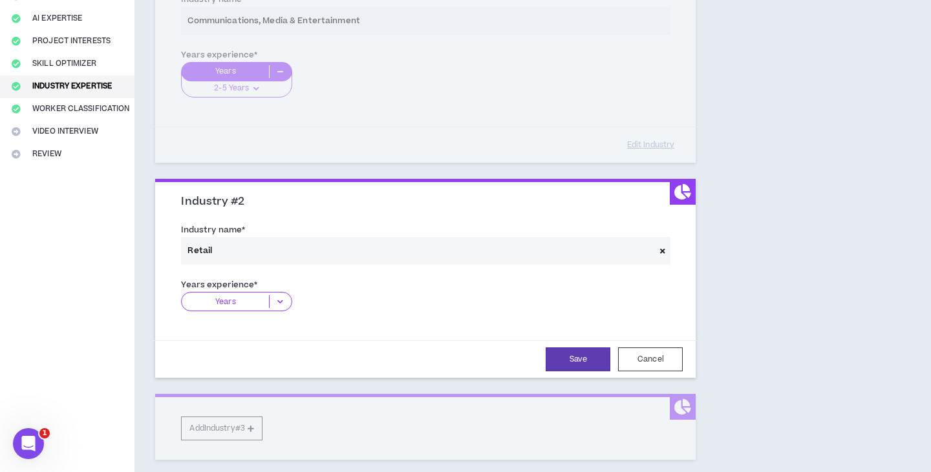
scroll to position [195, 1]
click at [224, 292] on div "Years" at bounding box center [236, 301] width 111 height 19
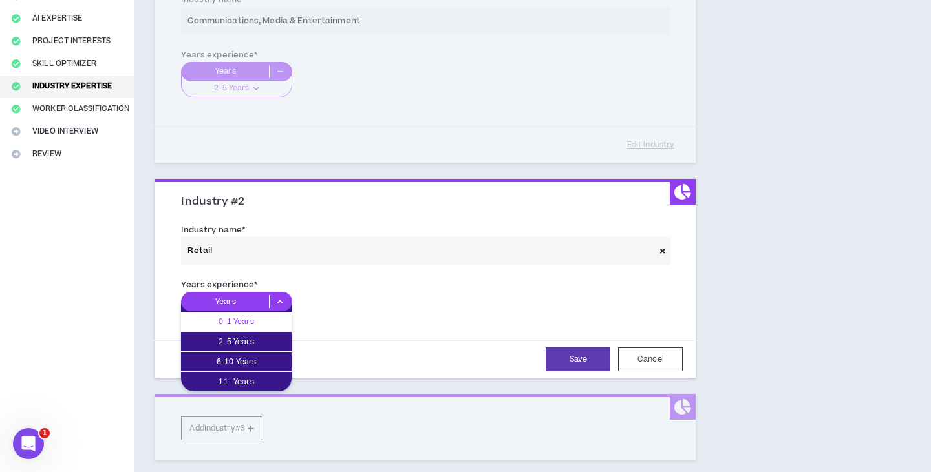
scroll to position [195, 0]
click at [232, 337] on p "2-5 Years" at bounding box center [236, 342] width 111 height 14
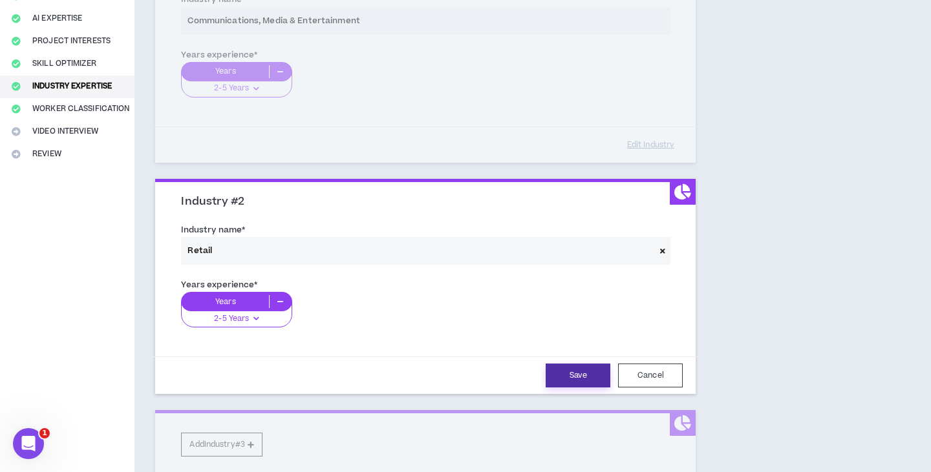
click at [574, 365] on button "Save" at bounding box center [577, 376] width 65 height 24
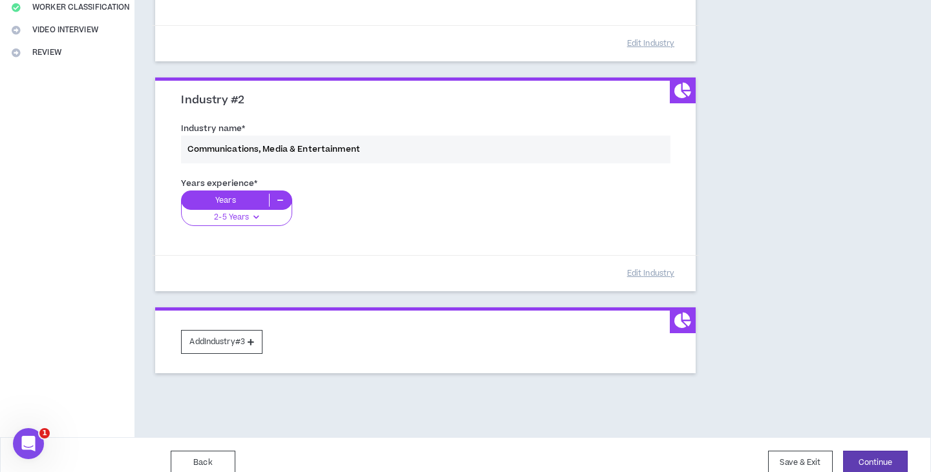
scroll to position [298, 0]
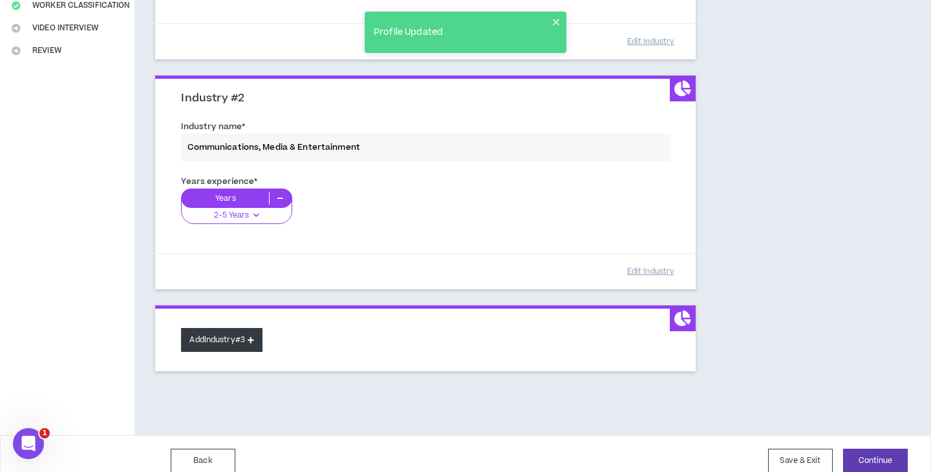
click at [240, 337] on button "Add Industry #3" at bounding box center [221, 340] width 81 height 24
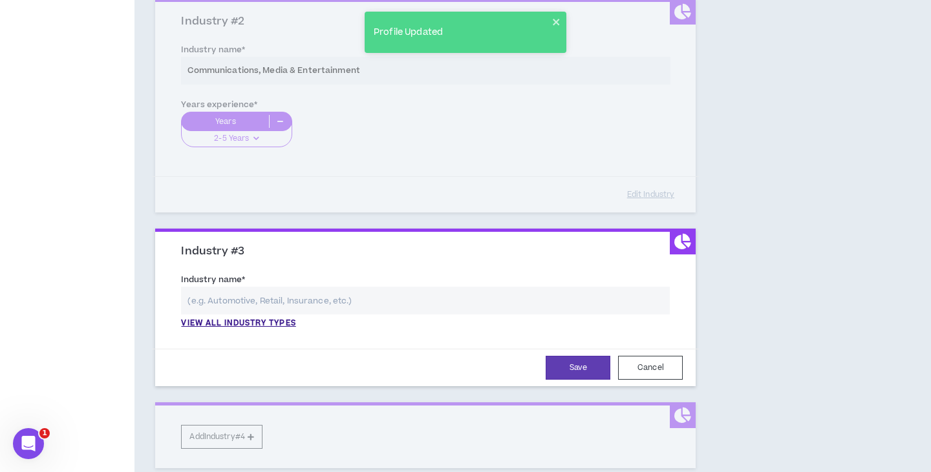
scroll to position [400, 0]
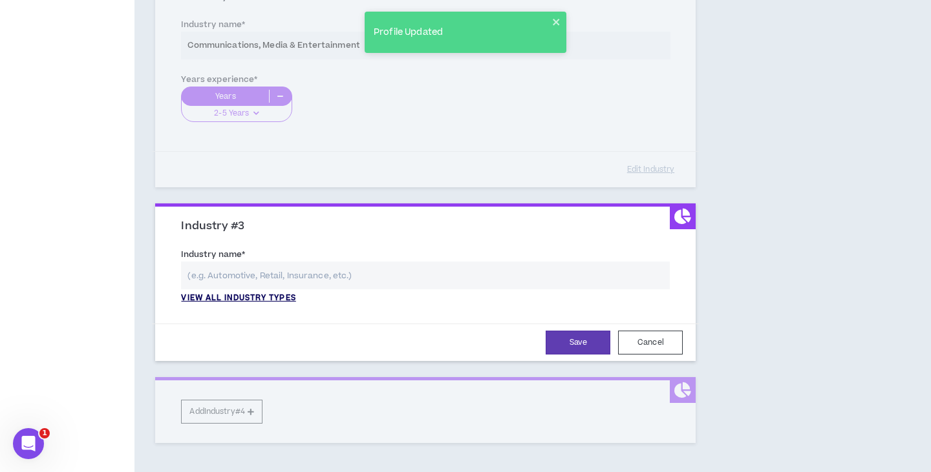
click at [244, 295] on p "View all industry types" at bounding box center [238, 299] width 114 height 12
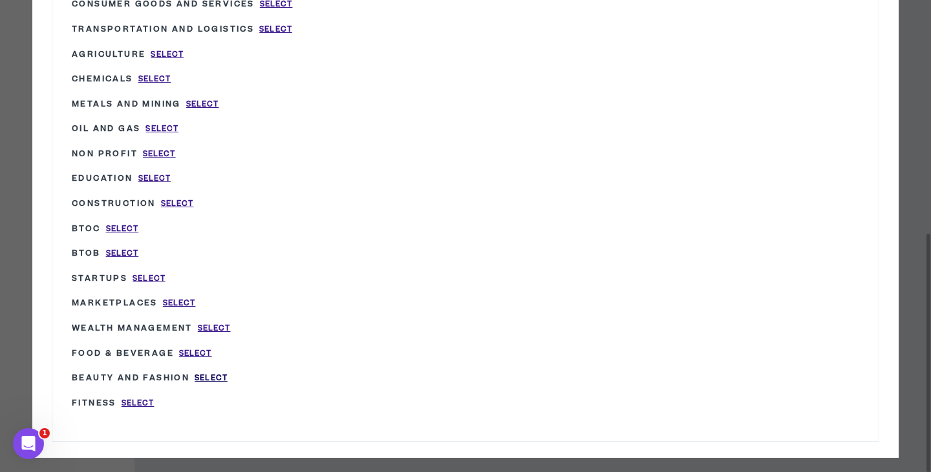
click at [213, 373] on span "Select" at bounding box center [211, 378] width 33 height 11
type input "Beauty and Fashion"
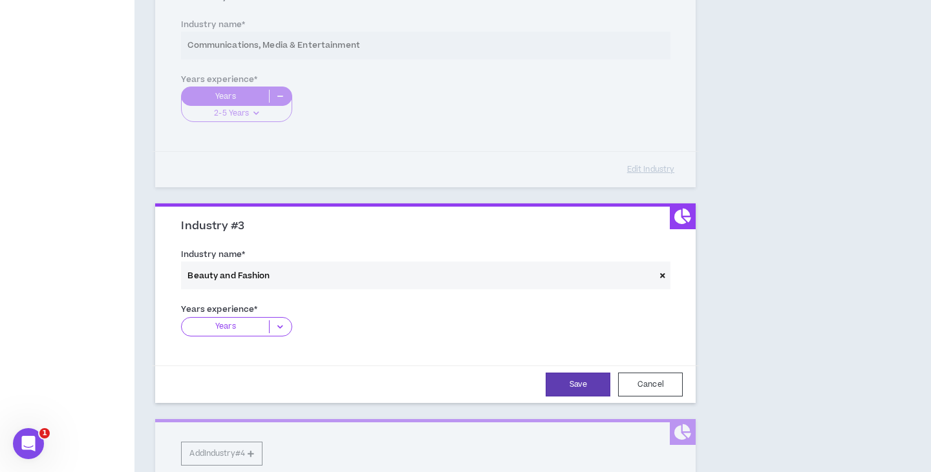
click at [243, 329] on p "Years" at bounding box center [225, 327] width 87 height 13
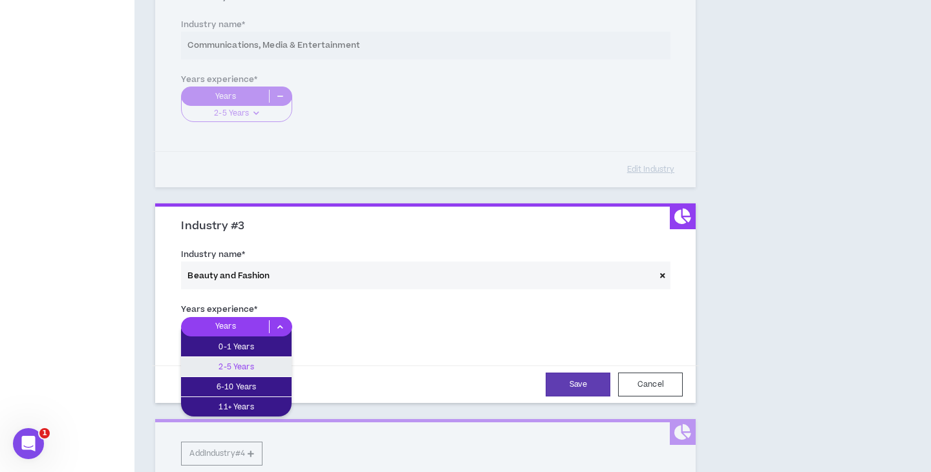
drag, startPoint x: 232, startPoint y: 360, endPoint x: 251, endPoint y: 359, distance: 18.8
click at [233, 360] on p "2-5 Years" at bounding box center [236, 367] width 111 height 14
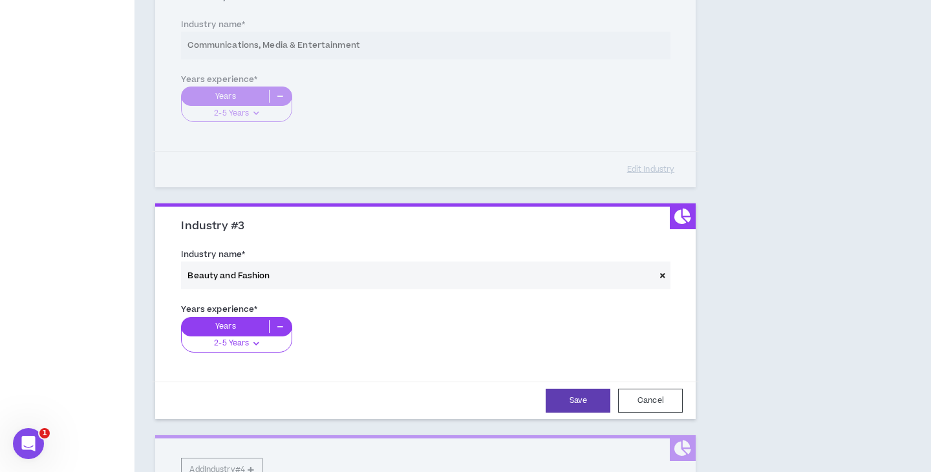
click at [222, 329] on p "Years" at bounding box center [225, 327] width 87 height 13
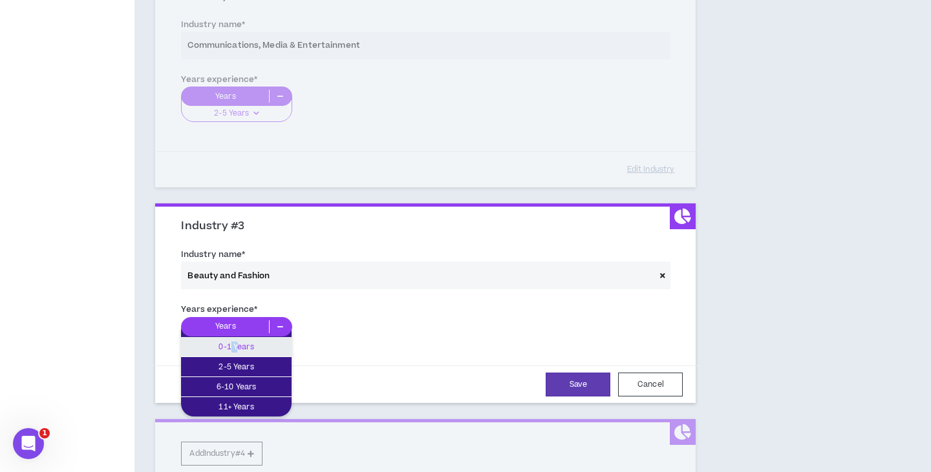
drag, startPoint x: 232, startPoint y: 339, endPoint x: 313, endPoint y: 346, distance: 81.1
click at [242, 340] on p "0-1 Years" at bounding box center [236, 347] width 111 height 14
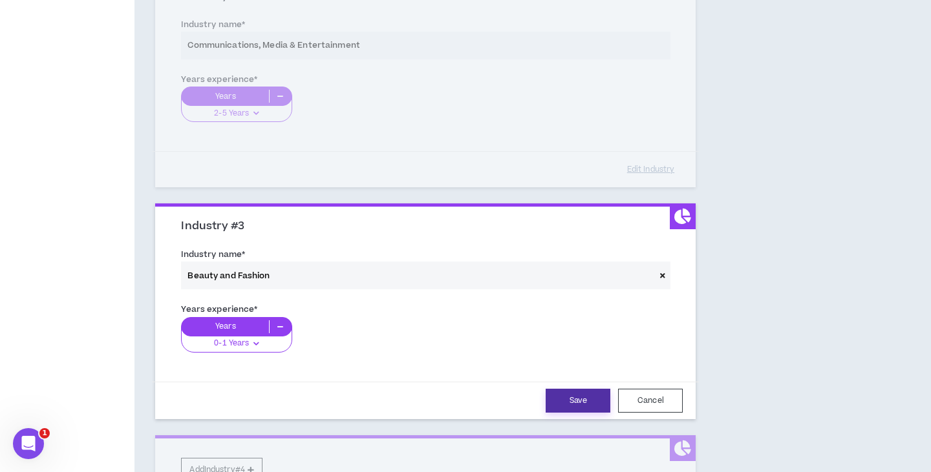
click at [569, 390] on button "Save" at bounding box center [577, 401] width 65 height 24
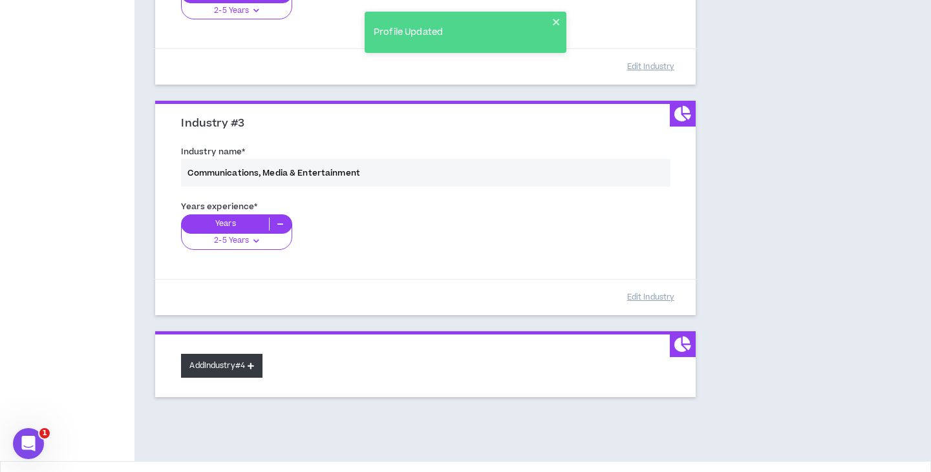
click at [248, 359] on button "Add Industry #4" at bounding box center [221, 366] width 81 height 24
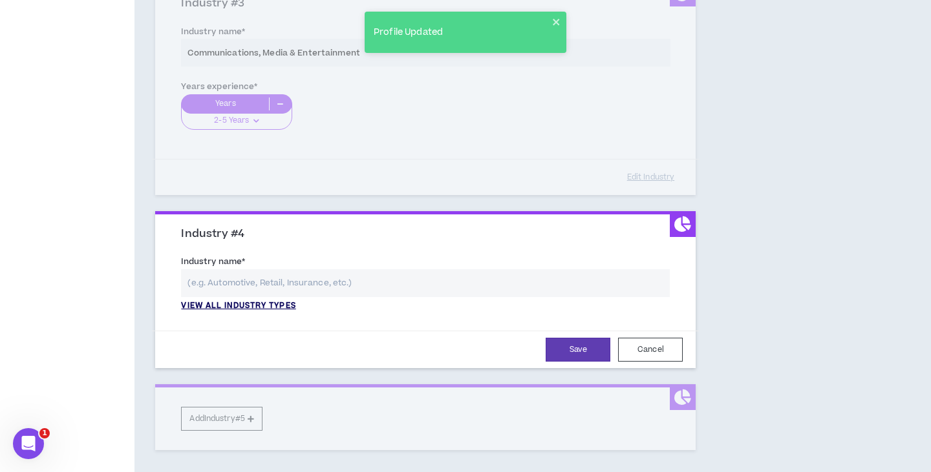
scroll to position [623, 1]
click at [260, 303] on p "View all industry types" at bounding box center [238, 307] width 114 height 12
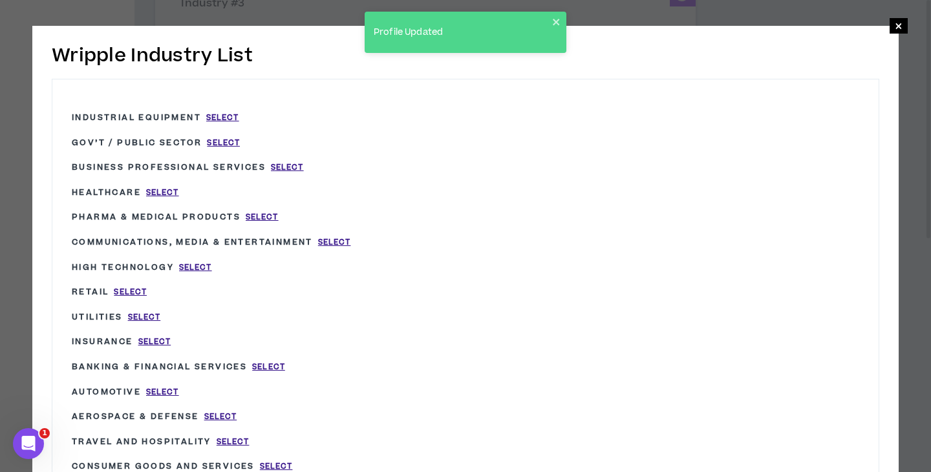
scroll to position [623, 0]
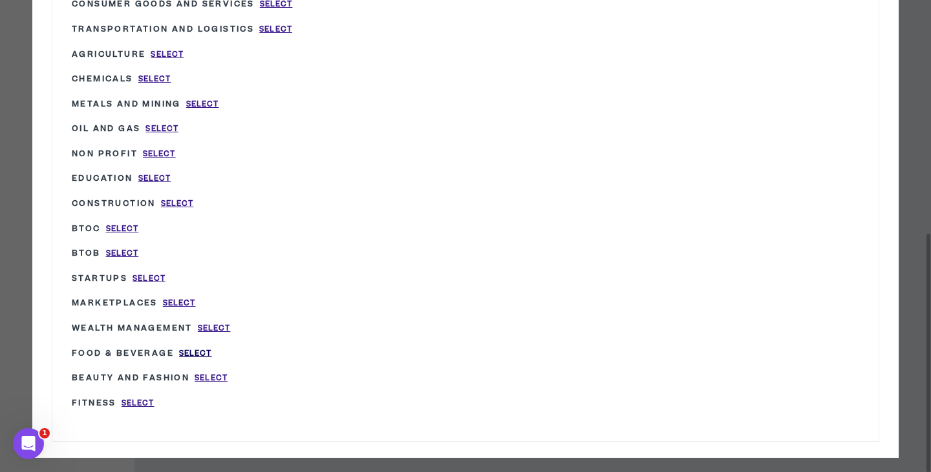
click at [195, 348] on span "Select" at bounding box center [195, 353] width 33 height 11
type input "Food & Beverage"
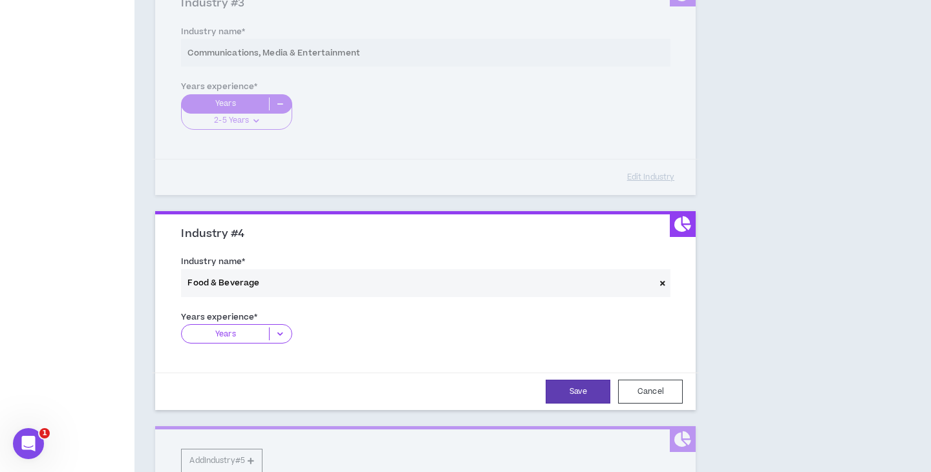
click at [227, 332] on p "Years" at bounding box center [225, 334] width 87 height 13
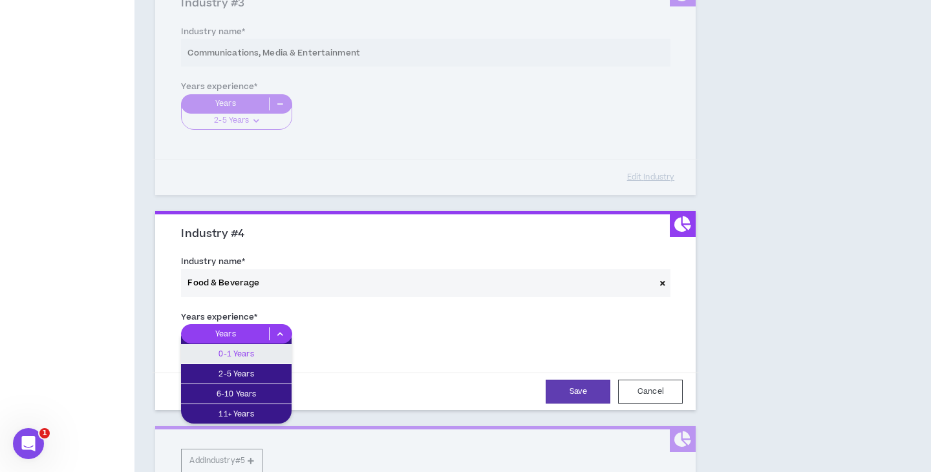
drag, startPoint x: 230, startPoint y: 350, endPoint x: 324, endPoint y: 355, distance: 93.9
click at [233, 350] on p "0-1 Years" at bounding box center [236, 354] width 111 height 14
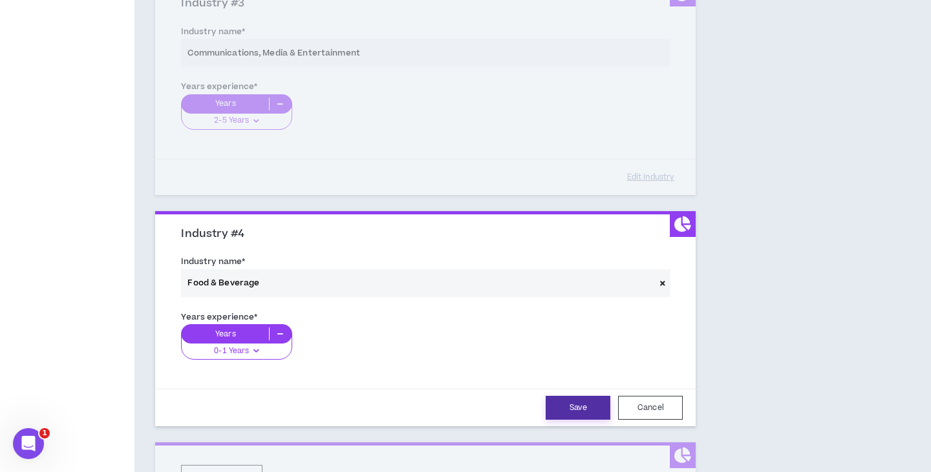
click at [583, 401] on button "Save" at bounding box center [577, 408] width 65 height 24
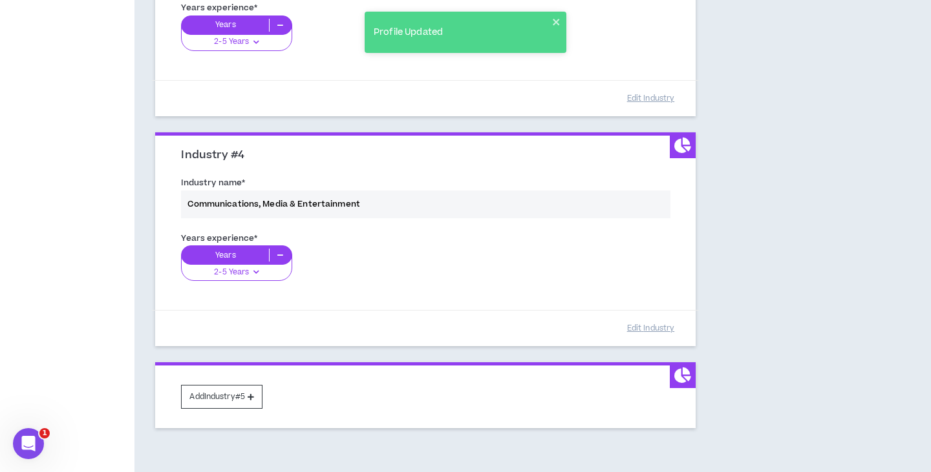
scroll to position [703, 0]
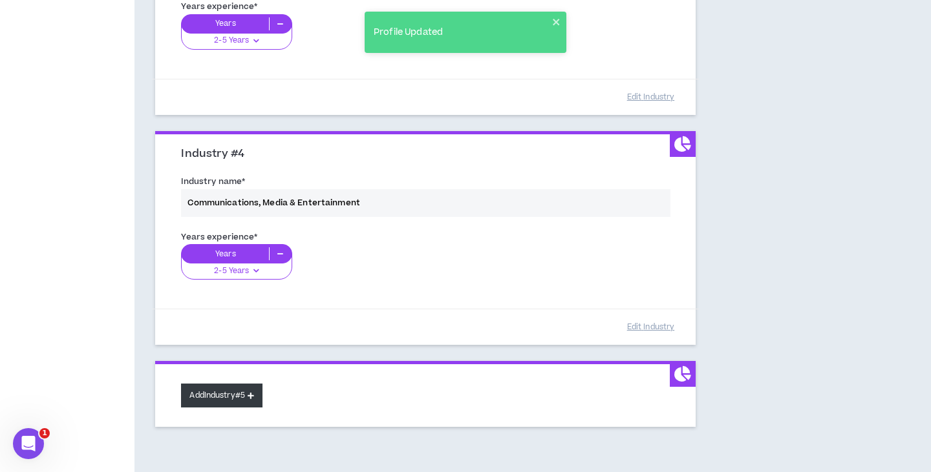
click at [232, 386] on button "Add Industry #5" at bounding box center [221, 396] width 81 height 24
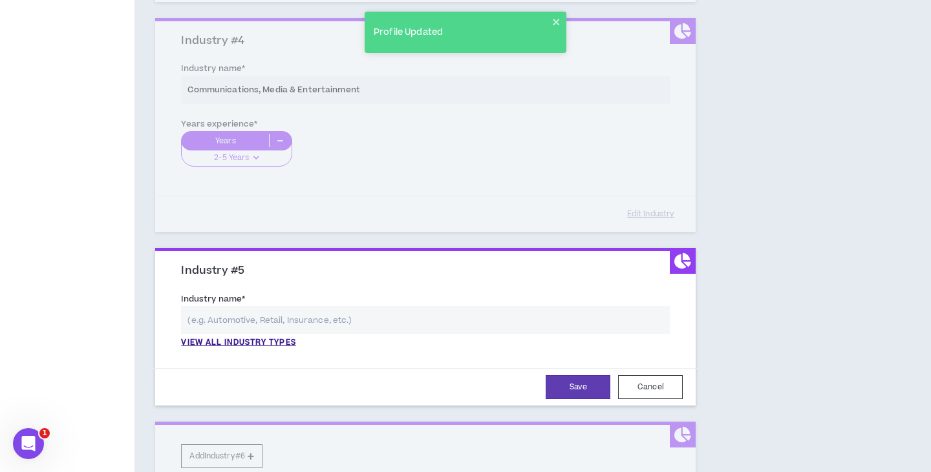
scroll to position [816, 0]
click at [246, 337] on p "View all industry types" at bounding box center [238, 343] width 114 height 12
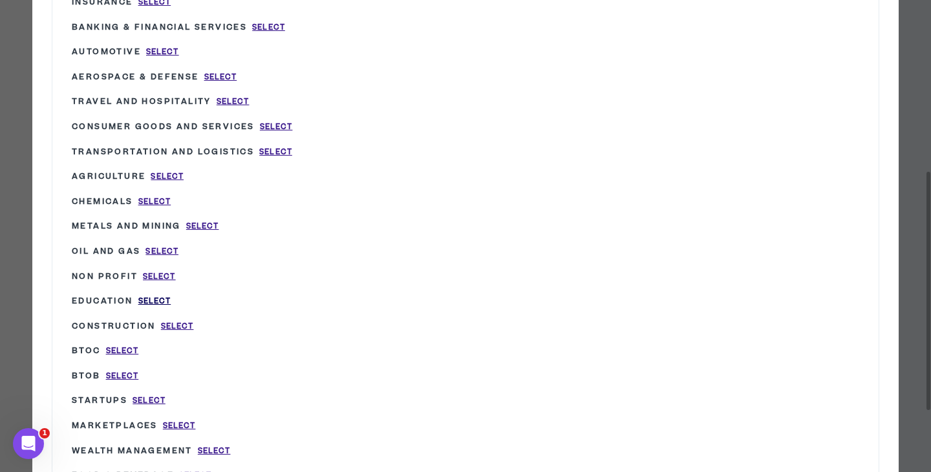
click at [161, 296] on span "Select" at bounding box center [154, 301] width 33 height 11
type input "Education"
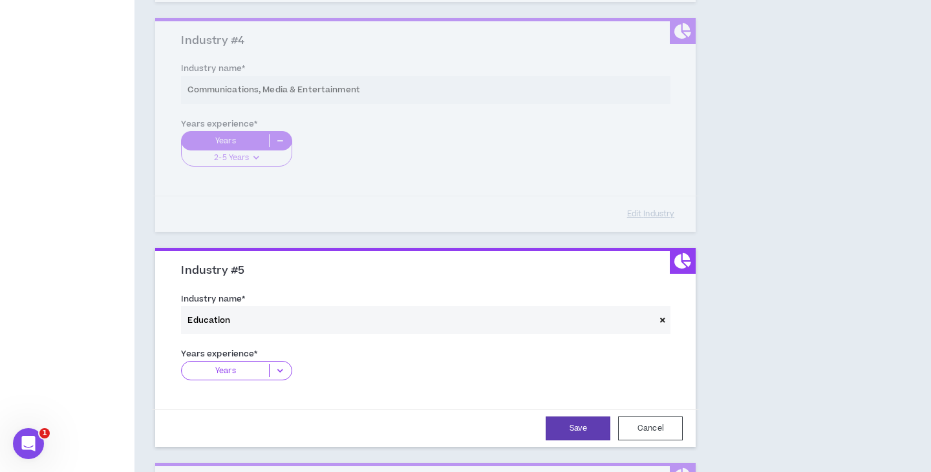
click at [237, 367] on p "Years" at bounding box center [225, 371] width 87 height 13
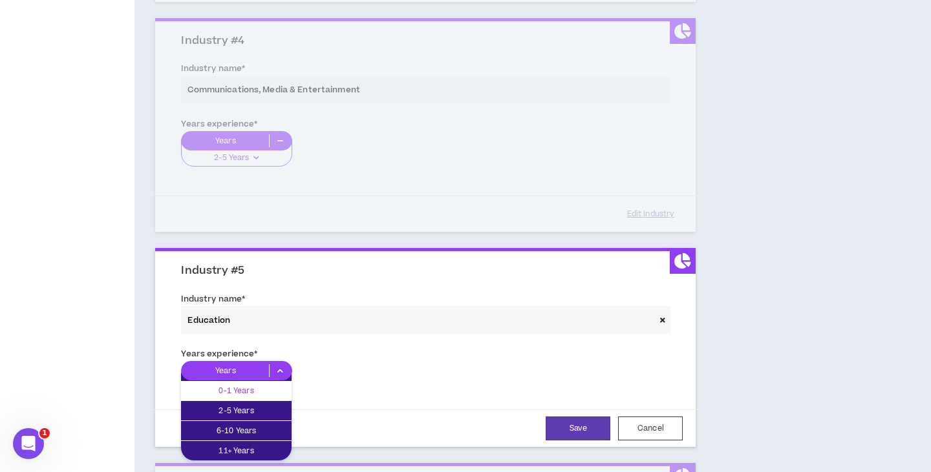
click at [237, 384] on p "0-1 Years" at bounding box center [236, 391] width 111 height 14
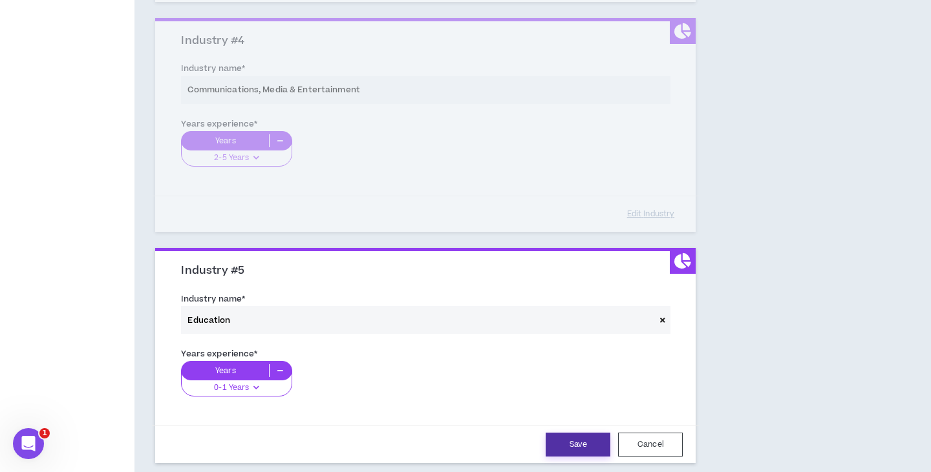
click at [564, 433] on button "Save" at bounding box center [577, 445] width 65 height 24
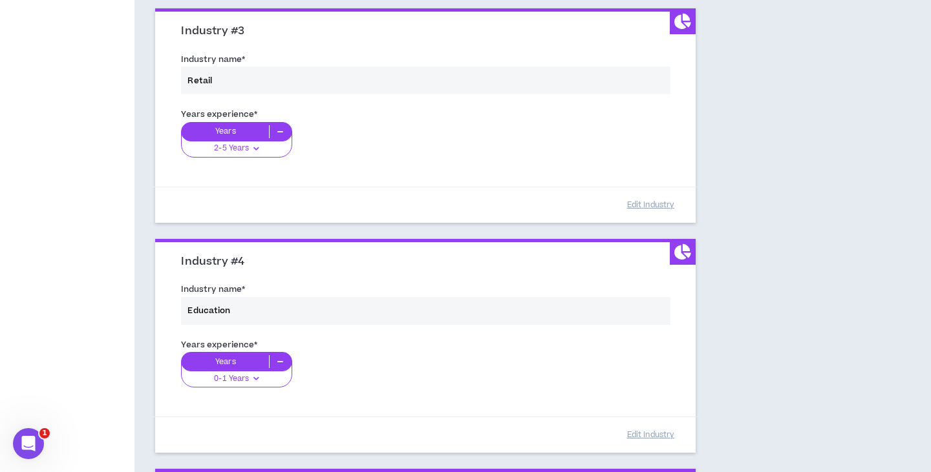
scroll to position [608, 0]
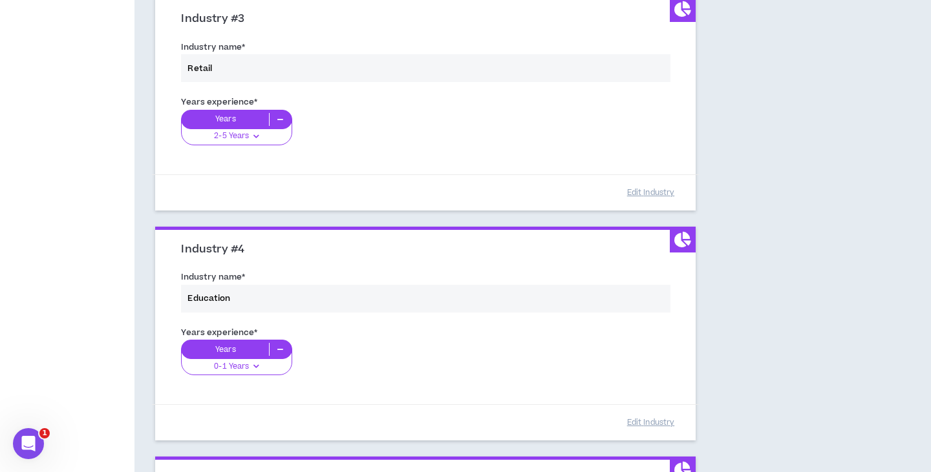
click at [233, 365] on div "Years experience * Years 0-1 Years 0-1 Years 2-5 Years 6-10 Years 11+ Years" at bounding box center [425, 359] width 508 height 72
click at [238, 359] on div "Years experience * Years 0-1 Years 0-1 Years 2-5 Years 6-10 Years 11+ Years" at bounding box center [425, 359] width 508 height 72
drag, startPoint x: 257, startPoint y: 346, endPoint x: 279, endPoint y: 346, distance: 22.0
click at [258, 346] on div "Years experience * Years 0-1 Years 0-1 Years 2-5 Years 6-10 Years 11+ Years" at bounding box center [425, 359] width 508 height 72
click at [284, 346] on div "Years experience * Years 0-1 Years 0-1 Years 2-5 Years 6-10 Years 11+ Years" at bounding box center [425, 359] width 508 height 72
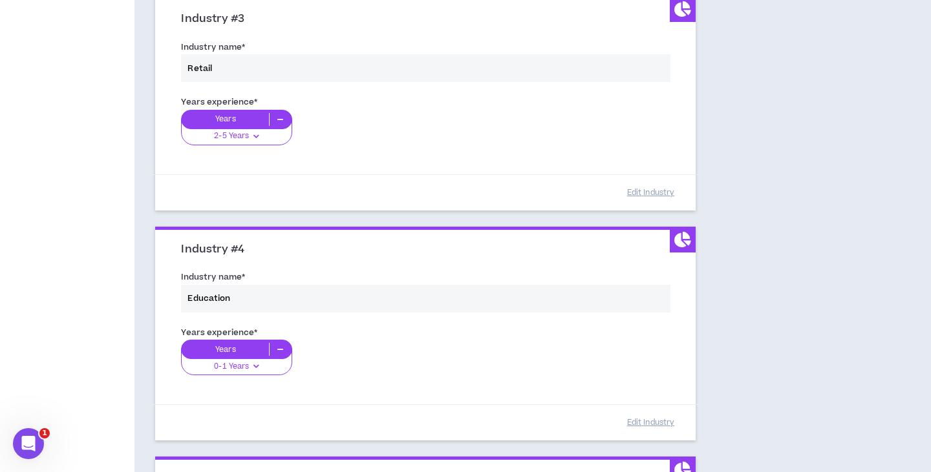
click at [236, 348] on div "Years experience * Years 0-1 Years 0-1 Years 2-5 Years 6-10 Years 11+ Years" at bounding box center [425, 359] width 508 height 72
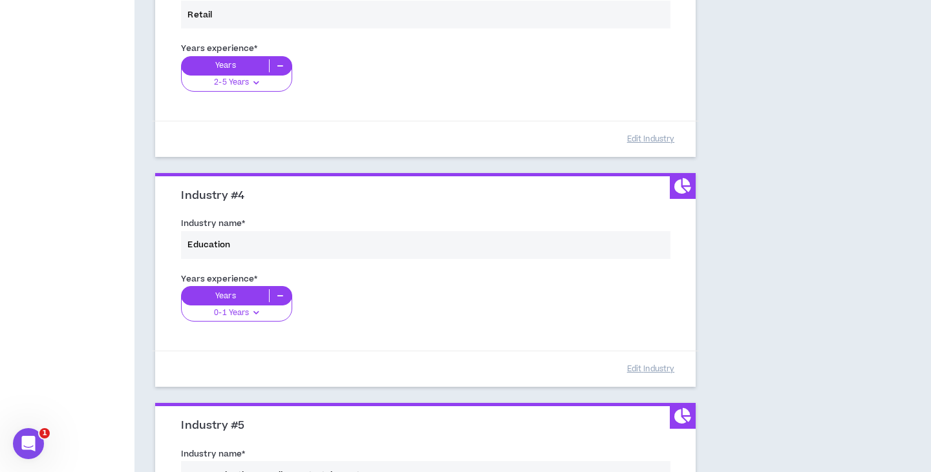
scroll to position [672, 0]
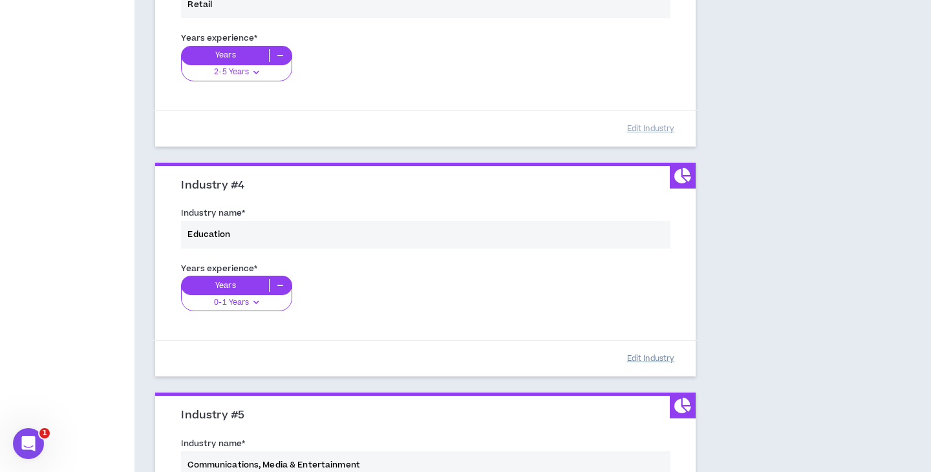
click at [639, 355] on button "Edit Industry" at bounding box center [650, 359] width 65 height 23
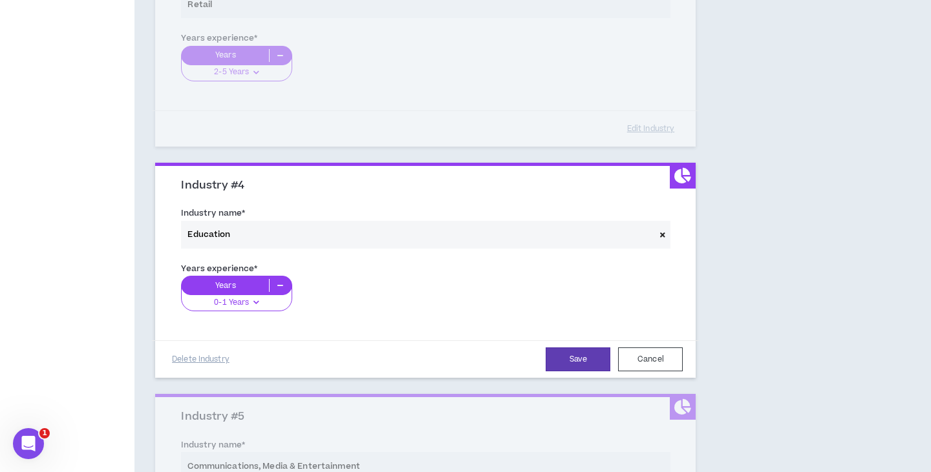
click at [229, 297] on p "0-1 Years" at bounding box center [231, 303] width 39 height 12
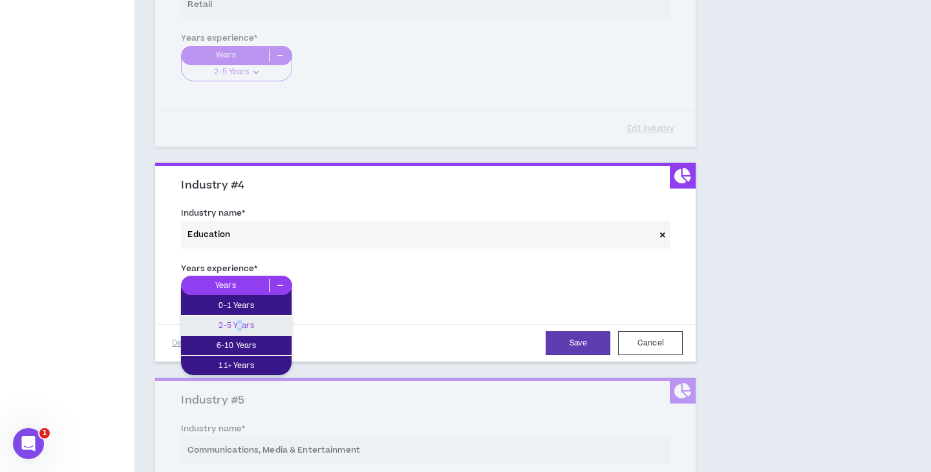
drag, startPoint x: 236, startPoint y: 323, endPoint x: 310, endPoint y: 324, distance: 73.7
click at [242, 322] on p "2-5 Years" at bounding box center [236, 326] width 111 height 14
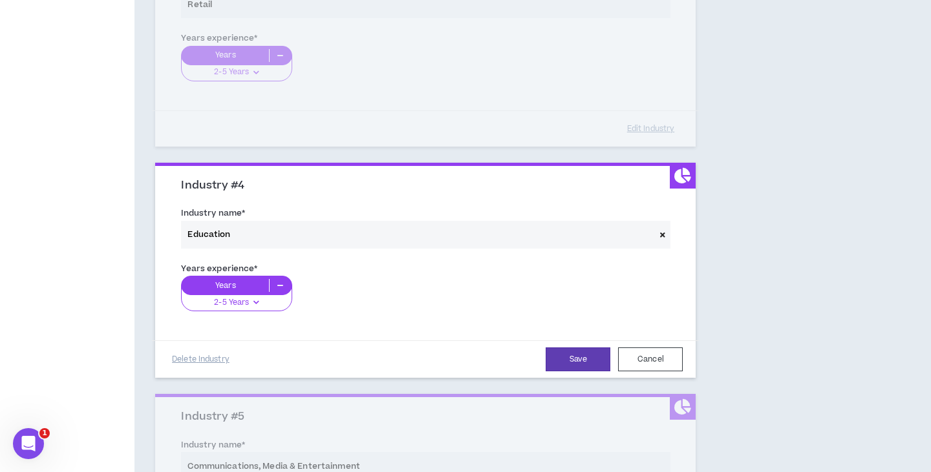
click at [591, 354] on button "Save" at bounding box center [577, 360] width 65 height 24
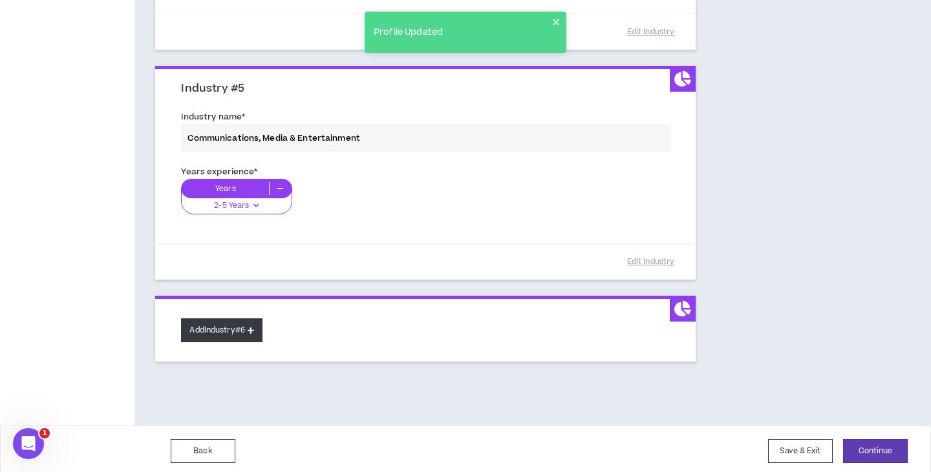
scroll to position [998, 0]
click at [231, 319] on button "Add Industry #6" at bounding box center [221, 331] width 81 height 24
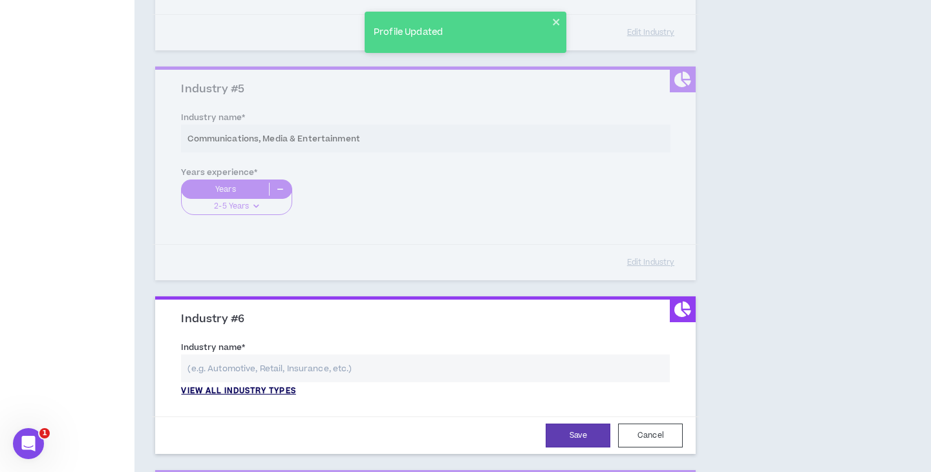
click at [260, 386] on p "View all industry types" at bounding box center [238, 392] width 114 height 12
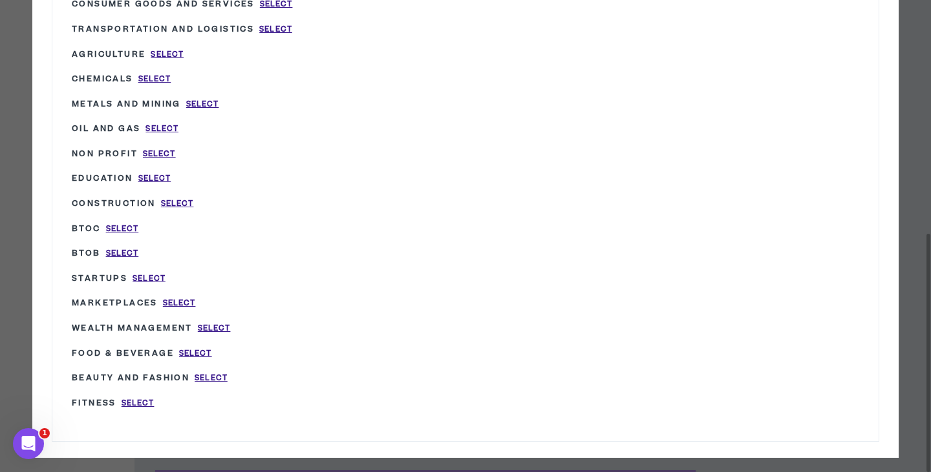
click at [509, 453] on div "Wripple Industry List × Industrial Equipment Select Gov’t / Public Sector Selec…" at bounding box center [465, 10] width 931 height 947
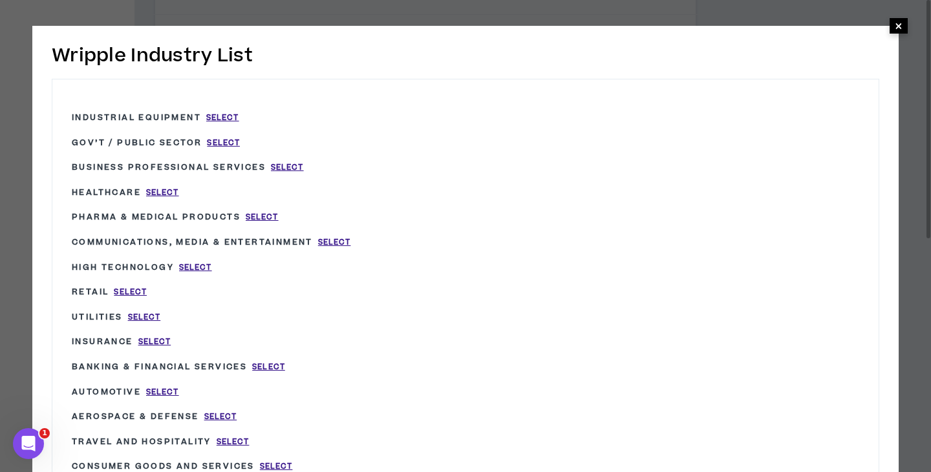
click at [894, 19] on span "×" at bounding box center [898, 26] width 18 height 16
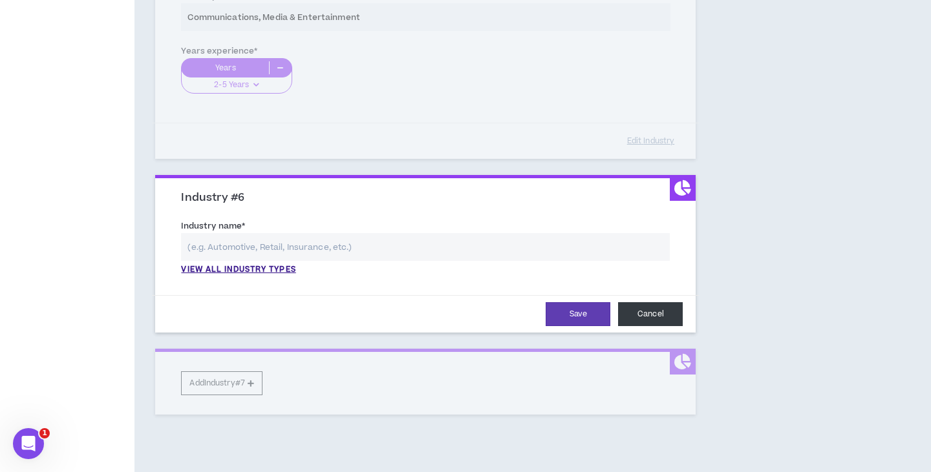
click at [668, 308] on button "Cancel" at bounding box center [650, 314] width 65 height 24
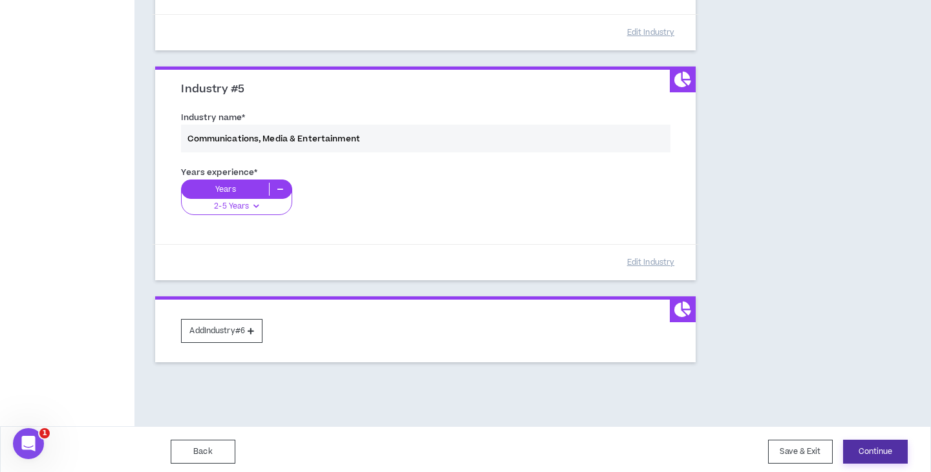
click at [880, 442] on button "Continue" at bounding box center [875, 452] width 65 height 24
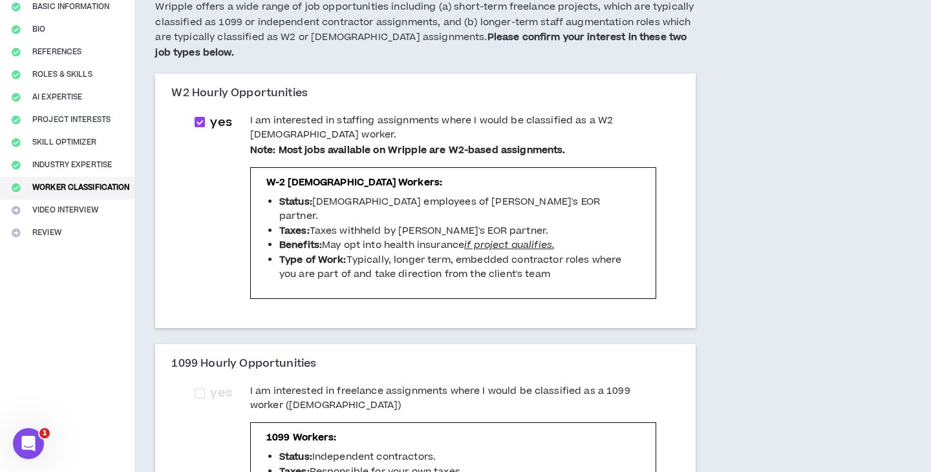
scroll to position [363, 0]
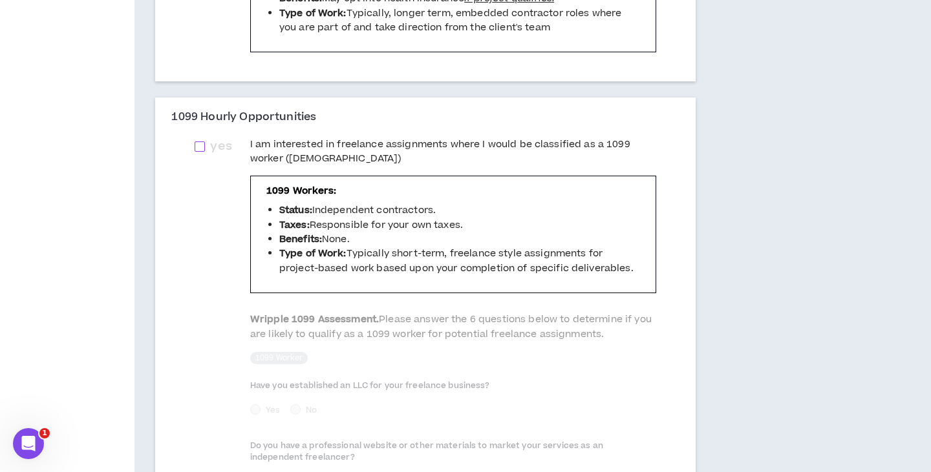
click at [205, 142] on span at bounding box center [200, 147] width 10 height 10
checkbox input "****"
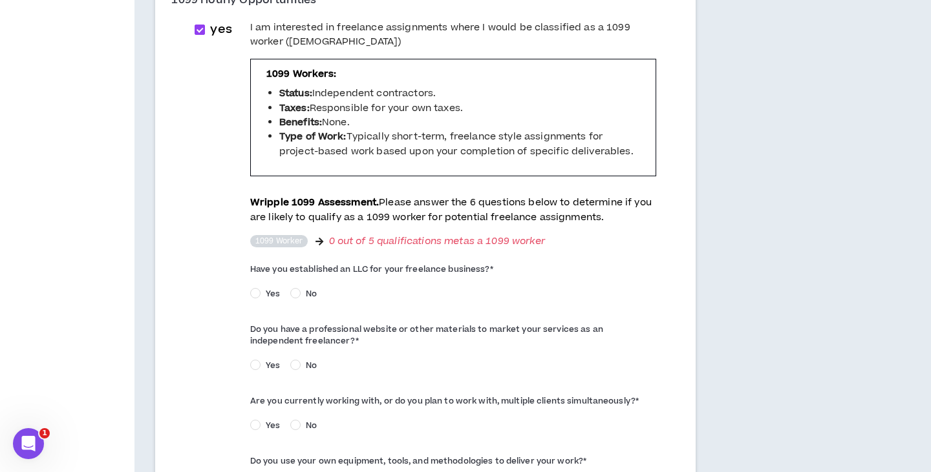
scroll to position [480, 0]
drag, startPoint x: 253, startPoint y: 251, endPoint x: 560, endPoint y: 253, distance: 307.0
click at [560, 253] on div "yes I am interested in freelance assignments where I would be classified as a 1…" at bounding box center [425, 294] width 482 height 547
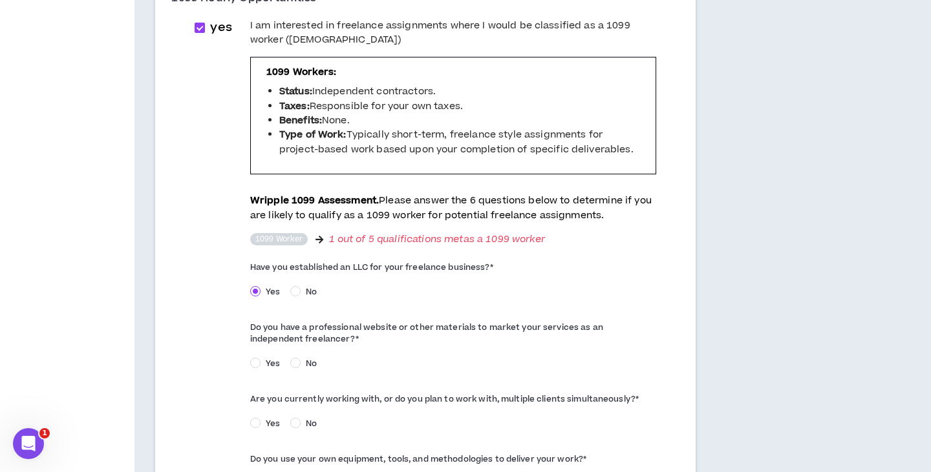
copy label "Have you established an LLC for your freelance business? *"
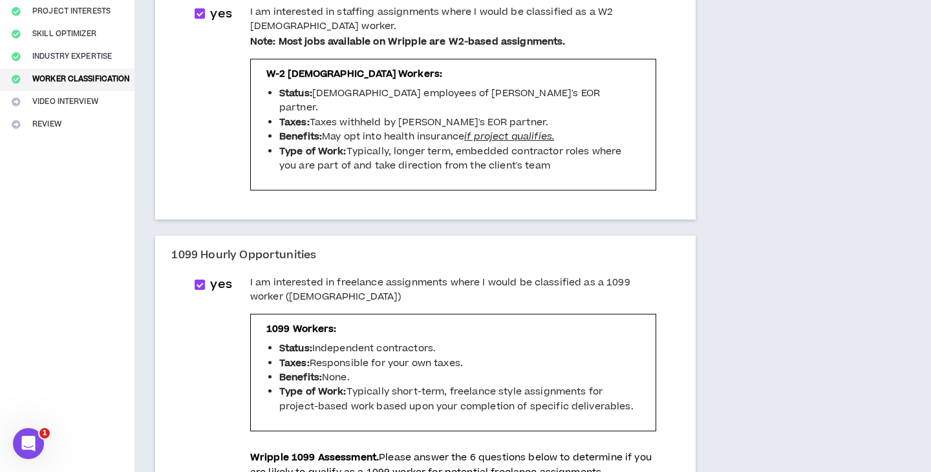
scroll to position [223, 0]
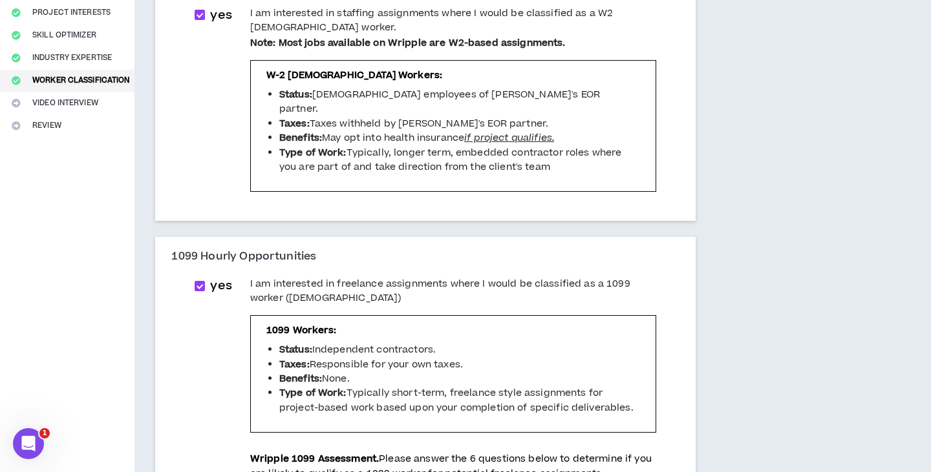
drag, startPoint x: 253, startPoint y: 260, endPoint x: 465, endPoint y: 285, distance: 213.4
copy span "I am interested in freelance assignments where I would be classified as a 1099 …"
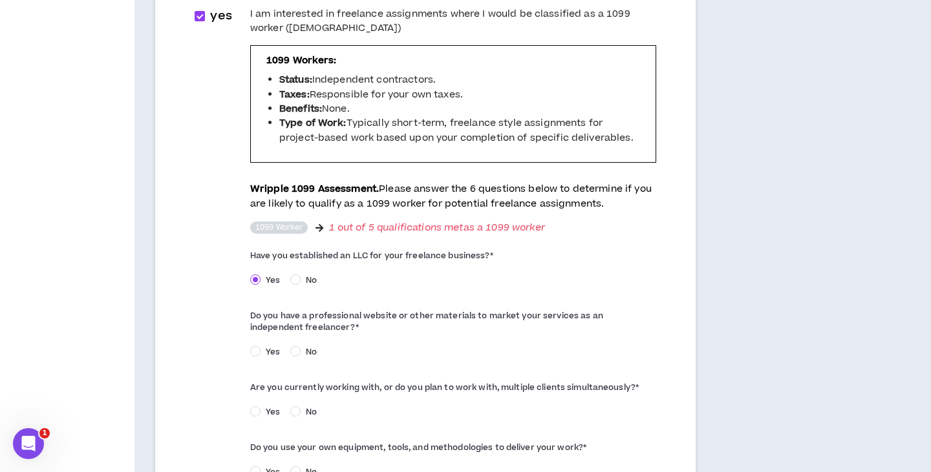
scroll to position [493, 0]
drag, startPoint x: 278, startPoint y: 235, endPoint x: 520, endPoint y: 235, distance: 242.4
click at [520, 235] on div "yes I am interested in freelance assignments where I would be classified as a 1…" at bounding box center [425, 281] width 482 height 547
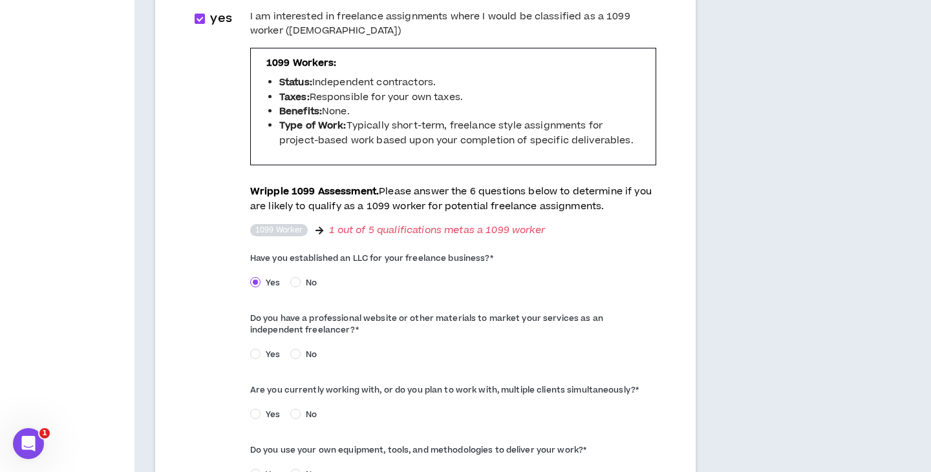
scroll to position [492, 1]
copy label "Have you established an LLC for your freelance business? *"
drag, startPoint x: 261, startPoint y: 299, endPoint x: 327, endPoint y: 316, distance: 68.2
click at [327, 316] on div "yes I am interested in freelance assignments where I would be classified as a 1…" at bounding box center [425, 281] width 482 height 547
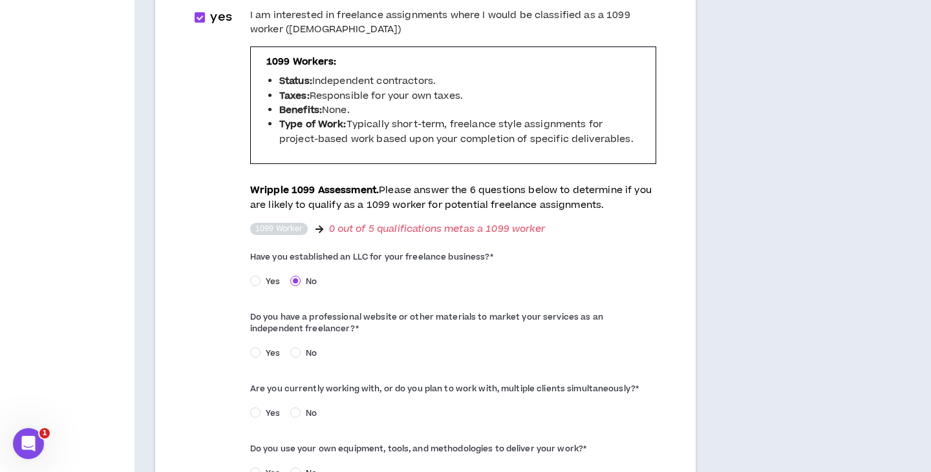
copy label "Do you have a professional website or other materials to market your services a…"
click at [305, 348] on span "No" at bounding box center [311, 354] width 21 height 12
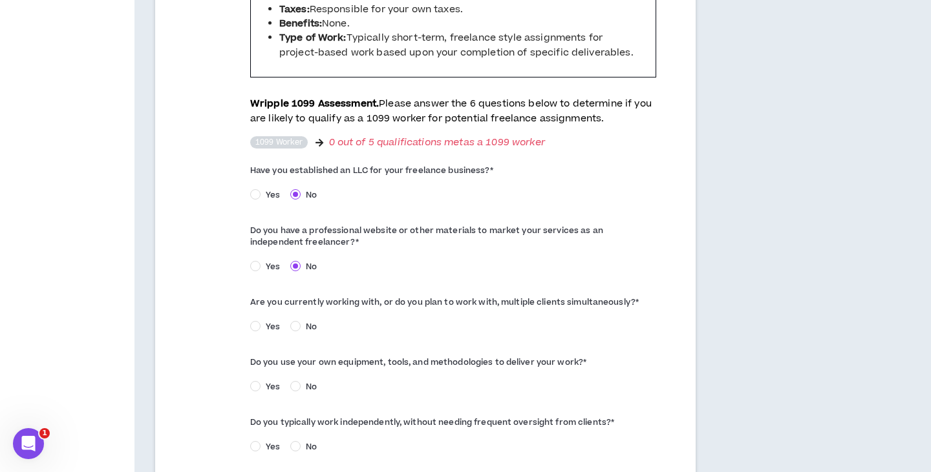
scroll to position [578, 0]
drag, startPoint x: 296, startPoint y: 282, endPoint x: 664, endPoint y: 282, distance: 367.8
click at [664, 282] on div "yes I am interested in freelance assignments where I would be classified as a 1…" at bounding box center [425, 195] width 482 height 547
copy label "Are you currently working with, or do you plan to work with, multiple clients s…"
click at [267, 321] on span "Yes" at bounding box center [272, 327] width 25 height 12
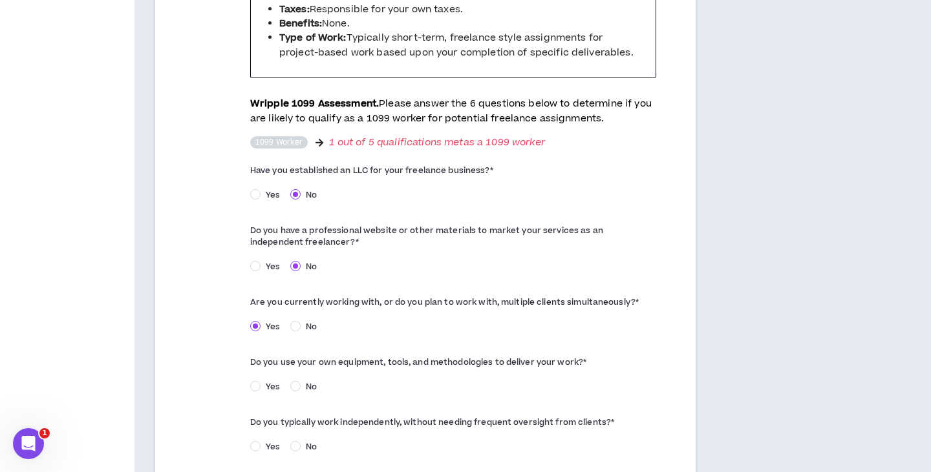
drag, startPoint x: 235, startPoint y: 313, endPoint x: 249, endPoint y: 308, distance: 16.0
click at [235, 313] on div "yes I am interested in freelance assignments where I would be classified as a 1…" at bounding box center [425, 195] width 482 height 547
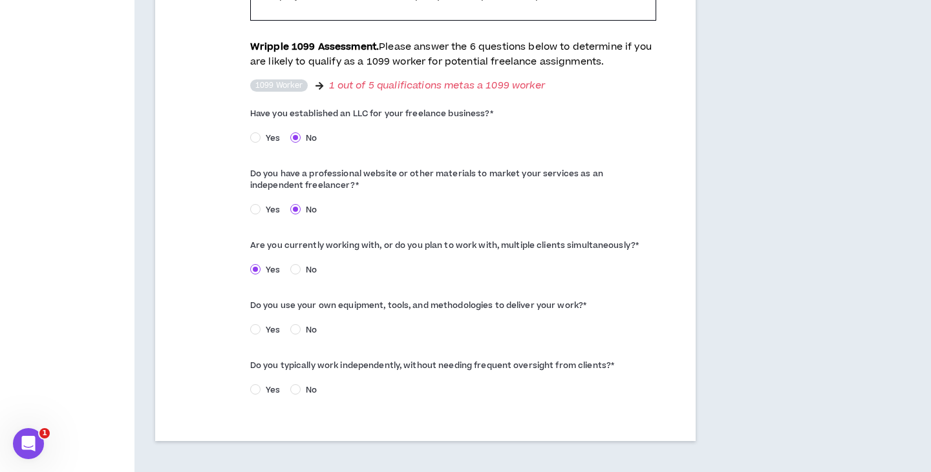
scroll to position [635, 0]
click at [269, 204] on span "Yes" at bounding box center [272, 210] width 25 height 12
click at [267, 324] on span "Yes" at bounding box center [272, 330] width 25 height 12
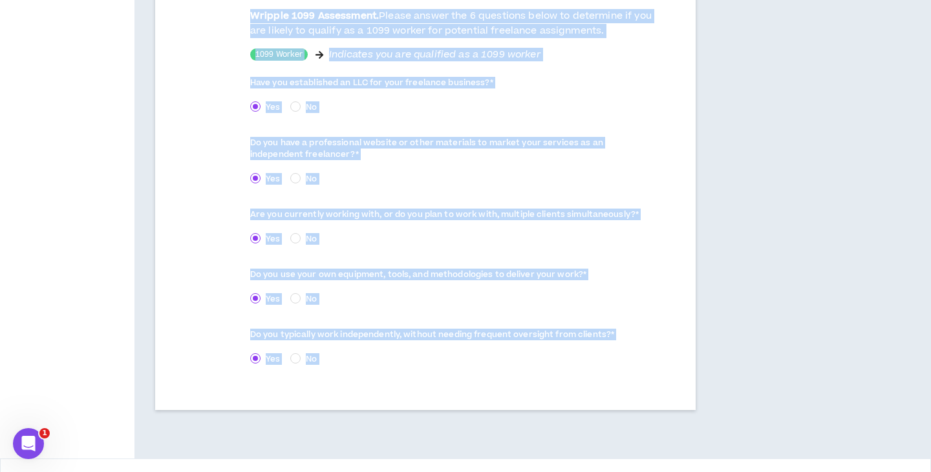
scroll to position [681, 0]
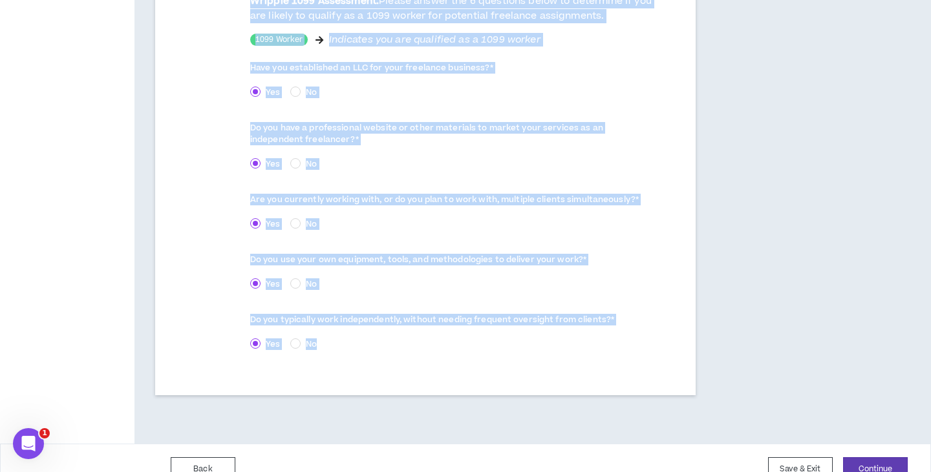
drag, startPoint x: 174, startPoint y: 110, endPoint x: 512, endPoint y: 346, distance: 412.6
copy div "L7 Ipsumd Sitametconsec adi E se doeiusmodt in utlabore etdoloremag aliqu E adm…"
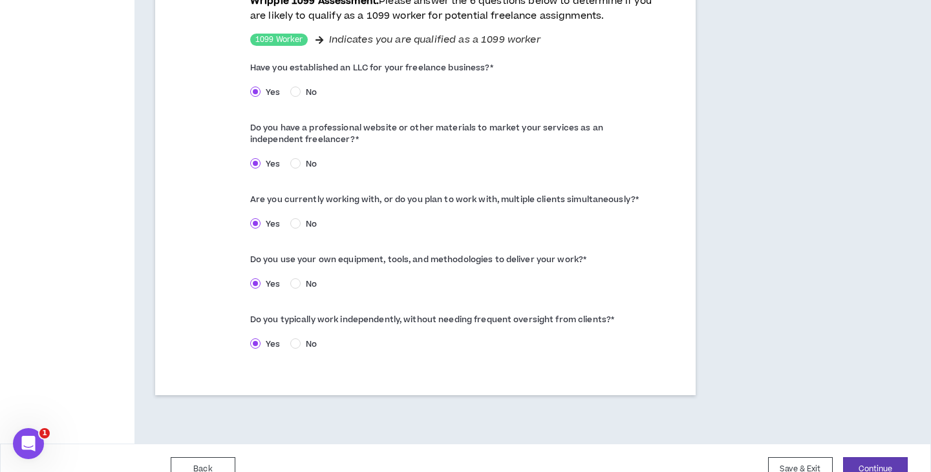
click at [695, 284] on div "1099 Hourly Opportunities yes I am interested in freelance assignments where I …" at bounding box center [425, 87] width 540 height 617
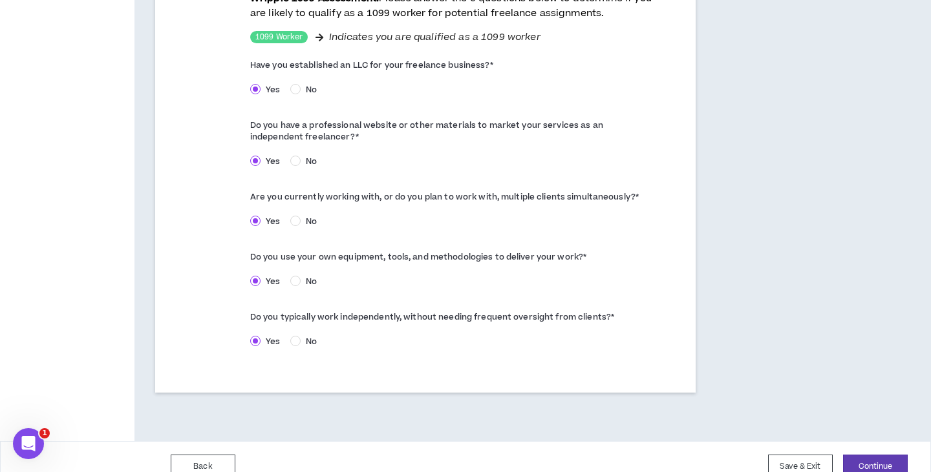
scroll to position [683, 0]
click at [876, 456] on button "Continue" at bounding box center [875, 468] width 65 height 24
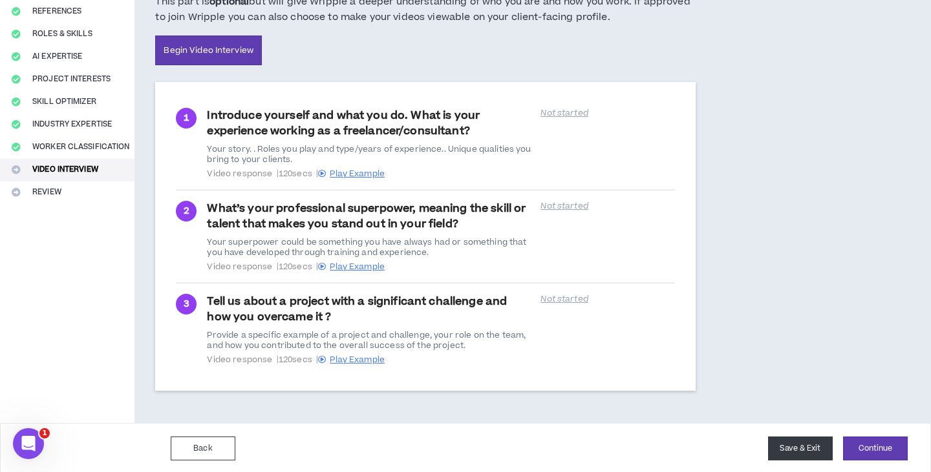
scroll to position [156, 0]
click at [797, 445] on button "Save & Exit" at bounding box center [800, 450] width 65 height 24
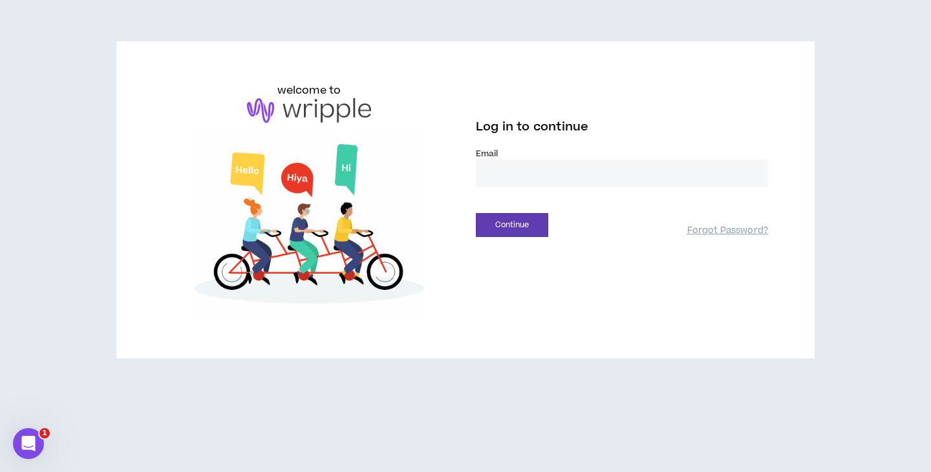
type input "**********"
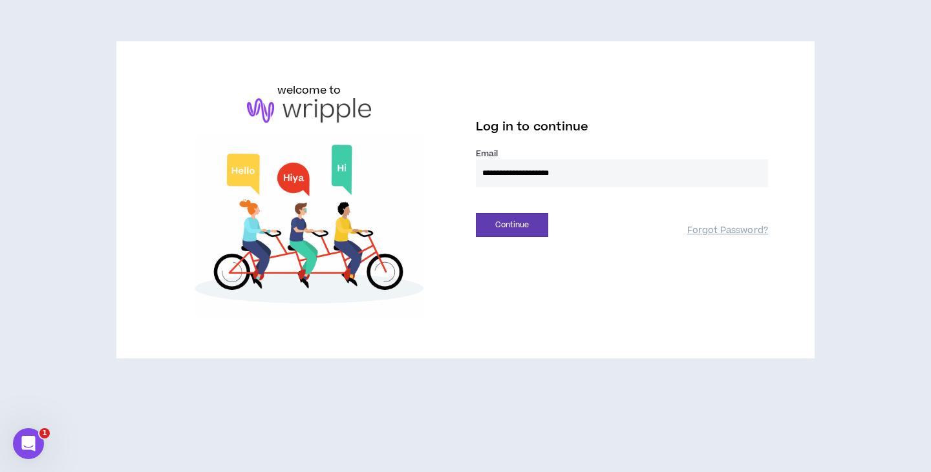
click at [512, 225] on button "Continue" at bounding box center [512, 225] width 72 height 24
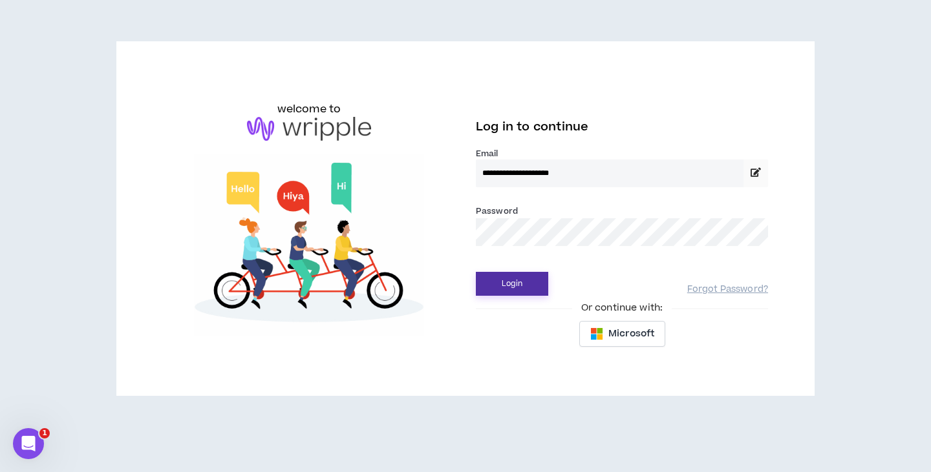
click at [516, 281] on button "Login" at bounding box center [512, 284] width 72 height 24
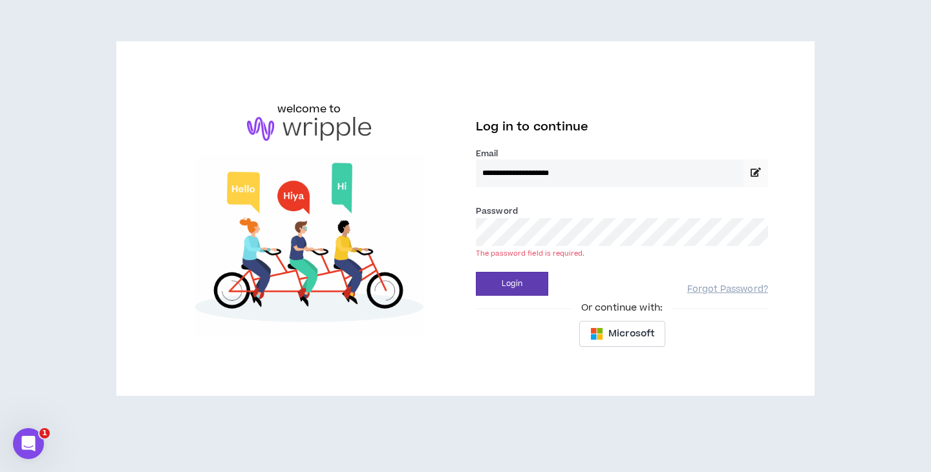
click at [512, 284] on button "Login" at bounding box center [512, 284] width 72 height 24
